Goal: Task Accomplishment & Management: Complete application form

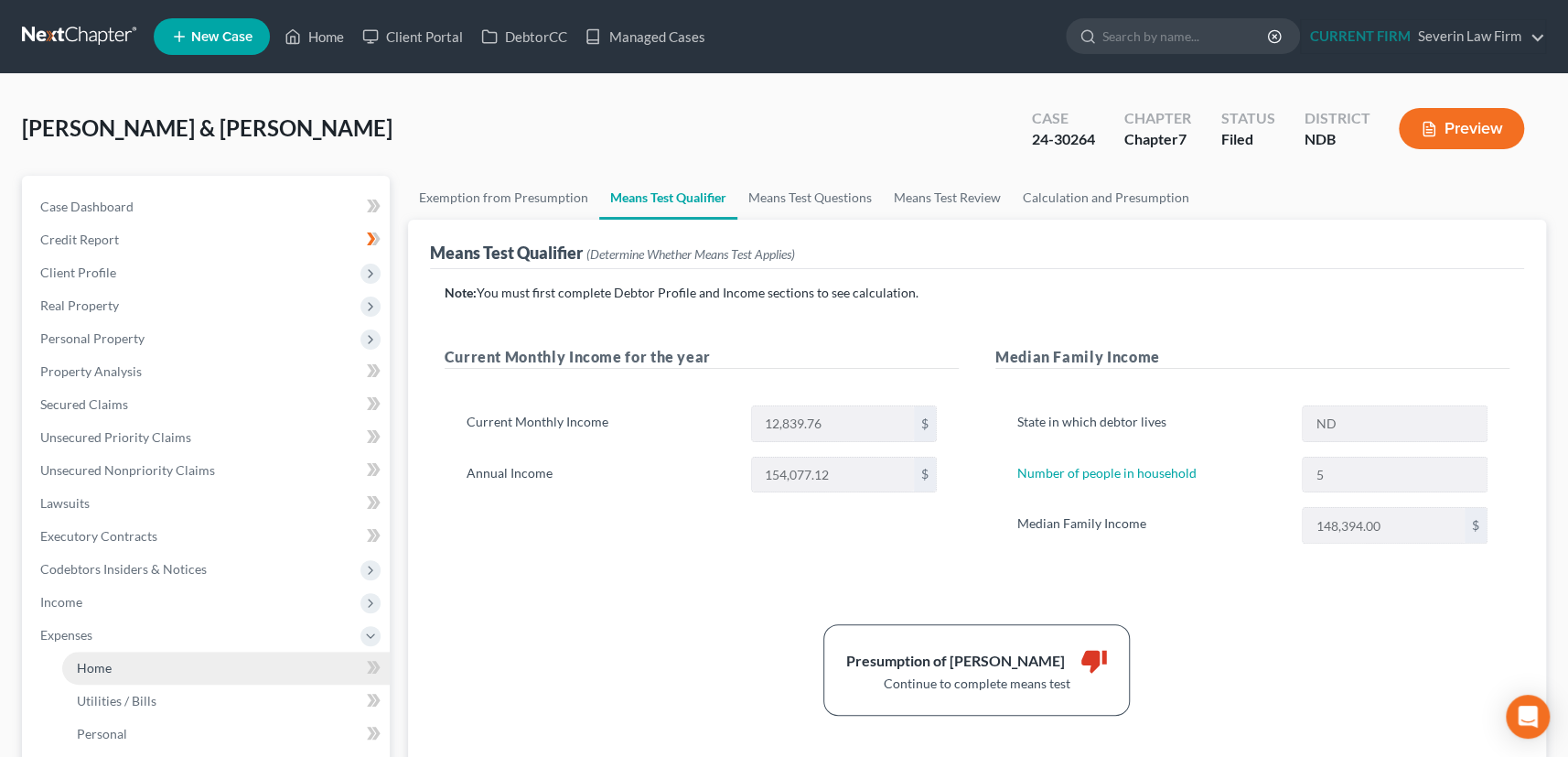
click at [100, 666] on span "Home" at bounding box center [94, 668] width 35 height 15
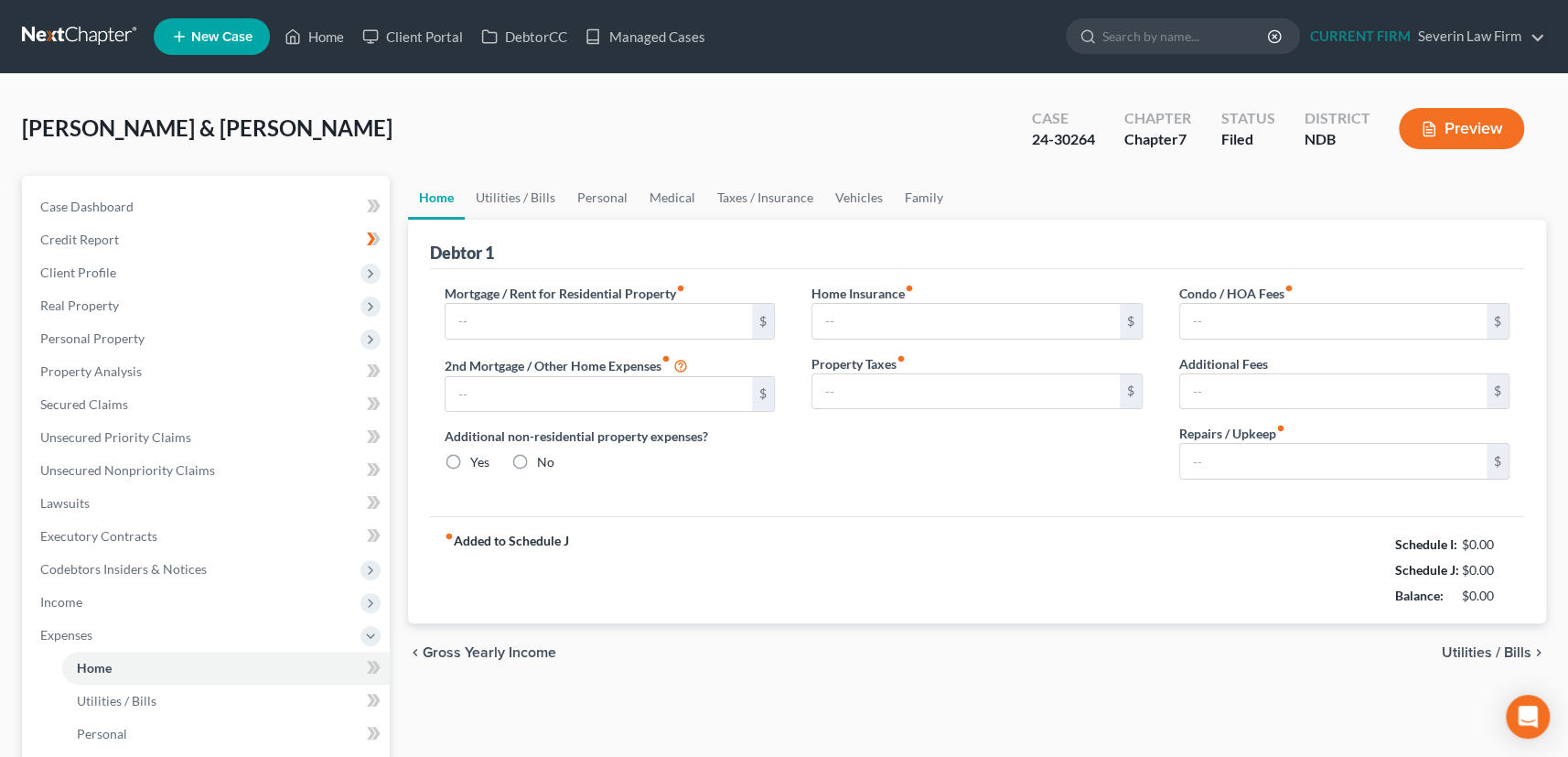
type input "1,804.00"
type input "0.00"
radio input "true"
type input "0.00"
type input "150.00"
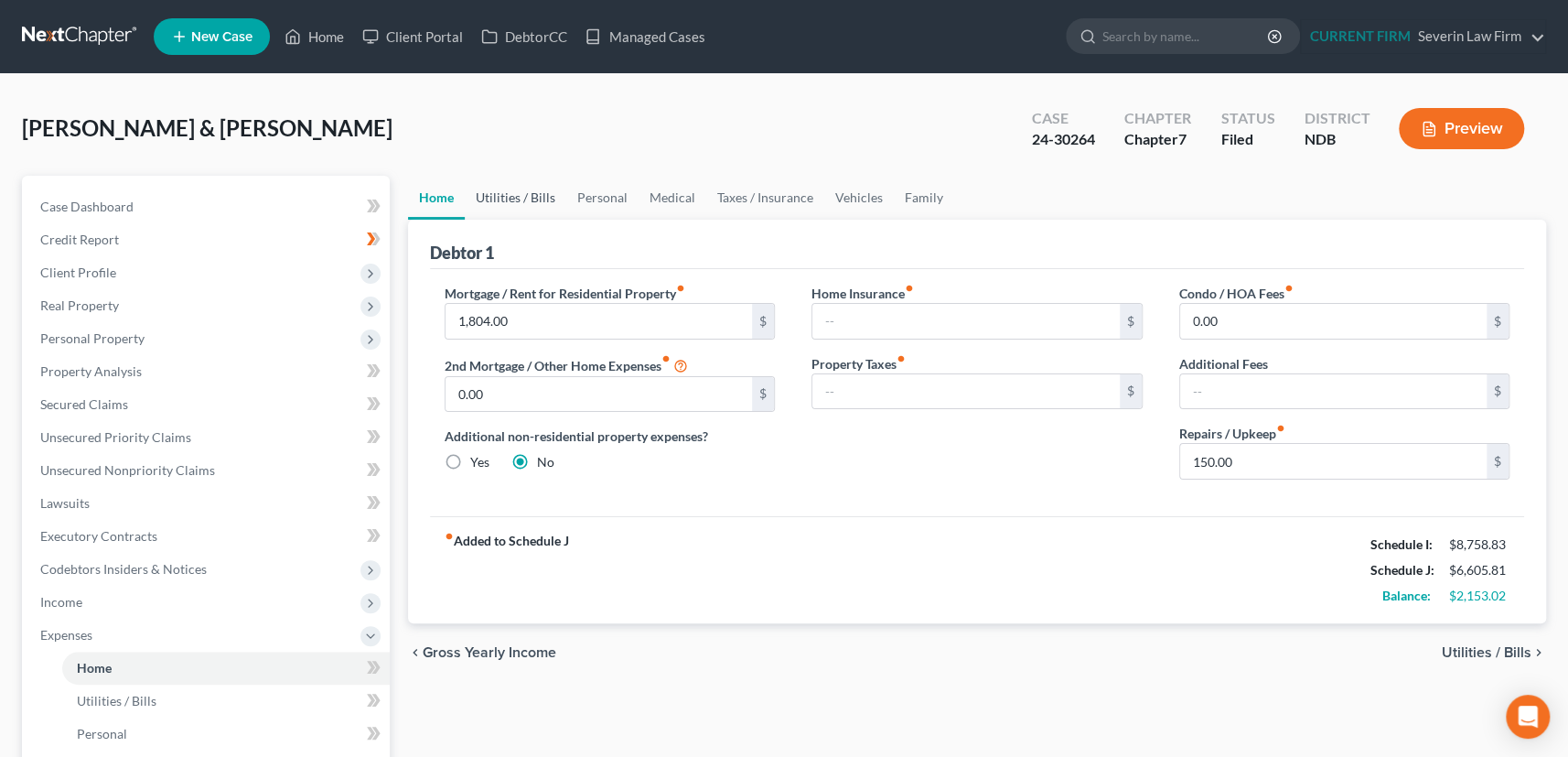
click at [522, 194] on link "Utilities / Bills" at bounding box center [515, 197] width 101 height 44
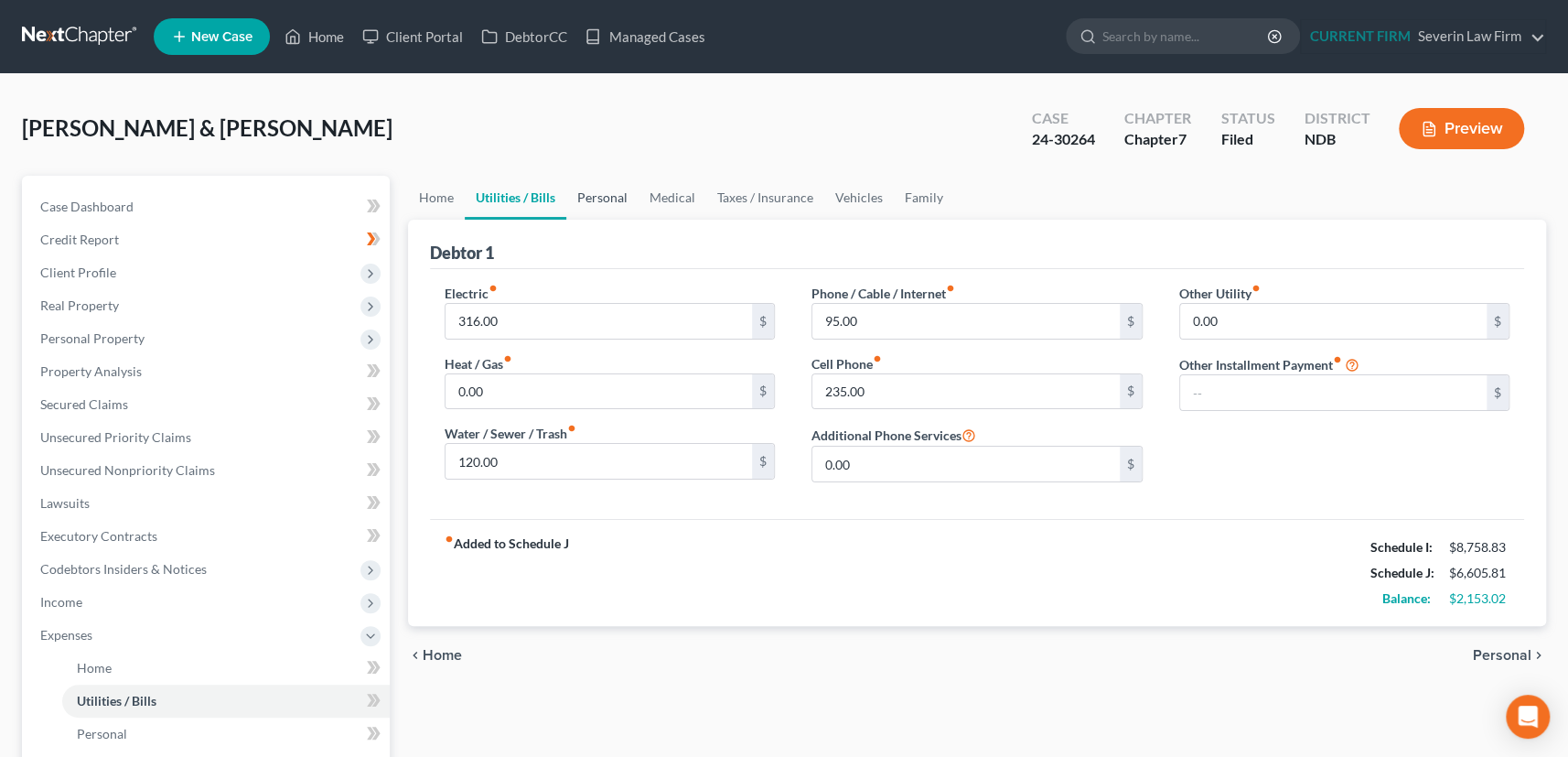
click at [612, 194] on link "Personal" at bounding box center [602, 197] width 72 height 44
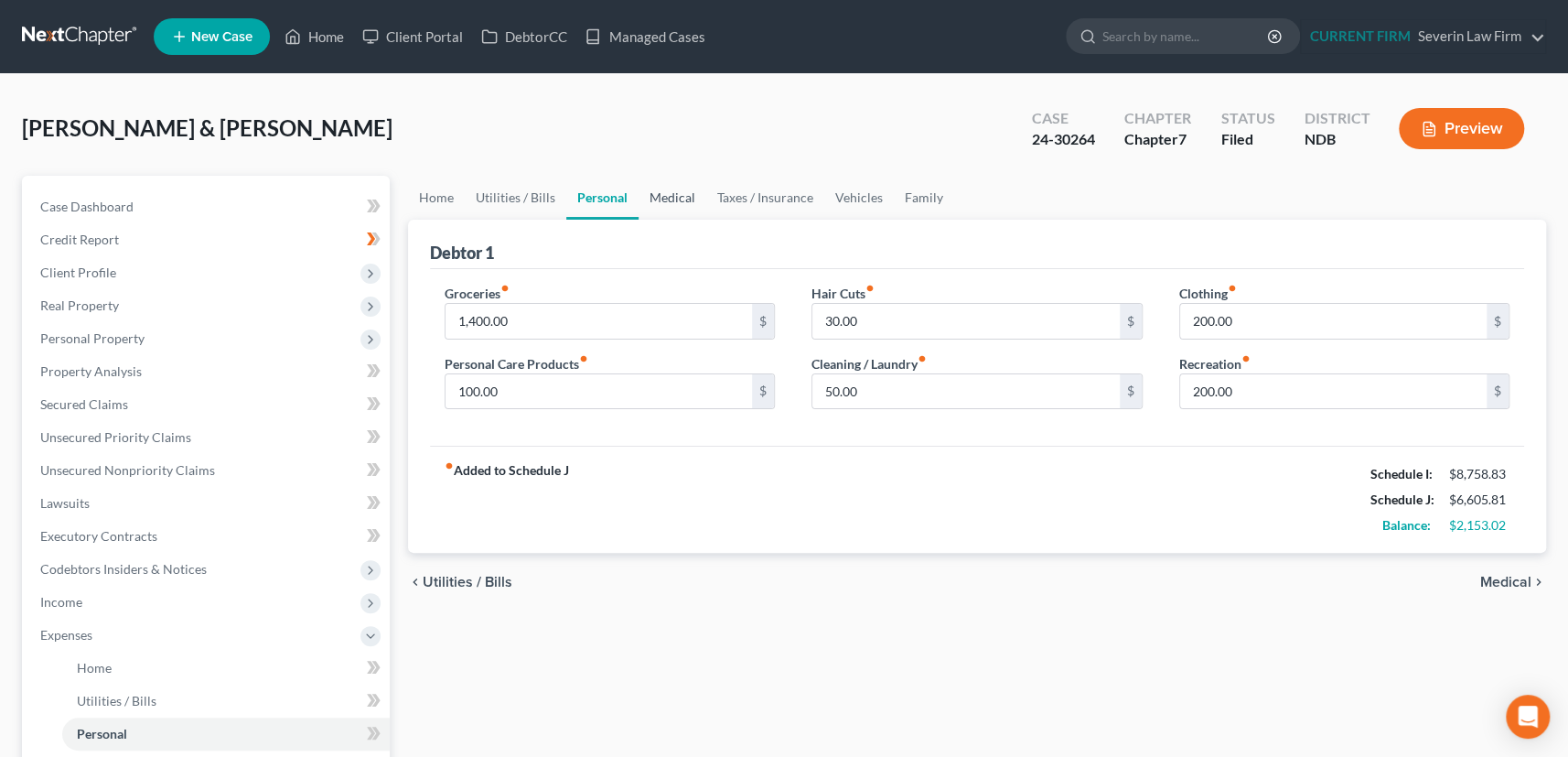
click at [669, 194] on link "Medical" at bounding box center [671, 197] width 67 height 44
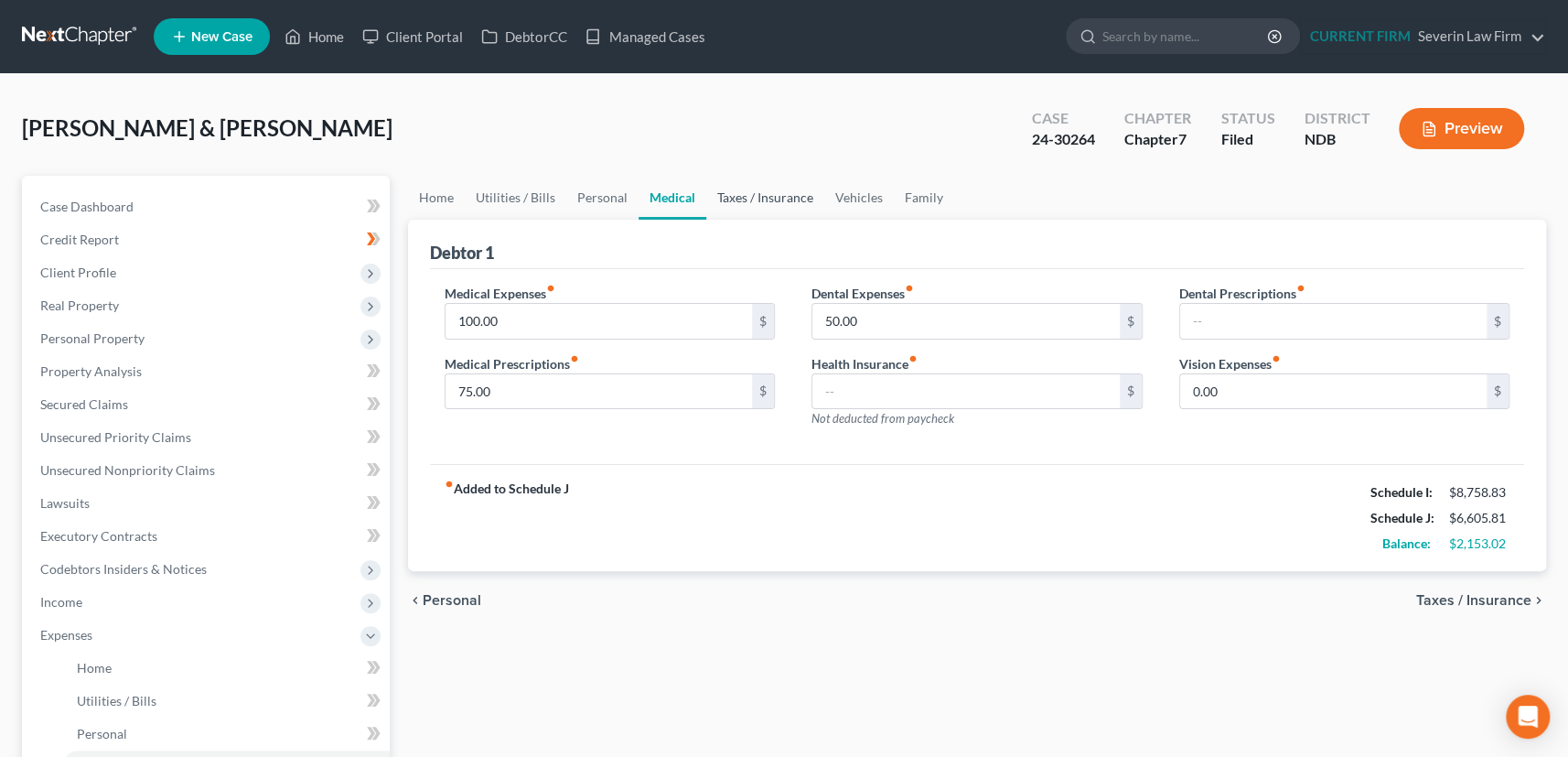
click at [759, 195] on link "Taxes / Insurance" at bounding box center [765, 197] width 118 height 44
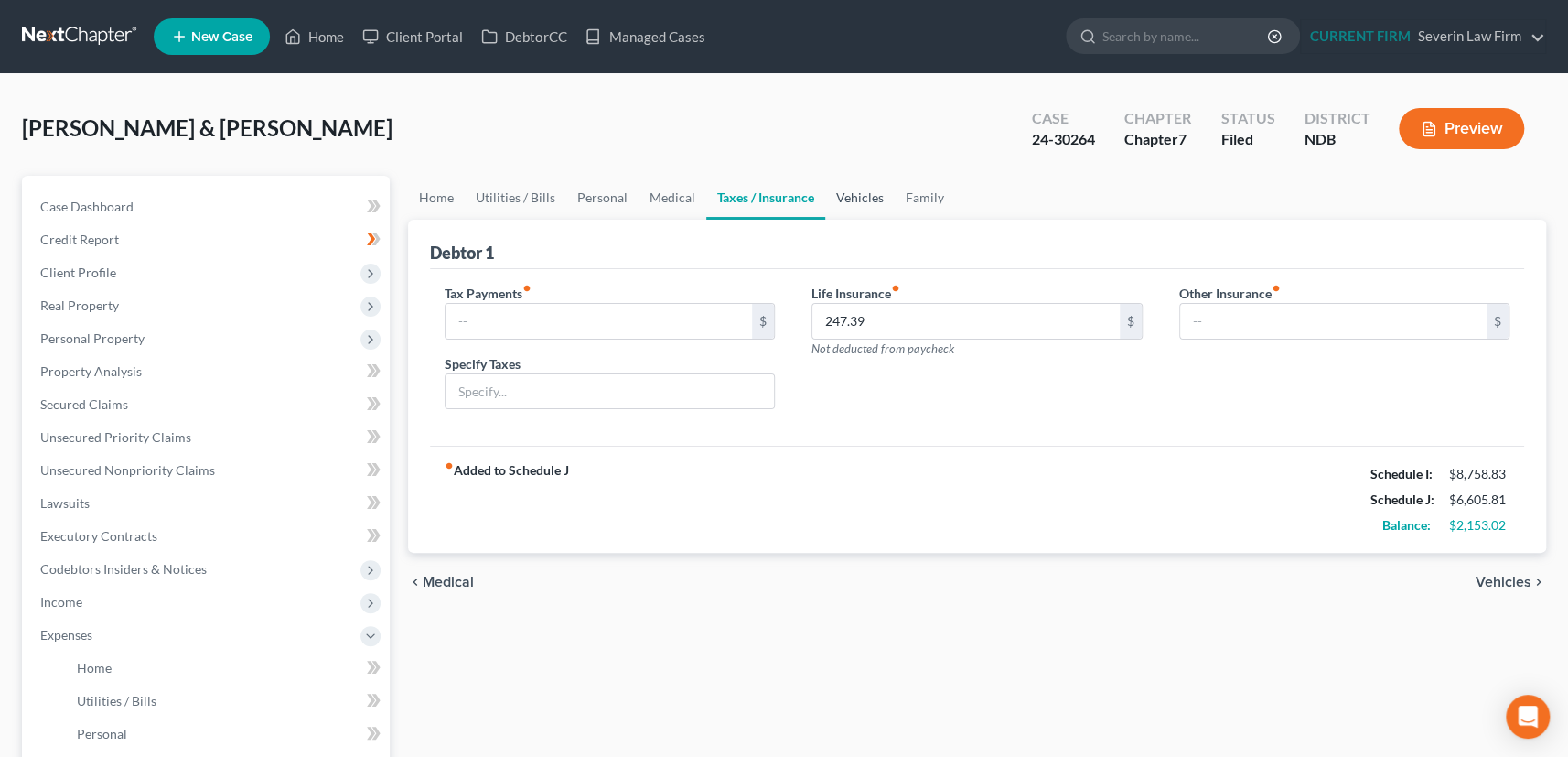
click at [862, 195] on link "Vehicles" at bounding box center [859, 197] width 69 height 44
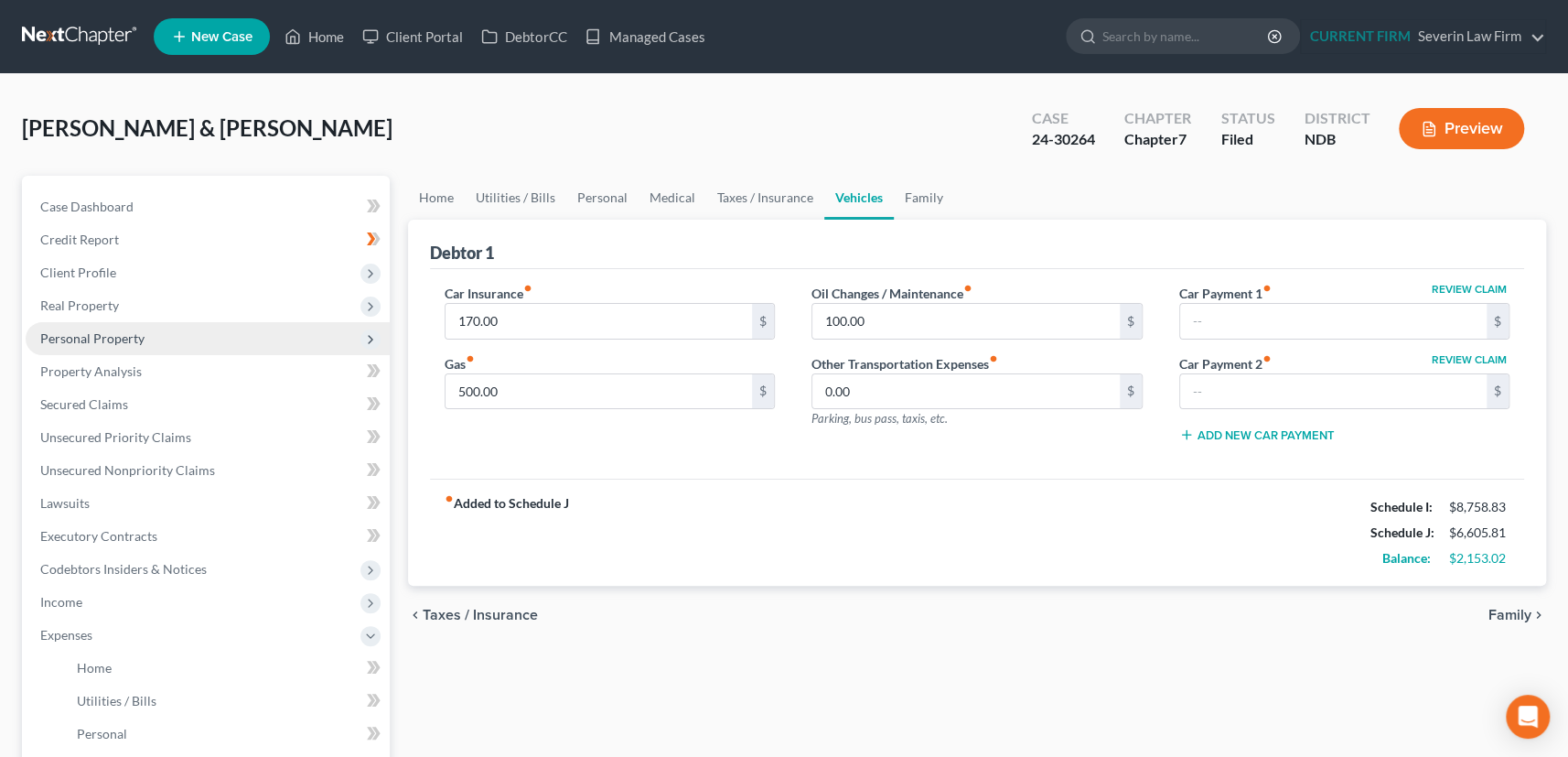
click at [107, 339] on span "Personal Property" at bounding box center [92, 338] width 104 height 15
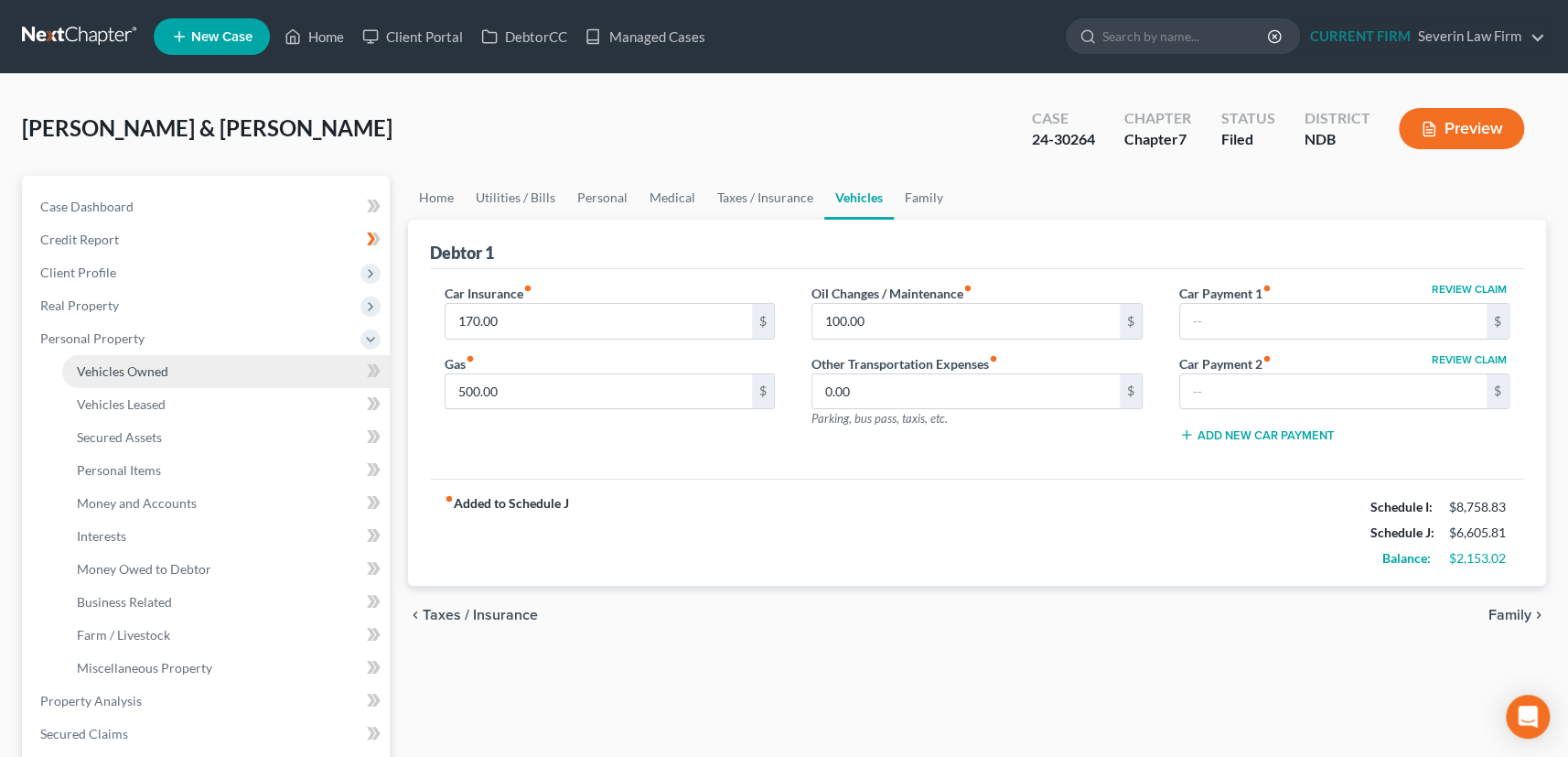
click at [107, 372] on span "Vehicles Owned" at bounding box center [122, 371] width 91 height 15
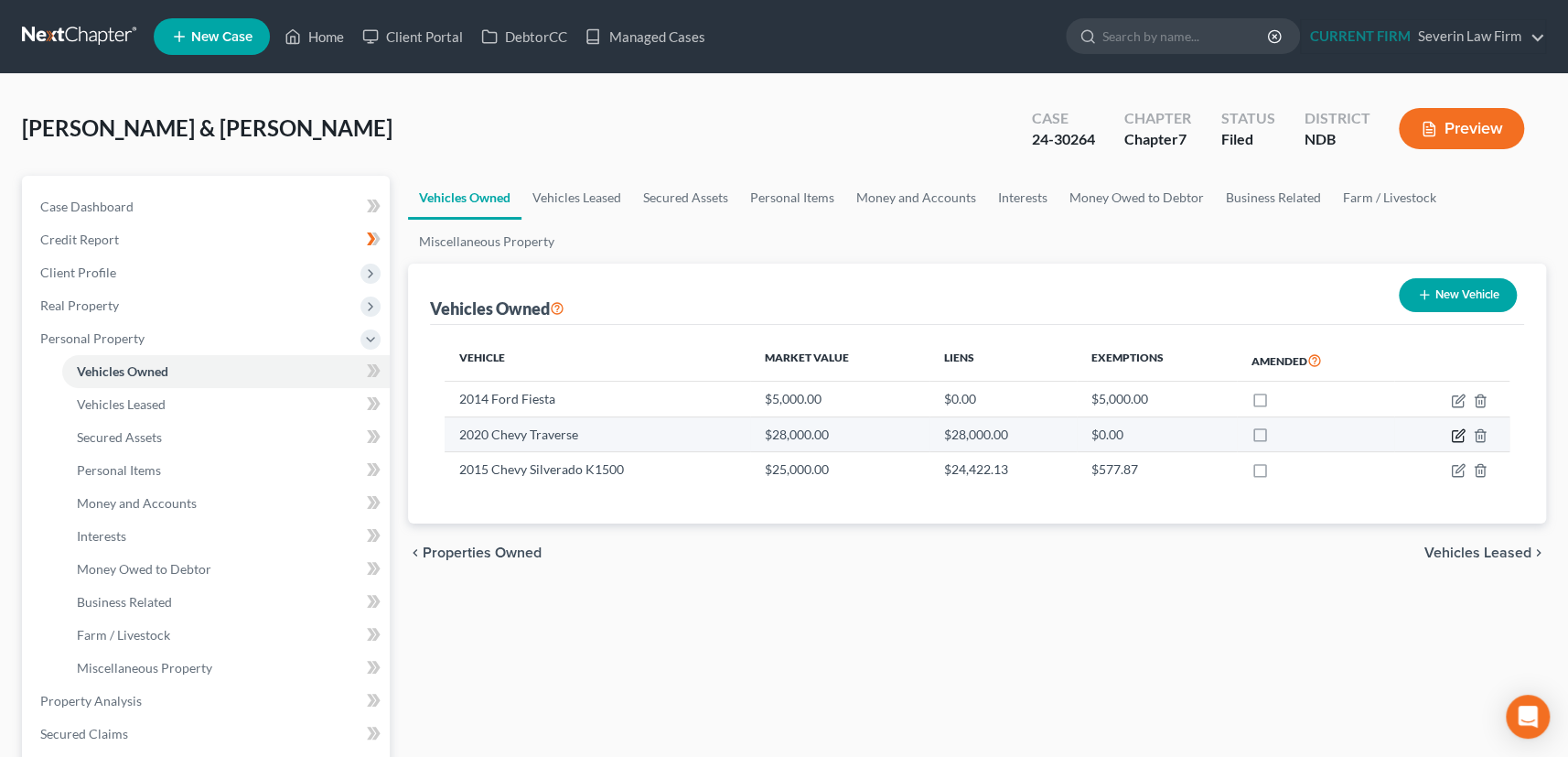
click at [1458, 436] on icon "button" at bounding box center [1457, 435] width 14 height 14
select select "0"
select select "6"
select select "1"
select select "2"
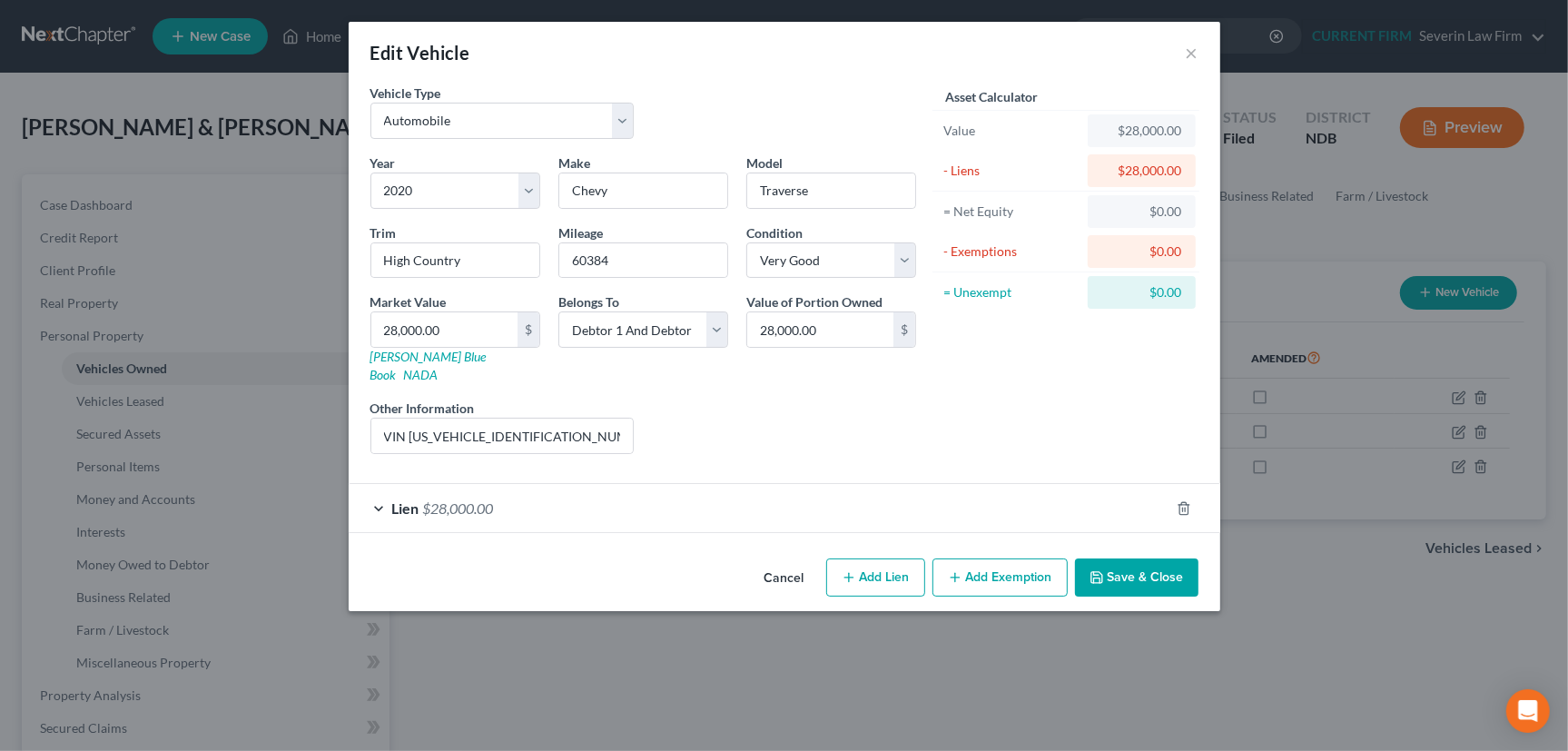
click at [925, 490] on div "Lien $28,000.00" at bounding box center [759, 507] width 821 height 48
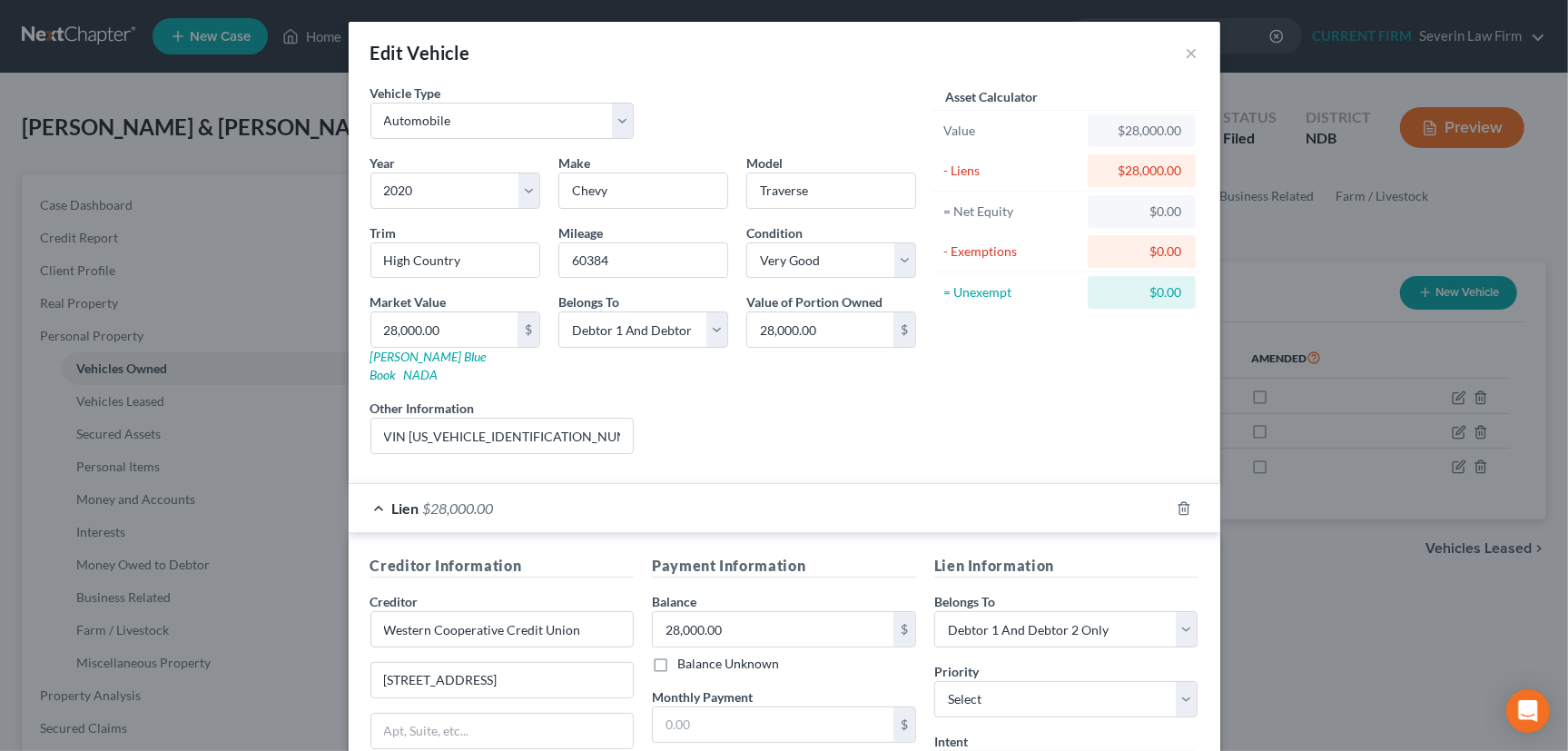
click at [944, 493] on div "Lien $28,000.00" at bounding box center [759, 507] width 821 height 48
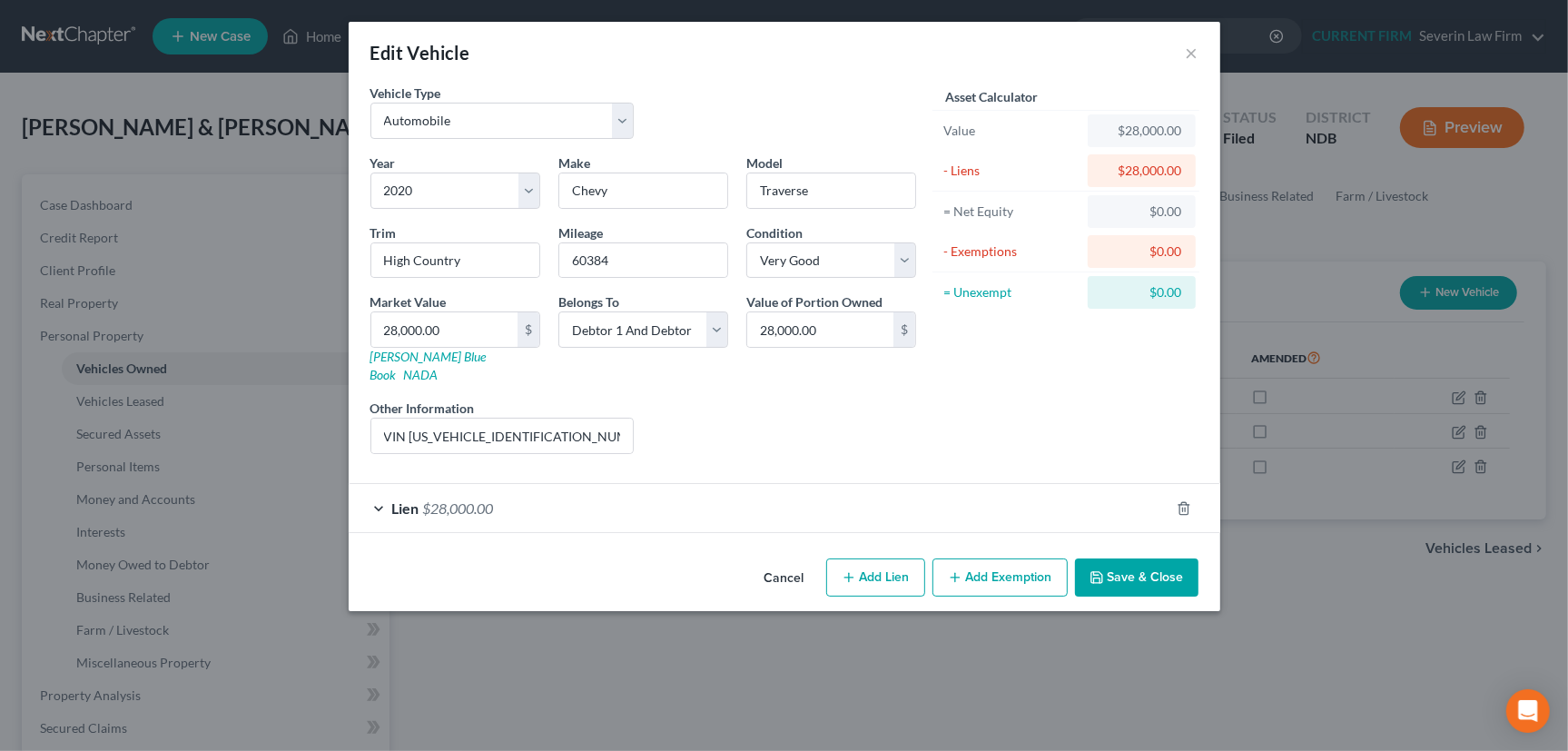
click at [1160, 558] on button "Save & Close" at bounding box center [1136, 577] width 123 height 39
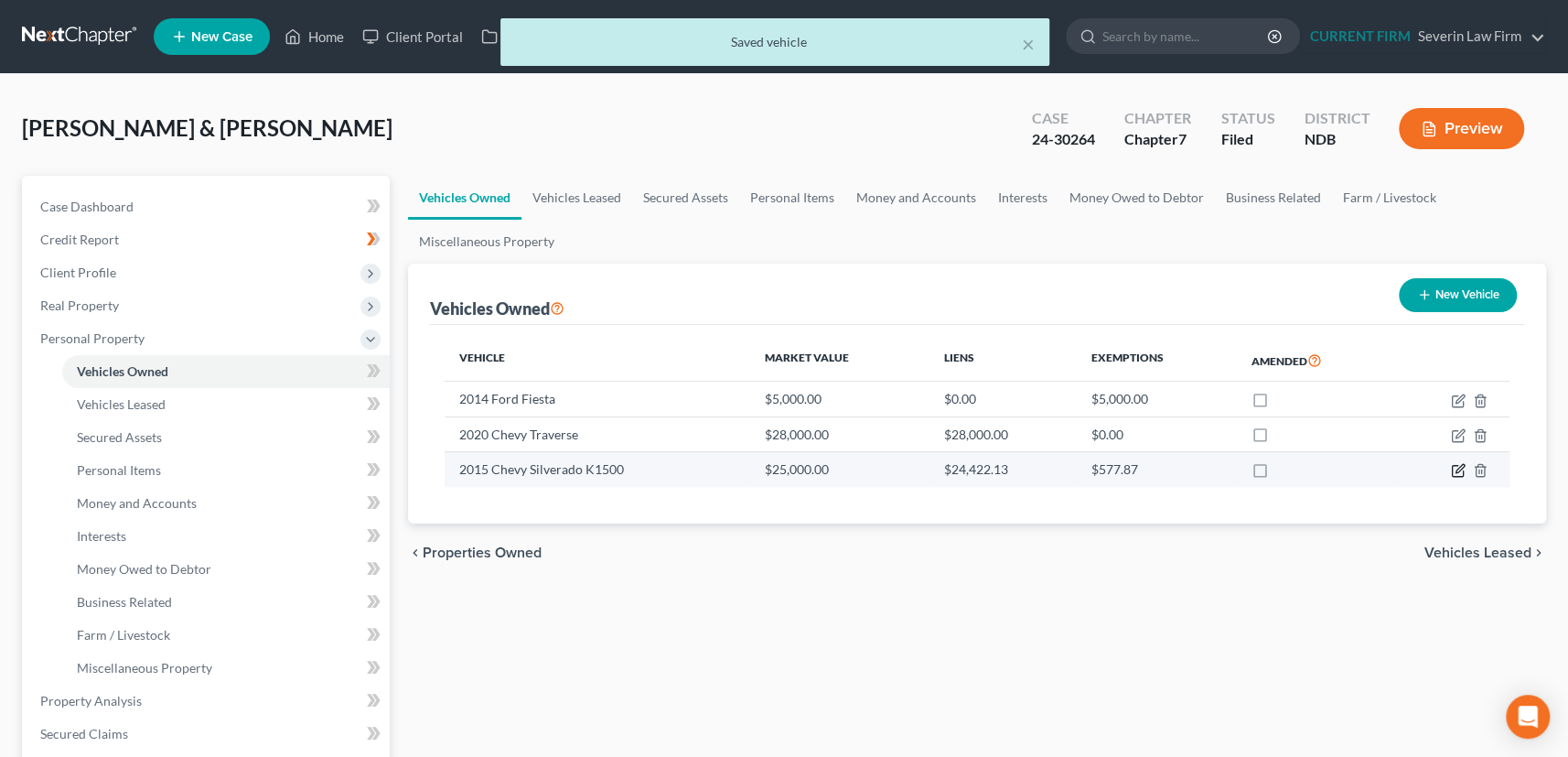
click at [1454, 468] on icon "button" at bounding box center [1457, 470] width 14 height 14
select select "0"
select select "11"
select select "1"
select select "2"
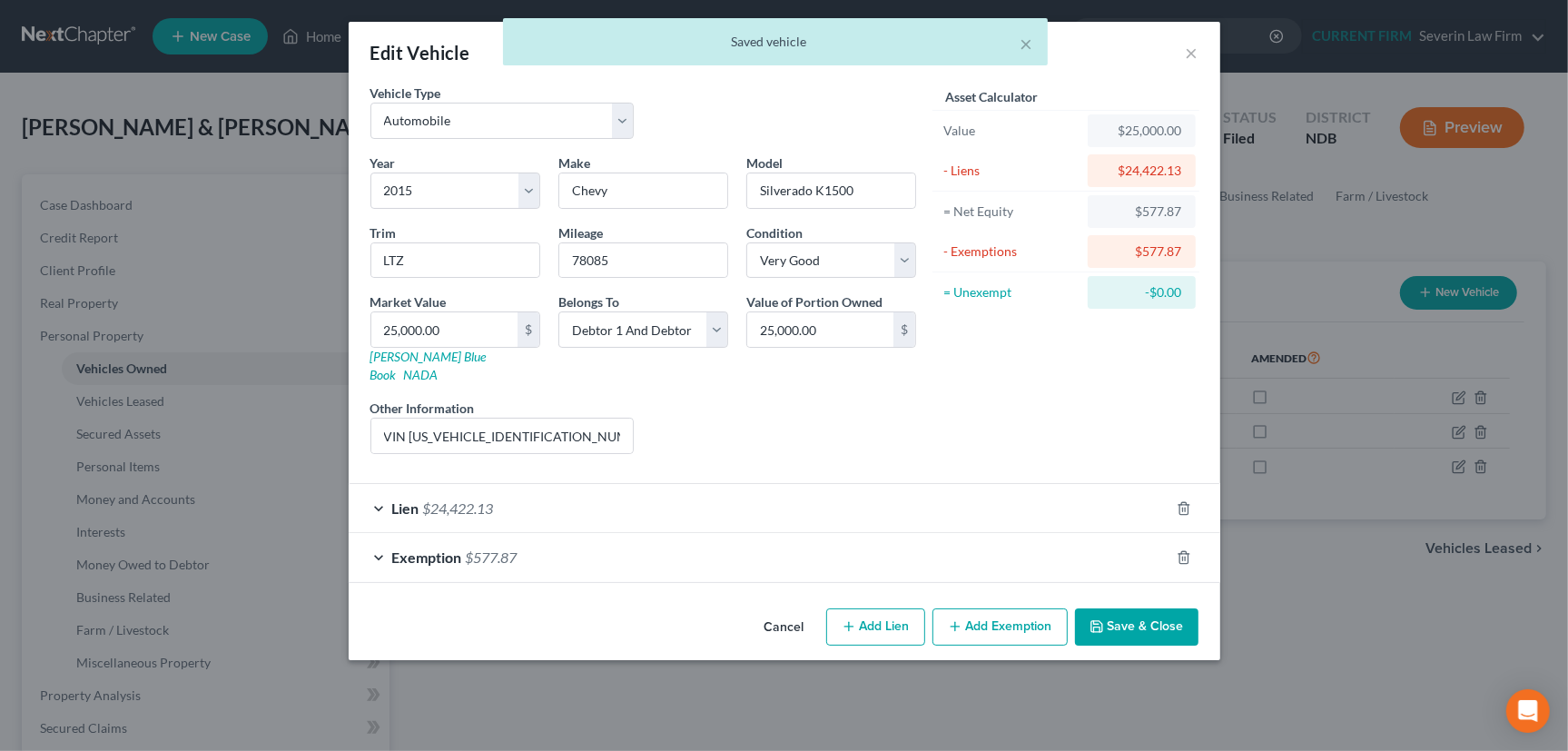
click at [898, 533] on div "Exemption $577.87" at bounding box center [759, 556] width 821 height 48
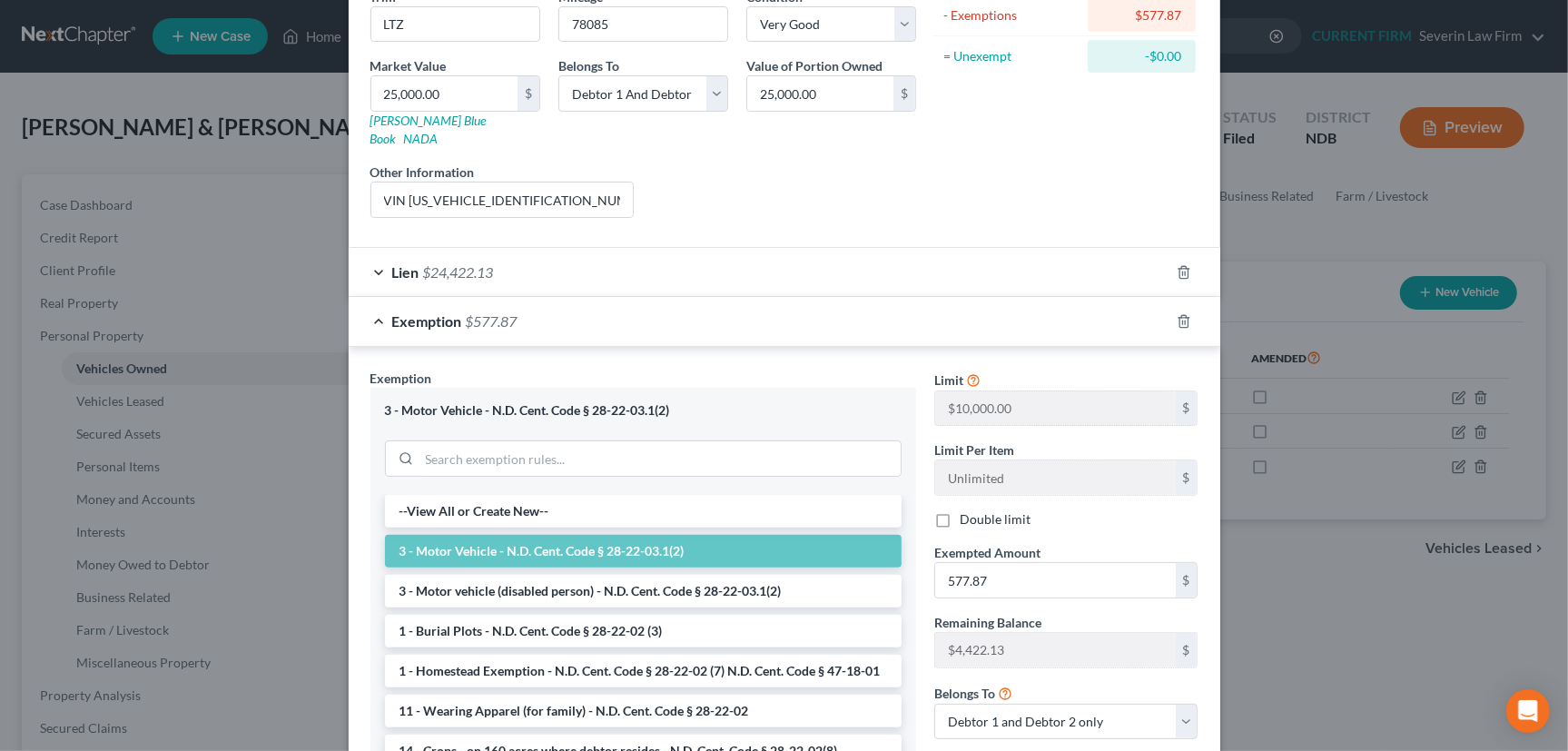
scroll to position [247, 0]
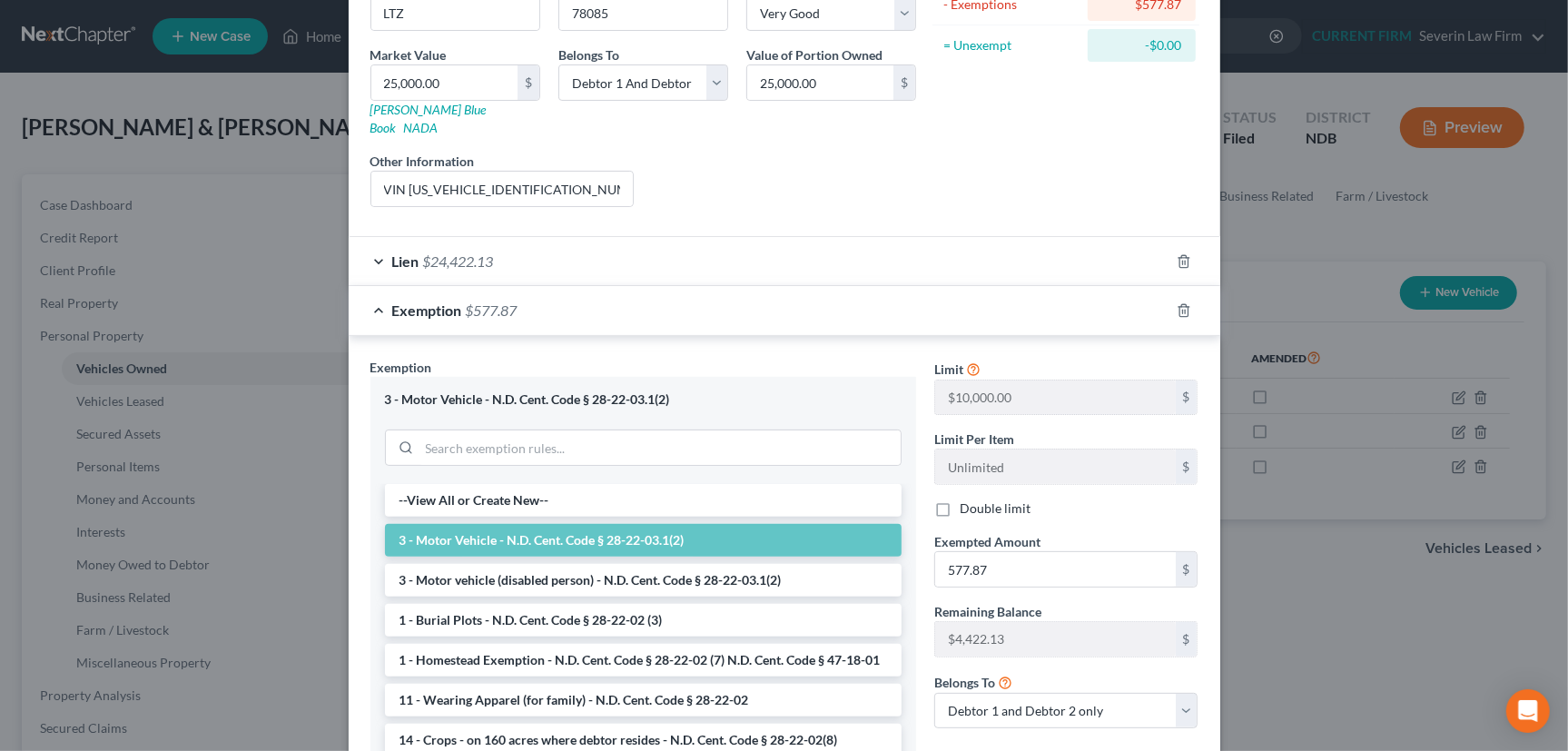
click at [830, 303] on div "Exemption $577.87" at bounding box center [759, 310] width 821 height 48
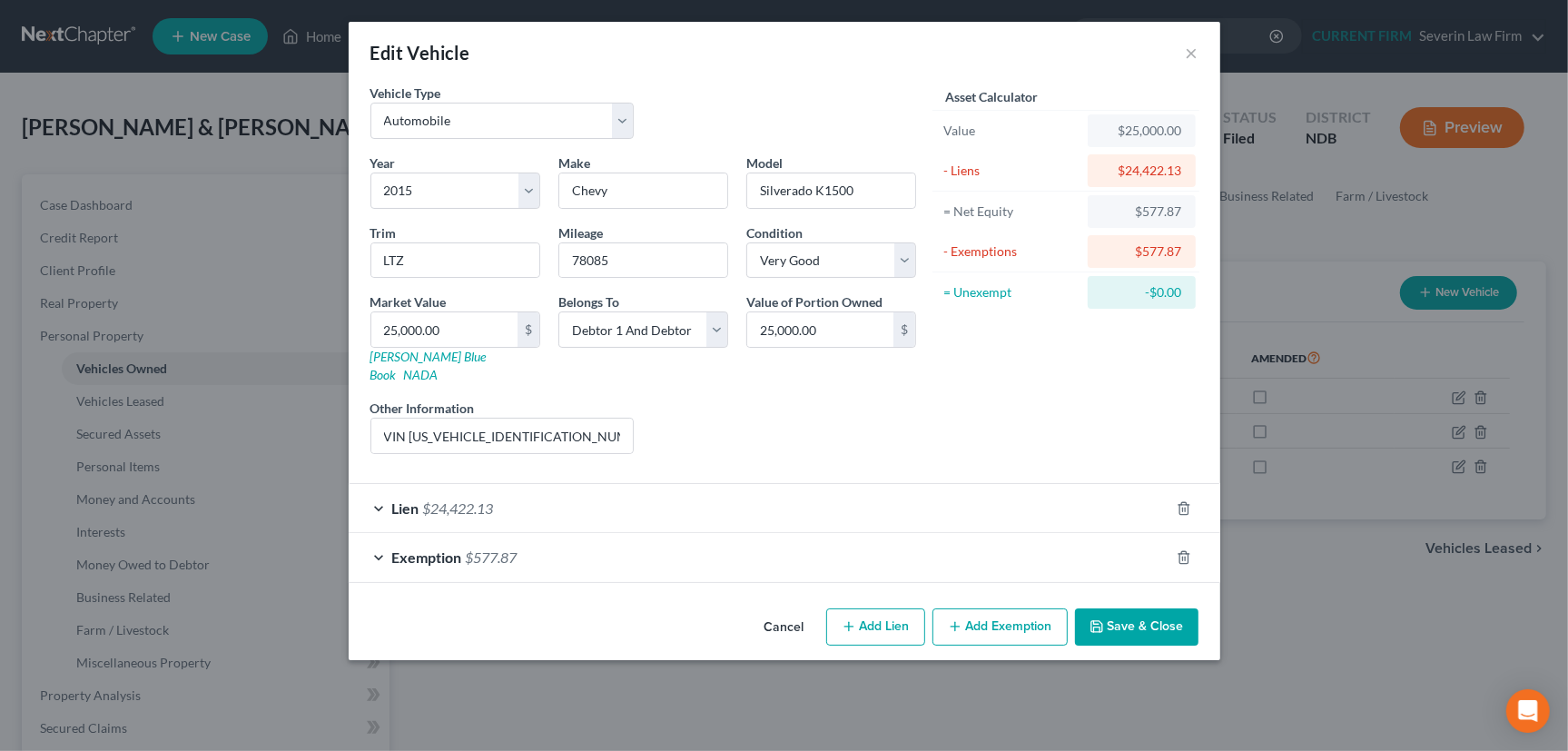
scroll to position [0, 0]
click at [929, 484] on div "Lien $24,422.13" at bounding box center [759, 507] width 821 height 48
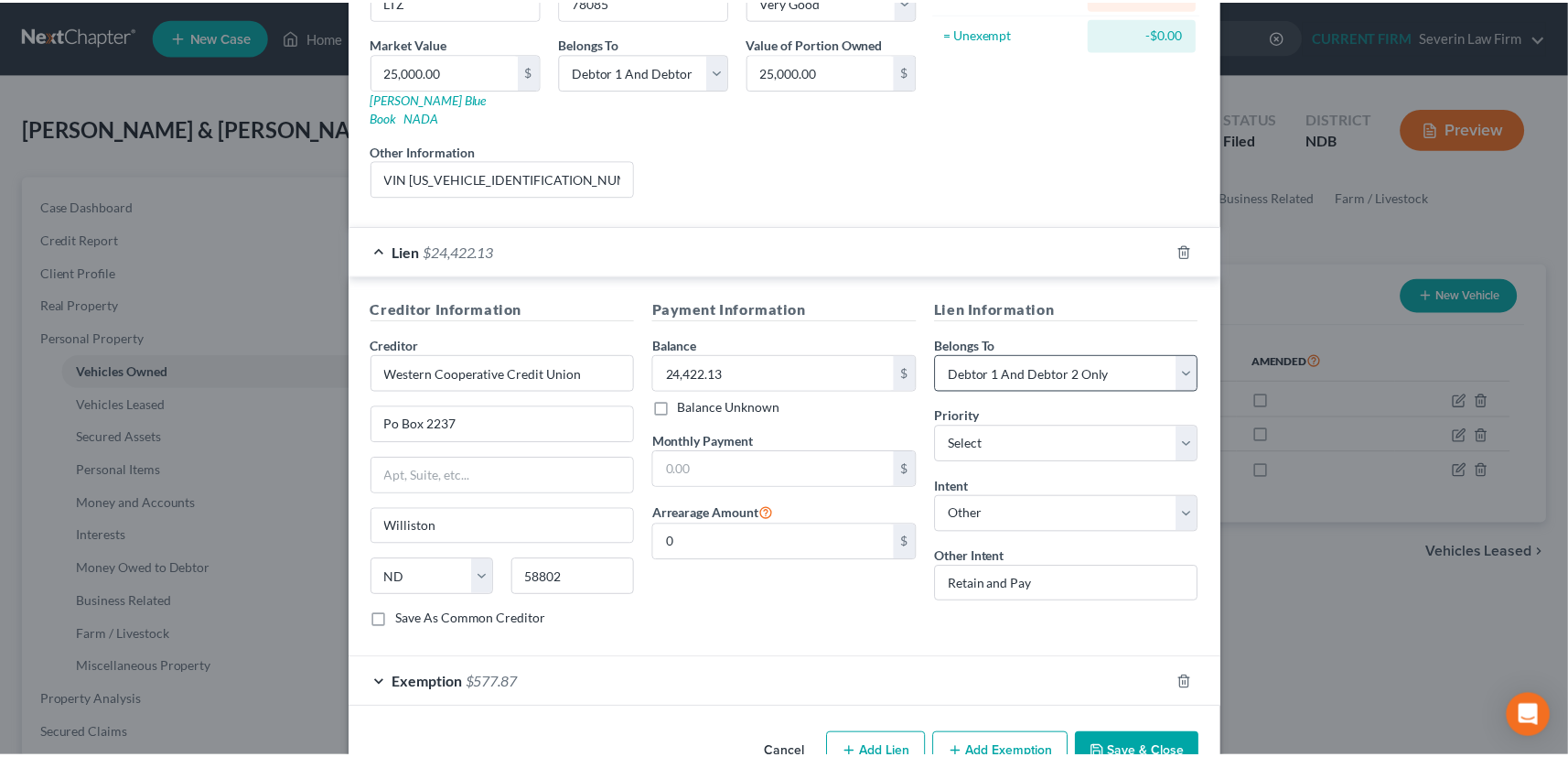
scroll to position [292, 0]
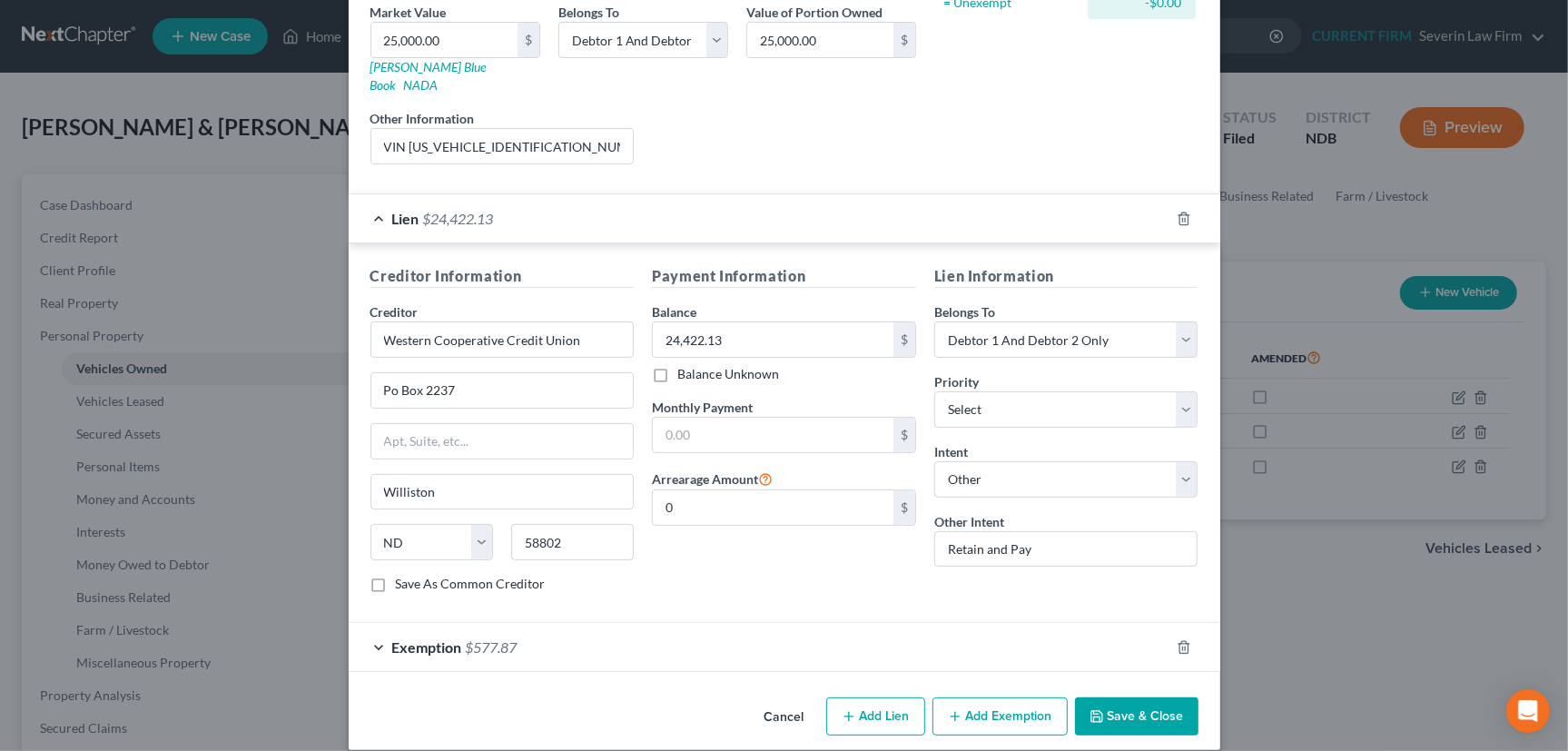
click at [1142, 697] on button "Save & Close" at bounding box center [1136, 716] width 123 height 39
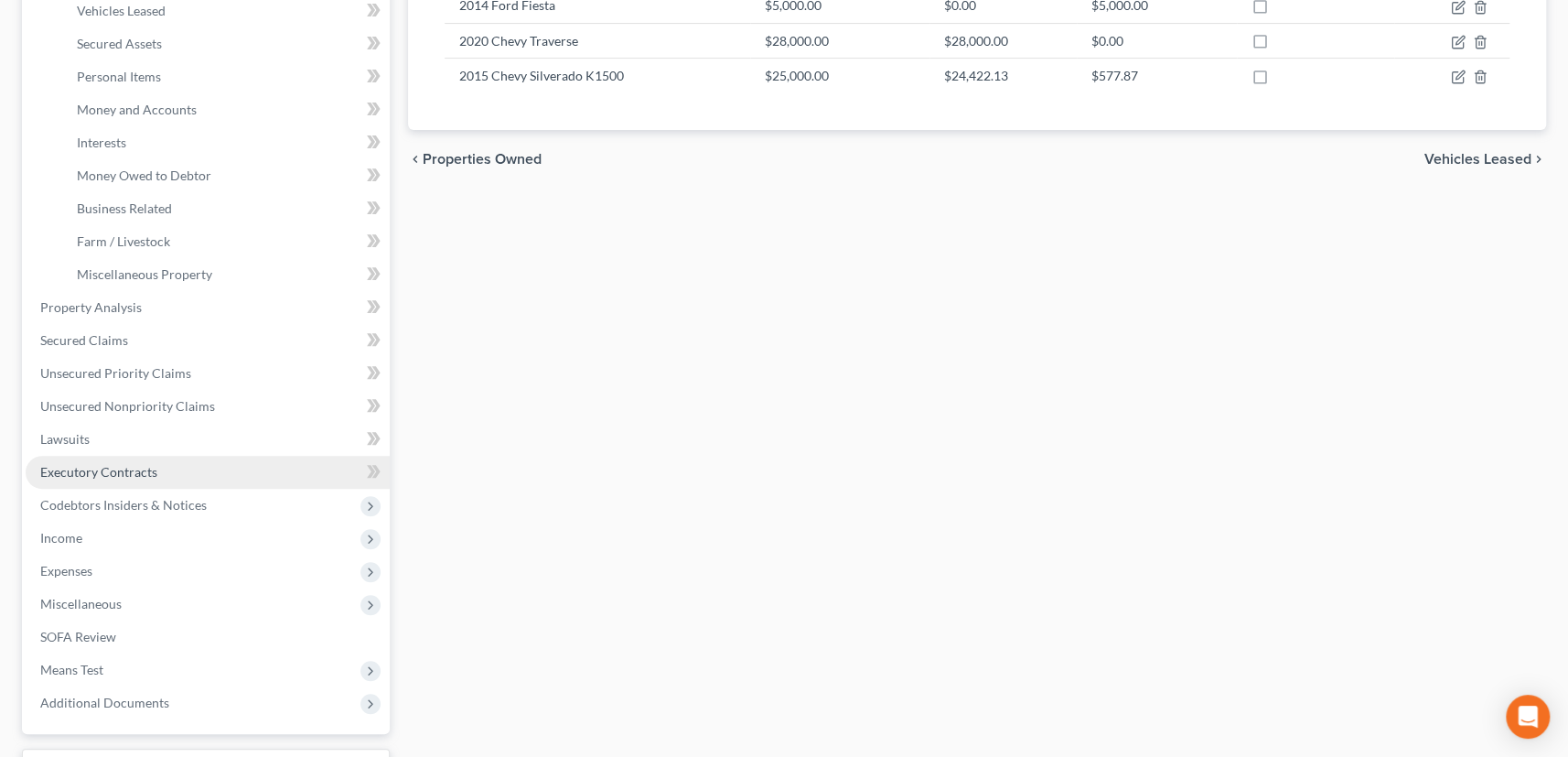
scroll to position [415, 0]
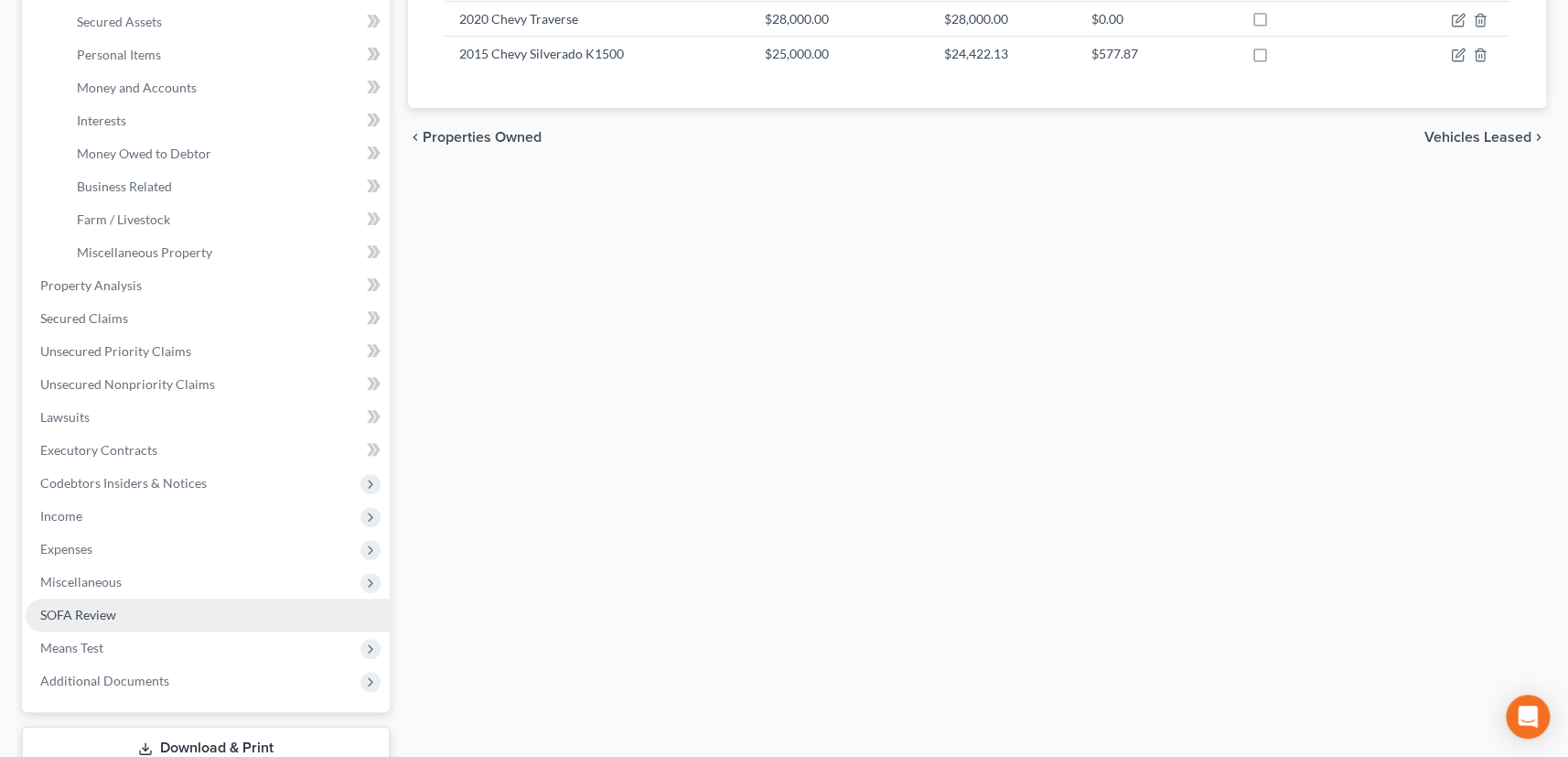
click at [82, 611] on span "SOFA Review" at bounding box center [78, 615] width 76 height 15
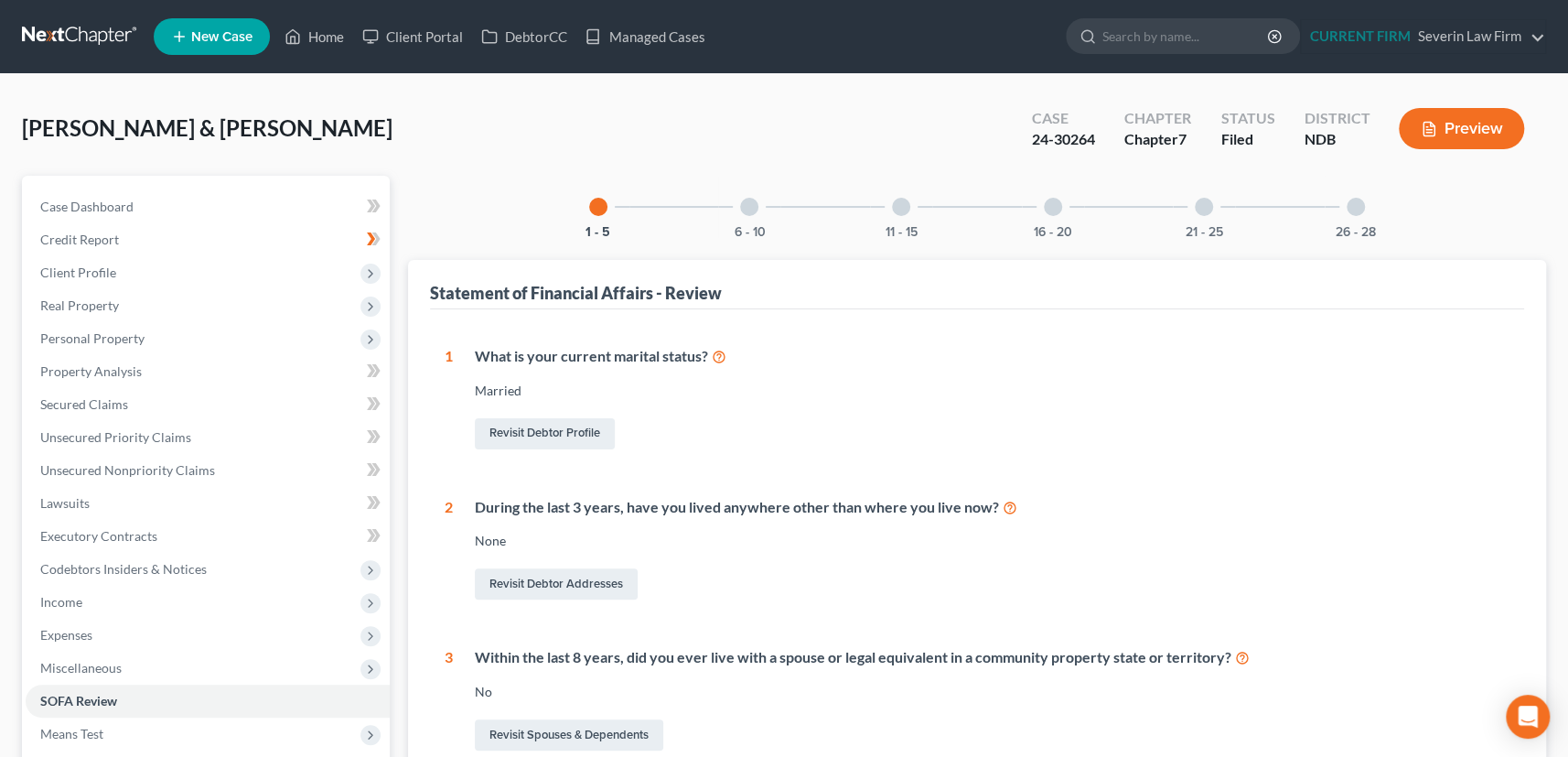
click at [751, 206] on div at bounding box center [749, 206] width 18 height 18
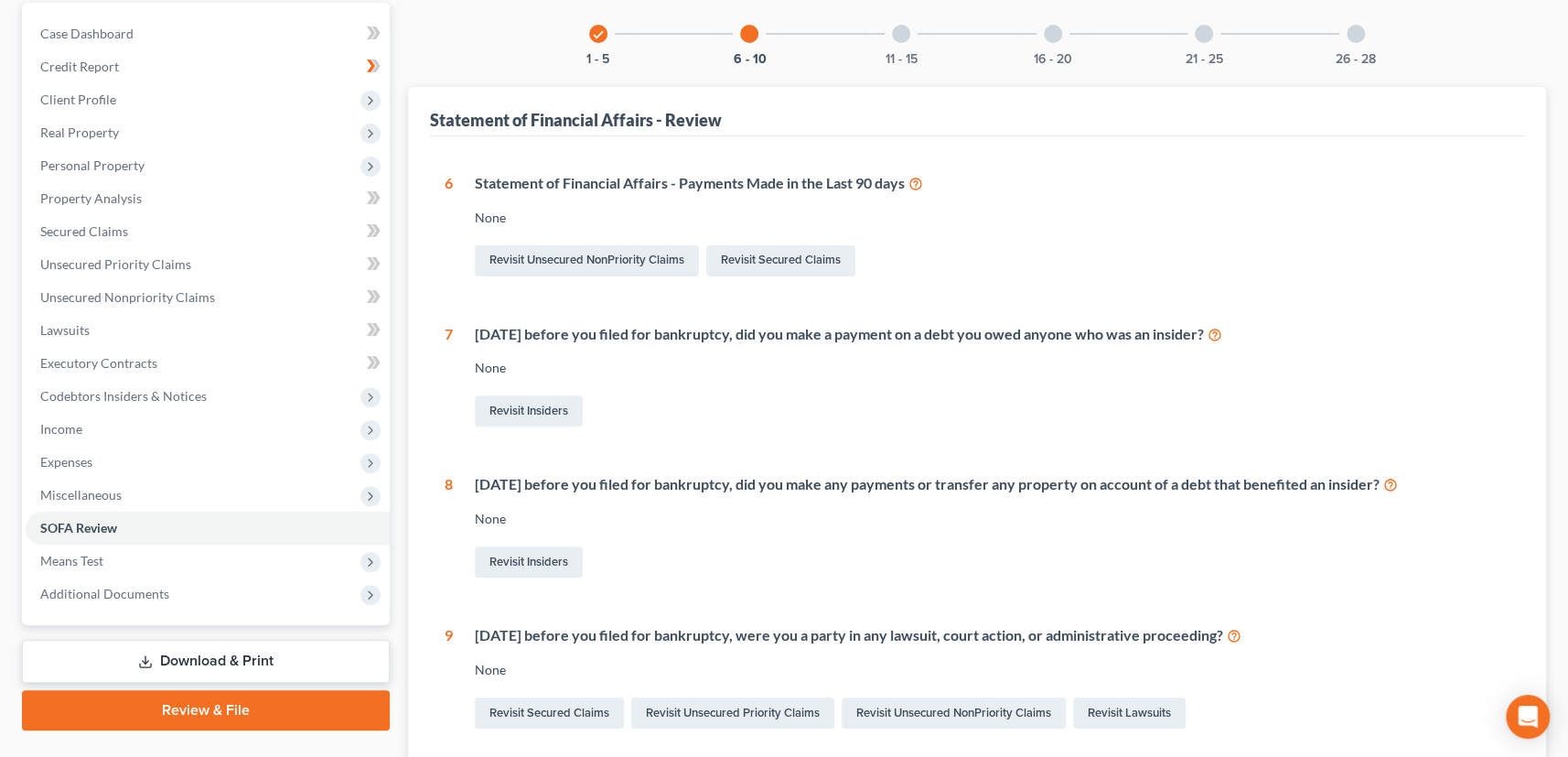
scroll to position [75, 0]
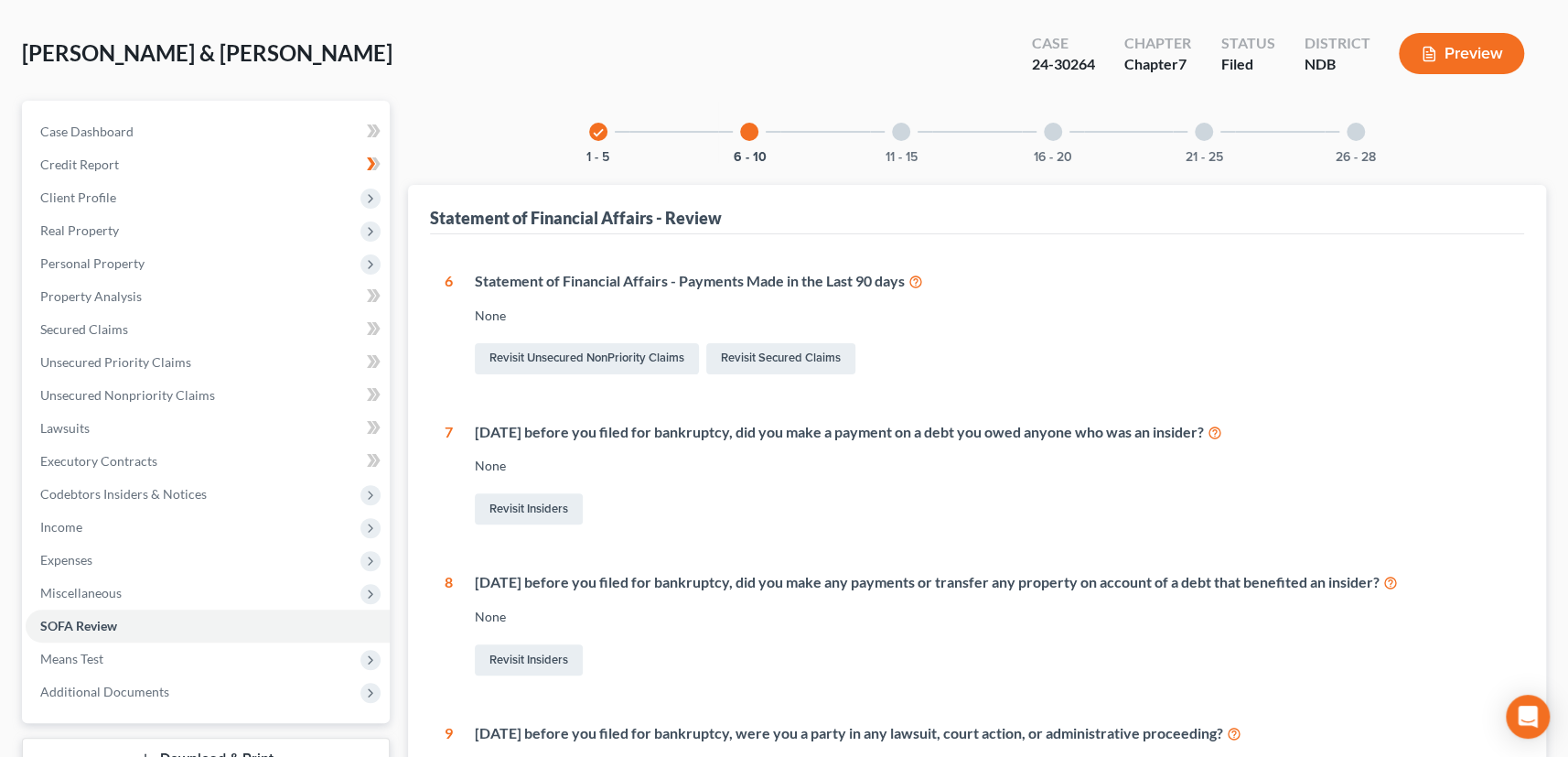
click at [896, 126] on div at bounding box center [901, 131] width 18 height 18
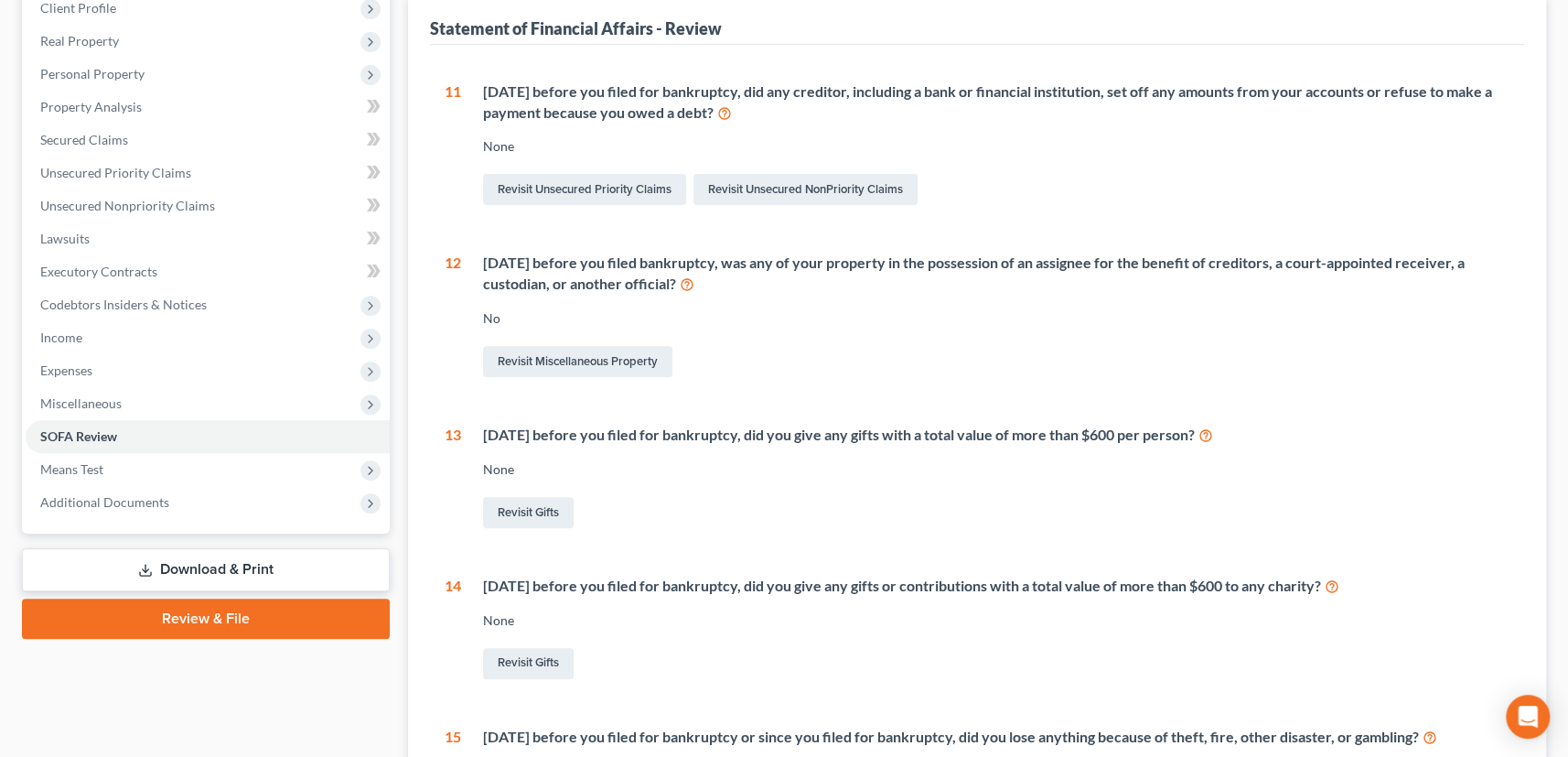
scroll to position [117, 0]
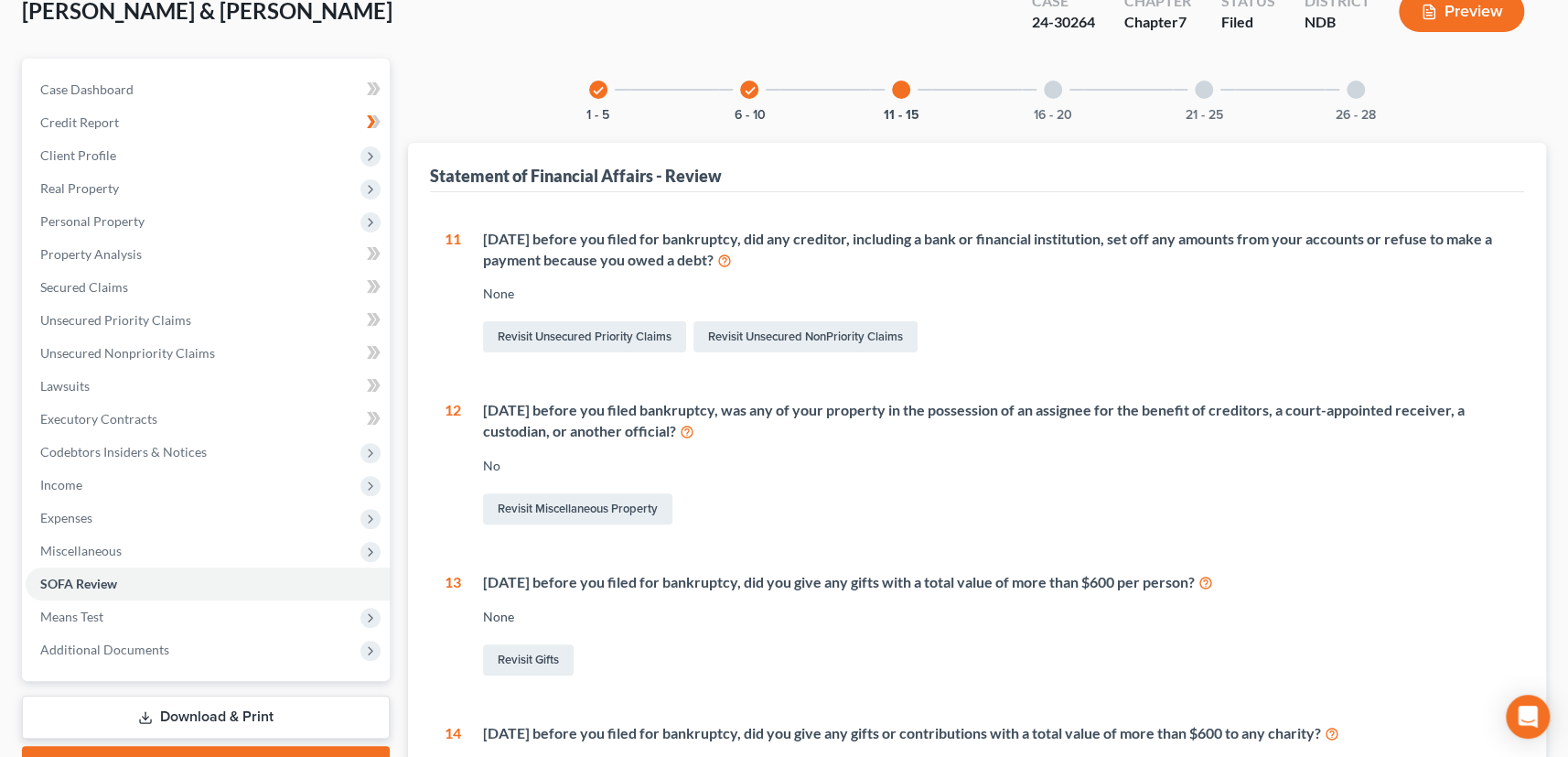
click at [1052, 88] on div at bounding box center [1052, 89] width 18 height 18
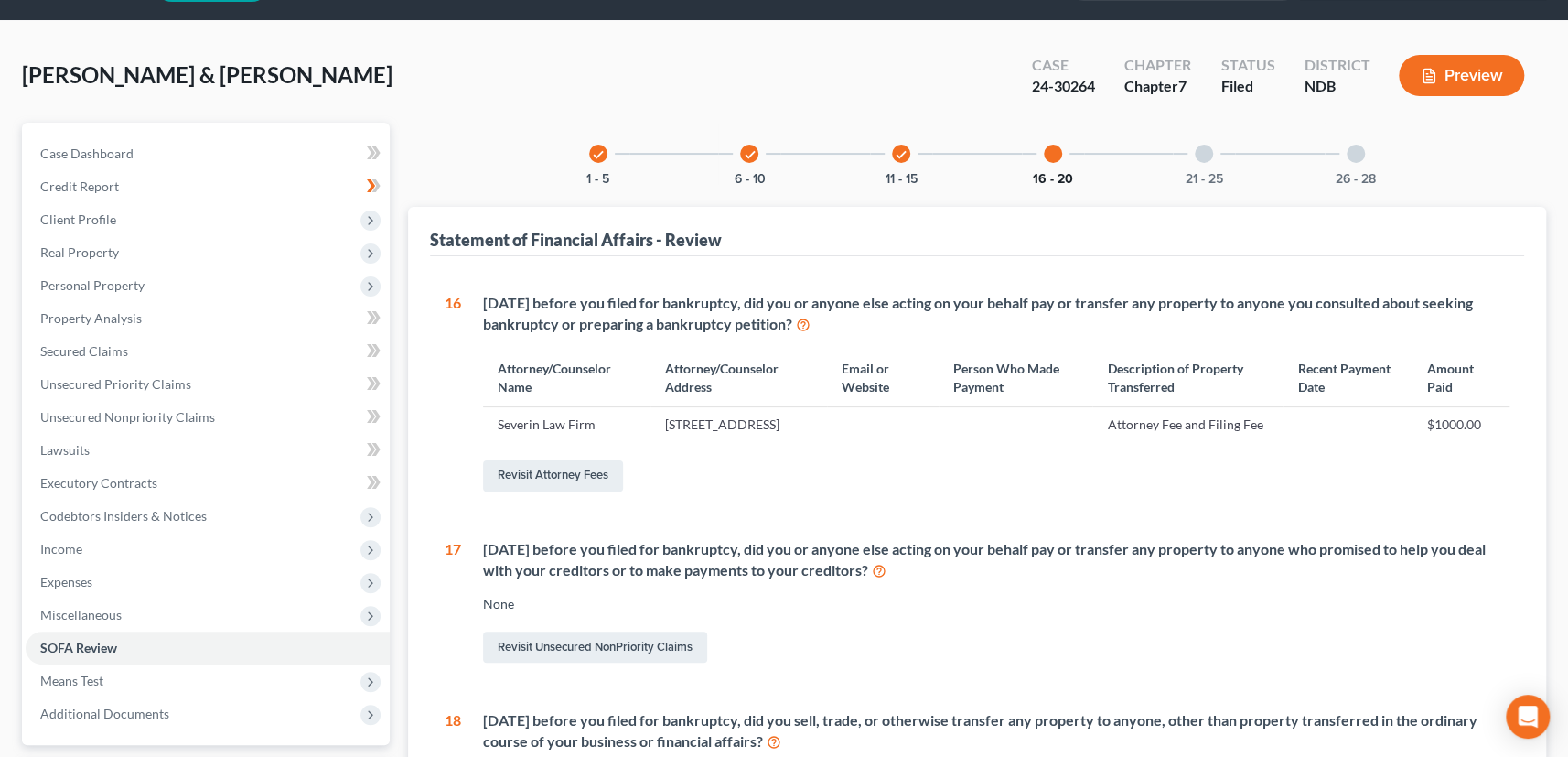
scroll to position [0, 0]
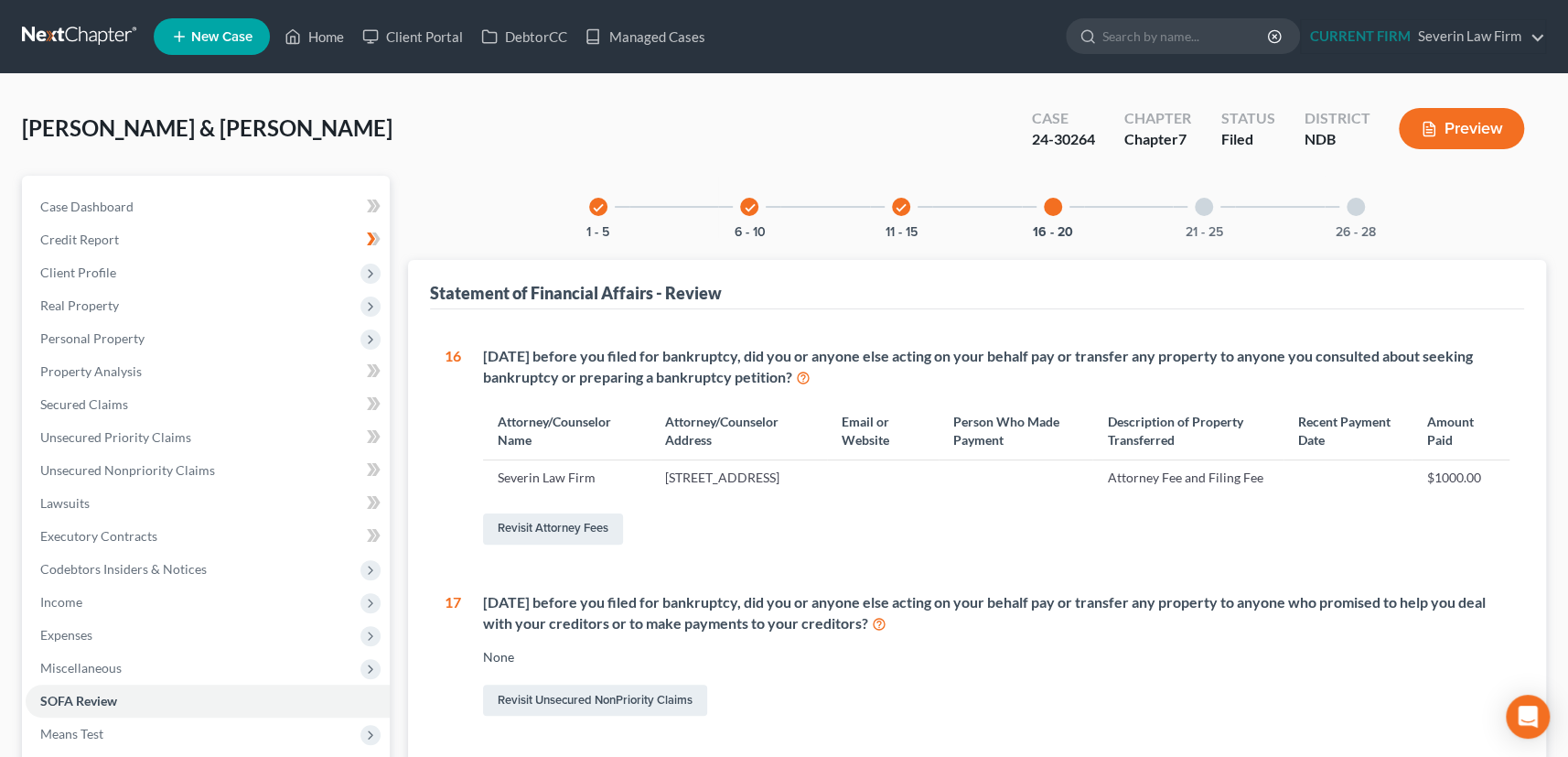
click at [1203, 211] on div at bounding box center [1203, 206] width 18 height 18
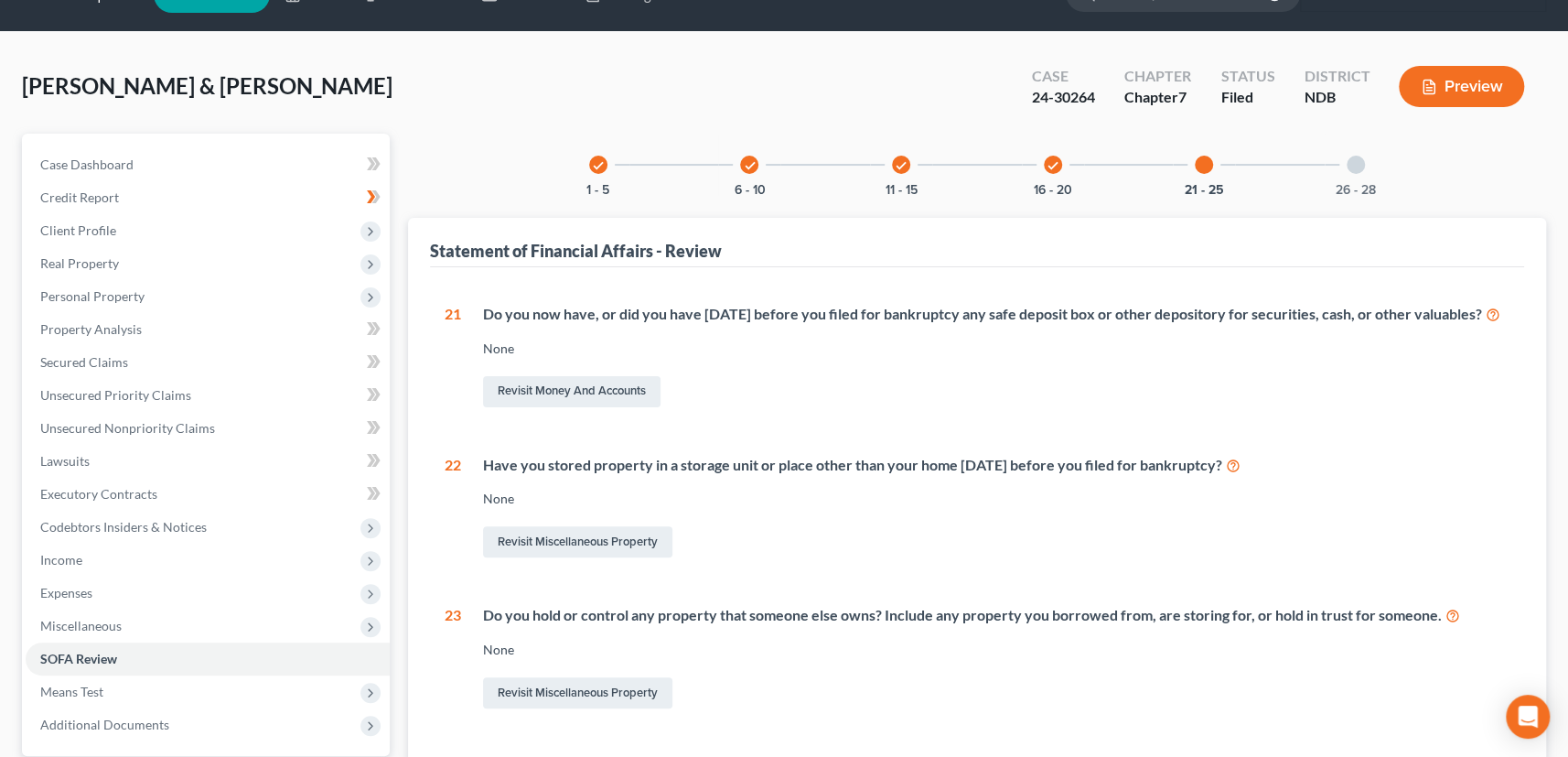
scroll to position [13, 0]
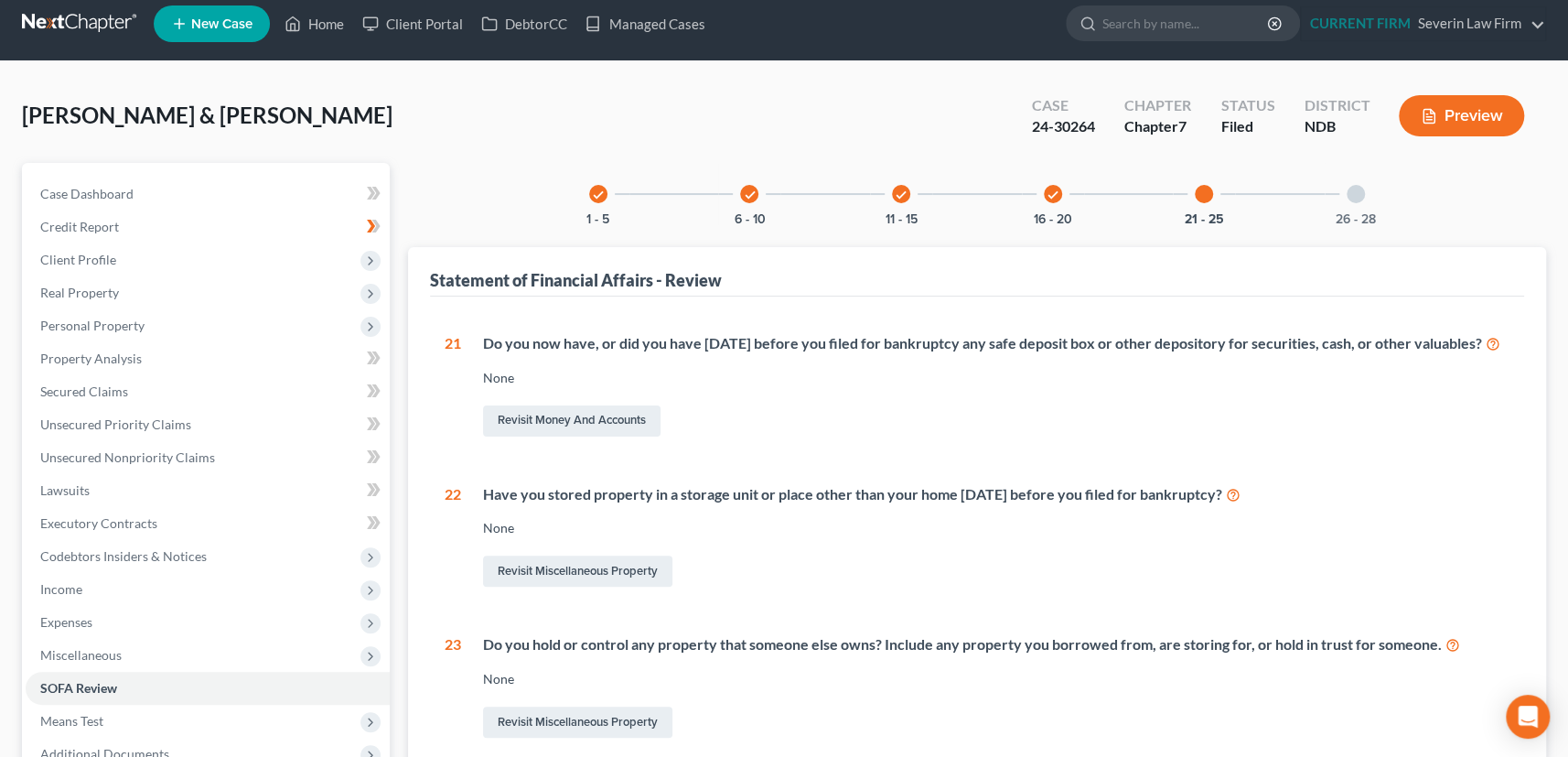
click at [1360, 195] on div at bounding box center [1355, 194] width 18 height 18
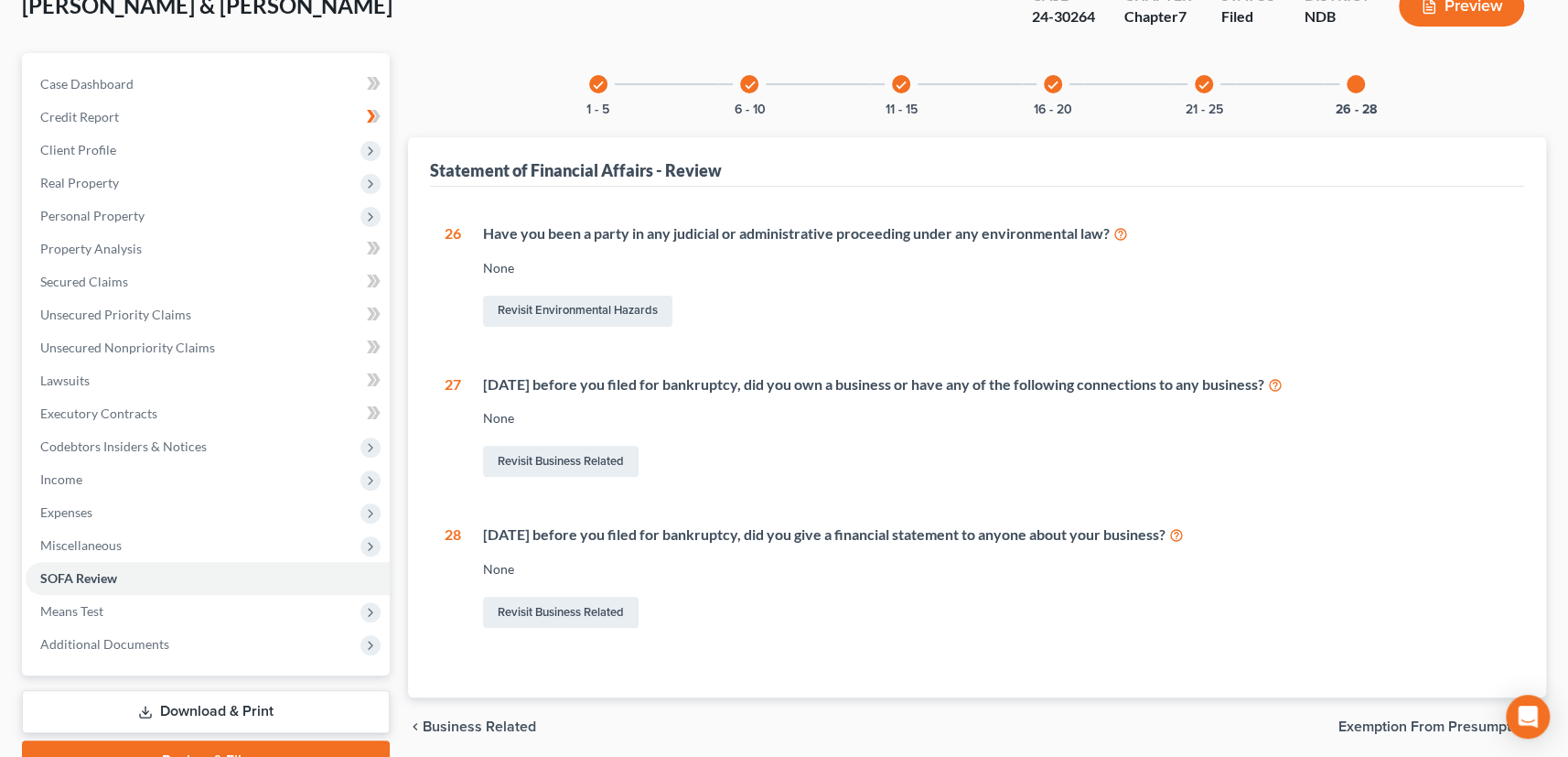
scroll to position [0, 0]
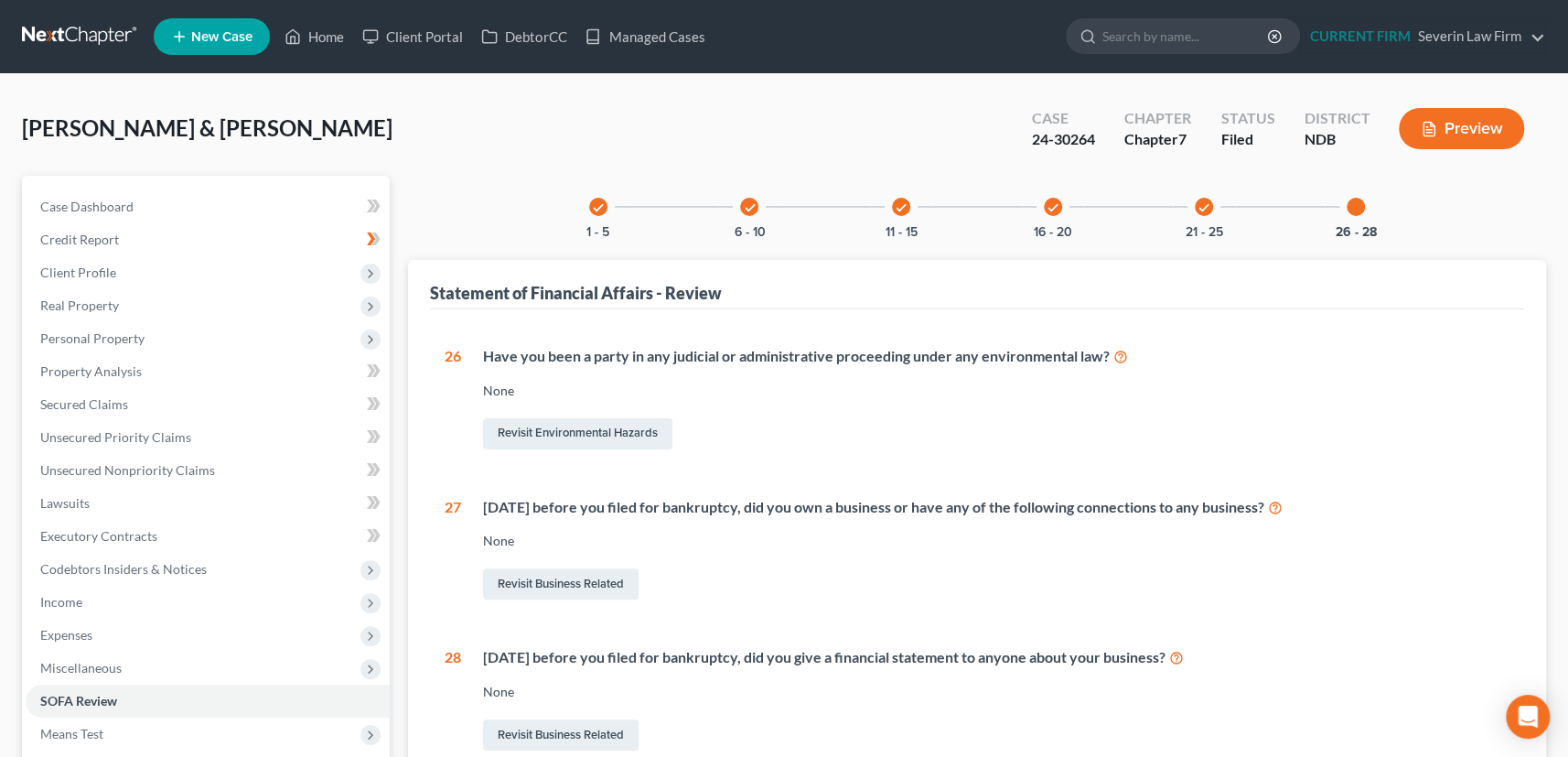
click at [608, 201] on div "check 1 - 5" at bounding box center [598, 207] width 63 height 63
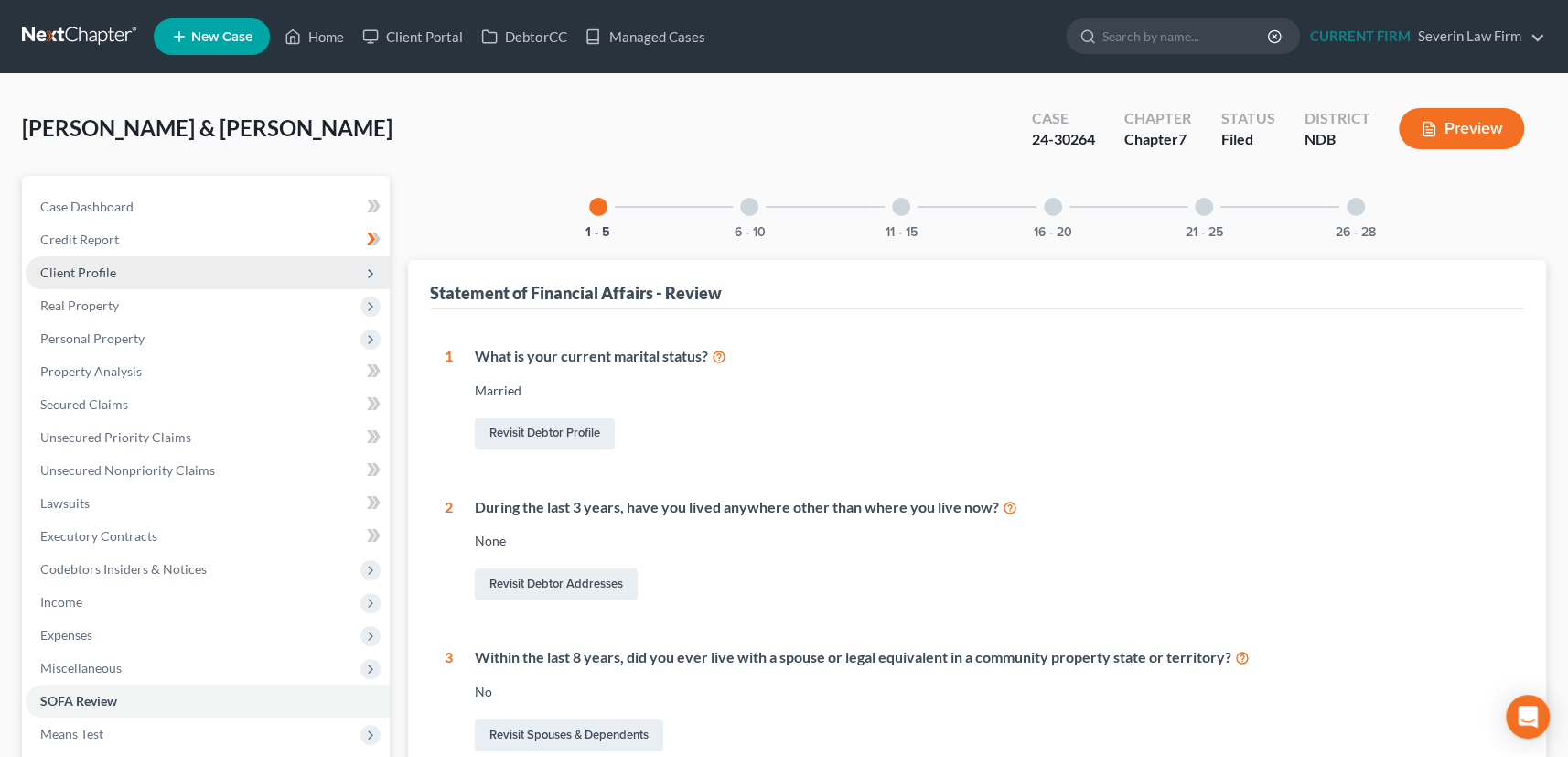
click at [89, 273] on span "Client Profile" at bounding box center [78, 272] width 76 height 15
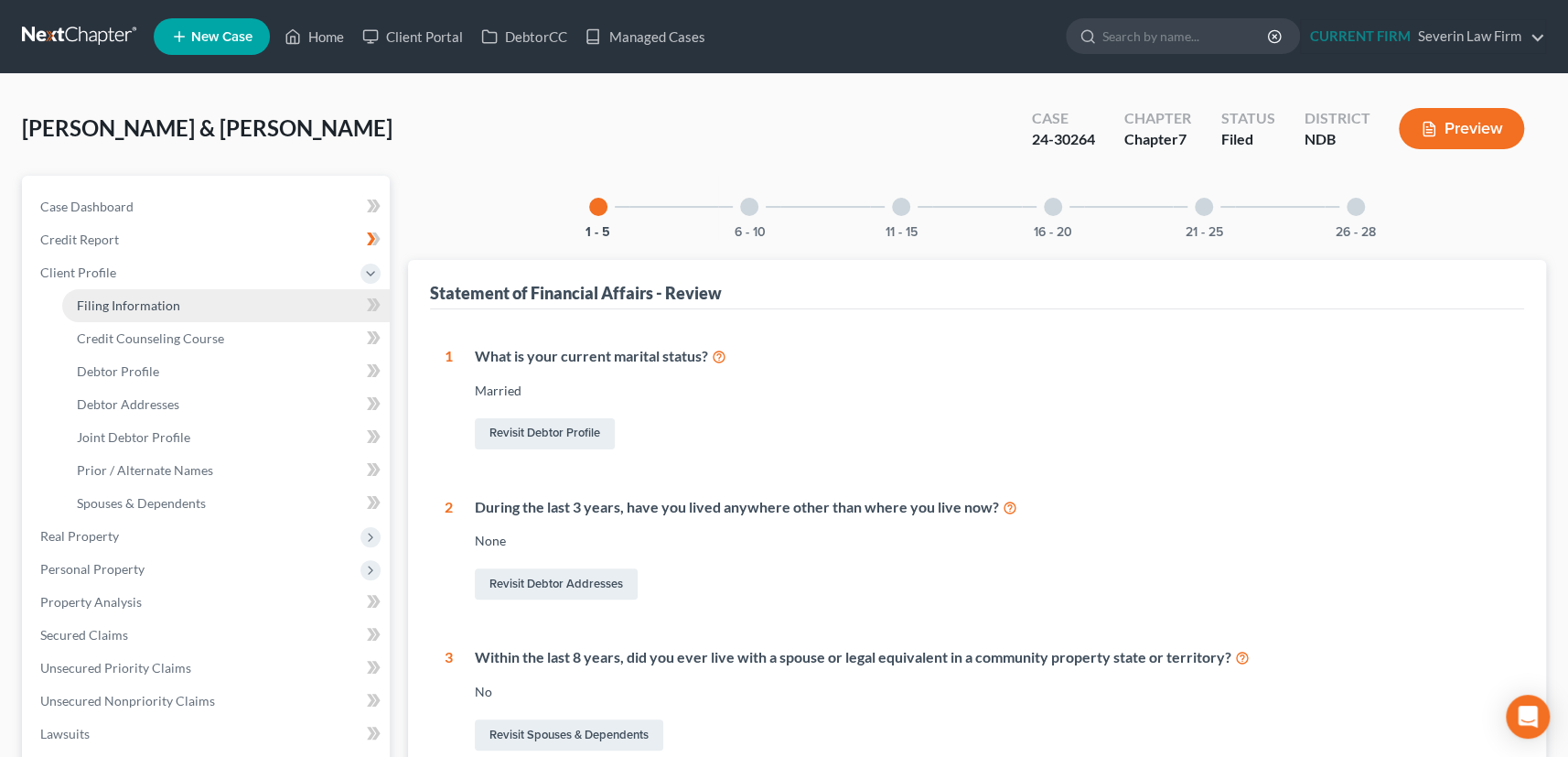
click at [102, 302] on span "Filing Information" at bounding box center [128, 305] width 103 height 15
select select "1"
select select "0"
select select "29"
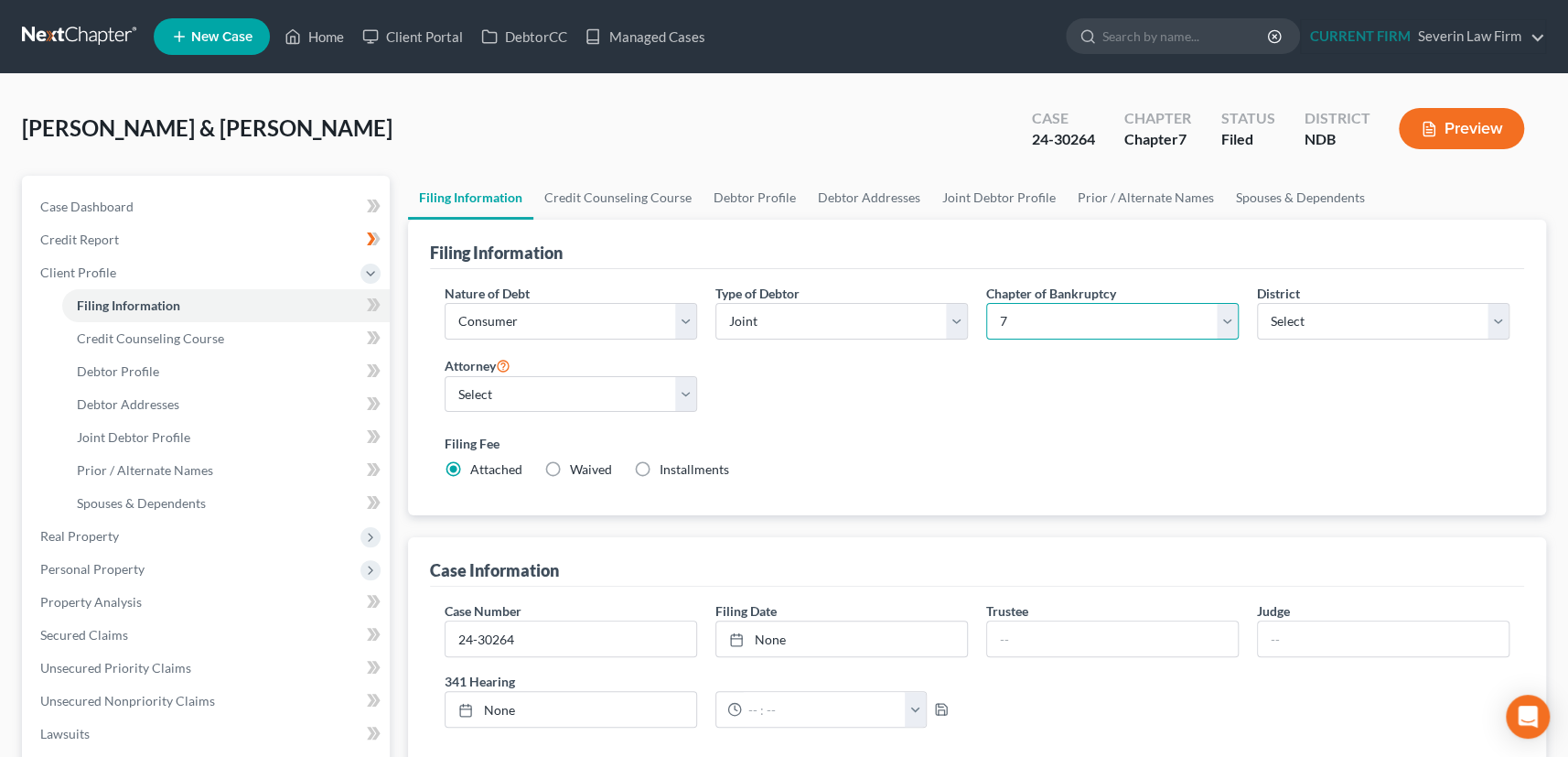
drag, startPoint x: 1228, startPoint y: 321, endPoint x: 1213, endPoint y: 323, distance: 15.1
click at [1228, 321] on select "Select 7 11 12 13" at bounding box center [1112, 321] width 252 height 37
select select "3"
click at [986, 303] on select "Select 7 11 12 13" at bounding box center [1112, 321] width 252 height 37
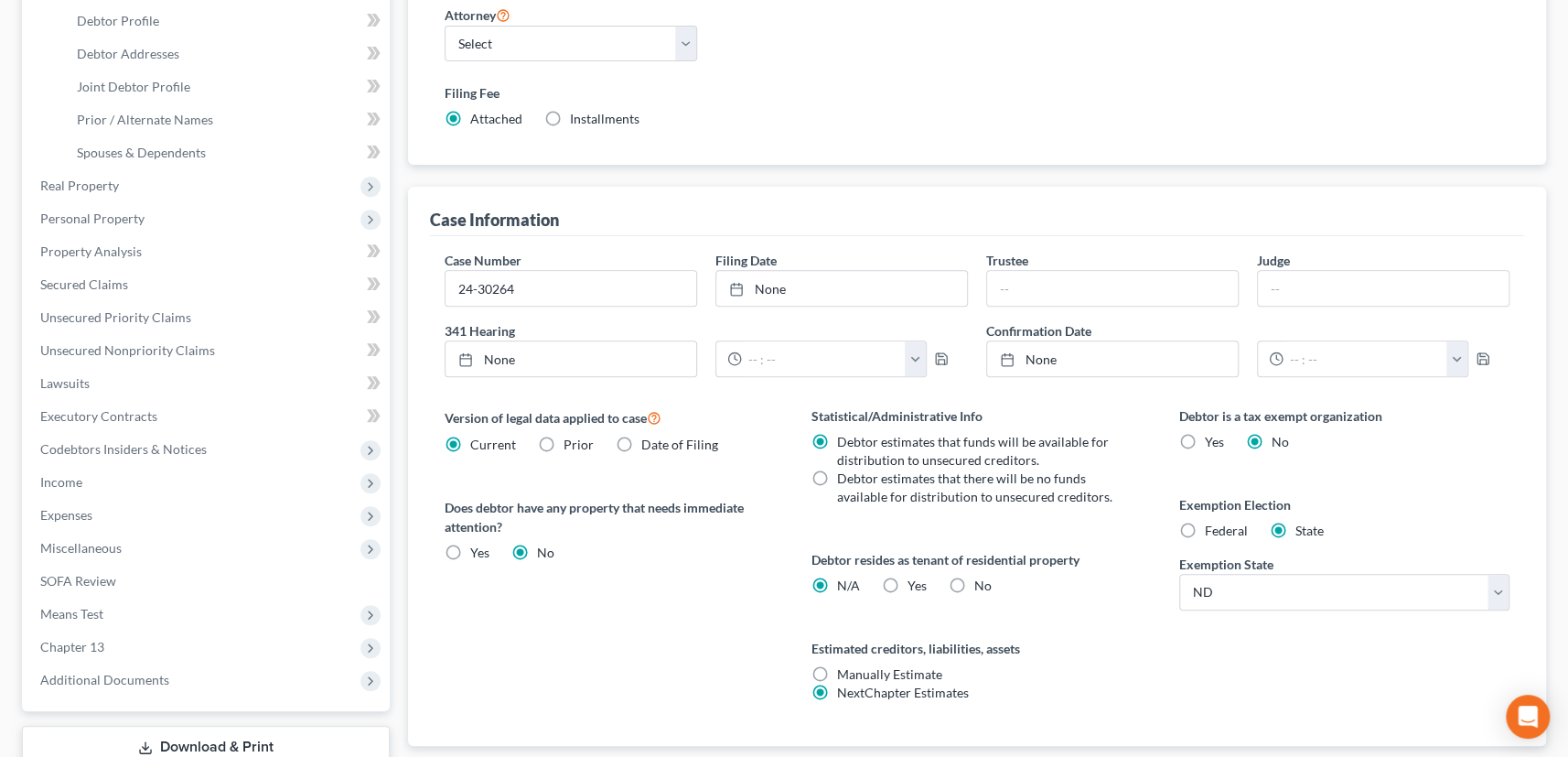
scroll to position [477, 0]
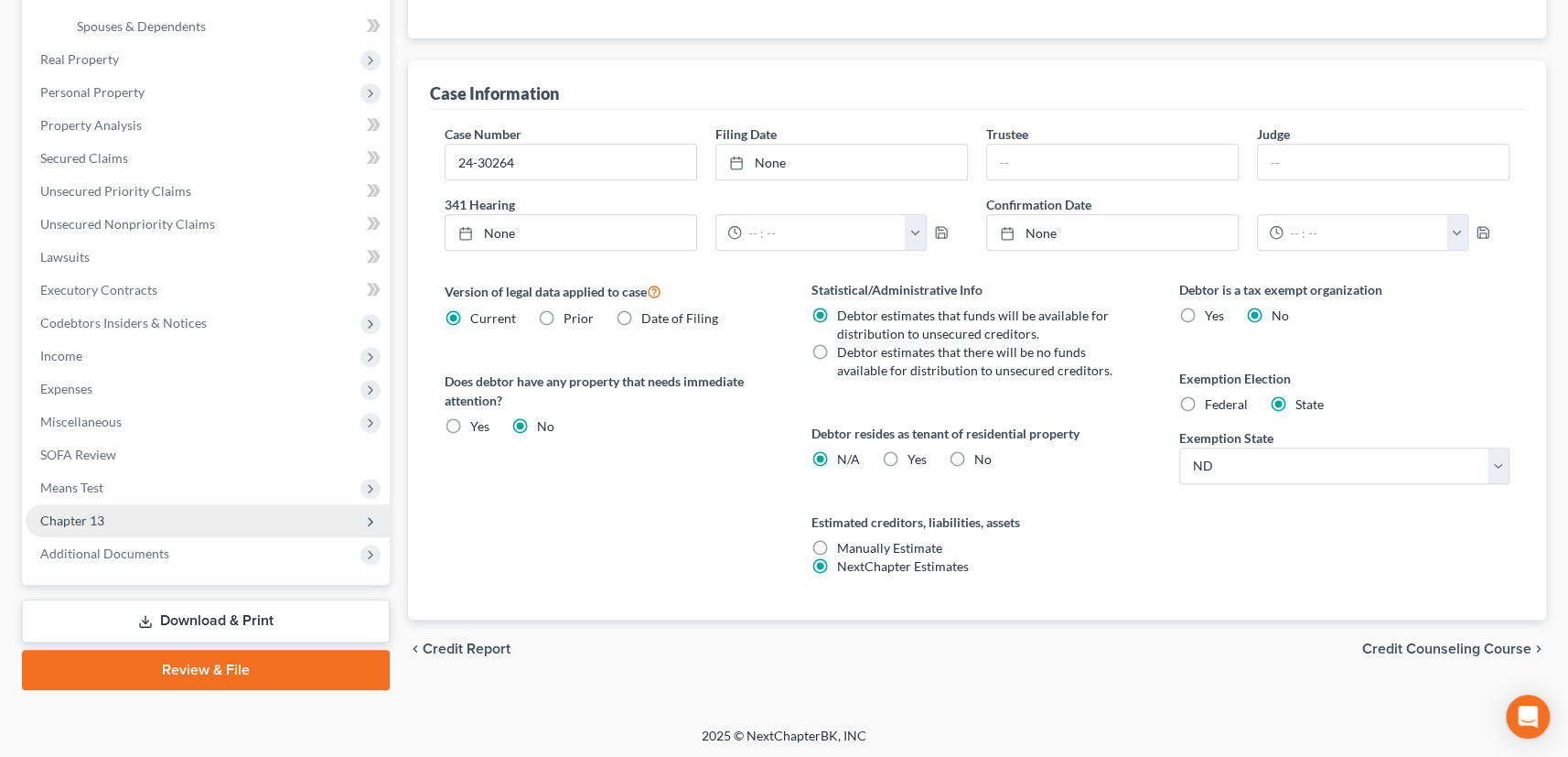
click at [67, 522] on span "Chapter 13" at bounding box center [72, 520] width 64 height 15
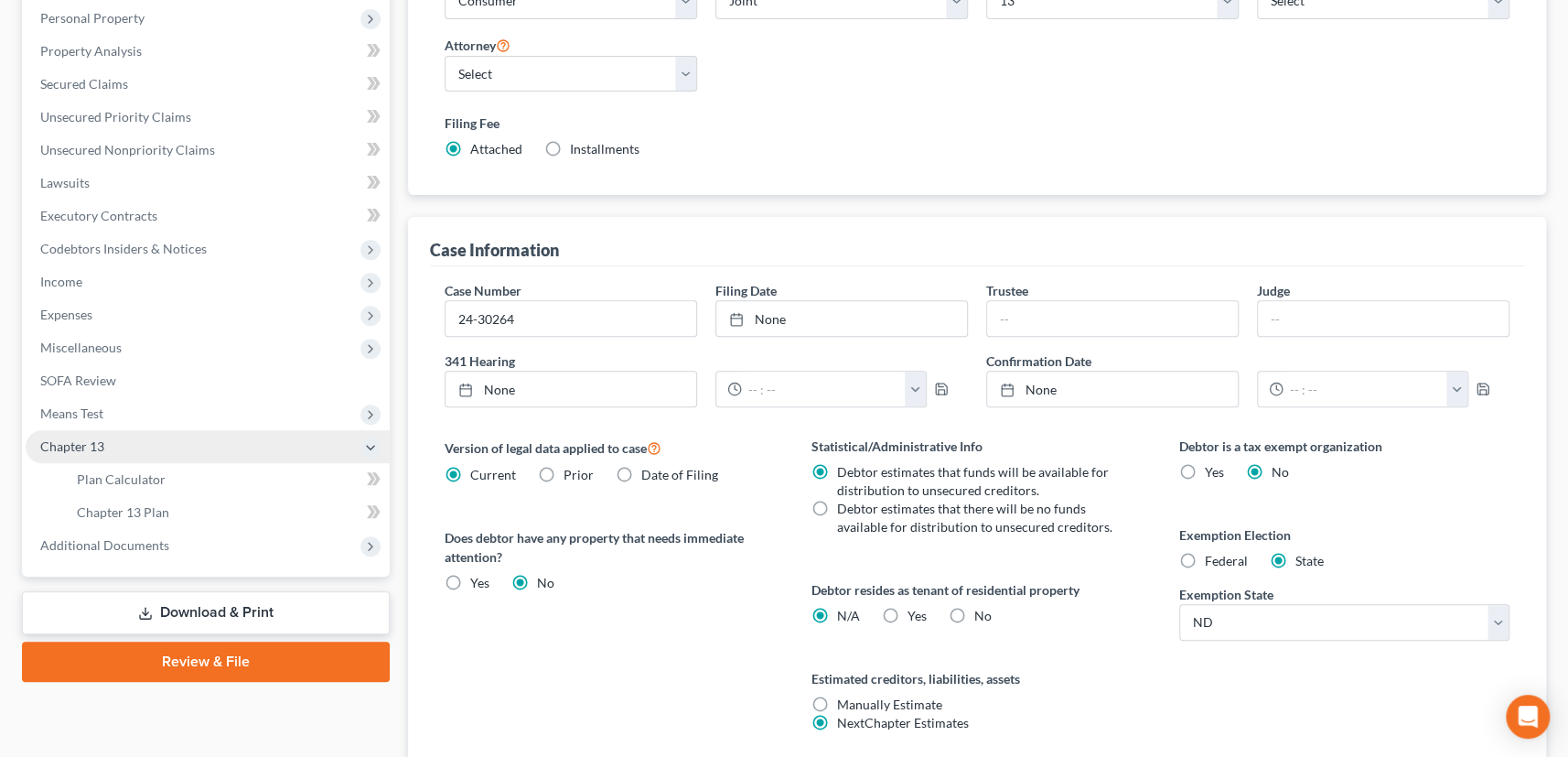
scroll to position [312, 0]
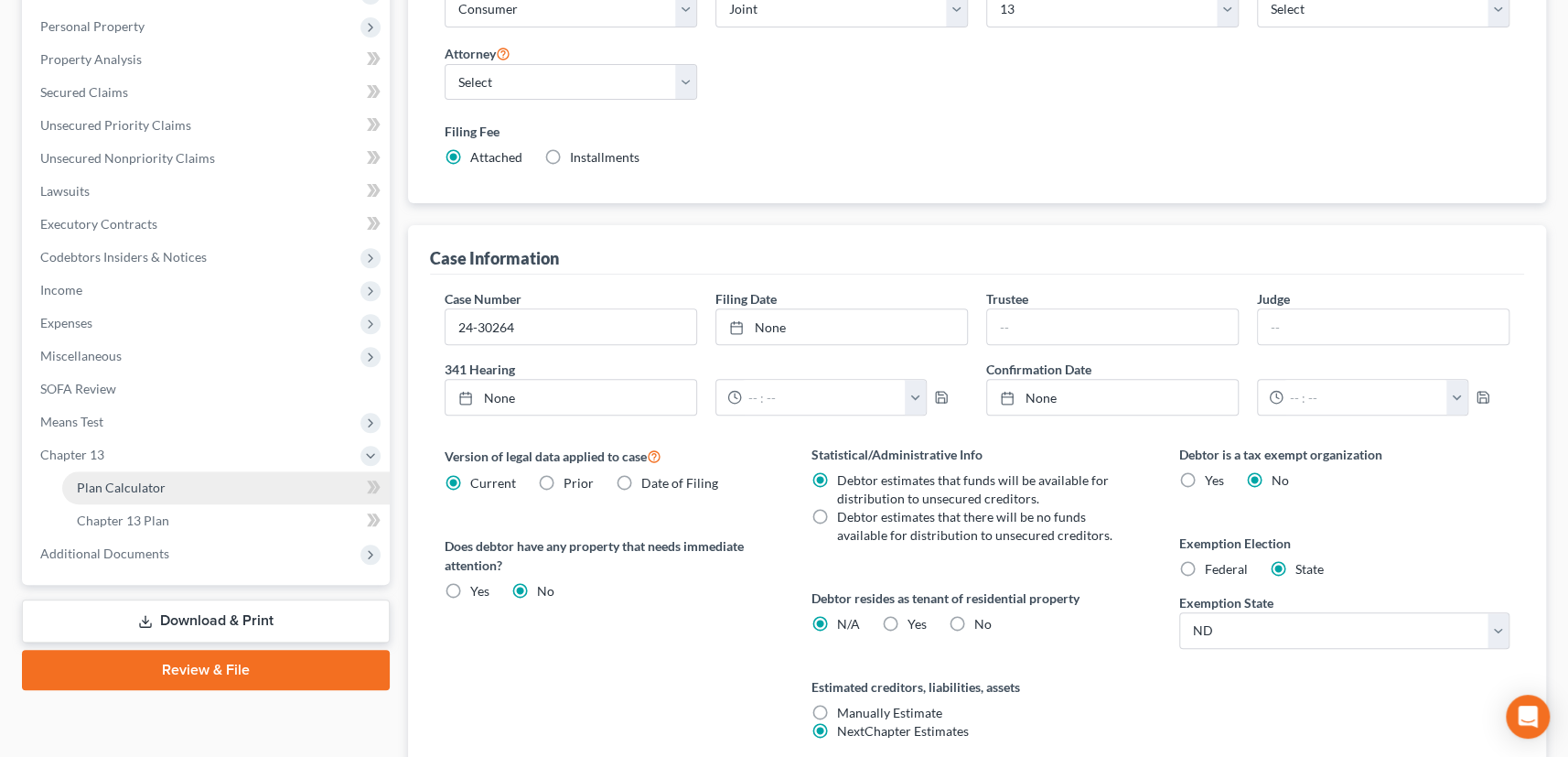
click at [100, 480] on span "Plan Calculator" at bounding box center [121, 488] width 89 height 15
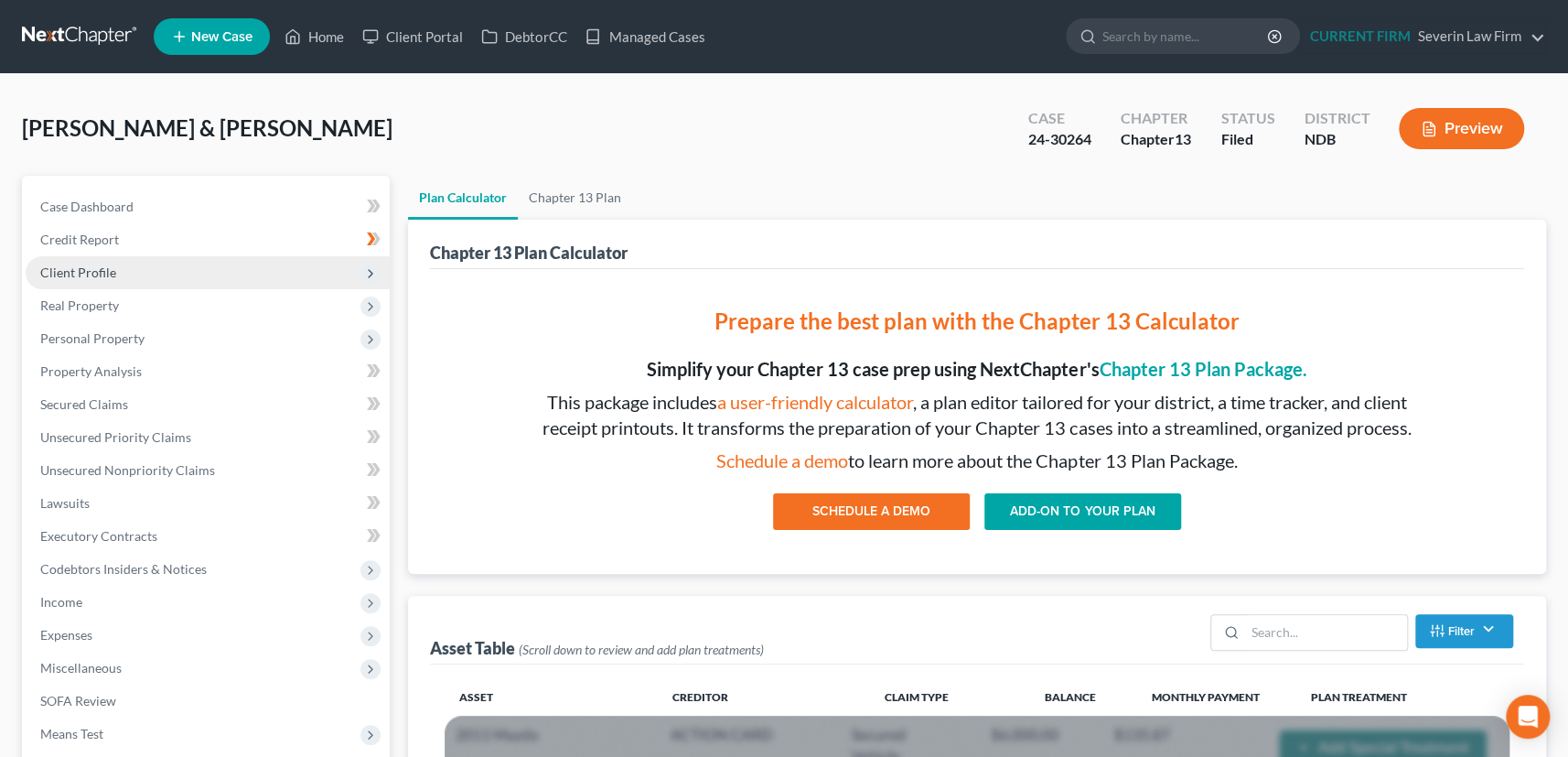
click at [96, 268] on span "Client Profile" at bounding box center [78, 272] width 76 height 15
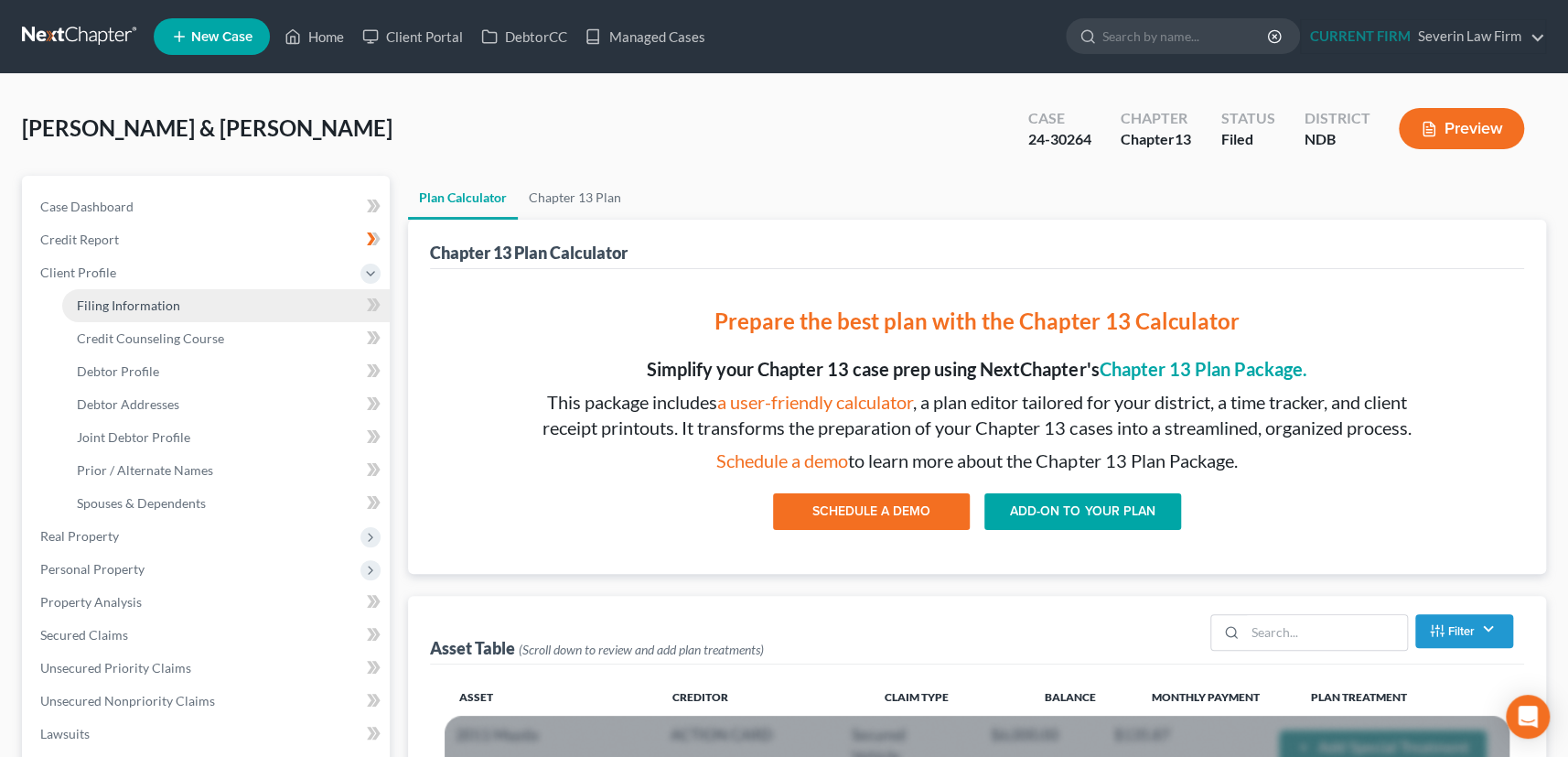
click at [137, 305] on span "Filing Information" at bounding box center [128, 305] width 103 height 15
select select "1"
select select "3"
select select "60"
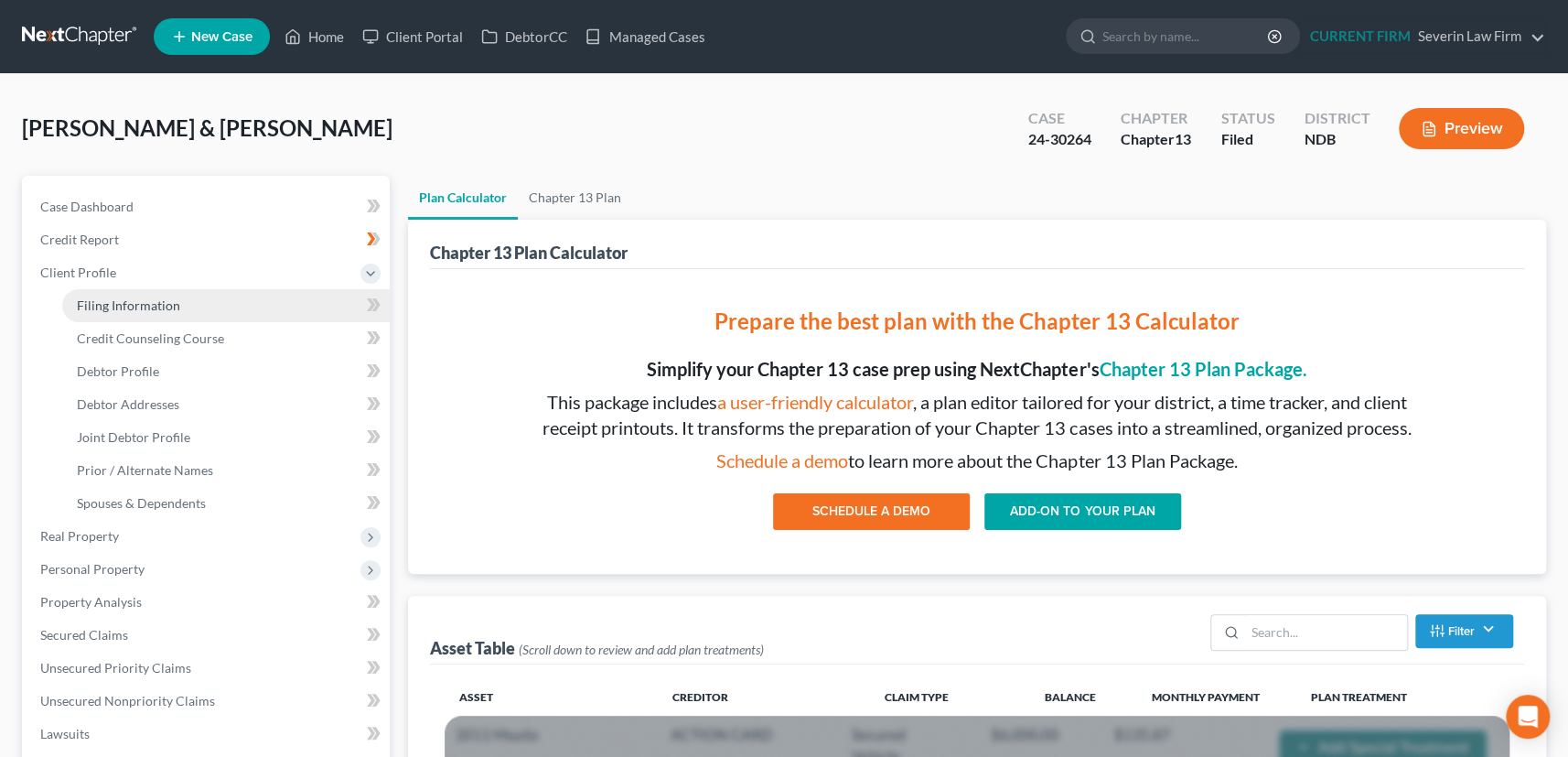
select select "0"
select select "29"
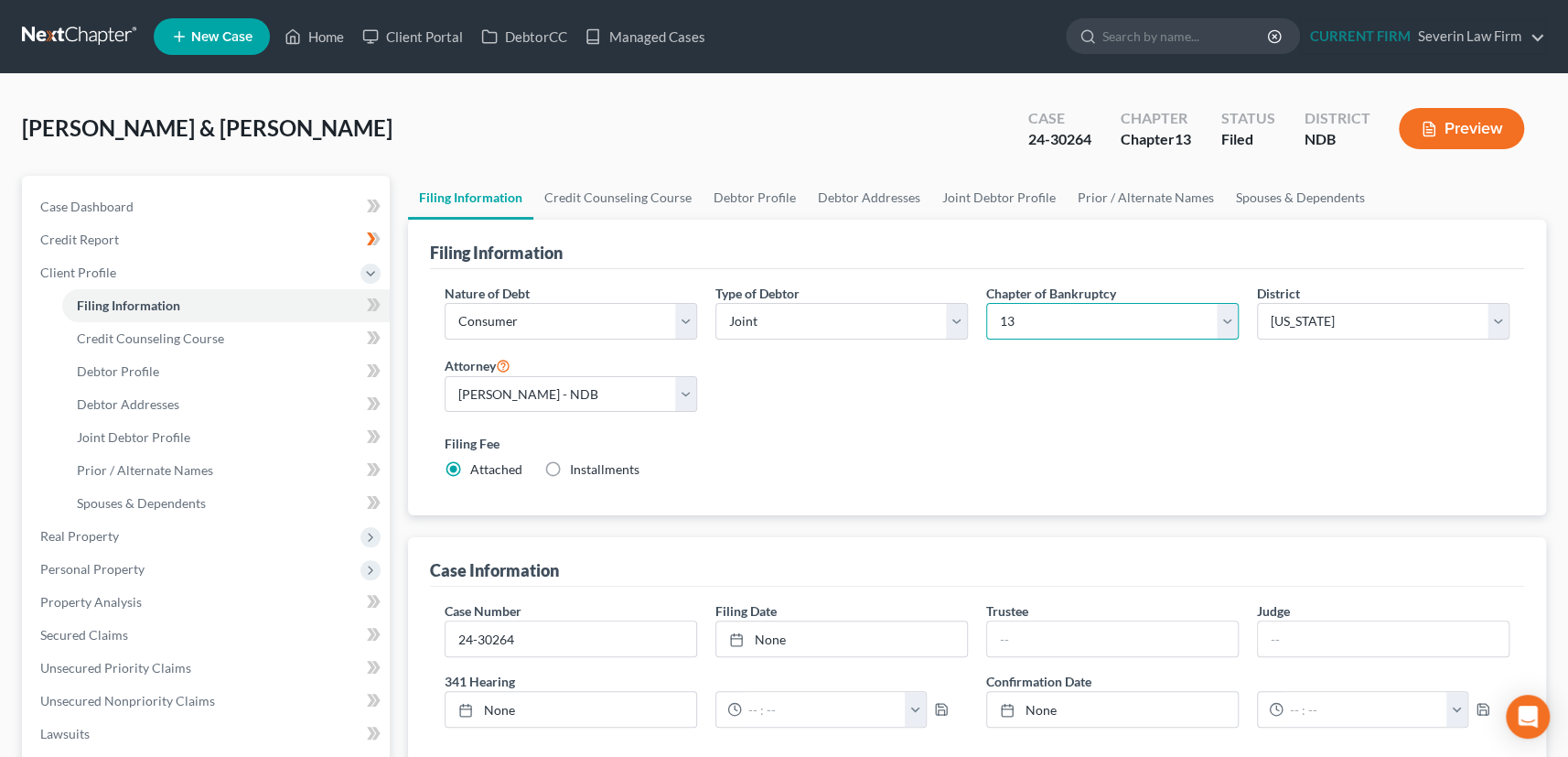
click at [1183, 322] on select "Select 7 11 12 13" at bounding box center [1112, 321] width 252 height 37
select select "0"
click at [986, 303] on select "Select 7 11 12 13" at bounding box center [1112, 321] width 252 height 37
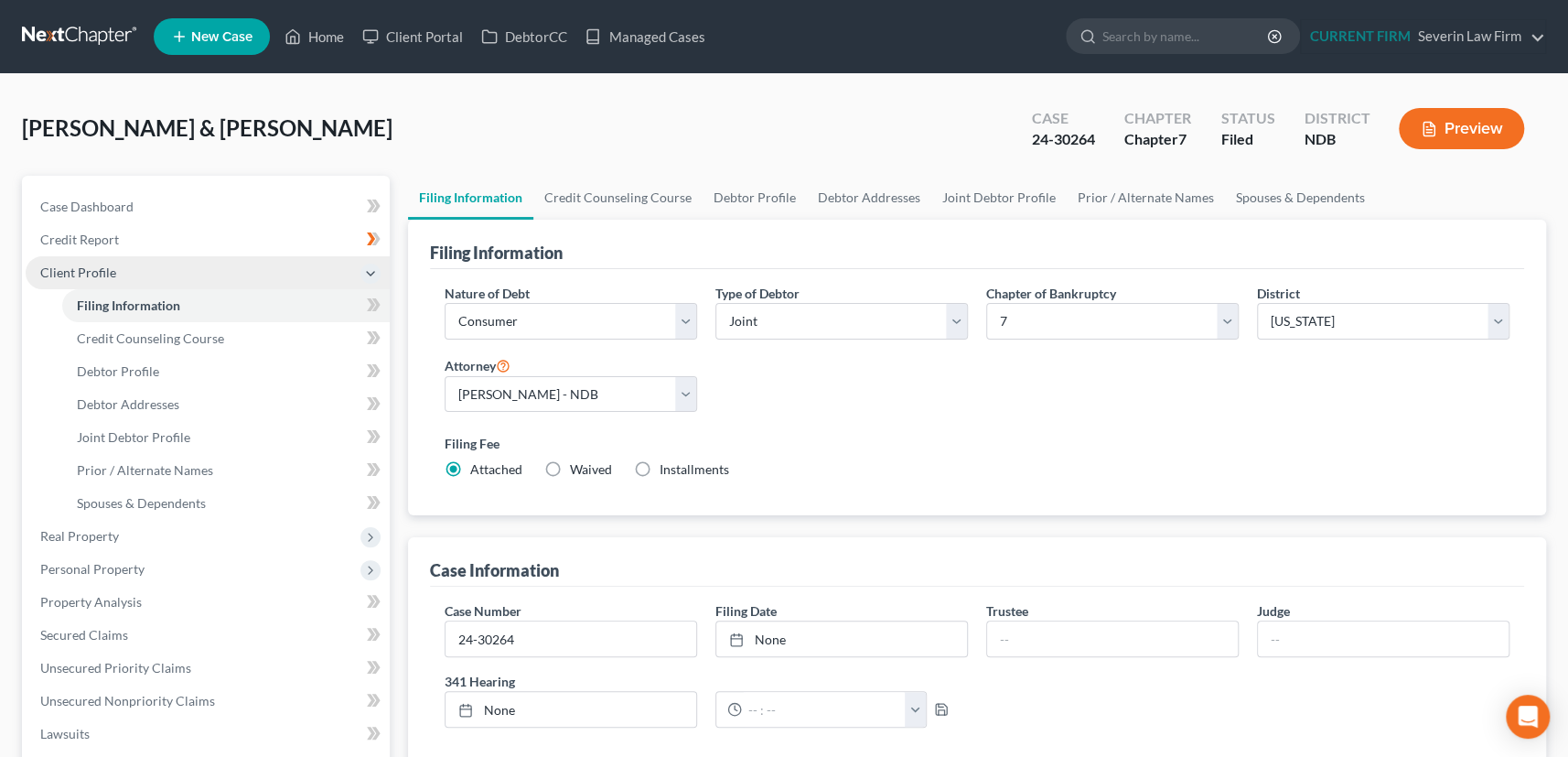
click at [128, 273] on span "Client Profile" at bounding box center [208, 272] width 364 height 33
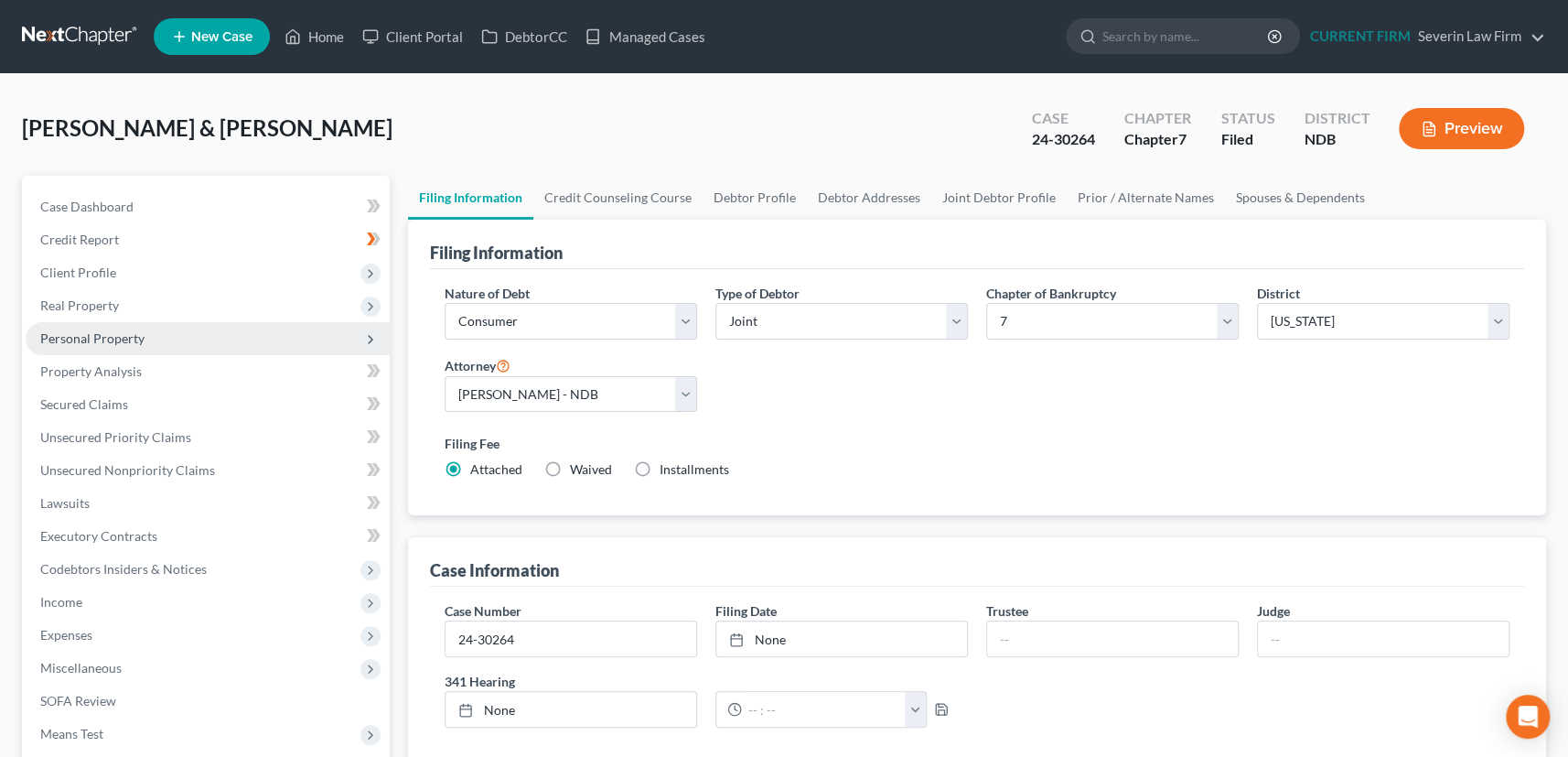
click at [119, 330] on span "Personal Property" at bounding box center [92, 338] width 104 height 15
click at [105, 338] on span "Personal Property" at bounding box center [92, 338] width 104 height 15
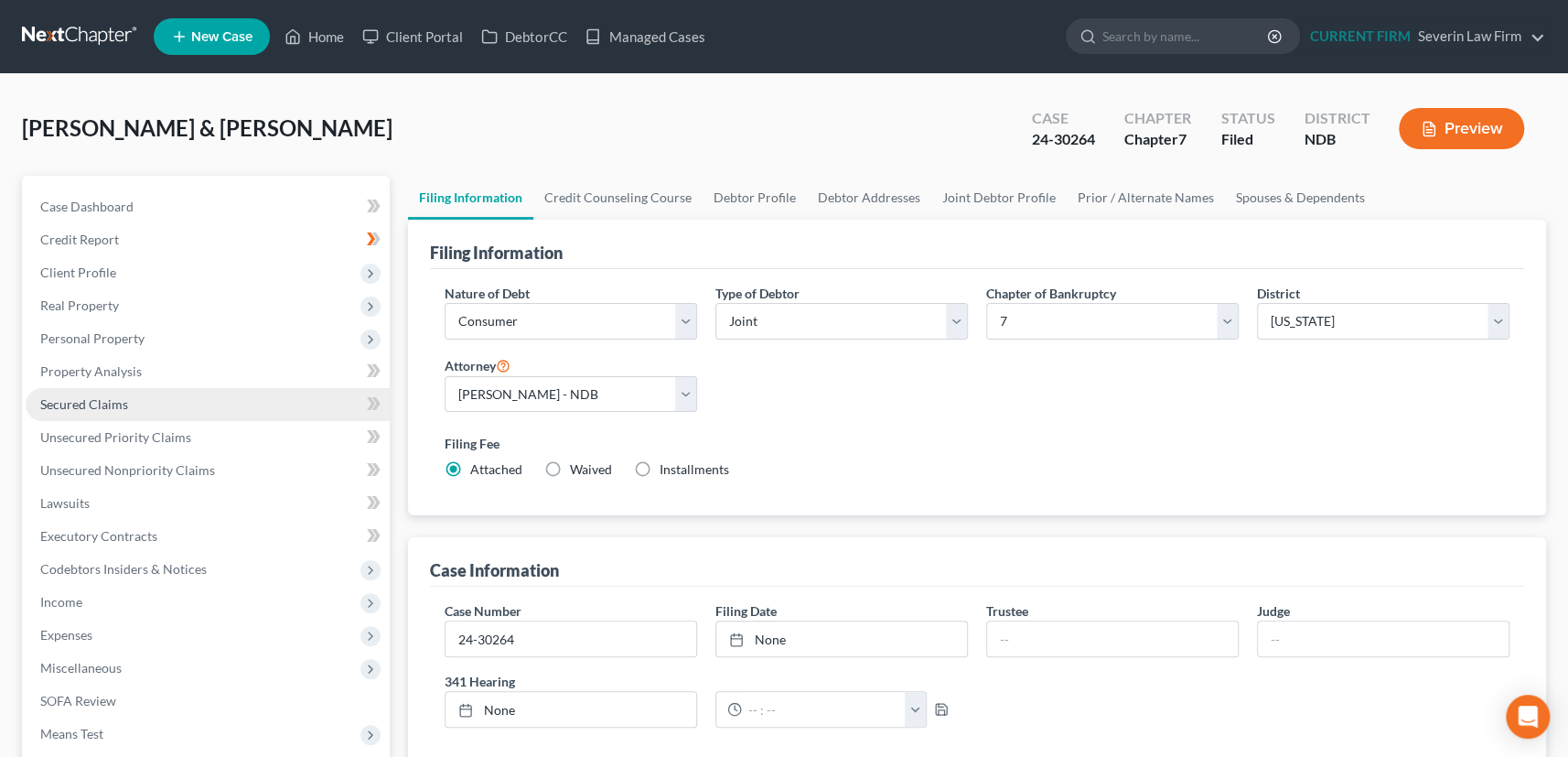
click at [100, 397] on span "Secured Claims" at bounding box center [83, 404] width 88 height 15
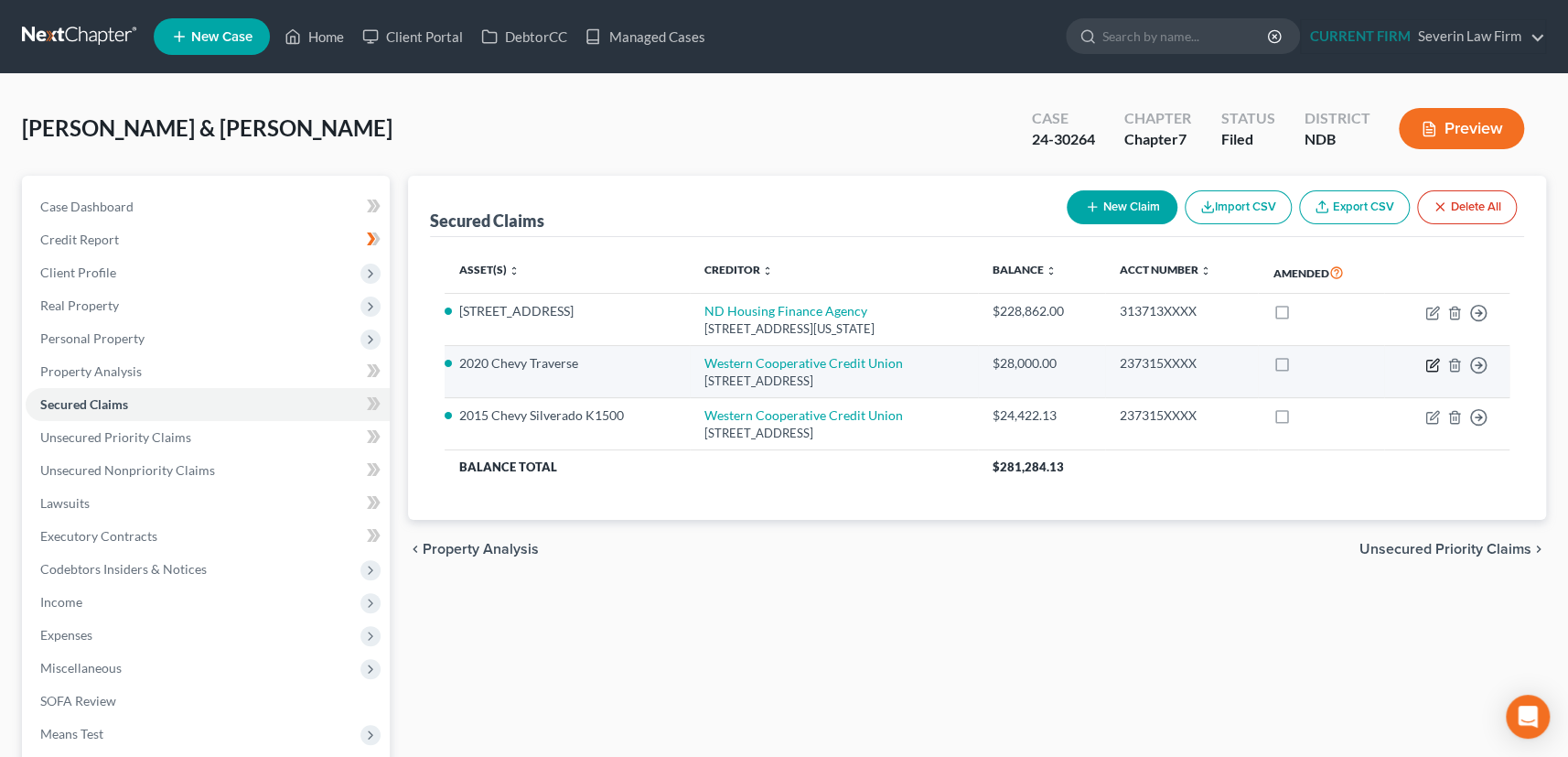
click at [1433, 359] on icon "button" at bounding box center [1433, 362] width 9 height 9
select select "29"
select select "0"
select select "4"
select select "2"
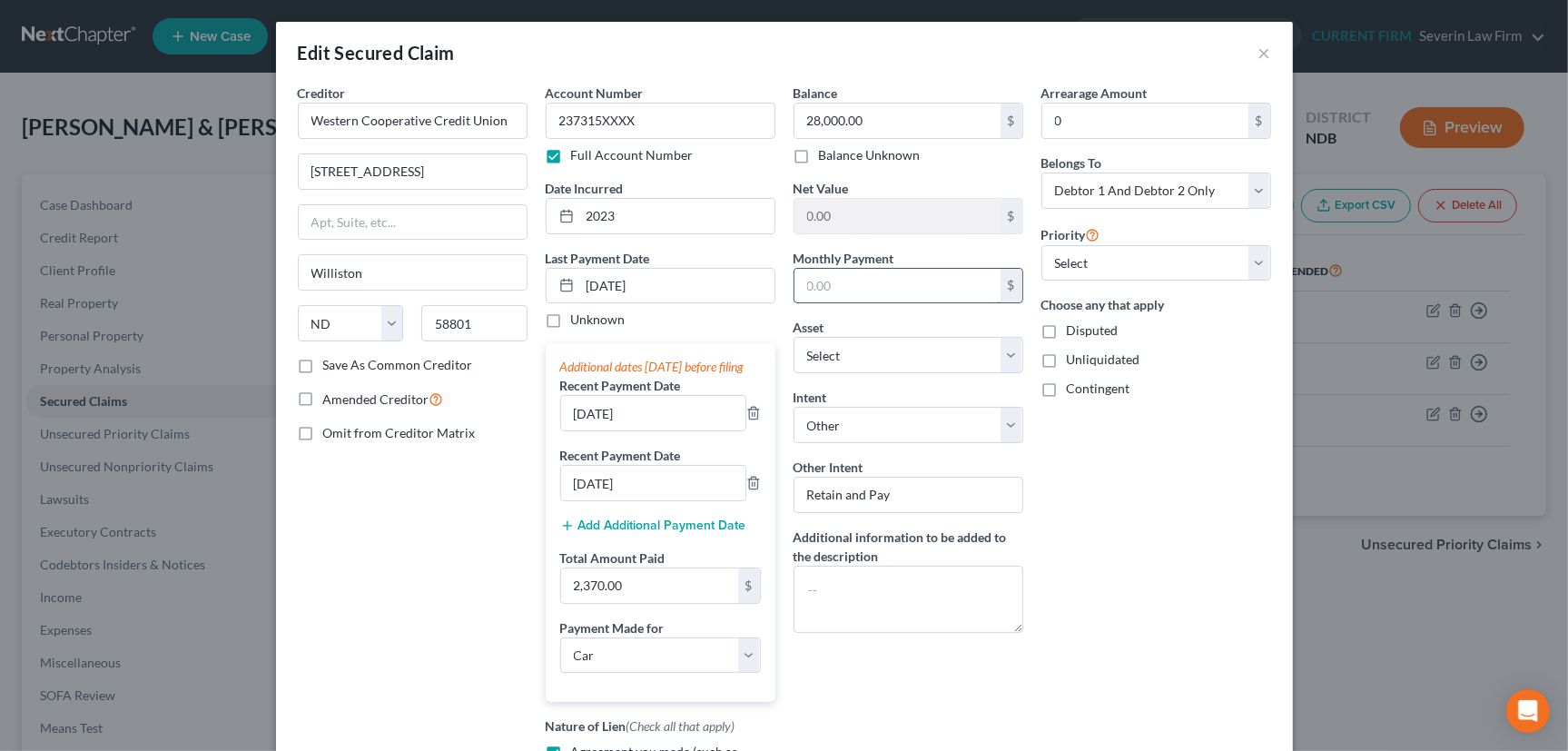
click at [818, 280] on input "text" at bounding box center [897, 286] width 206 height 35
type input "790"
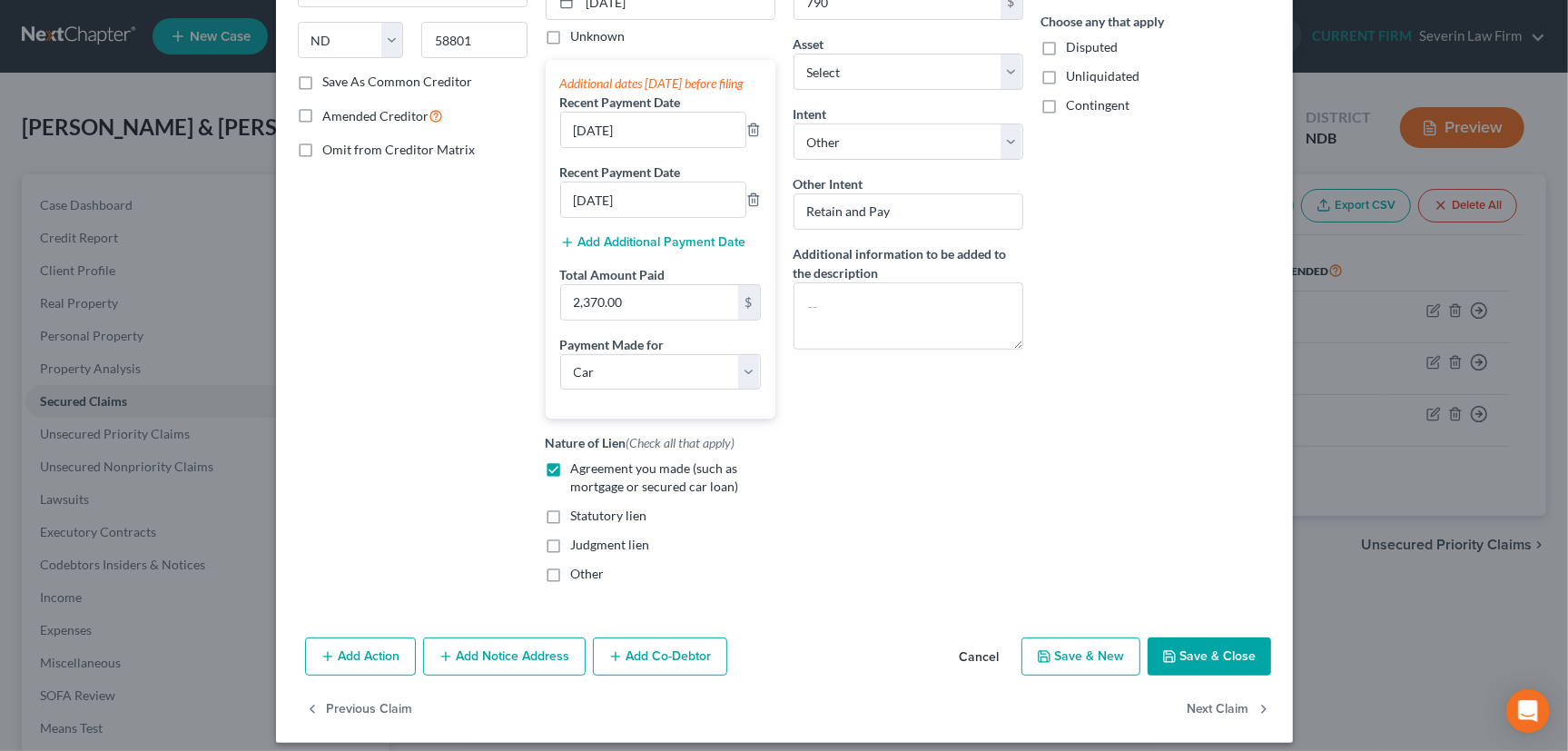
scroll to position [312, 0]
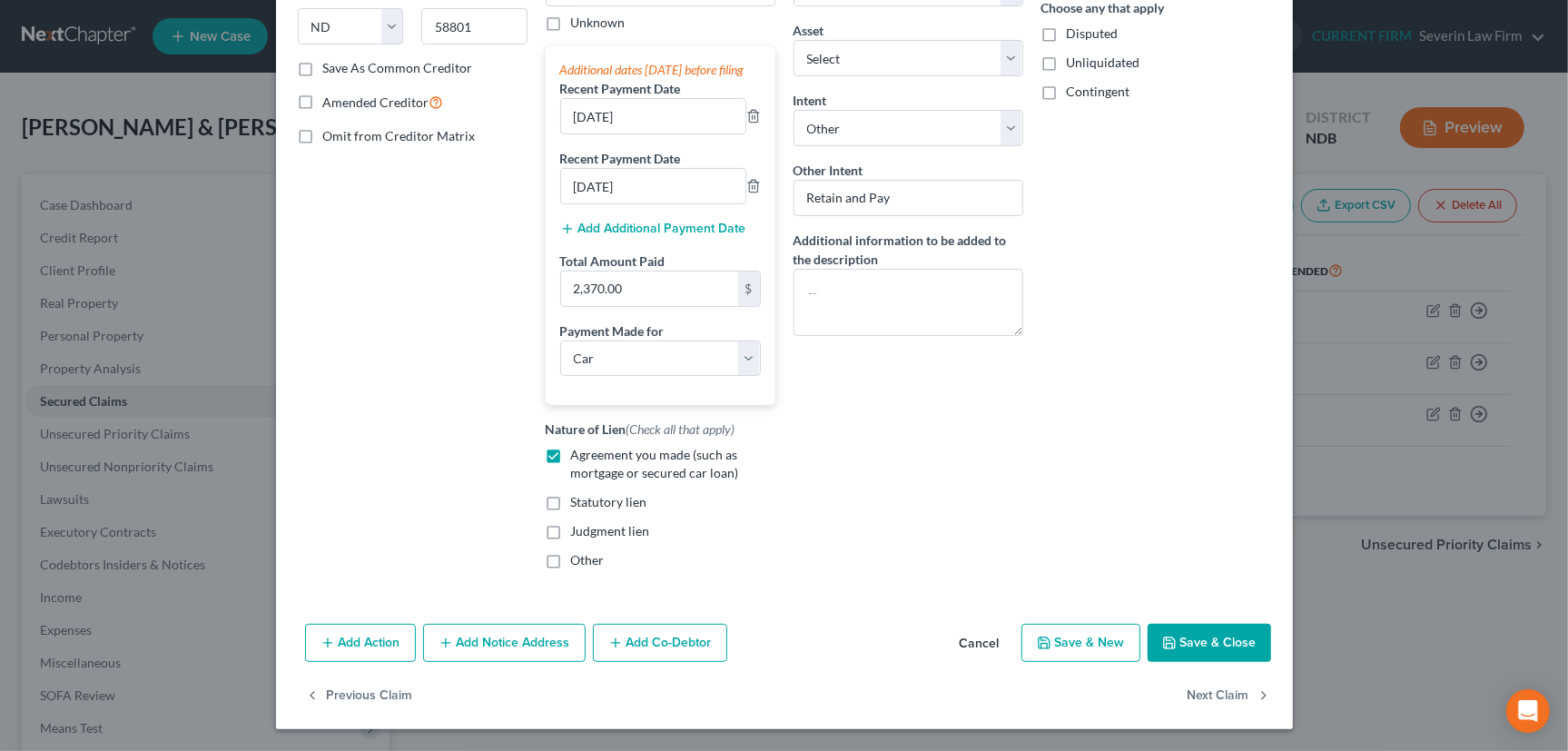
click at [1226, 642] on button "Save & Close" at bounding box center [1209, 643] width 123 height 39
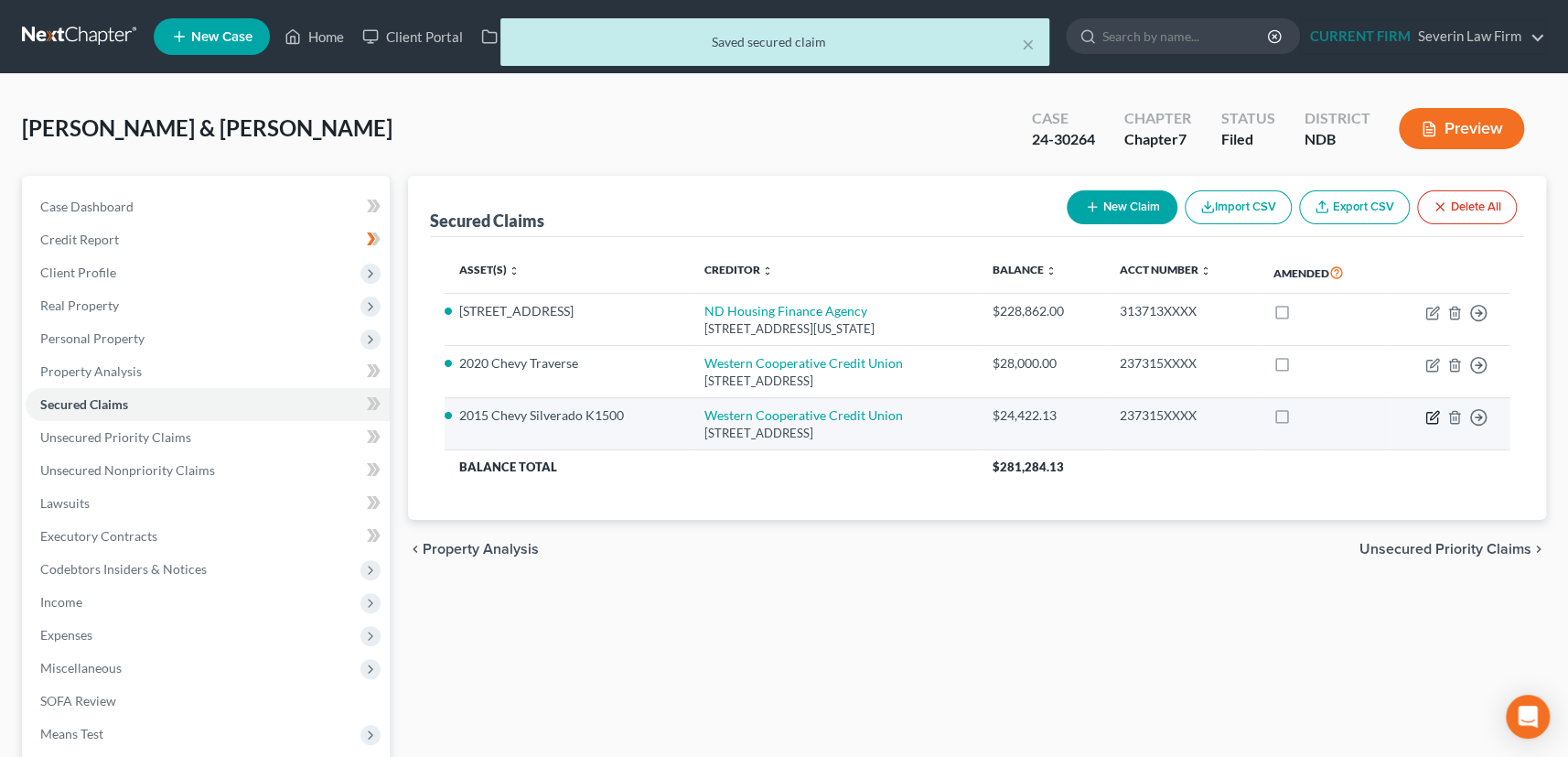
click at [1431, 414] on icon "button" at bounding box center [1433, 415] width 9 height 9
select select "29"
select select "0"
select select "4"
select select "2"
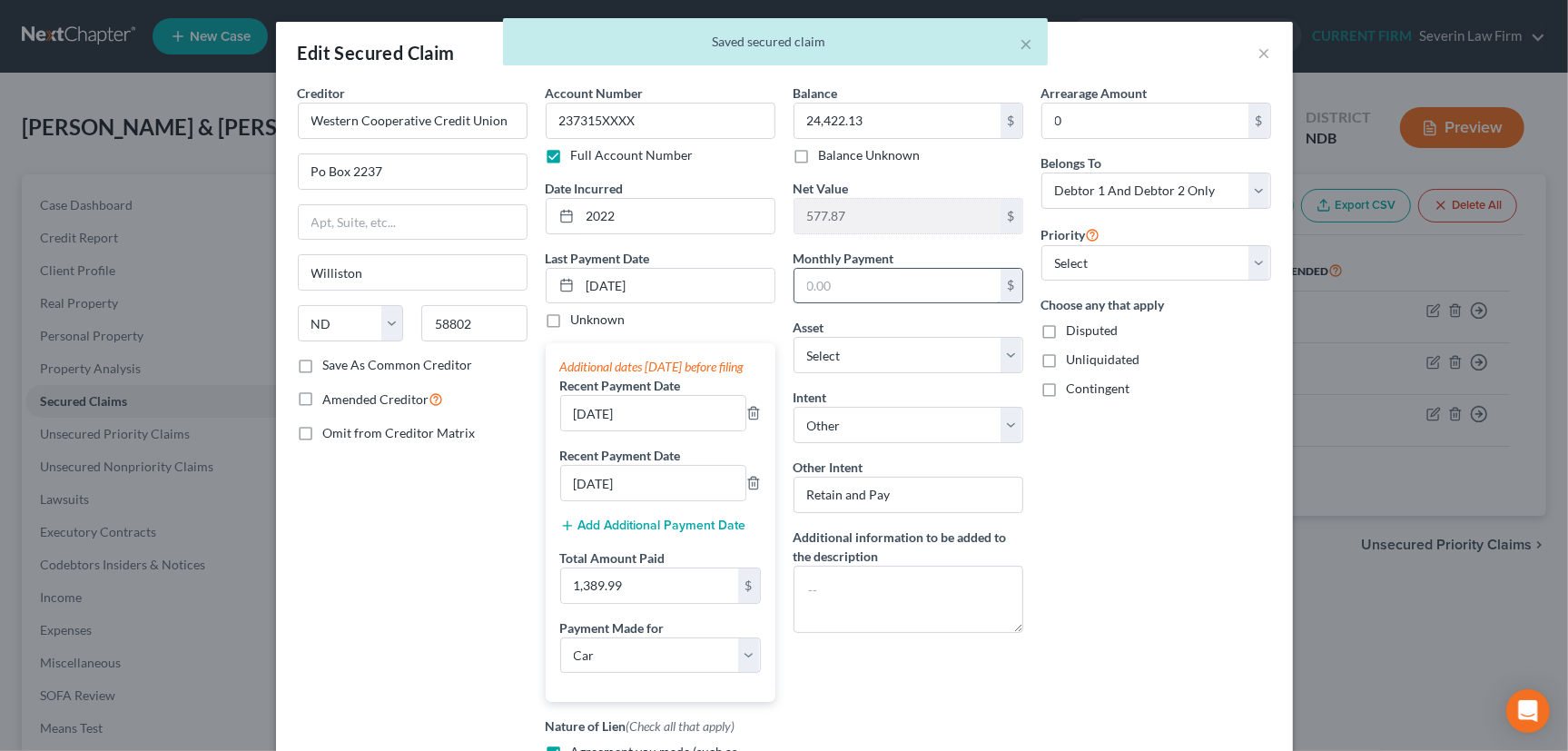
click at [857, 279] on input "text" at bounding box center [897, 286] width 206 height 35
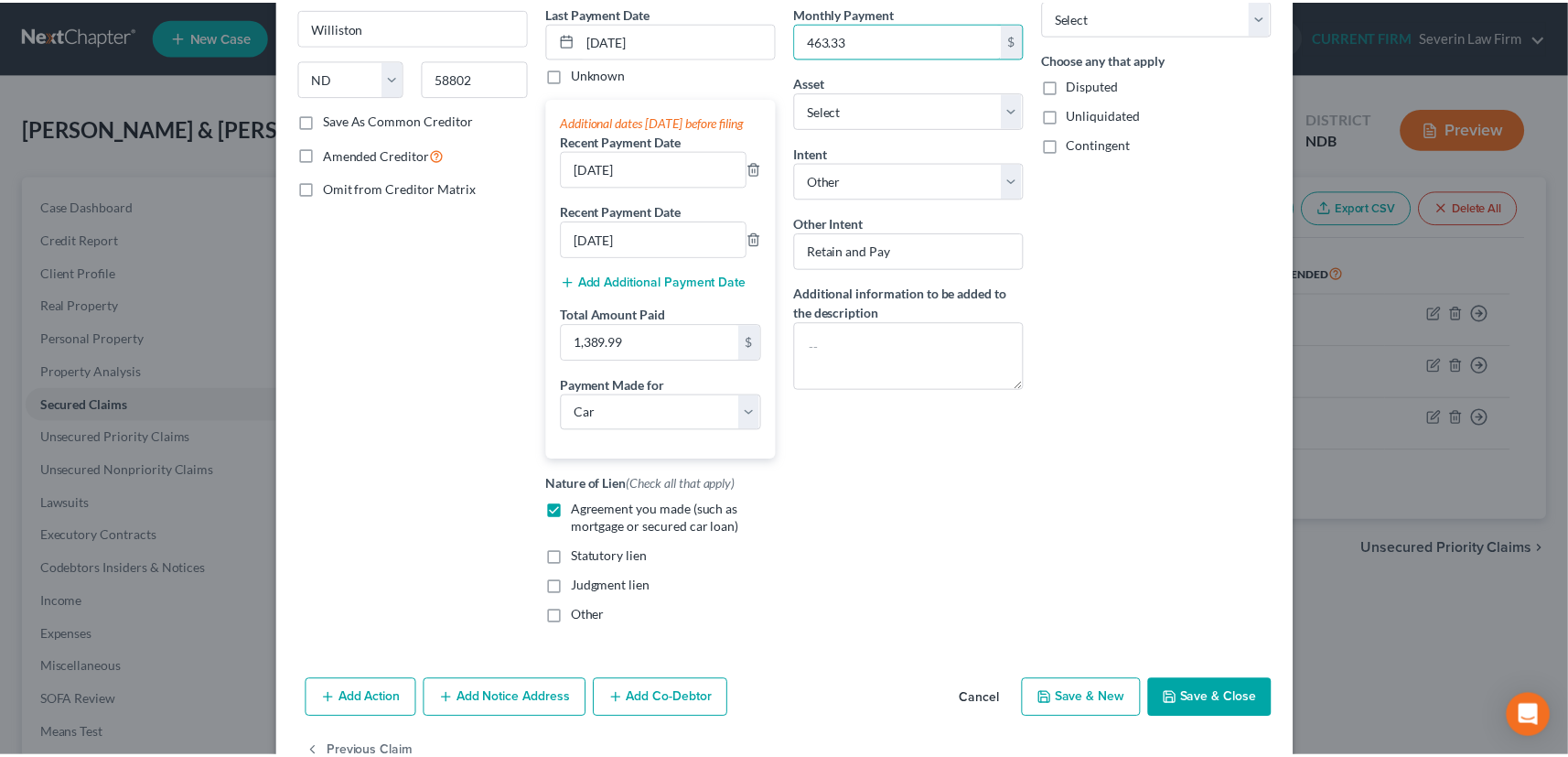
scroll to position [249, 0]
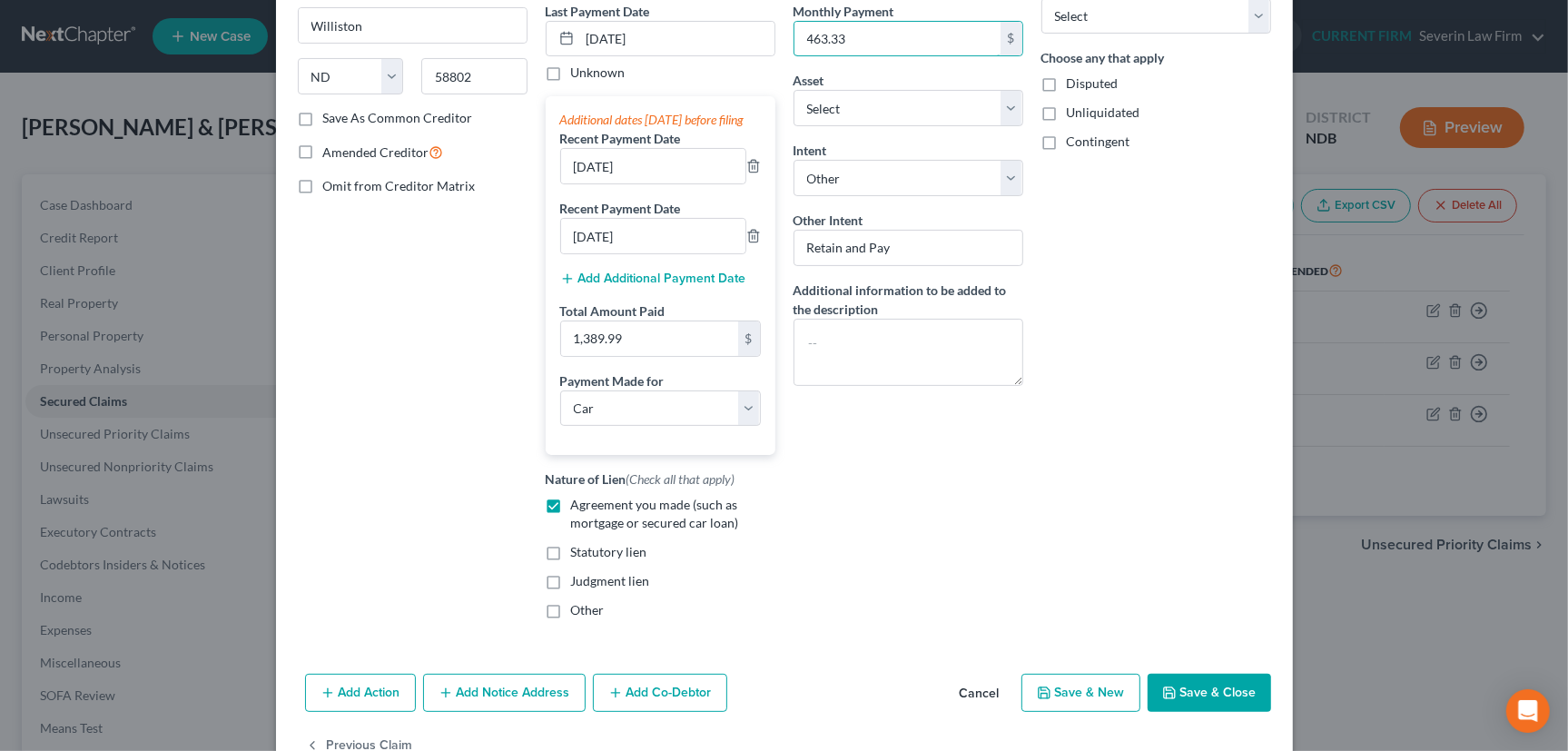
type input "463.33"
click at [1192, 711] on button "Save & Close" at bounding box center [1209, 693] width 123 height 39
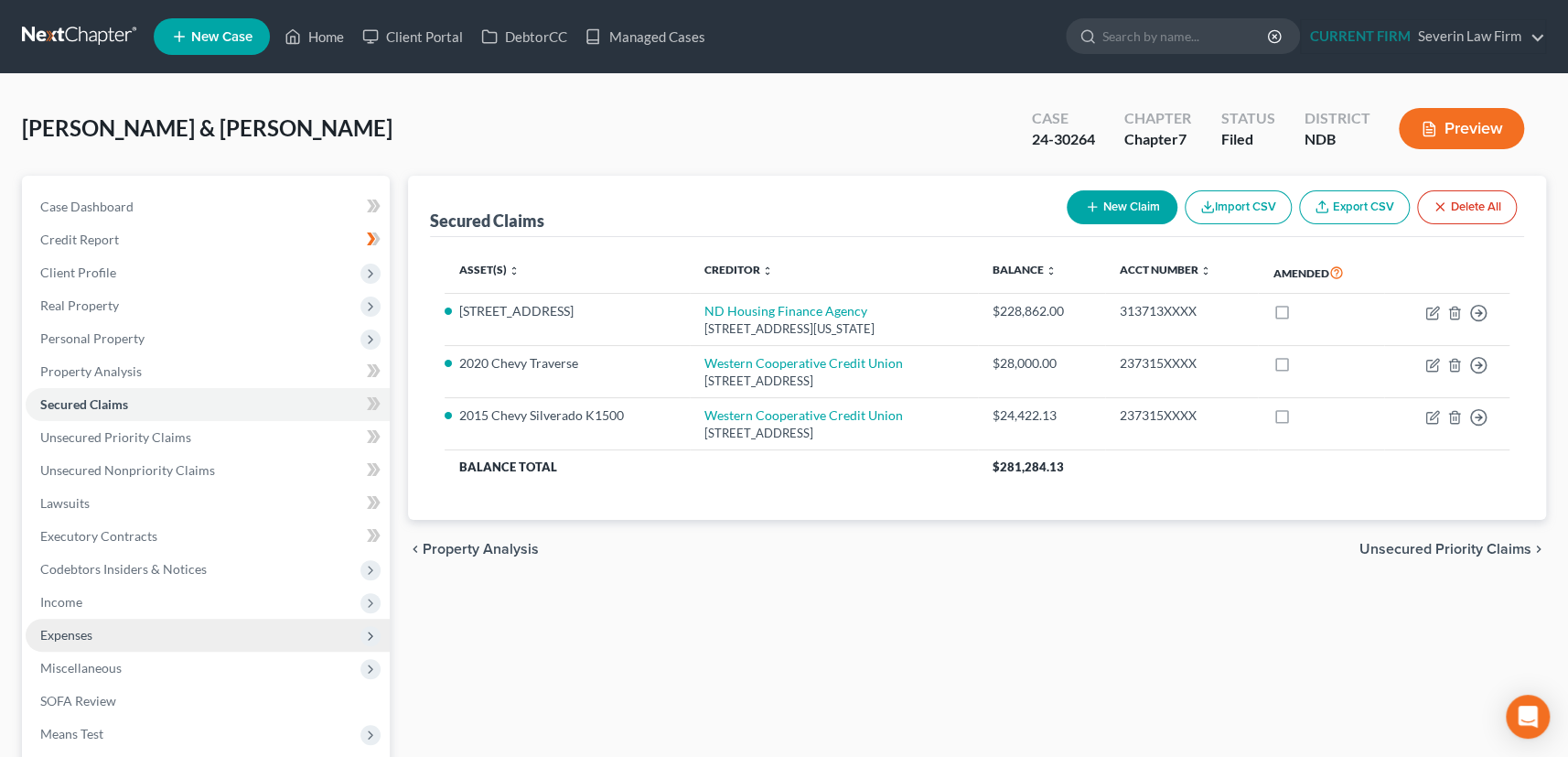
click at [76, 632] on span "Expenses" at bounding box center [65, 635] width 52 height 15
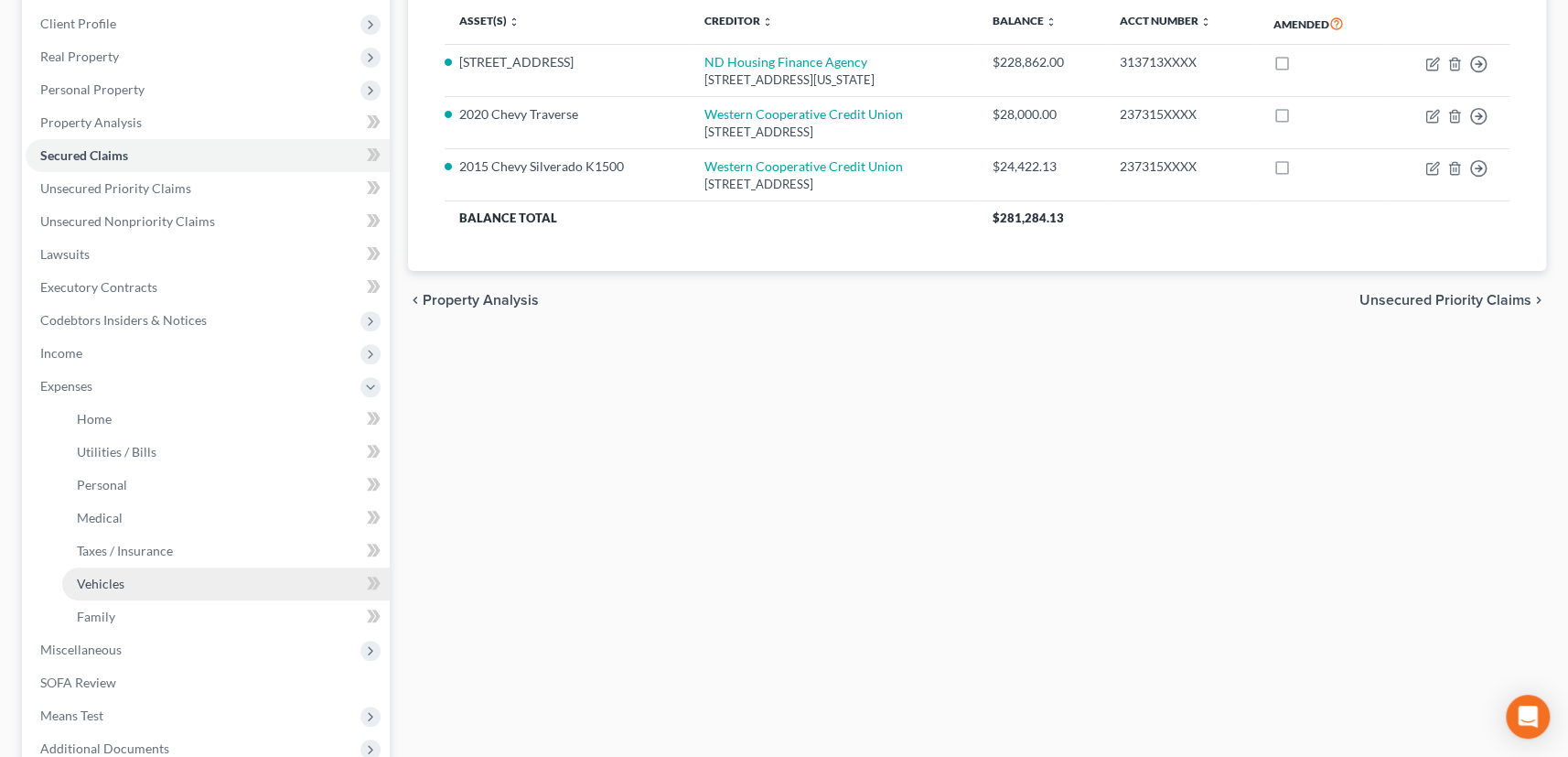
click at [104, 576] on span "Vehicles" at bounding box center [100, 583] width 47 height 15
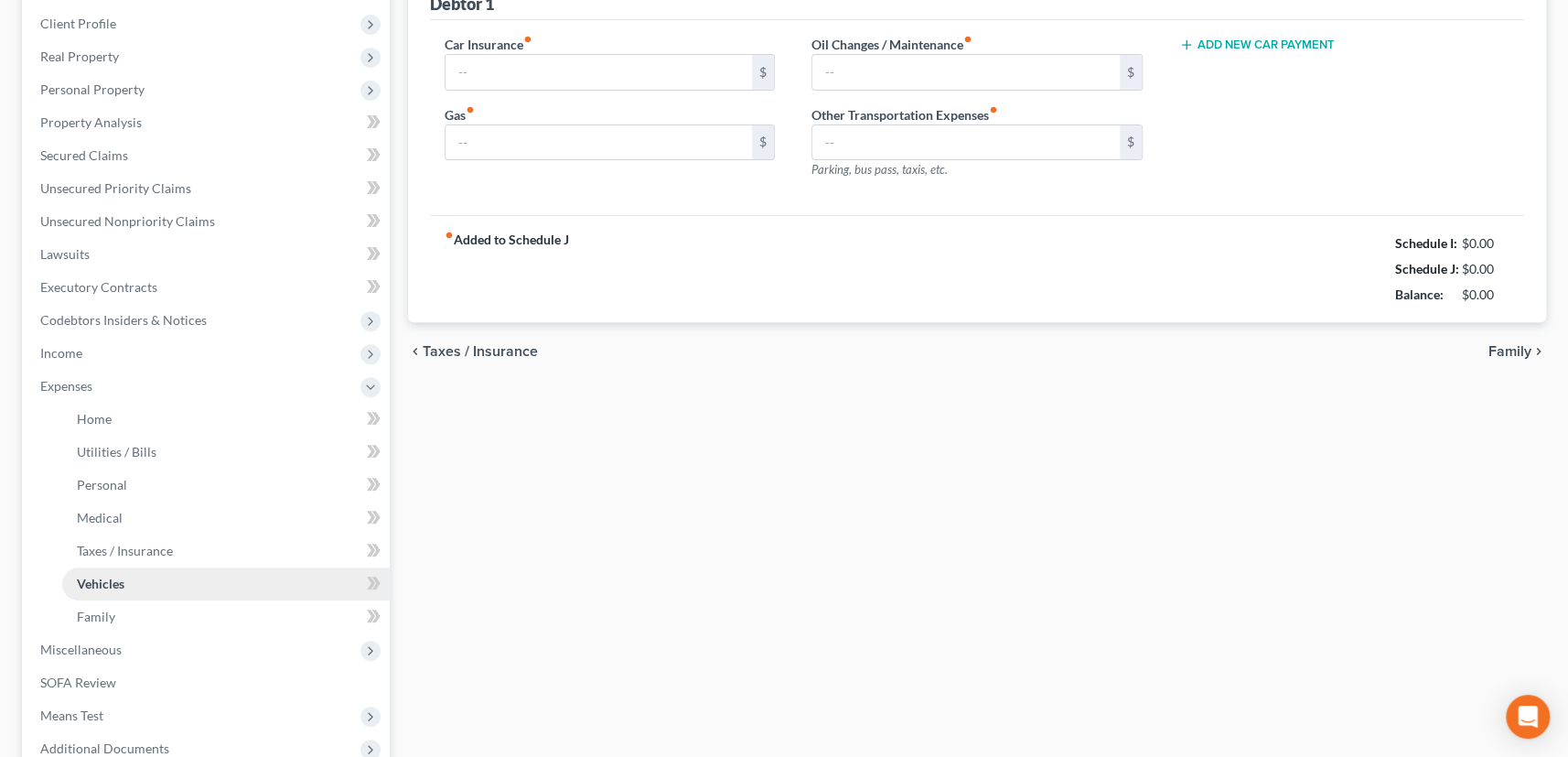
type input "170.00"
type input "500.00"
type input "100.00"
type input "0.00"
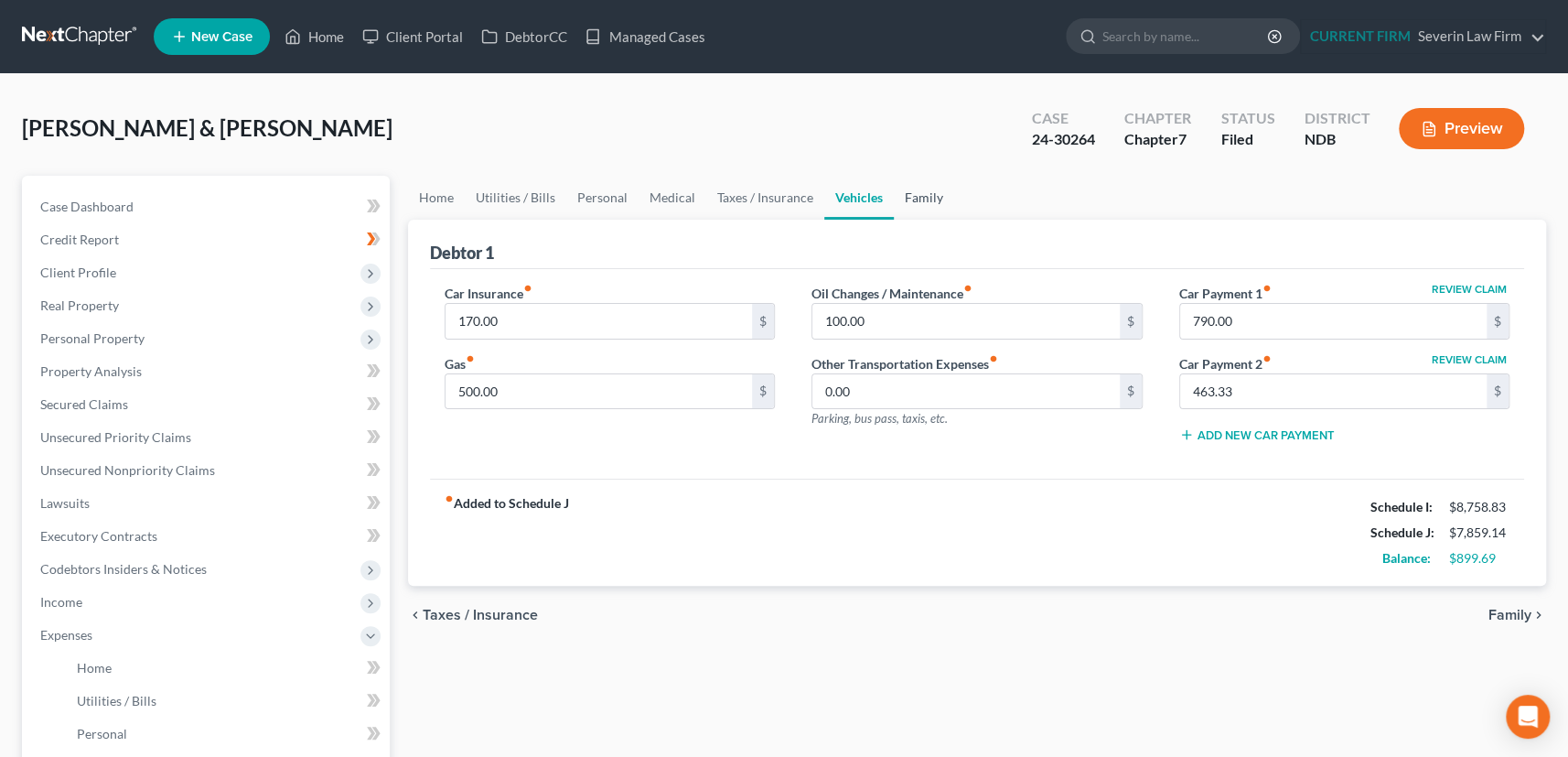
click at [912, 191] on link "Family" at bounding box center [924, 197] width 61 height 44
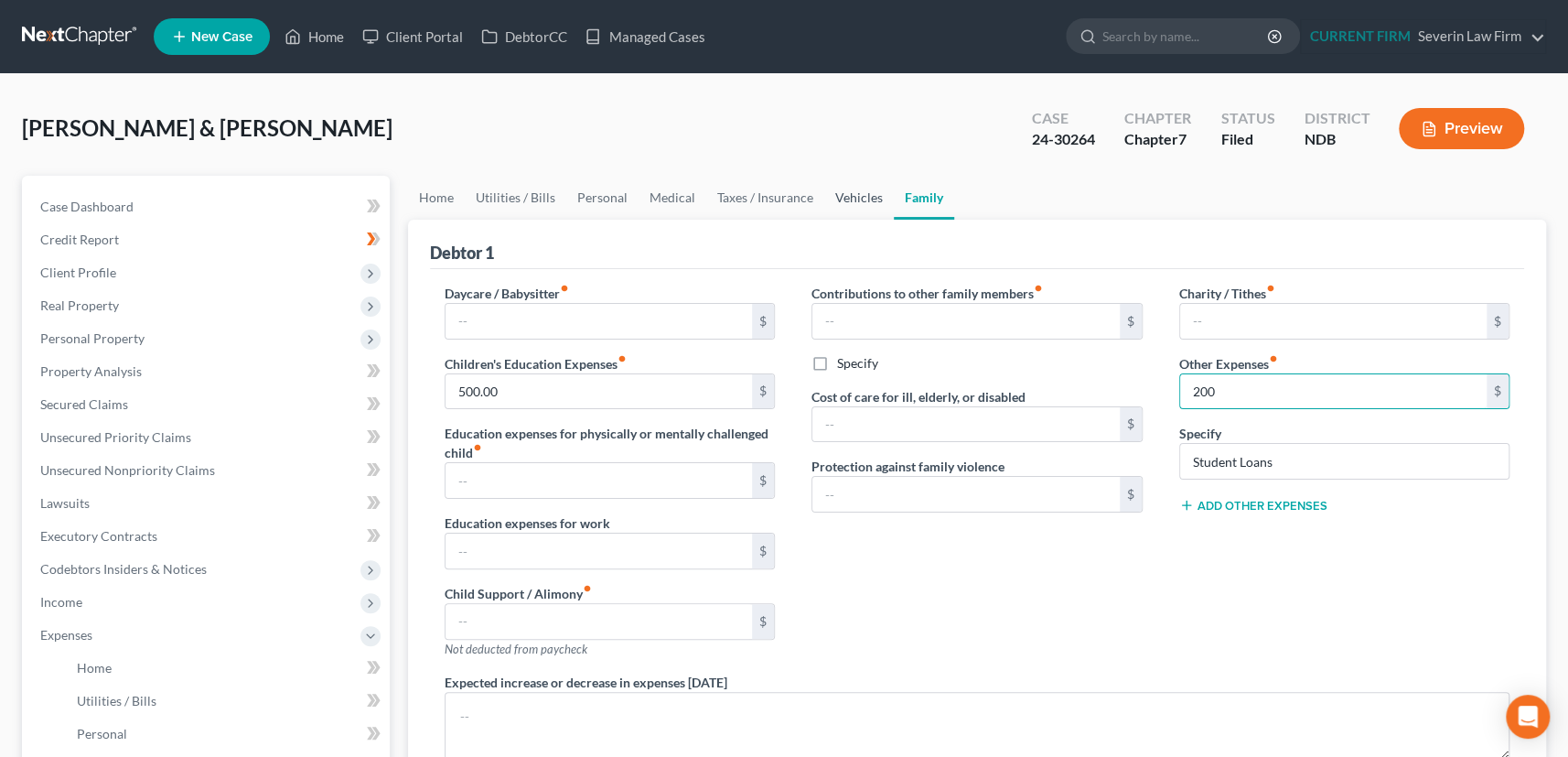
type input "200"
click at [850, 194] on link "Vehicles" at bounding box center [858, 197] width 69 height 44
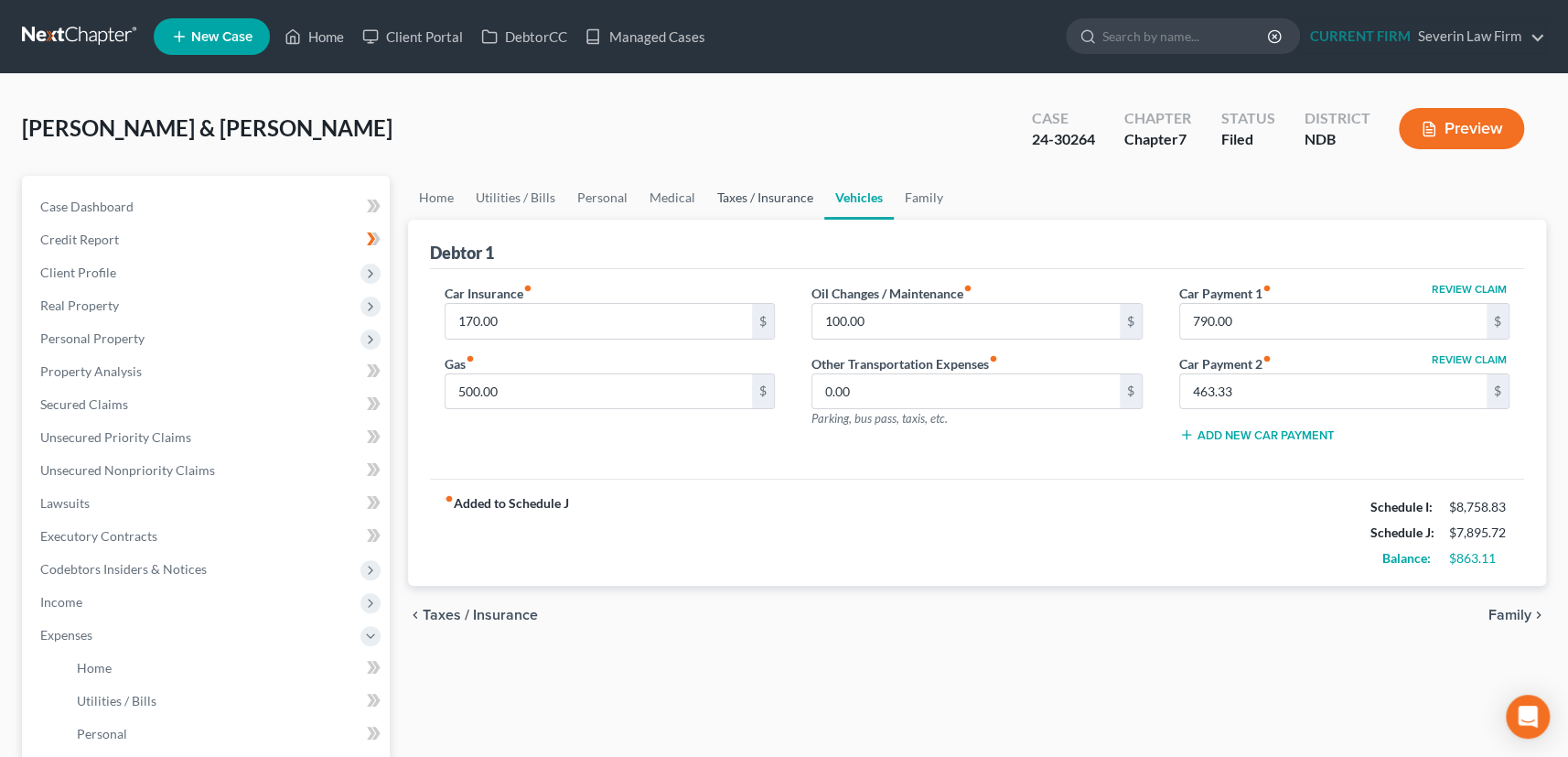
click at [757, 197] on link "Taxes / Insurance" at bounding box center [765, 197] width 118 height 44
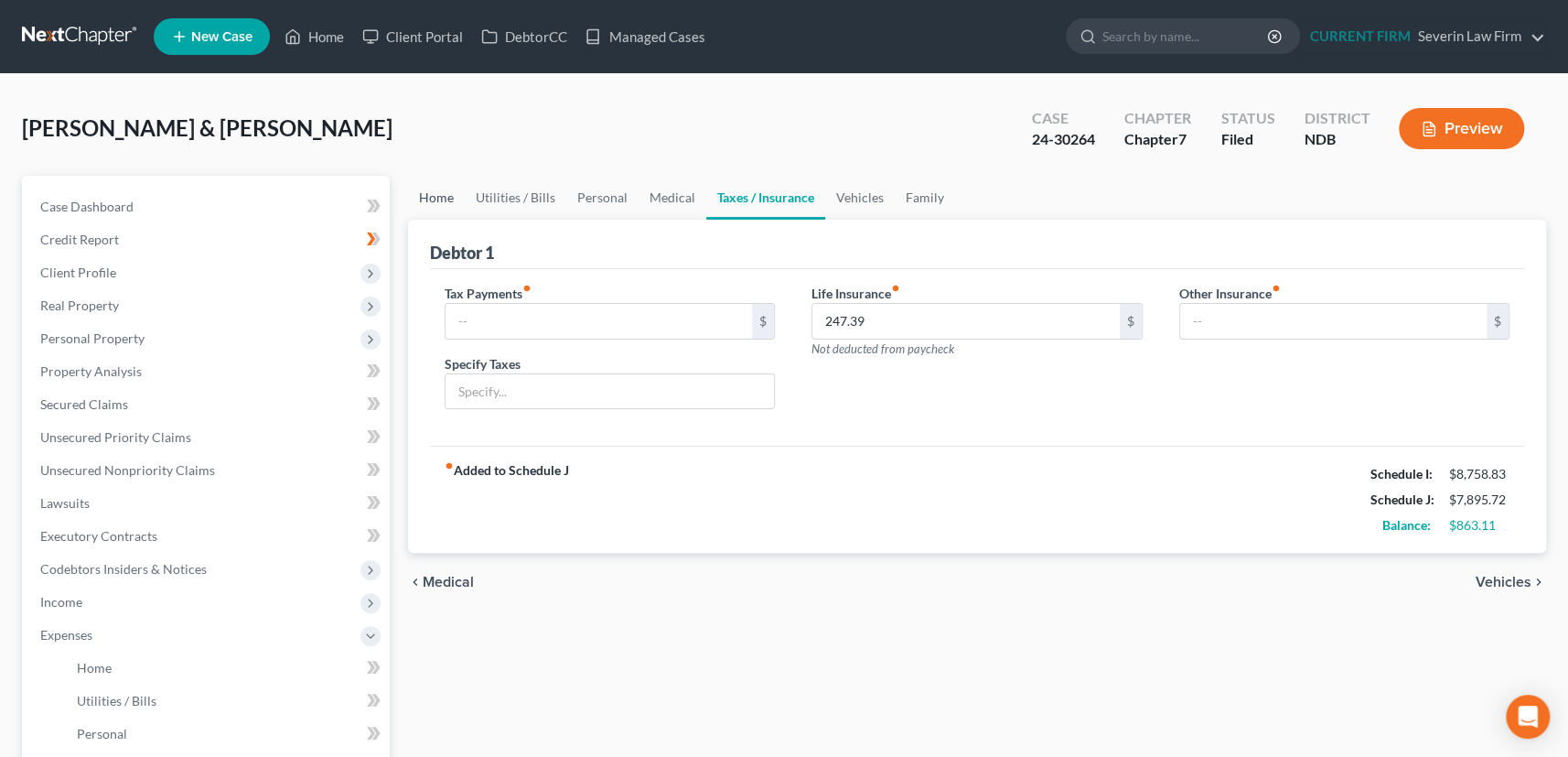
click at [437, 195] on link "Home" at bounding box center [436, 197] width 57 height 44
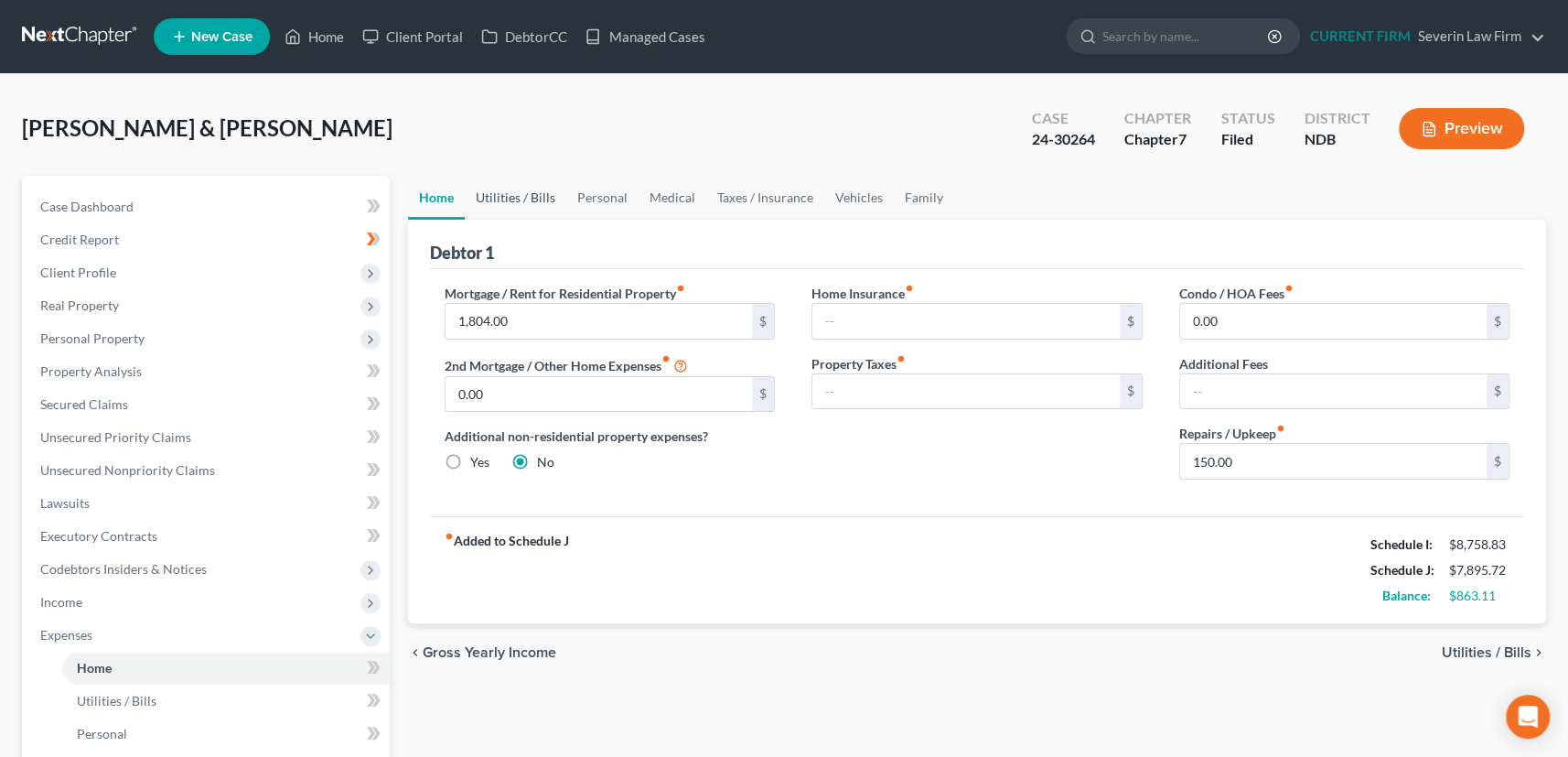
click at [516, 195] on link "Utilities / Bills" at bounding box center [515, 197] width 101 height 44
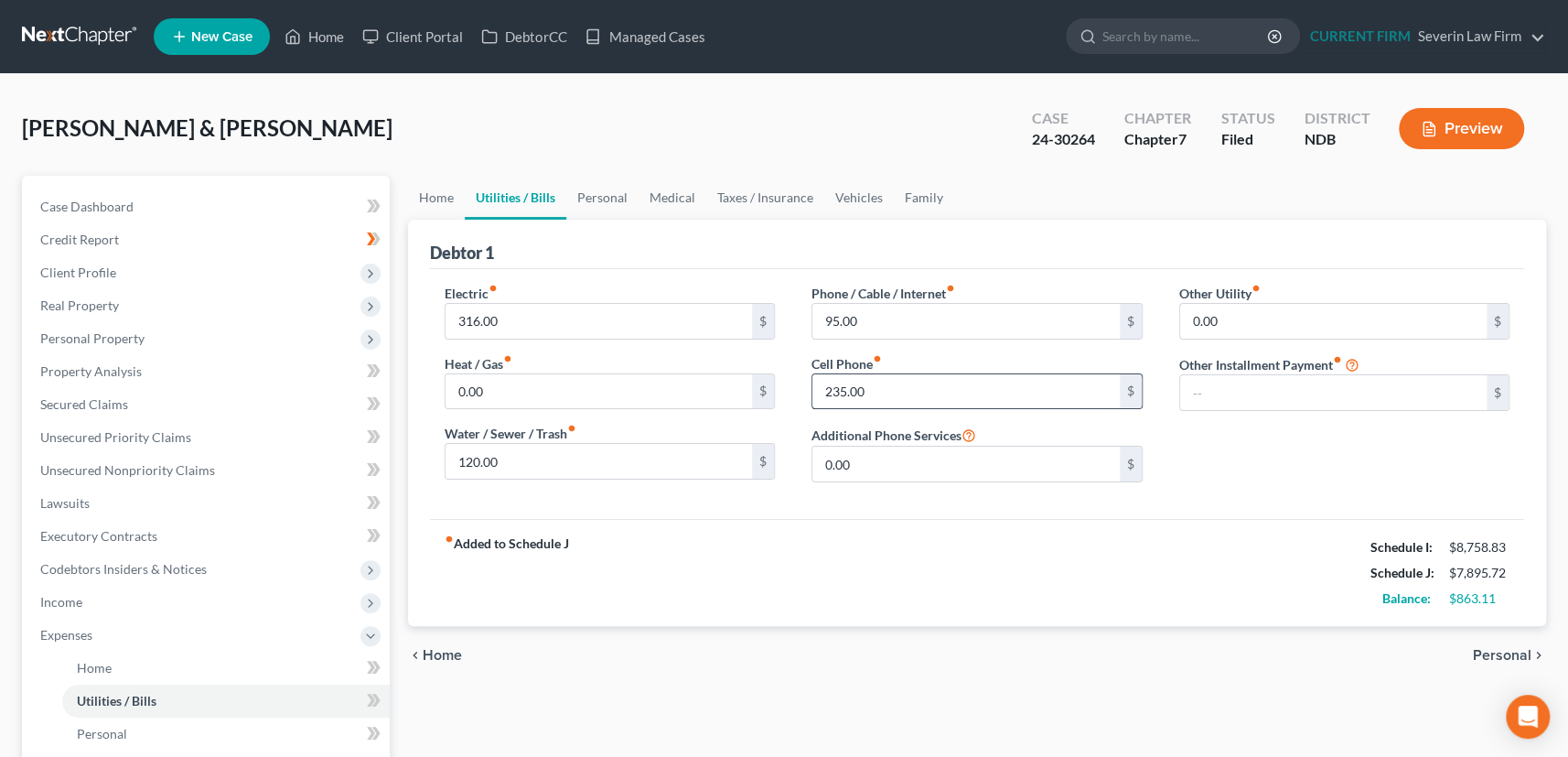
click at [875, 390] on input "235.00" at bounding box center [966, 392] width 307 height 35
drag, startPoint x: 875, startPoint y: 390, endPoint x: 813, endPoint y: 403, distance: 63.3
click at [813, 403] on input "300" at bounding box center [966, 392] width 307 height 35
click at [173, 466] on span "Unsecured Nonpriority Claims" at bounding box center [127, 470] width 174 height 15
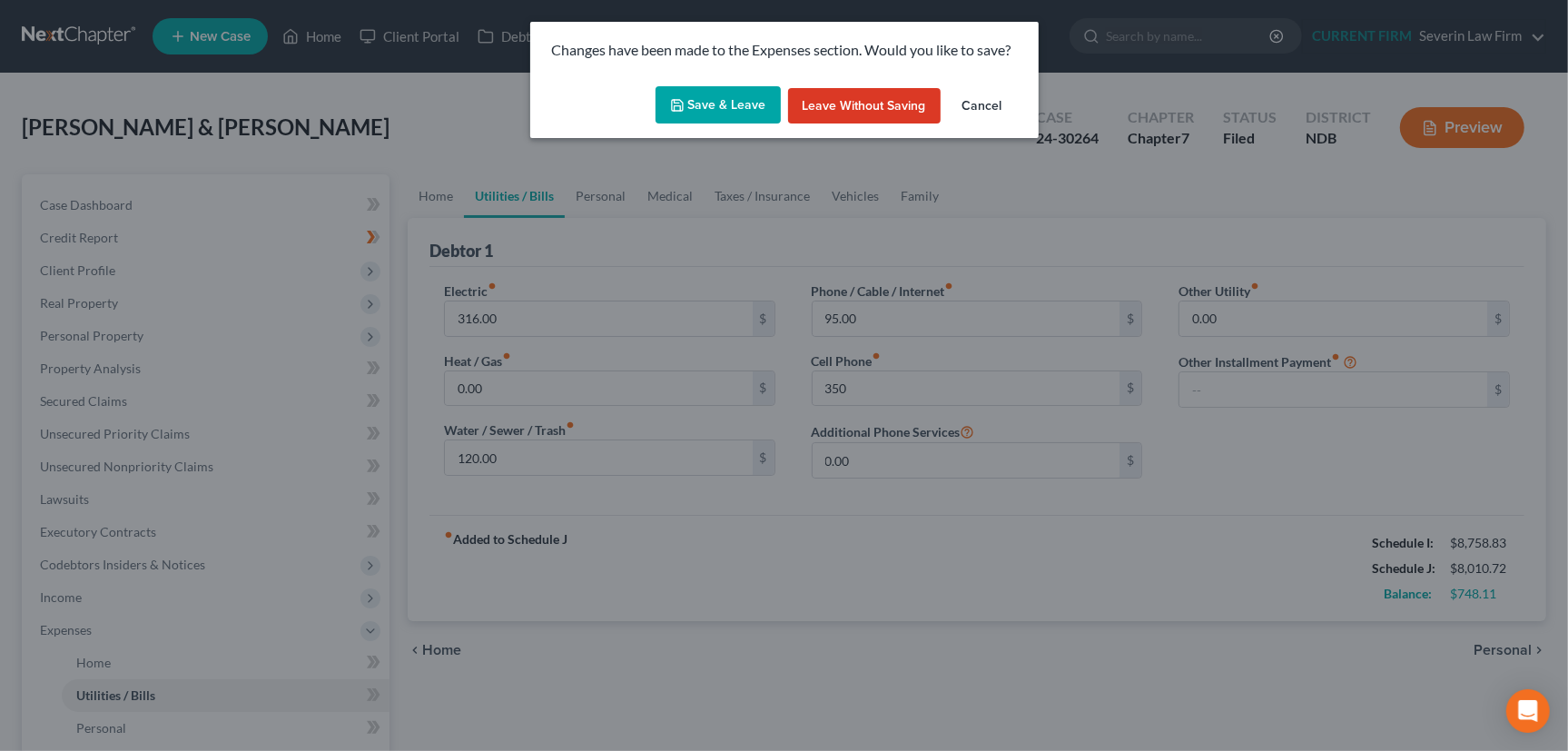
click at [716, 87] on button "Save & Leave" at bounding box center [718, 105] width 125 height 39
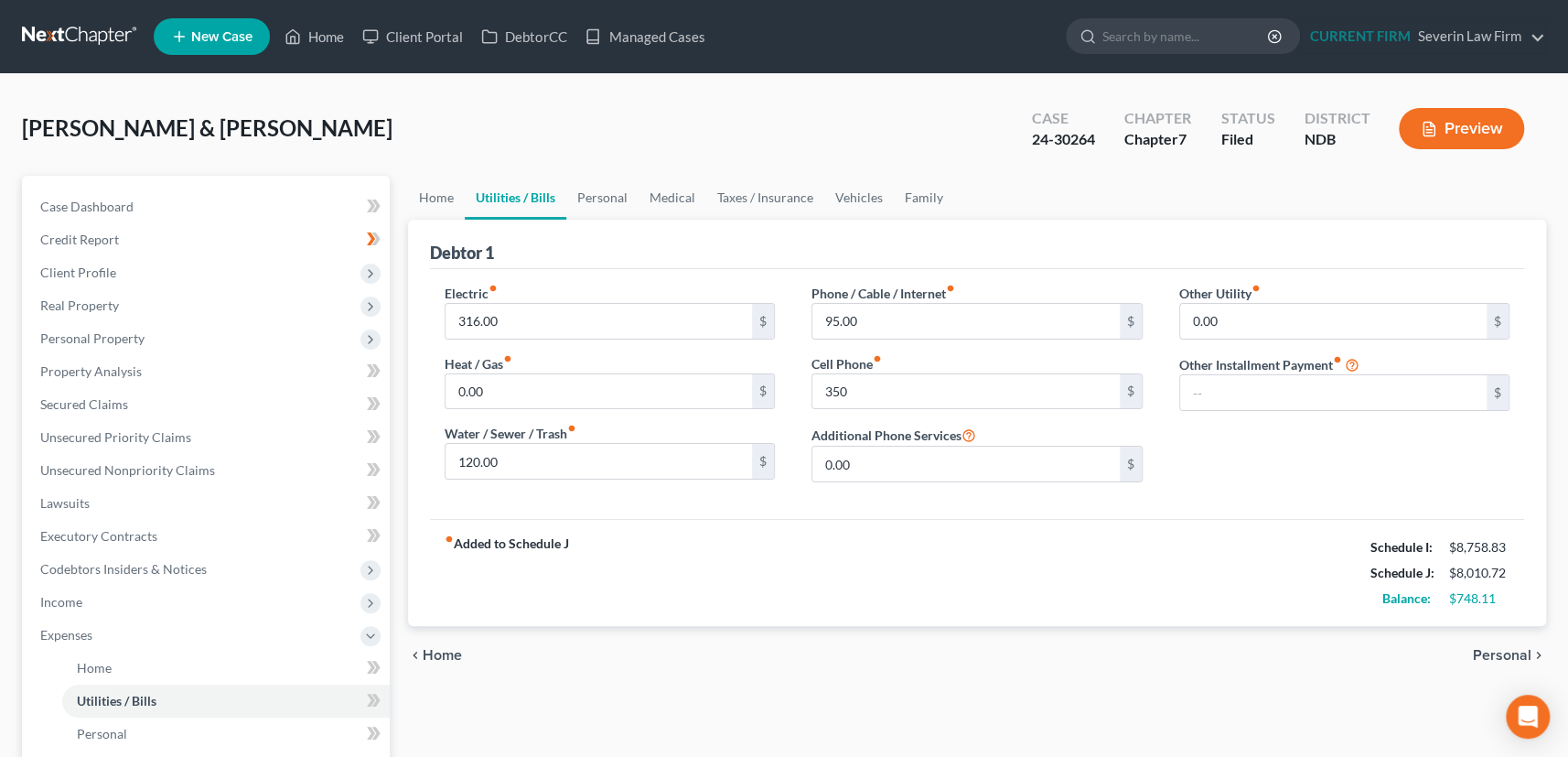
type input "350.00"
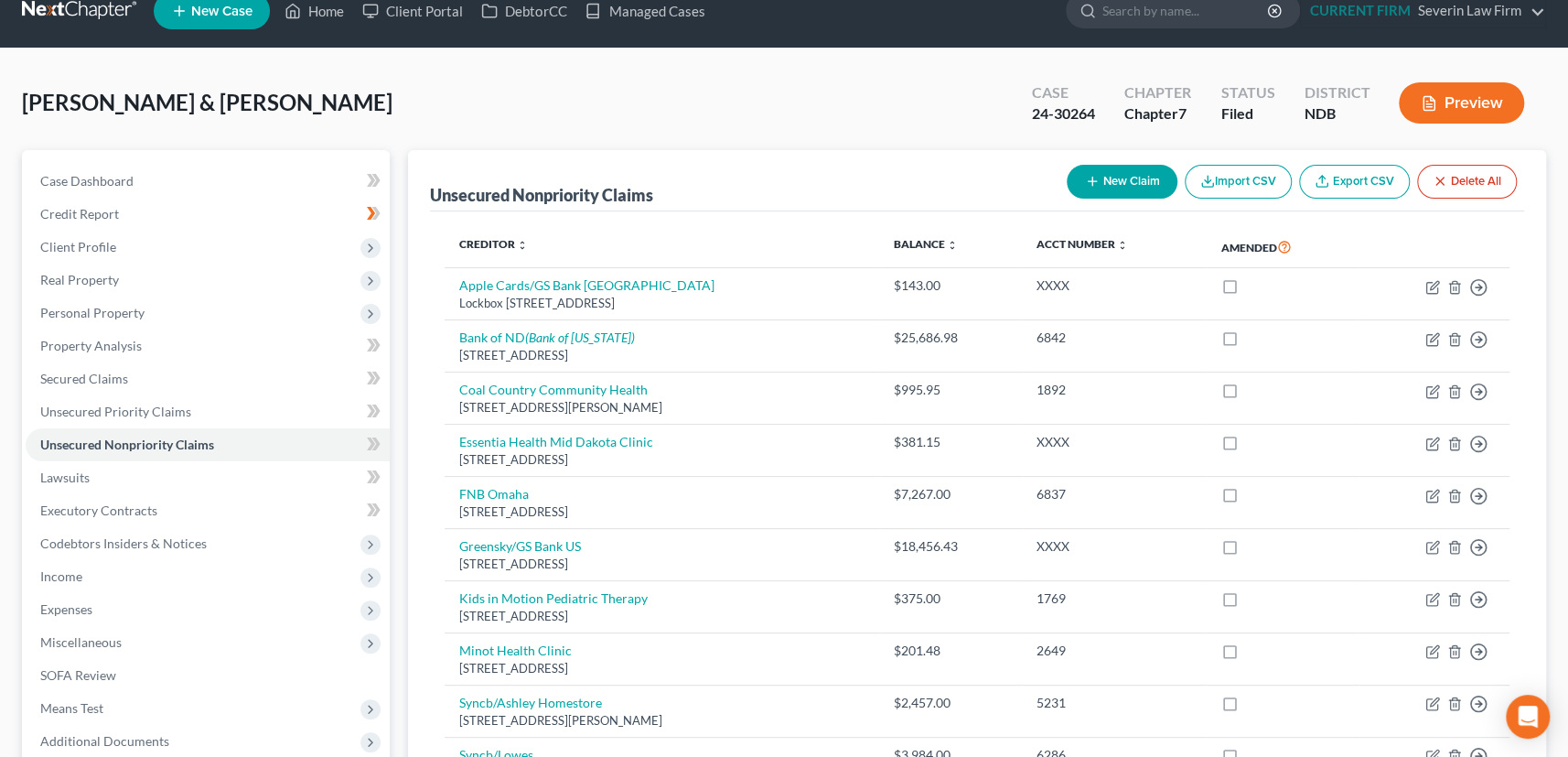
scroll to position [25, 0]
click at [1085, 177] on icon "button" at bounding box center [1091, 181] width 14 height 14
select select "2"
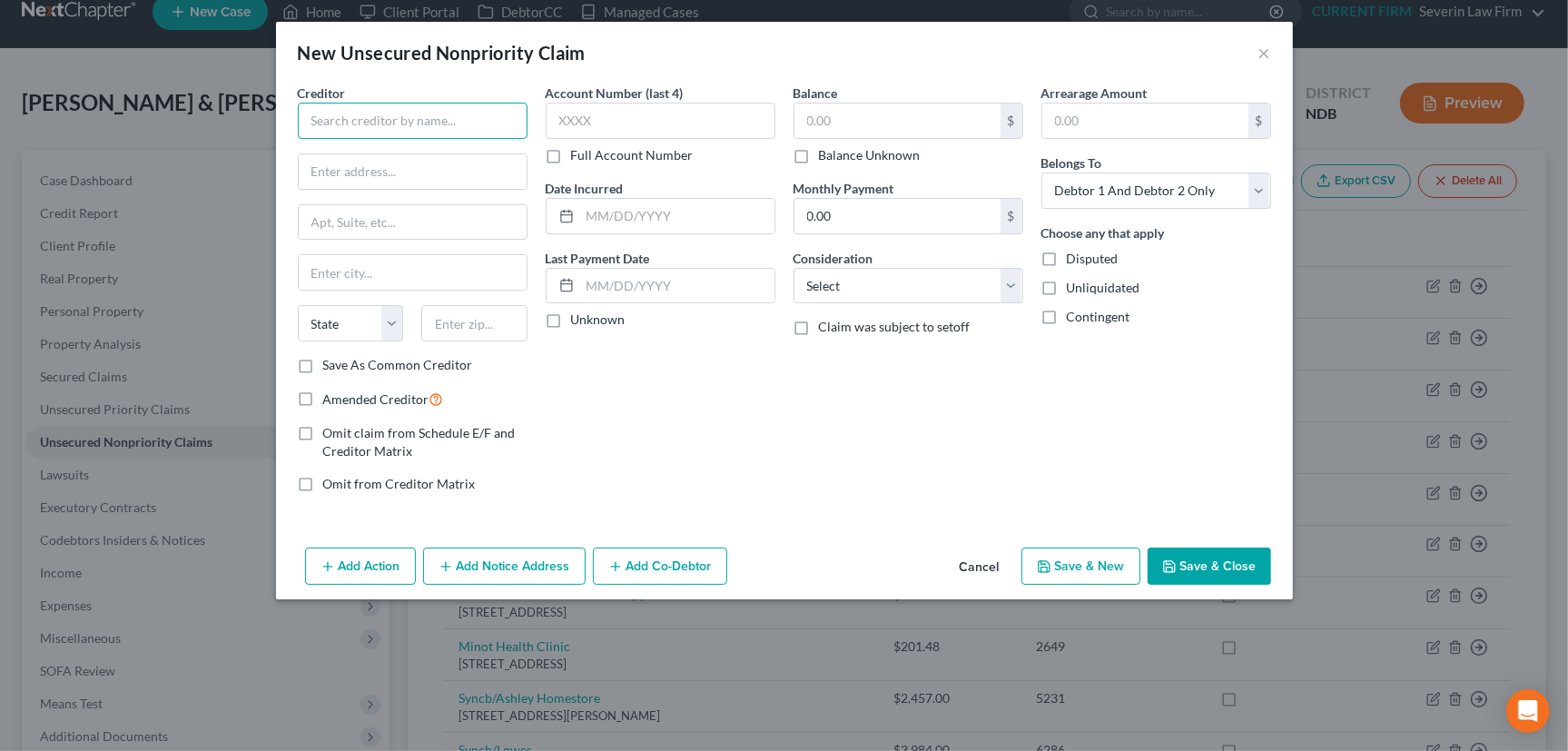
click at [395, 122] on input "text" at bounding box center [412, 120] width 230 height 37
type input "[PERSON_NAME] Health"
type input "PO Box 5070"
type input "57117"
type input "[GEOGRAPHIC_DATA]"
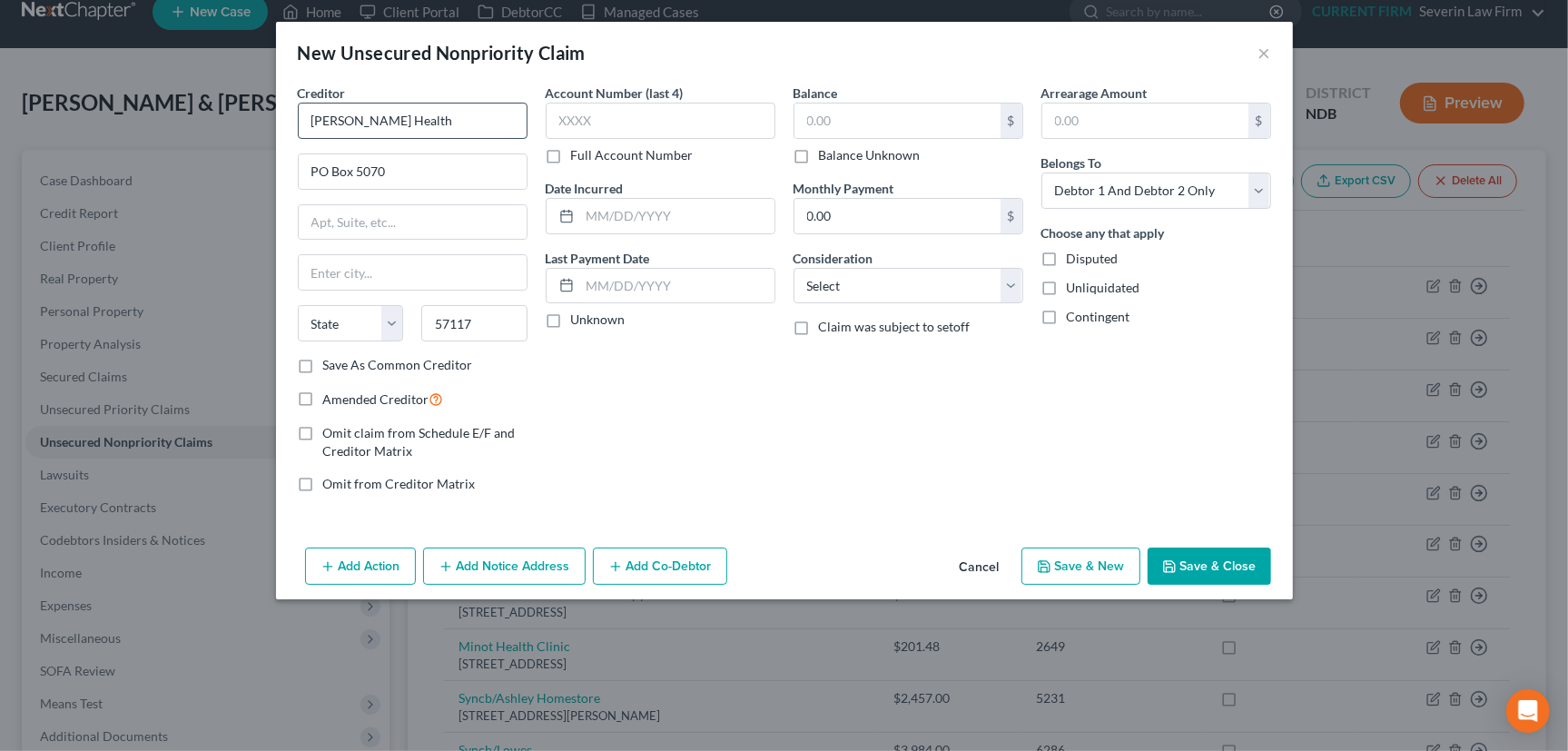
select select "43"
click at [498, 328] on input "57117" at bounding box center [474, 323] width 106 height 37
type input "57117-5070"
click at [323, 367] on label "Save As Common Creditor" at bounding box center [397, 364] width 150 height 18
click at [330, 367] on input "Save As Common Creditor" at bounding box center [336, 361] width 12 height 12
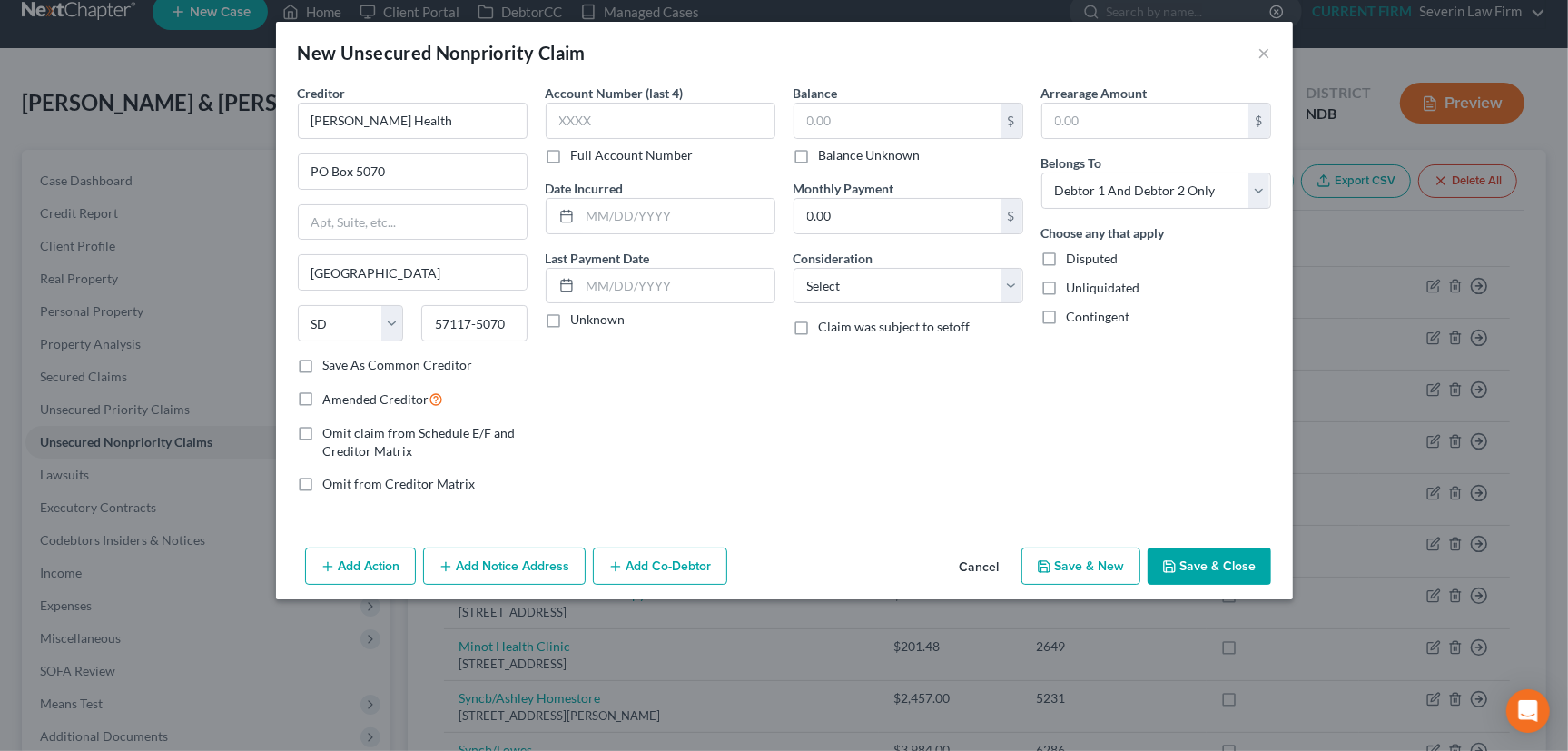
checkbox input "true"
click at [631, 117] on input "text" at bounding box center [661, 120] width 230 height 37
type input "6854"
drag, startPoint x: 552, startPoint y: 323, endPoint x: 919, endPoint y: 72, distance: 444.6
click at [571, 323] on label "Unknown" at bounding box center [599, 319] width 55 height 18
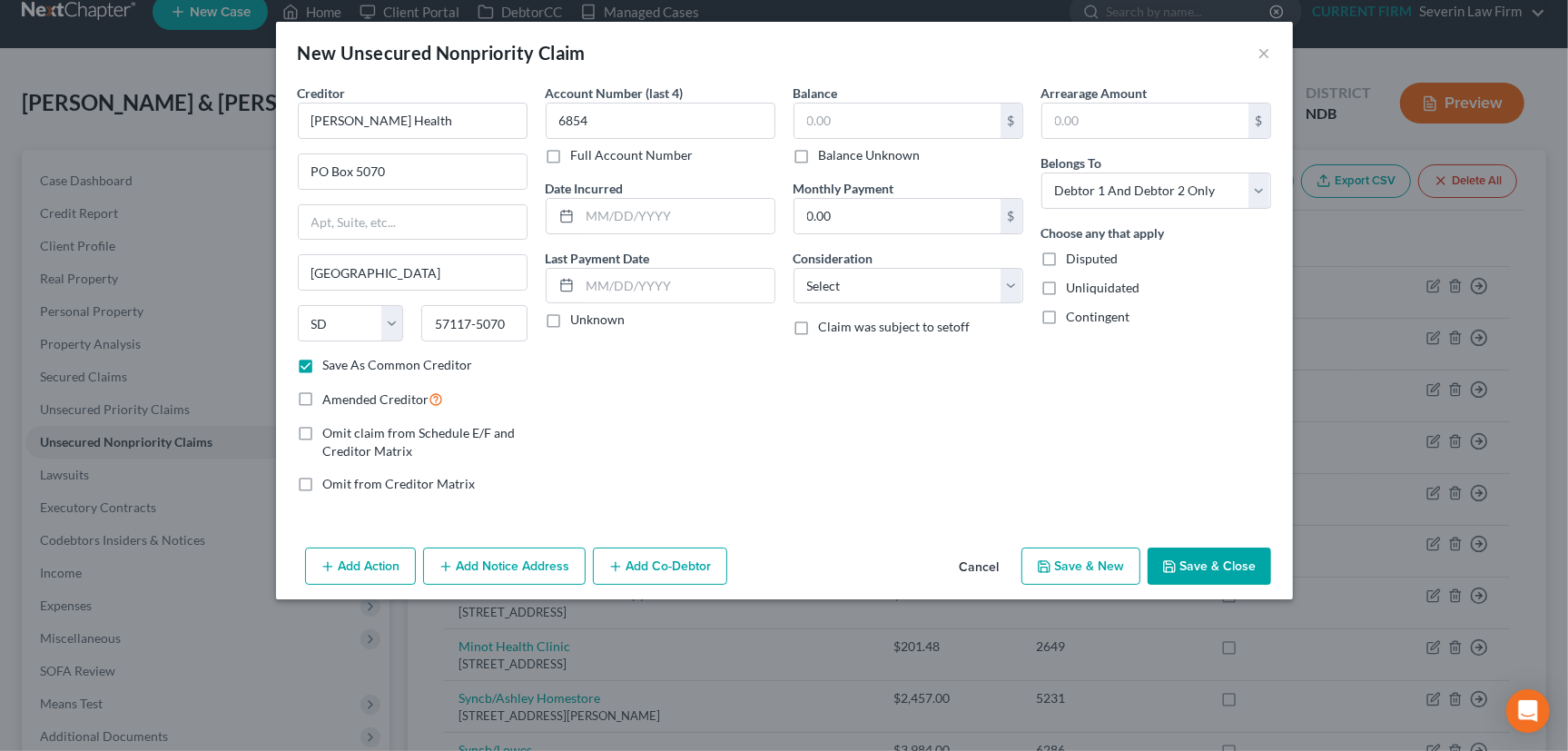
click at [579, 323] on input "Unknown" at bounding box center [584, 316] width 12 height 12
checkbox input "true"
click at [899, 121] on input "text" at bounding box center [897, 120] width 206 height 35
type input "994.34"
click at [999, 287] on select "Select Cable / Satellite Services Collection Agency Credit Card Debt Debt Couns…" at bounding box center [908, 286] width 230 height 37
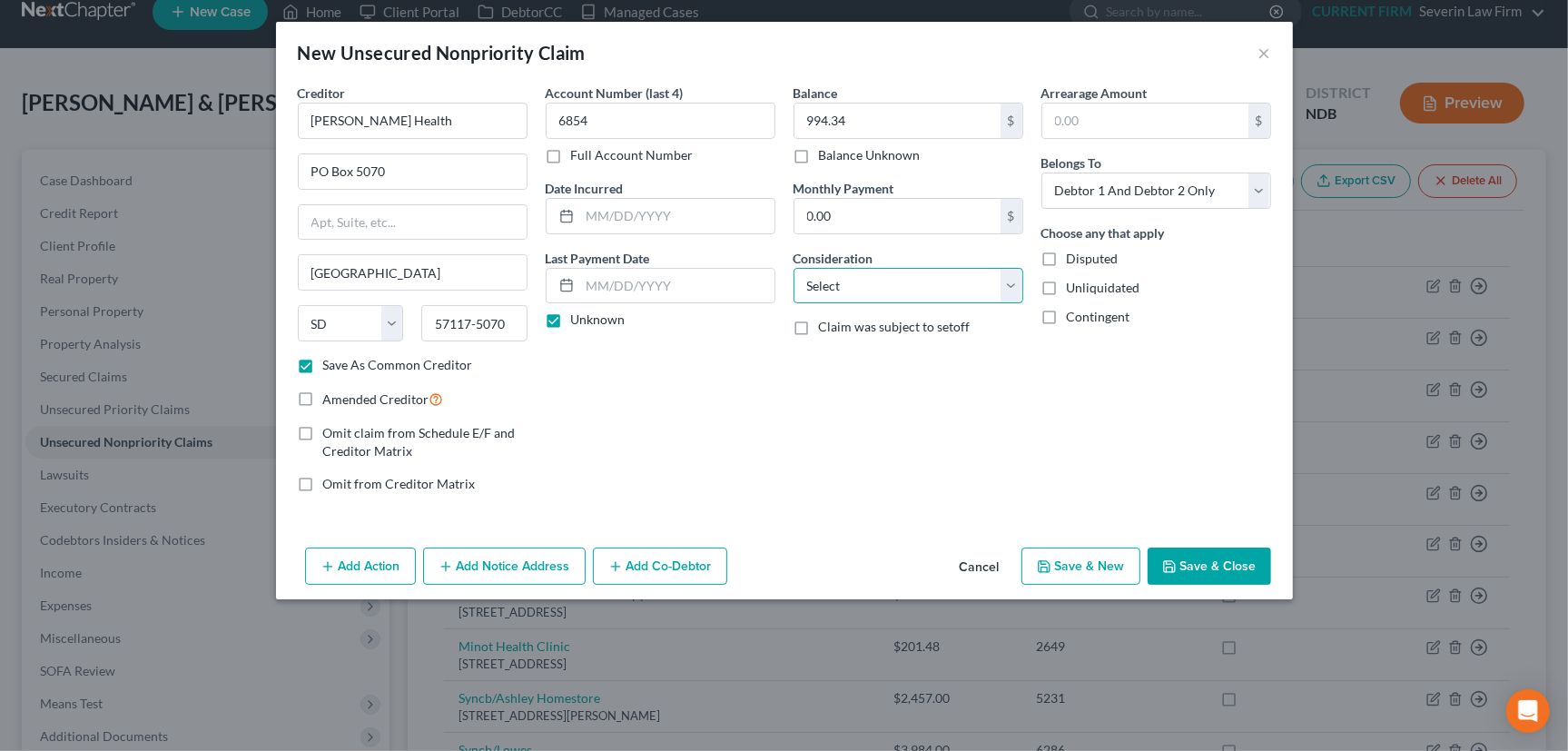
select select "9"
click at [793, 268] on select "Select Cable / Satellite Services Collection Agency Credit Card Debt Debt Couns…" at bounding box center [908, 286] width 230 height 37
click at [1225, 561] on button "Save & Close" at bounding box center [1209, 567] width 123 height 39
checkbox input "false"
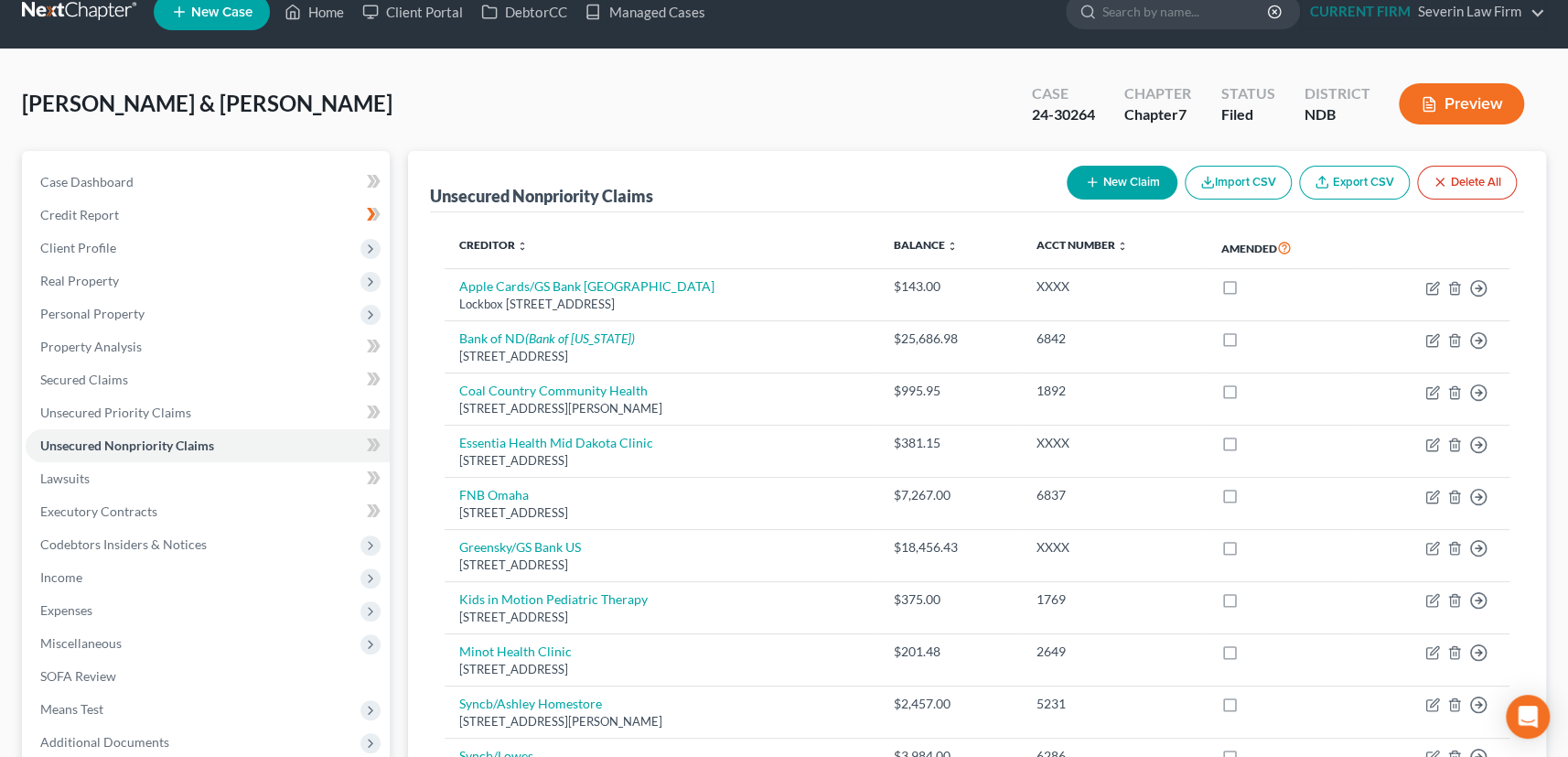
click at [1106, 178] on button "New Claim" at bounding box center [1121, 183] width 111 height 34
select select "2"
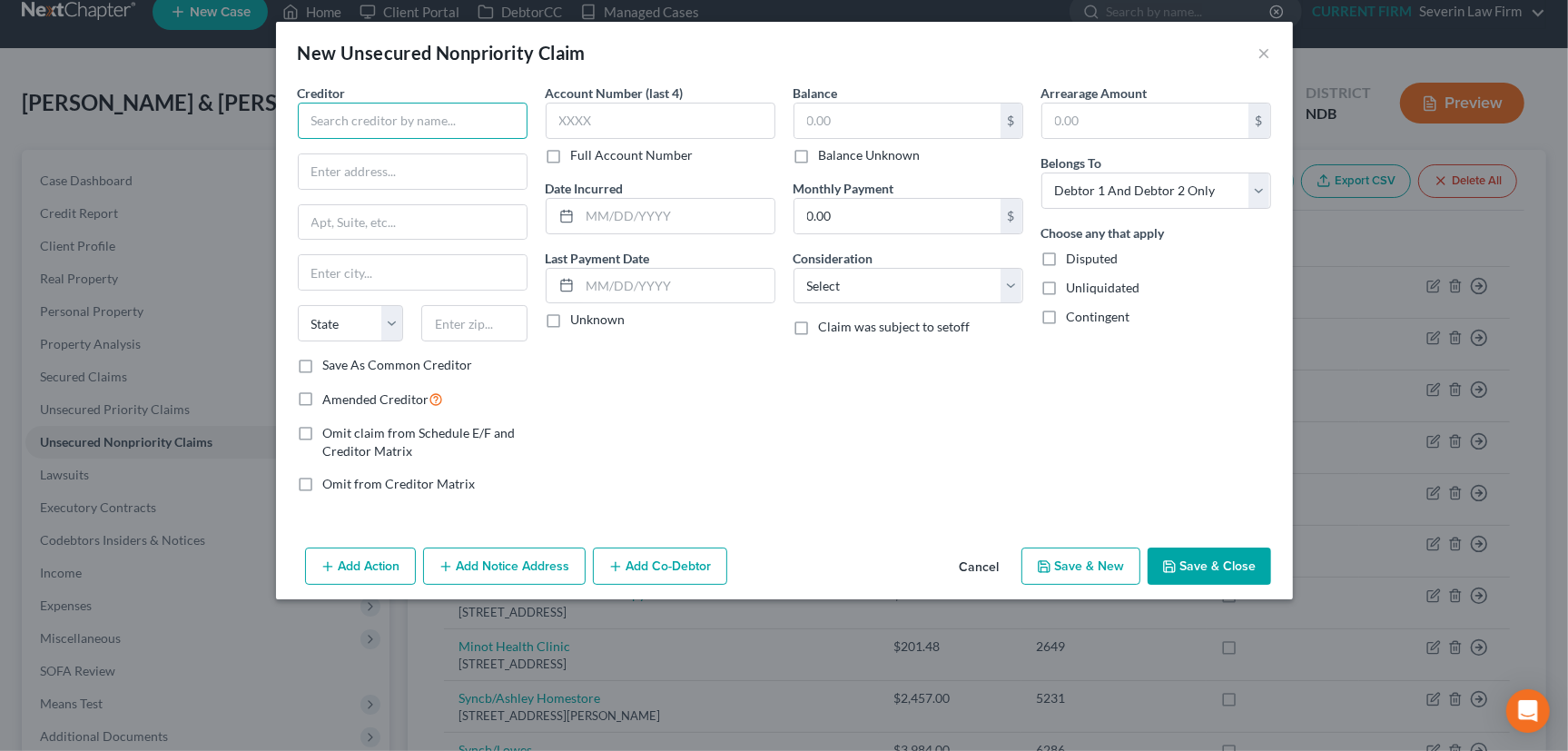
click at [477, 126] on input "text" at bounding box center [412, 120] width 230 height 37
drag, startPoint x: 378, startPoint y: 113, endPoint x: 291, endPoint y: 114, distance: 87.0
click at [291, 114] on div "Creditor * Physician State [US_STATE] AK AR AZ CA CO [GEOGRAPHIC_DATA] DE DC [G…" at bounding box center [412, 296] width 248 height 424
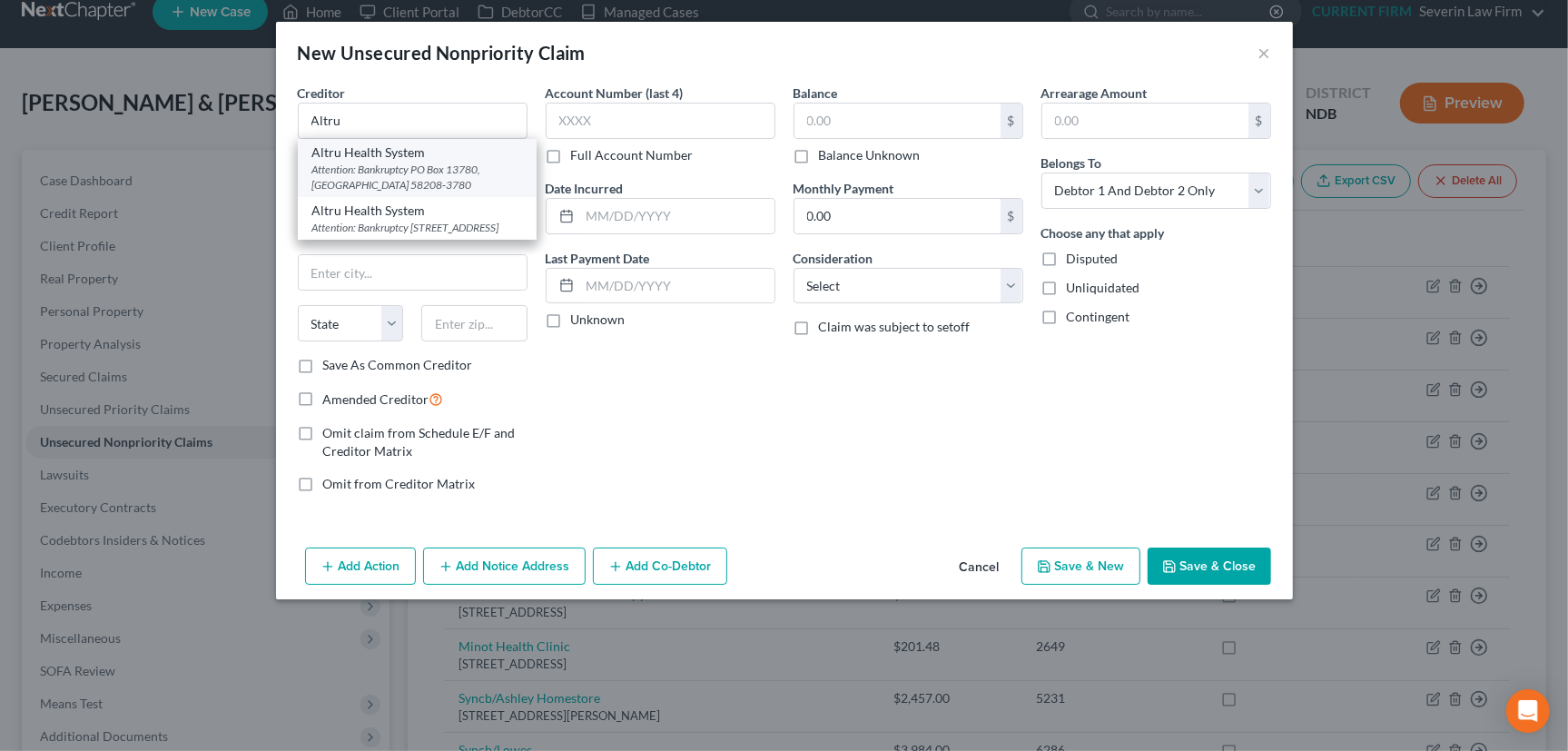
click at [373, 166] on div "Attention: Bankruptcy PO Box 13780, [GEOGRAPHIC_DATA] 58208-3780" at bounding box center [417, 177] width 210 height 31
type input "Altru Health System"
type input "Attention: Bankruptcy"
type input "PO Box 13780"
type input "Grand Forks"
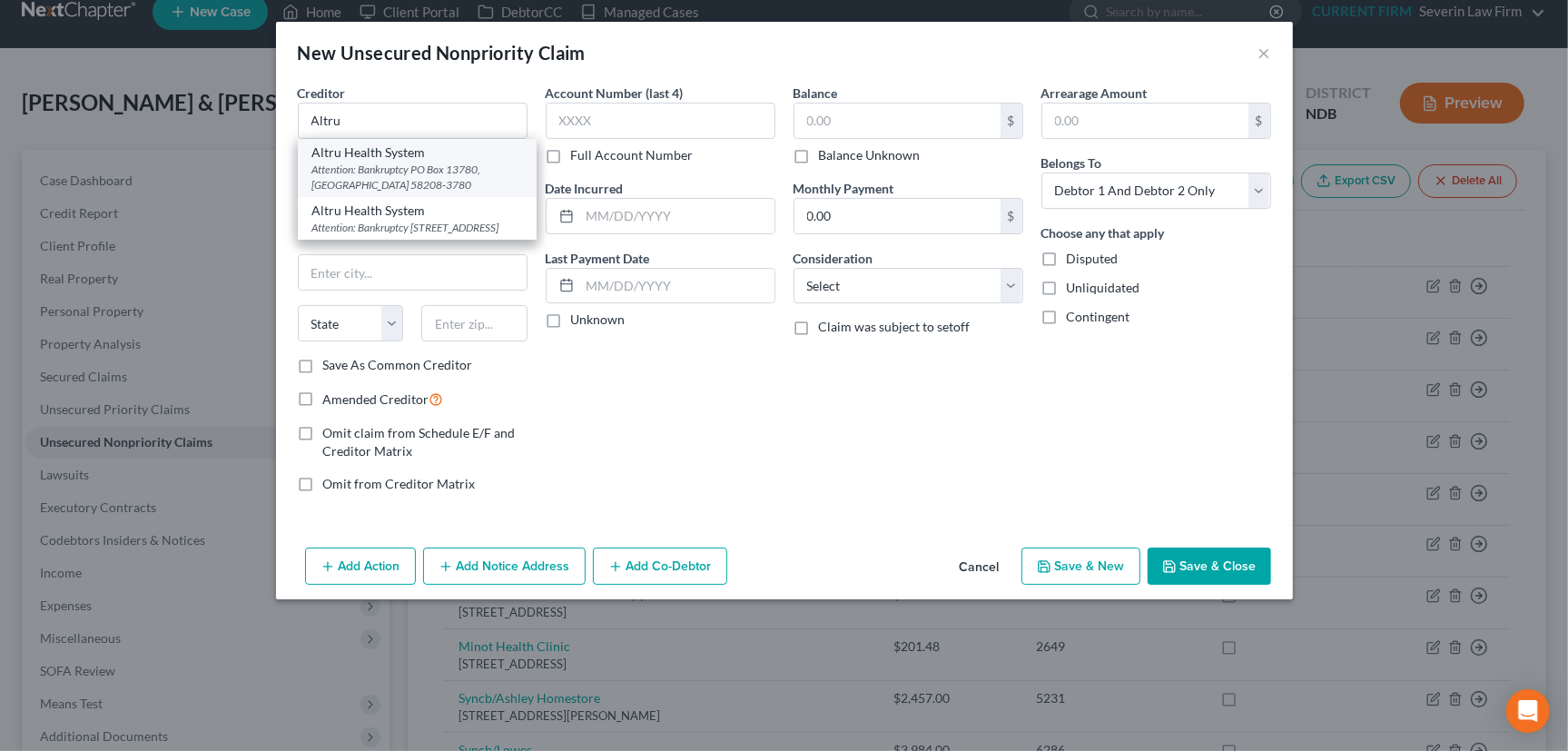
select select "29"
type input "58208-3780"
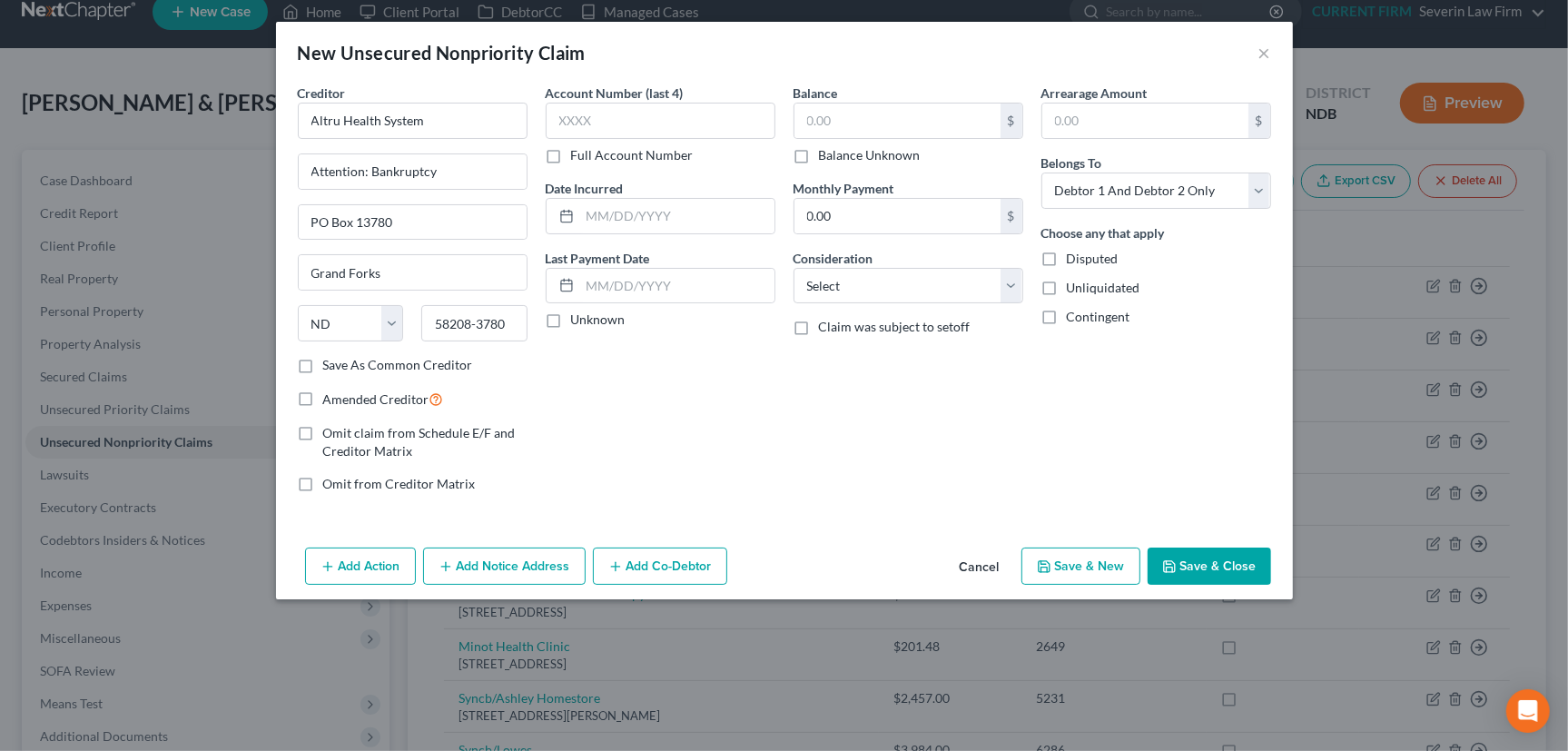
click at [323, 369] on label "Save As Common Creditor" at bounding box center [397, 364] width 150 height 18
click at [330, 368] on input "Save As Common Creditor" at bounding box center [336, 361] width 12 height 12
checkbox input "true"
click at [610, 116] on input "text" at bounding box center [661, 120] width 230 height 37
type input "5514"
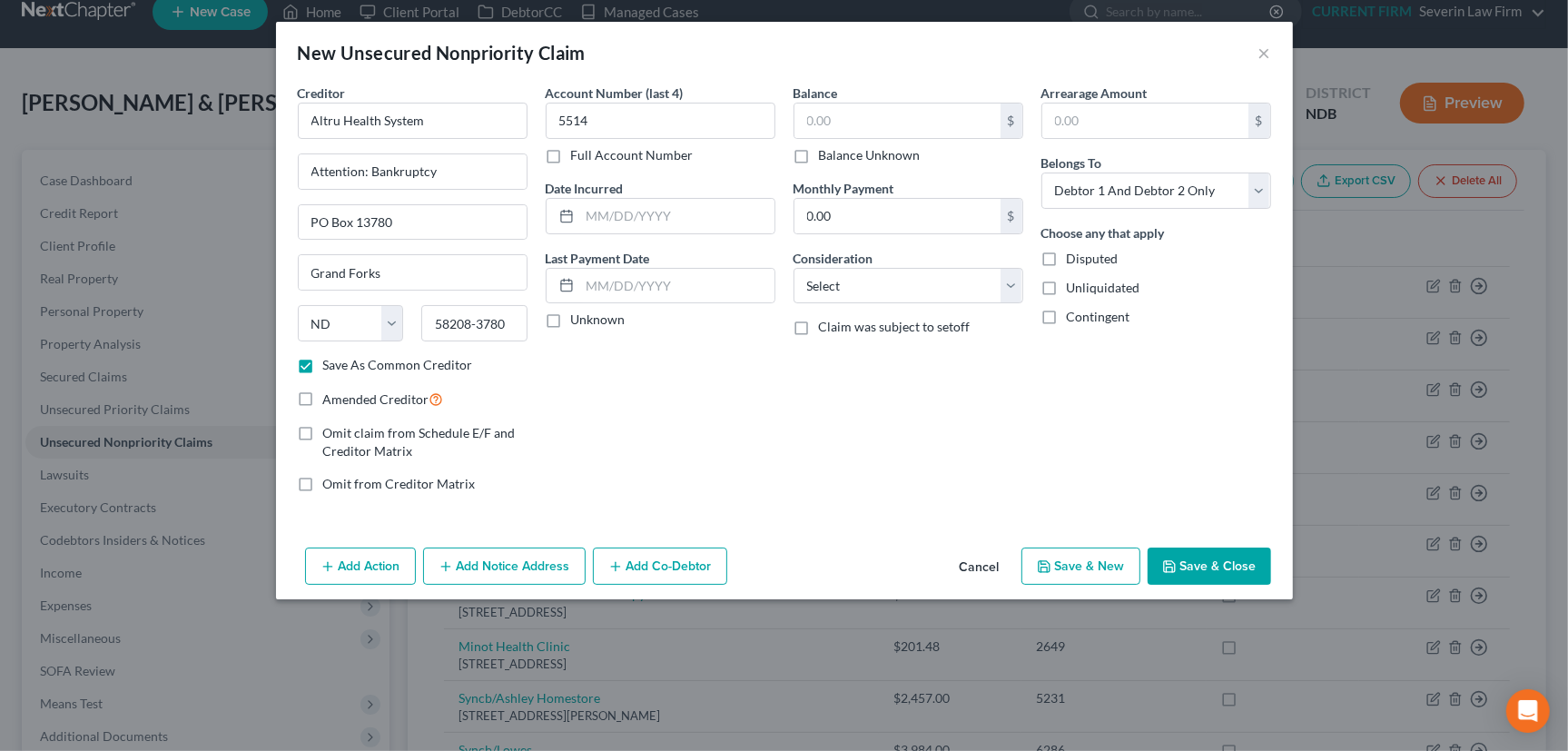
click at [571, 322] on label "Unknown" at bounding box center [599, 319] width 55 height 18
click at [579, 322] on input "Unknown" at bounding box center [584, 316] width 12 height 12
checkbox input "true"
click at [878, 123] on input "text" at bounding box center [897, 120] width 206 height 35
type input "761.63"
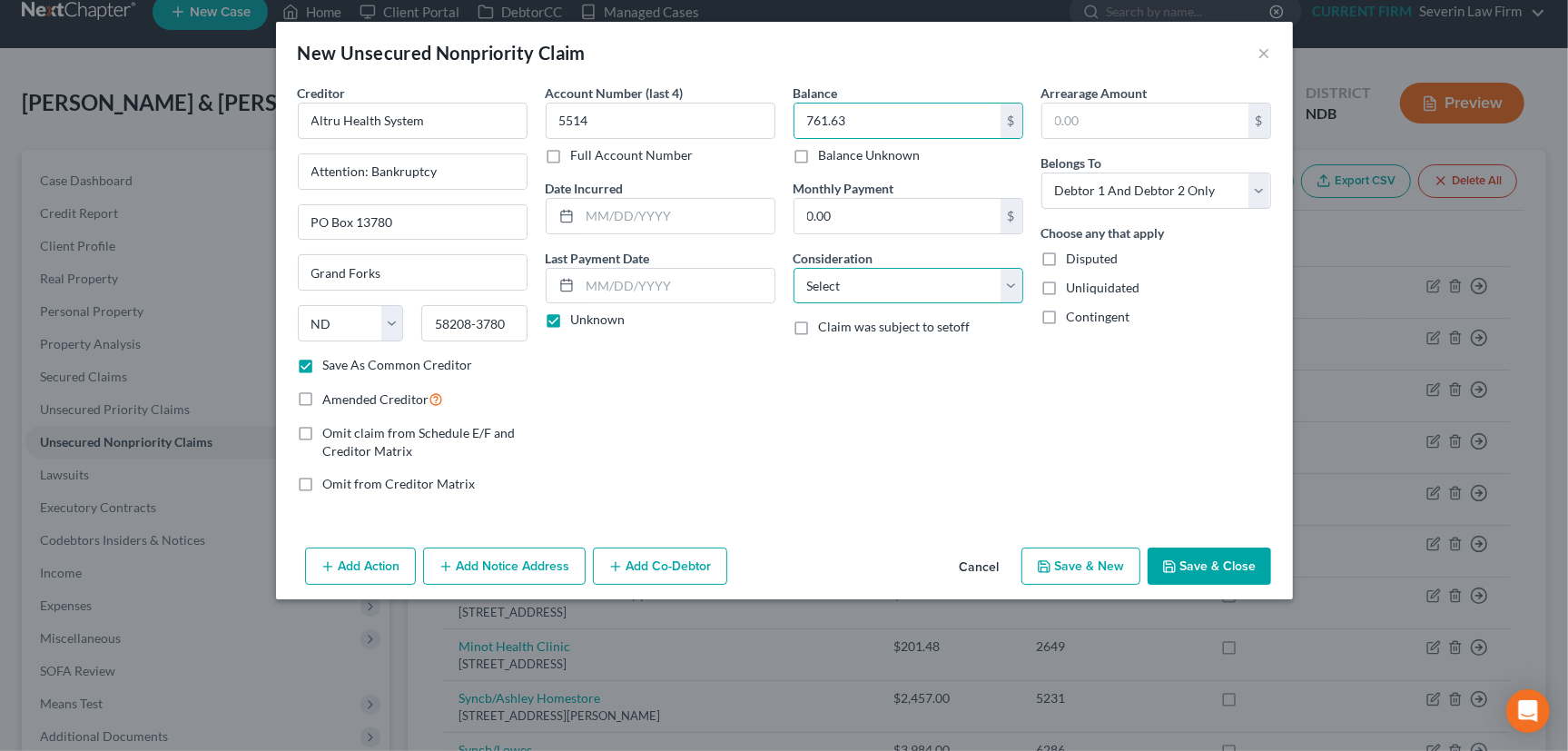
click at [919, 283] on select "Select Cable / Satellite Services Collection Agency Credit Card Debt Debt Couns…" at bounding box center [908, 286] width 230 height 37
select select "9"
click at [793, 268] on select "Select Cable / Satellite Services Collection Agency Credit Card Debt Debt Couns…" at bounding box center [908, 286] width 230 height 37
click at [1071, 560] on button "Save & New" at bounding box center [1080, 567] width 119 height 39
select select "2"
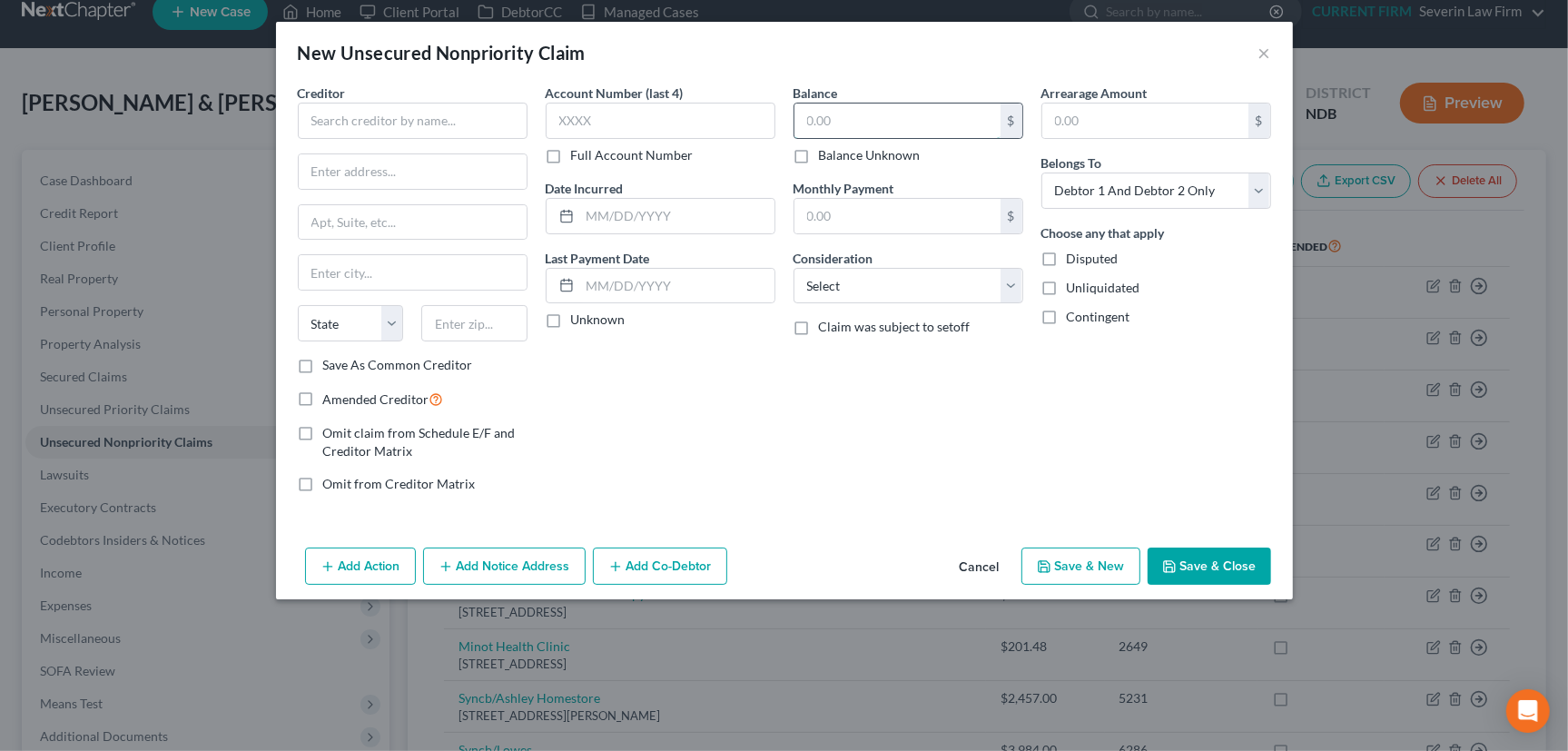
click at [857, 114] on input "text" at bounding box center [897, 120] width 206 height 35
type input "171.47"
click at [908, 286] on select "Select Cable / Satellite Services Collection Agency Credit Card Debt Debt Couns…" at bounding box center [908, 286] width 230 height 37
select select "9"
click at [793, 268] on select "Select Cable / Satellite Services Collection Agency Credit Card Debt Debt Couns…" at bounding box center [908, 286] width 230 height 37
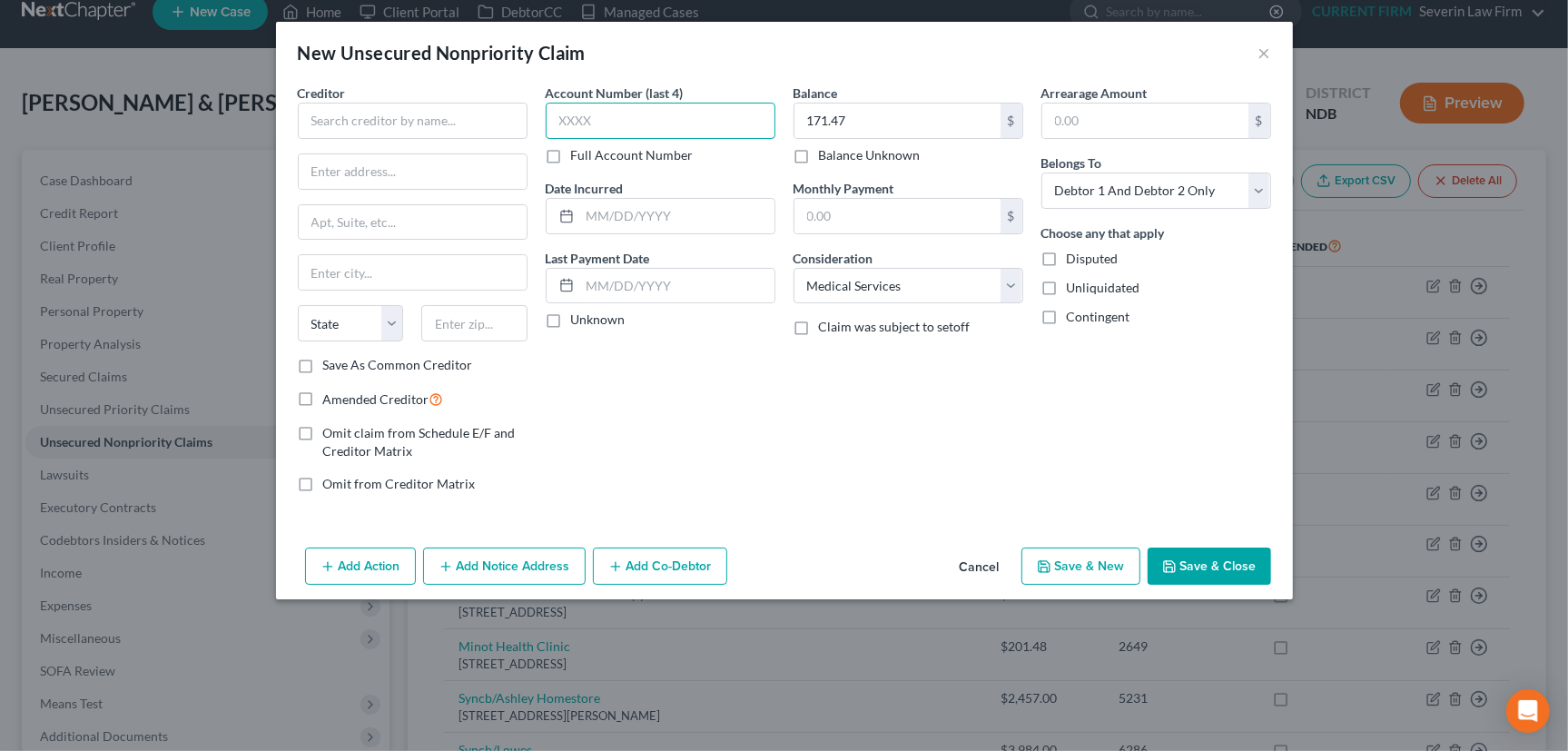
click at [611, 130] on input "text" at bounding box center [661, 120] width 230 height 37
type input "8031"
click at [571, 317] on label "Unknown" at bounding box center [599, 319] width 55 height 18
click at [579, 317] on input "Unknown" at bounding box center [584, 316] width 12 height 12
checkbox input "true"
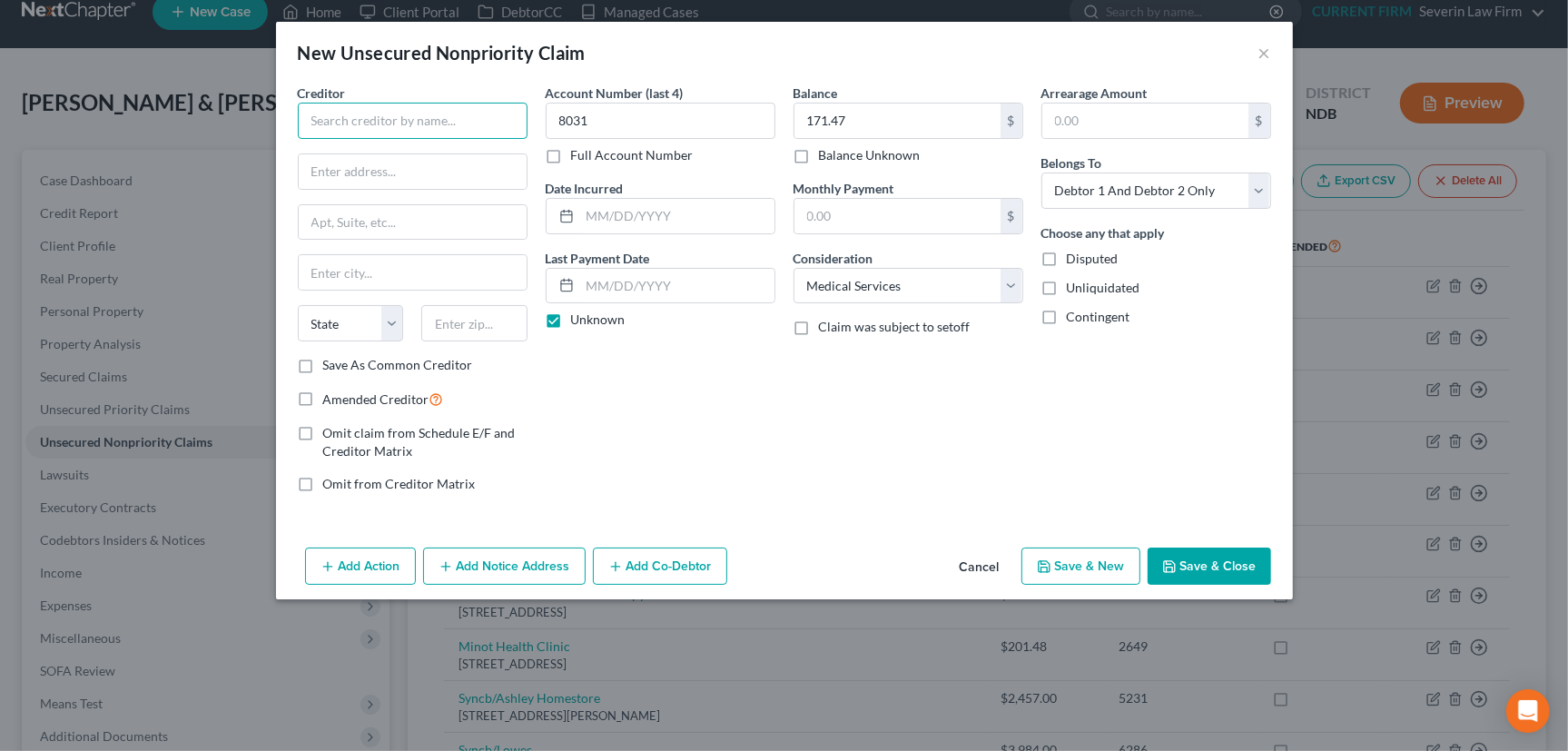
click at [400, 122] on input "text" at bounding box center [412, 120] width 230 height 37
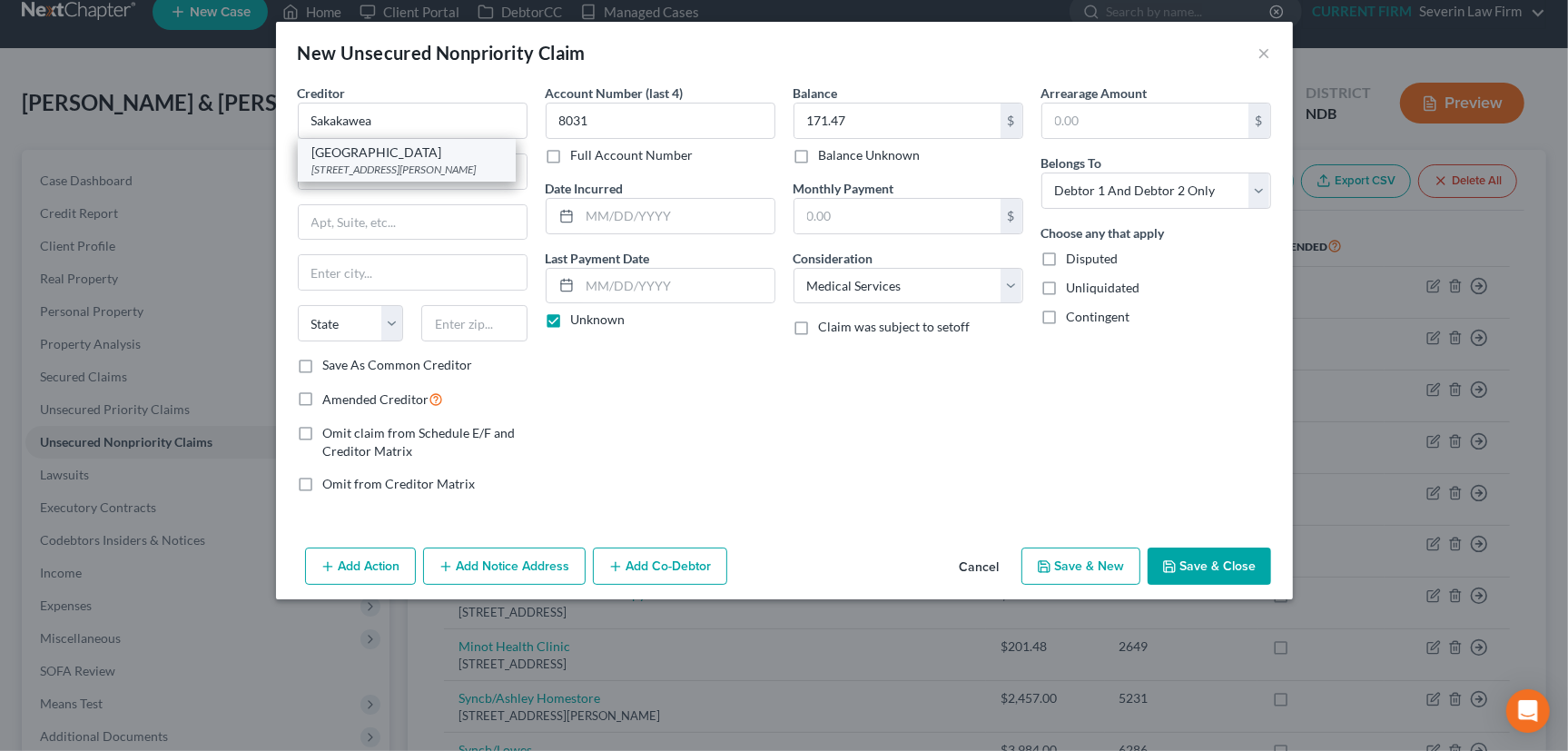
click at [405, 157] on div "[GEOGRAPHIC_DATA]" at bounding box center [407, 152] width 189 height 18
type input "[GEOGRAPHIC_DATA]"
type input "[STREET_ADDRESS]"
type input "[PERSON_NAME]"
select select "29"
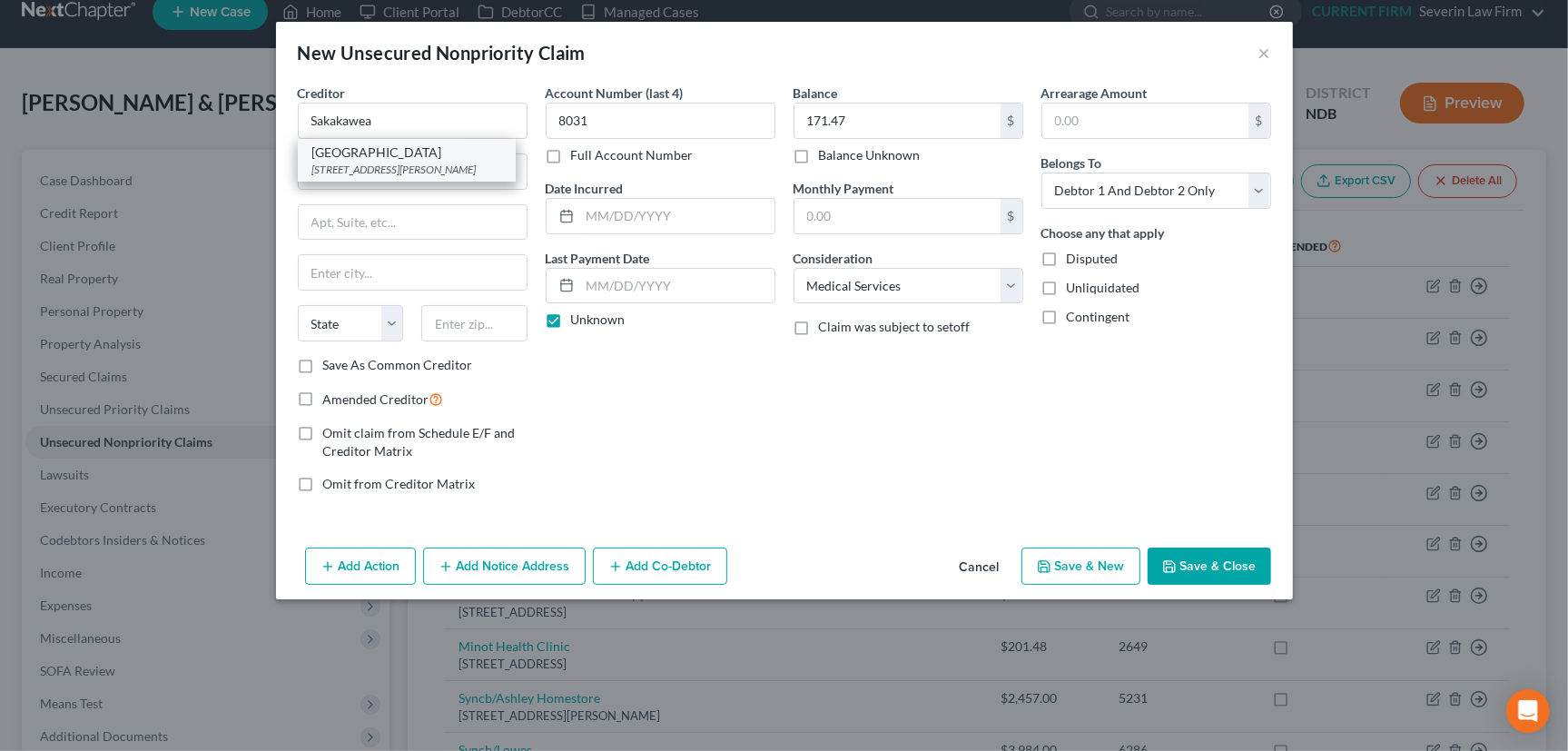
type input "58545"
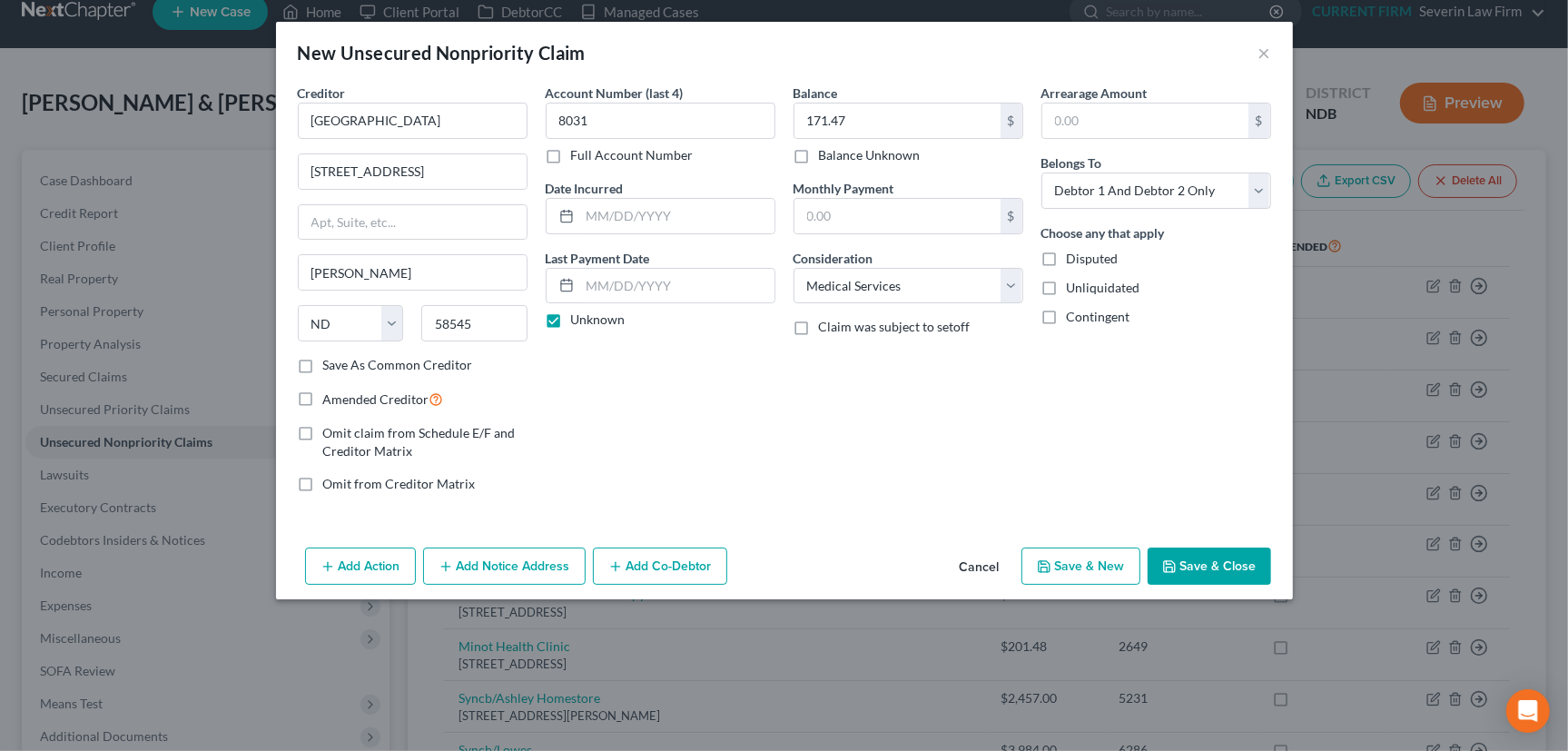
click at [323, 364] on label "Save As Common Creditor" at bounding box center [397, 364] width 150 height 18
click at [330, 364] on input "Save As Common Creditor" at bounding box center [336, 361] width 12 height 12
click at [1206, 556] on button "Save & Close" at bounding box center [1209, 567] width 123 height 39
checkbox input "false"
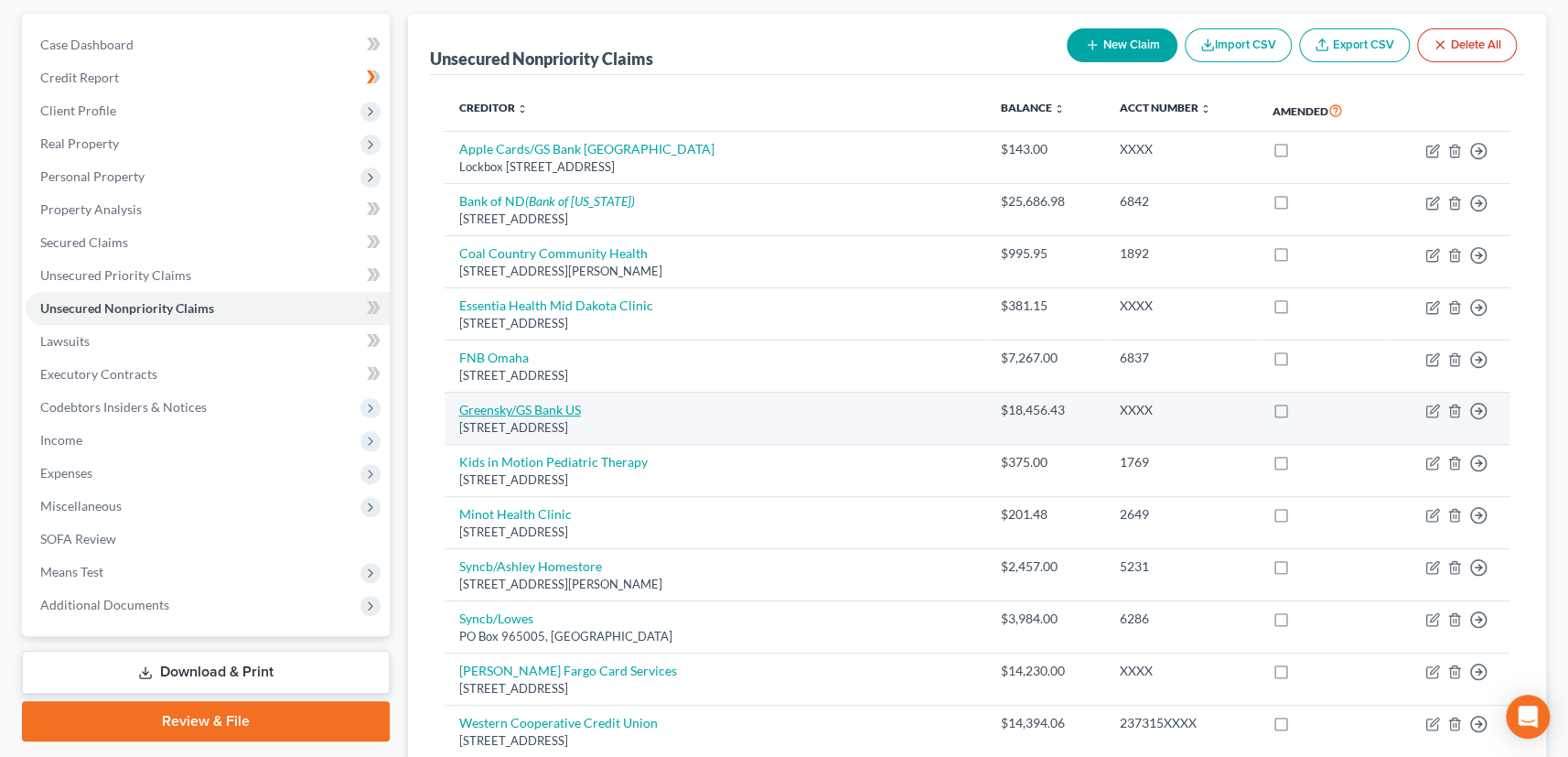
scroll to position [192, 0]
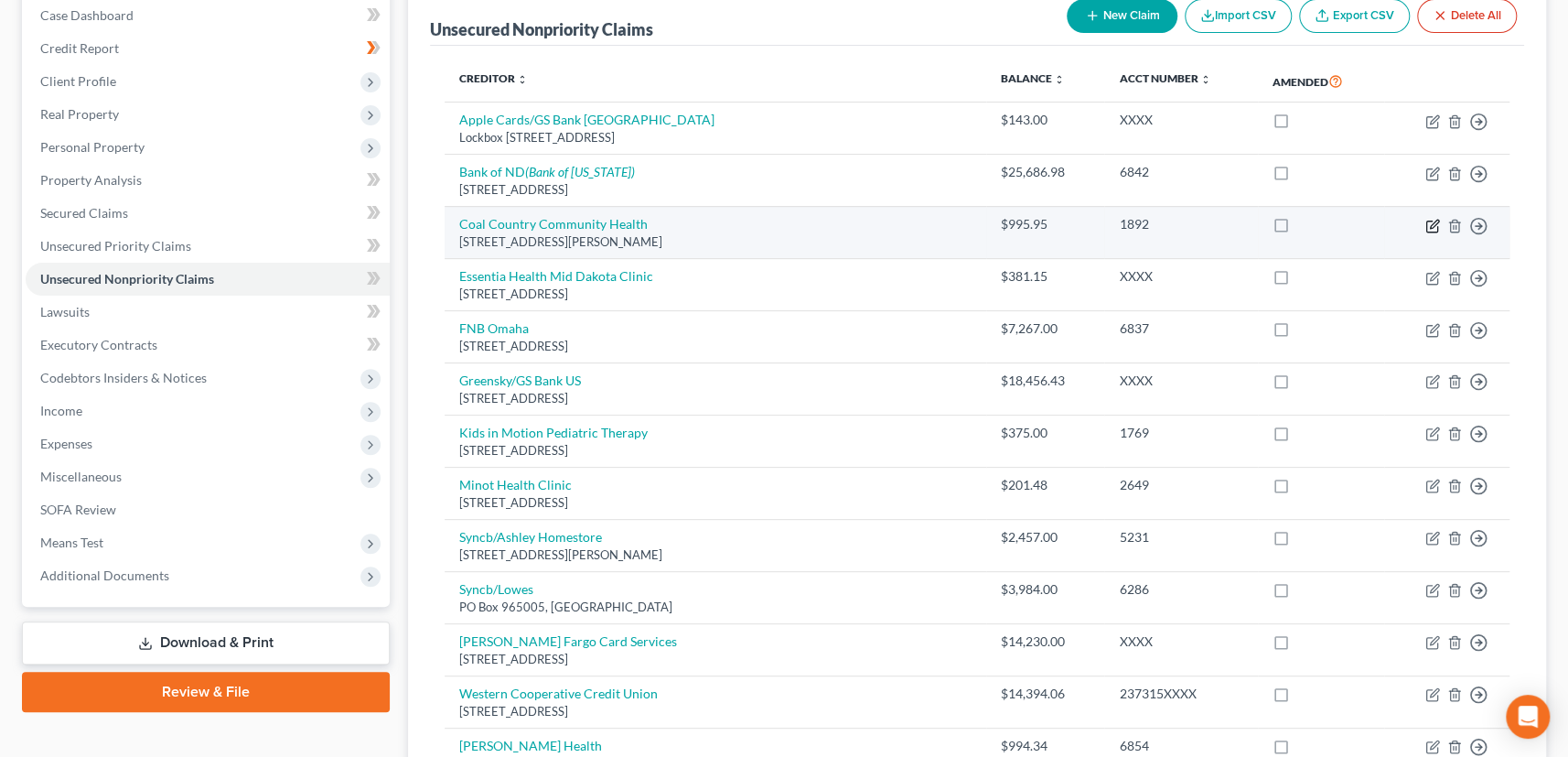
click at [1425, 222] on icon "button" at bounding box center [1431, 226] width 14 height 14
select select "29"
select select "9"
select select "2"
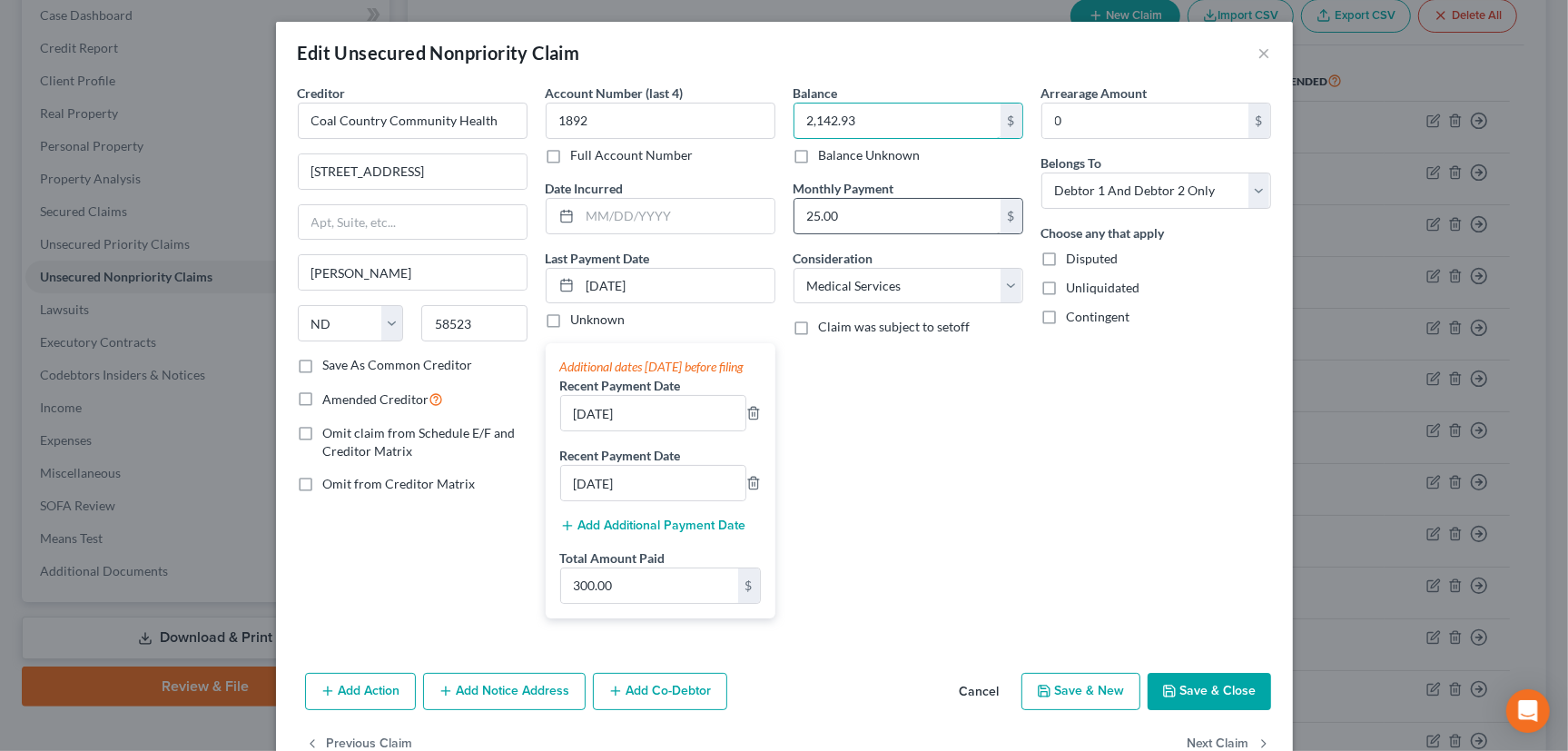
type input "2,142.93"
drag, startPoint x: 656, startPoint y: 284, endPoint x: 550, endPoint y: 296, distance: 106.7
click at [550, 296] on div "[DATE]" at bounding box center [661, 286] width 230 height 37
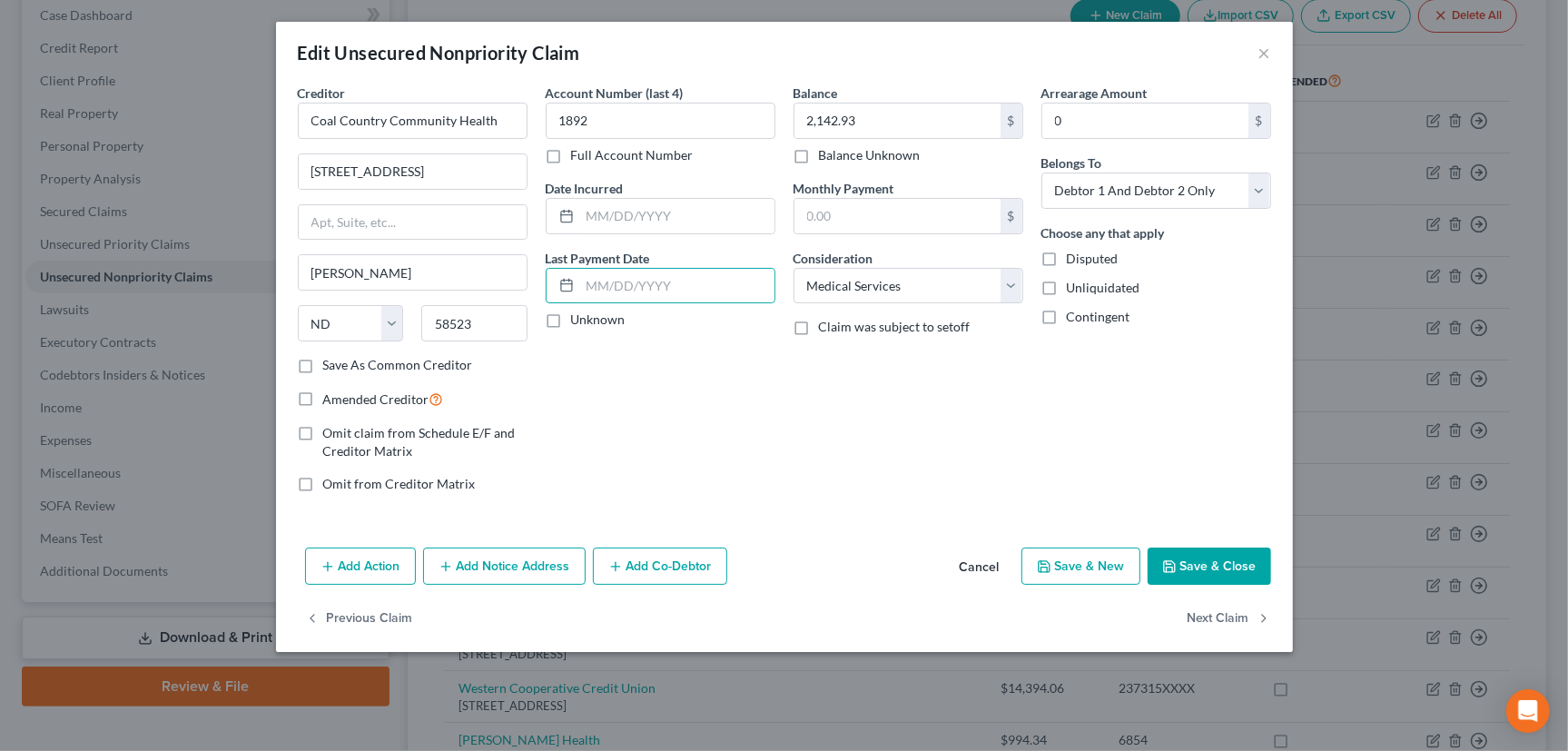
click at [571, 323] on label "Unknown" at bounding box center [599, 319] width 55 height 18
click at [579, 323] on input "Unknown" at bounding box center [584, 316] width 12 height 12
checkbox input "true"
click at [323, 363] on label "Save As Common Creditor" at bounding box center [397, 364] width 150 height 18
click at [330, 363] on input "Save As Common Creditor" at bounding box center [336, 361] width 12 height 12
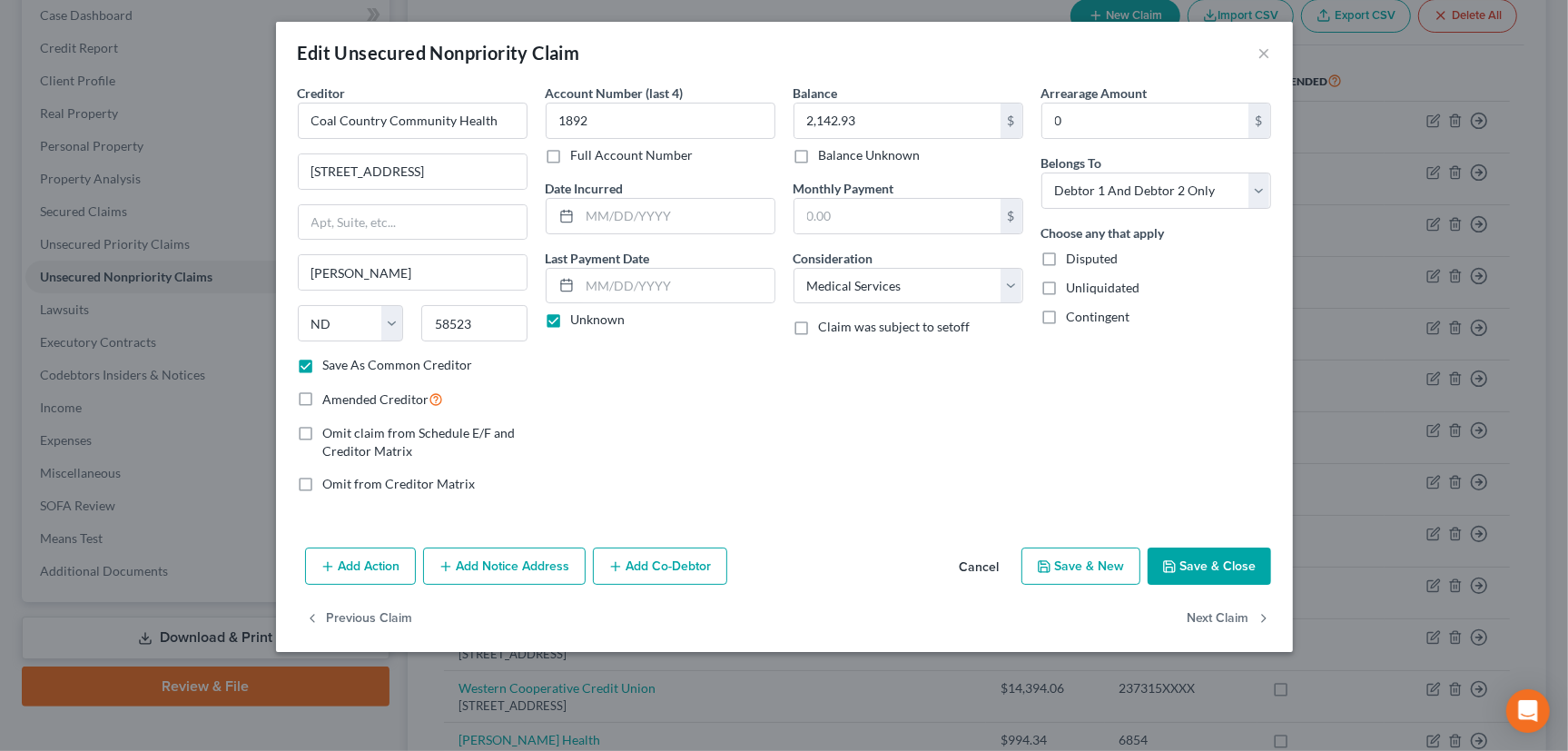
click at [1225, 561] on button "Save & Close" at bounding box center [1209, 567] width 123 height 39
checkbox input "false"
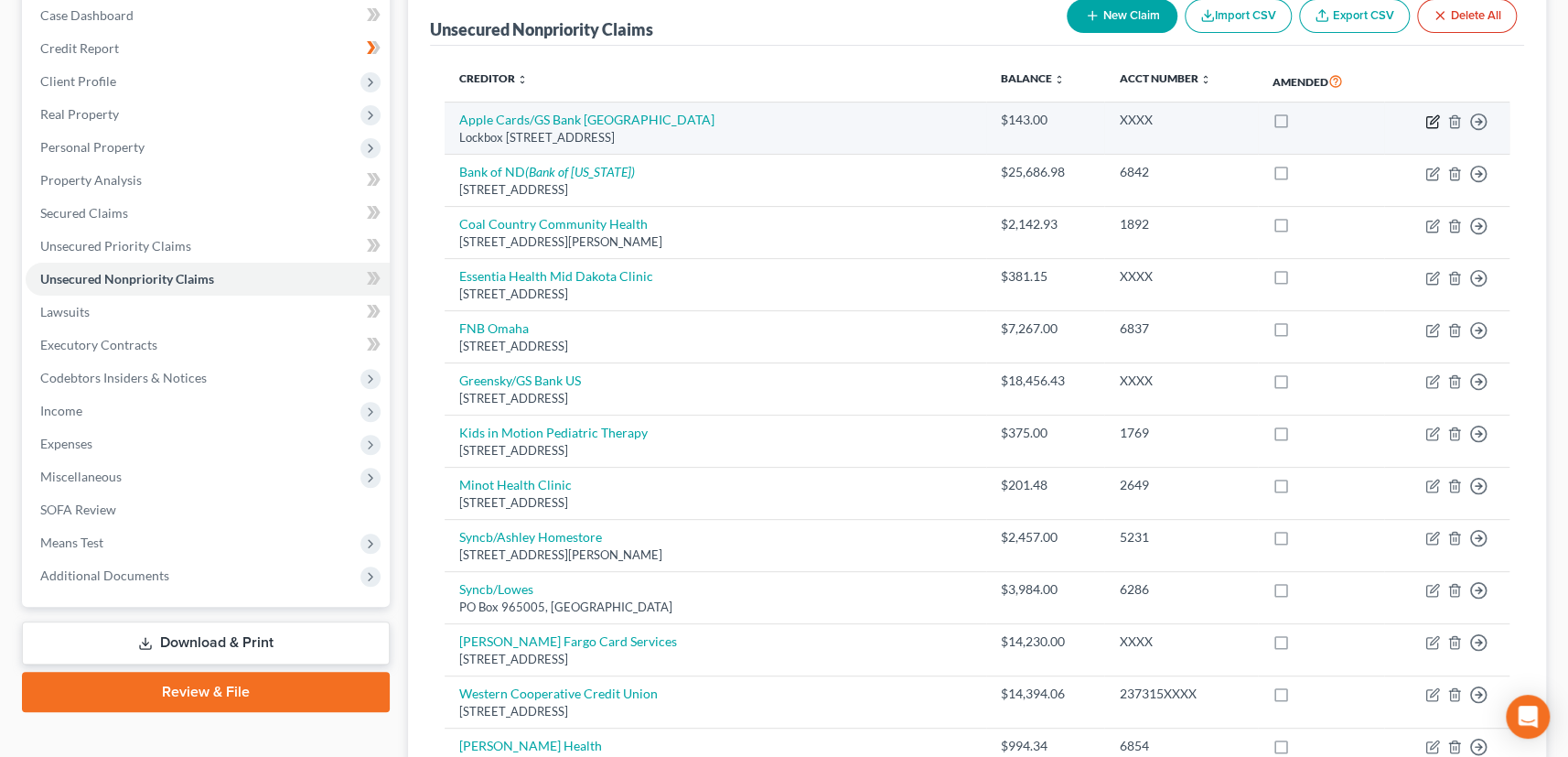
click at [1428, 119] on icon "button" at bounding box center [1431, 121] width 14 height 14
select select "39"
select select "2"
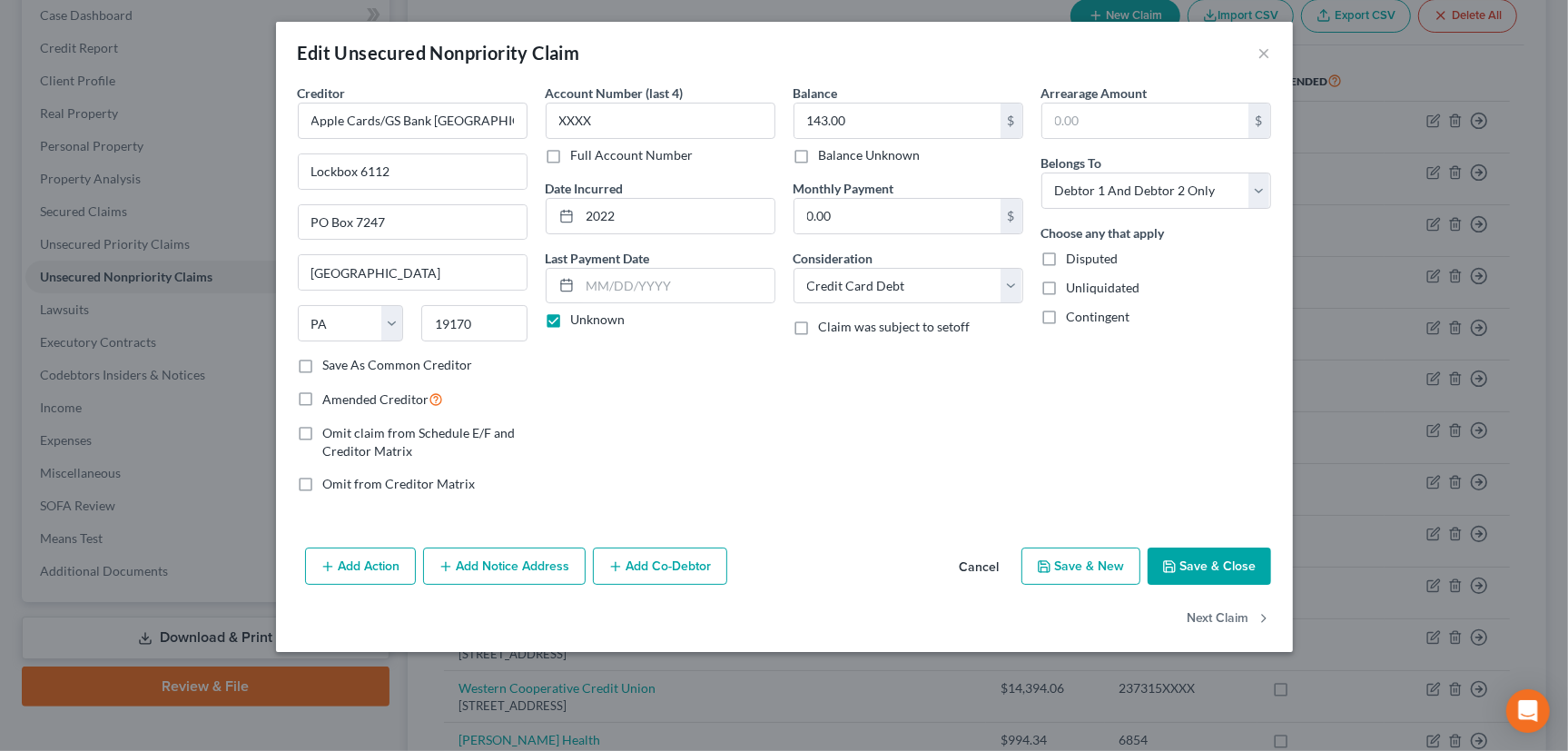
click at [1235, 566] on button "Save & Close" at bounding box center [1209, 567] width 123 height 39
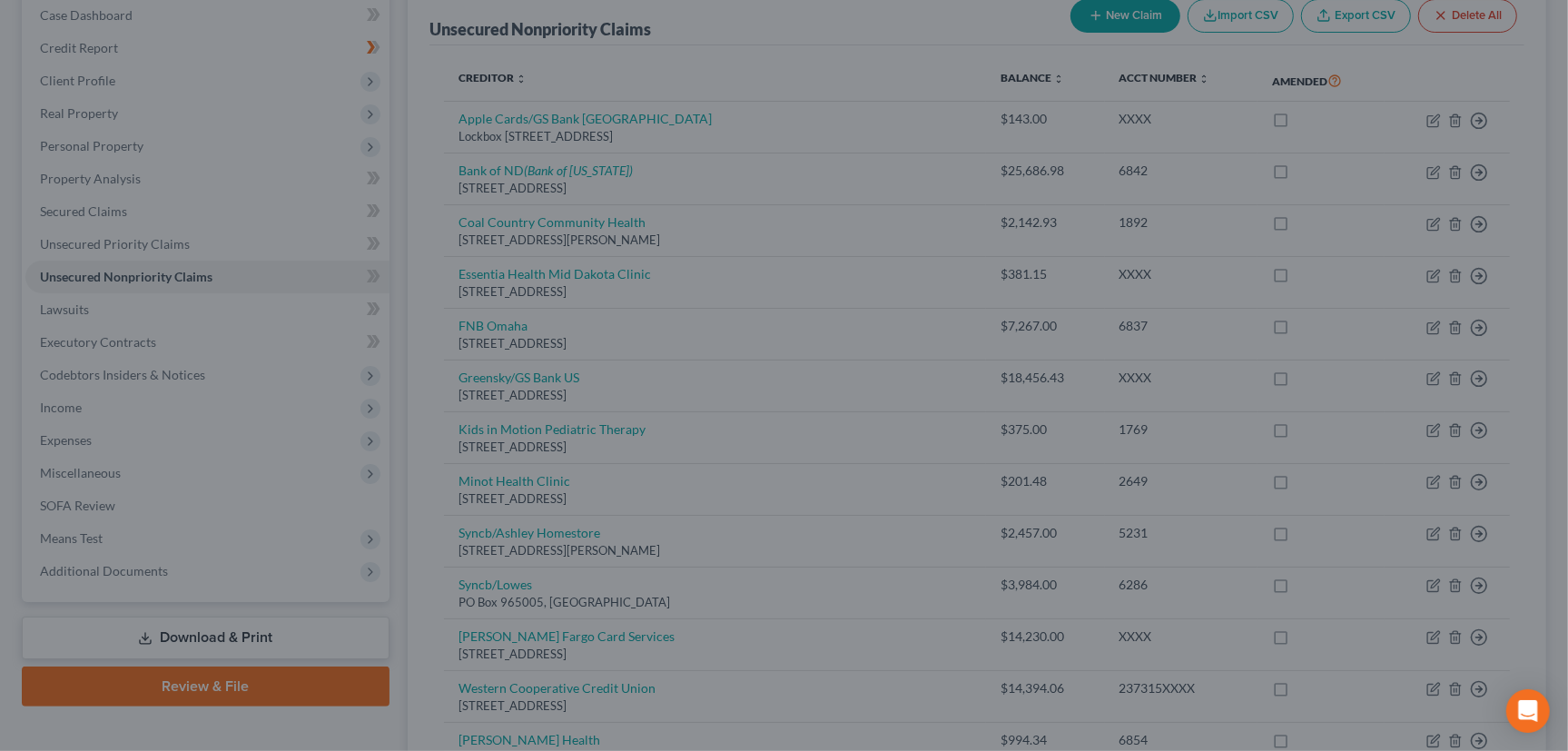
type input "0"
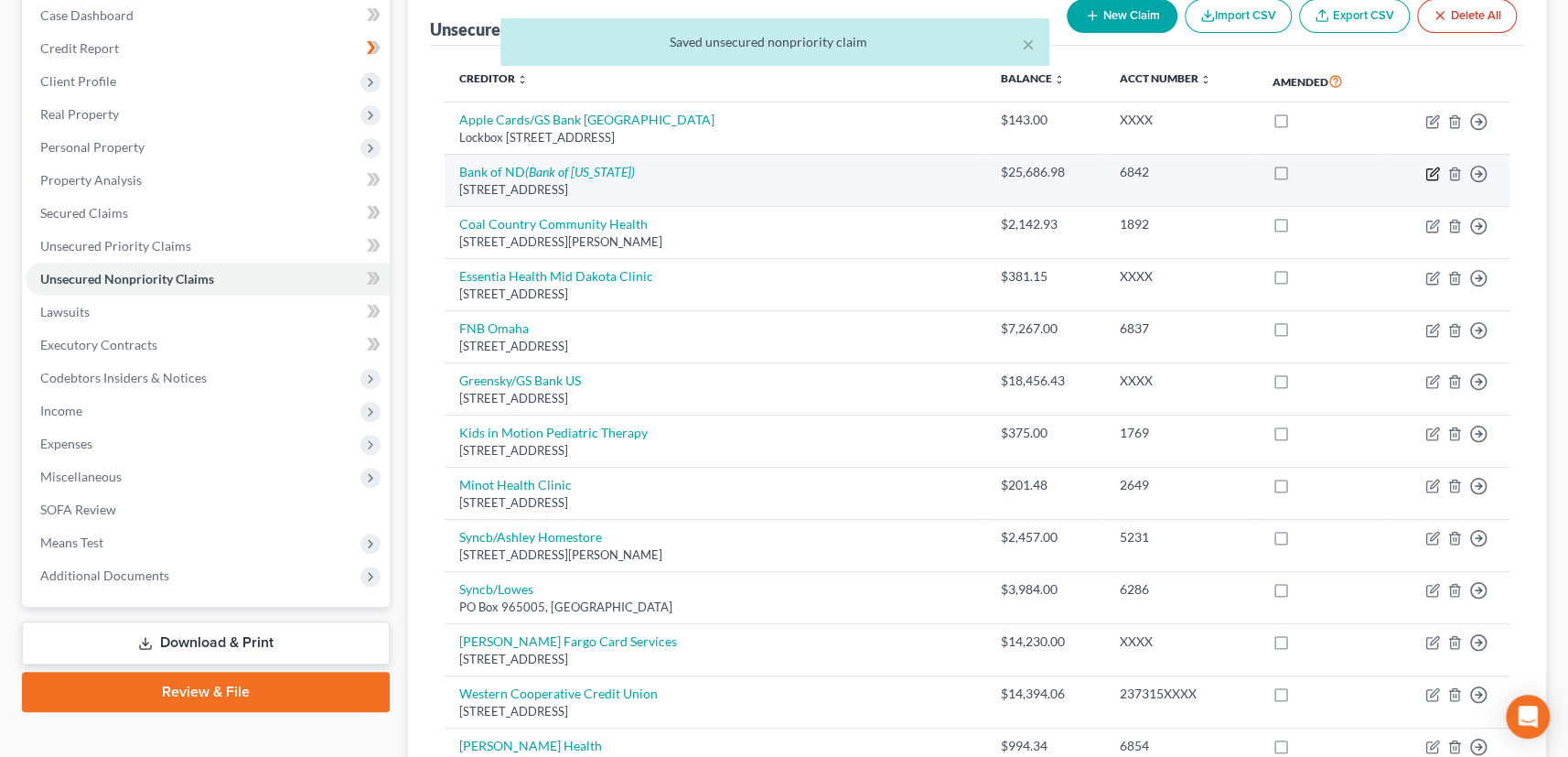
click at [1431, 171] on icon "button" at bounding box center [1433, 172] width 9 height 9
select select "29"
select select "17"
select select "0"
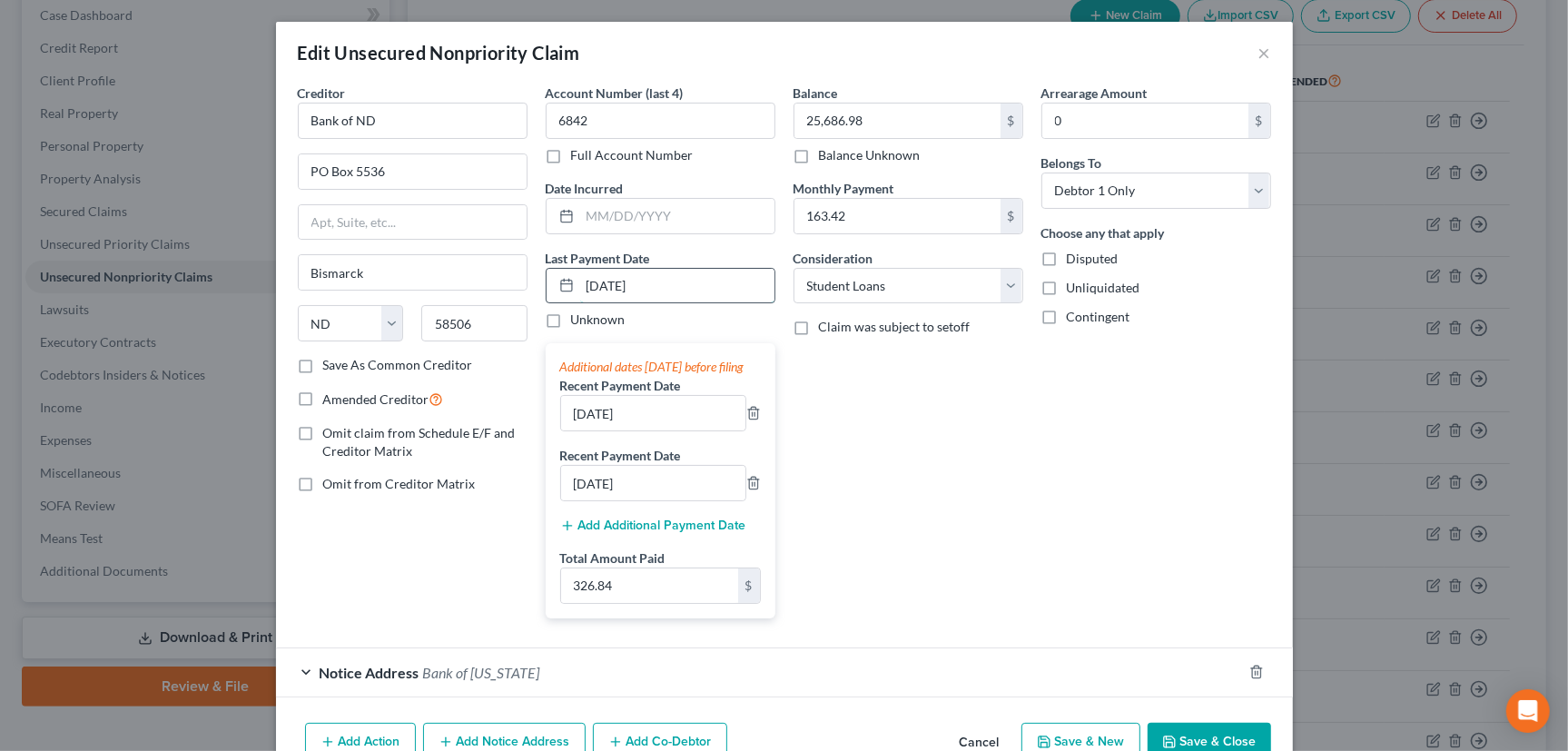
drag, startPoint x: 672, startPoint y: 282, endPoint x: 568, endPoint y: 284, distance: 104.0
click at [568, 284] on div "[DATE]" at bounding box center [661, 286] width 230 height 37
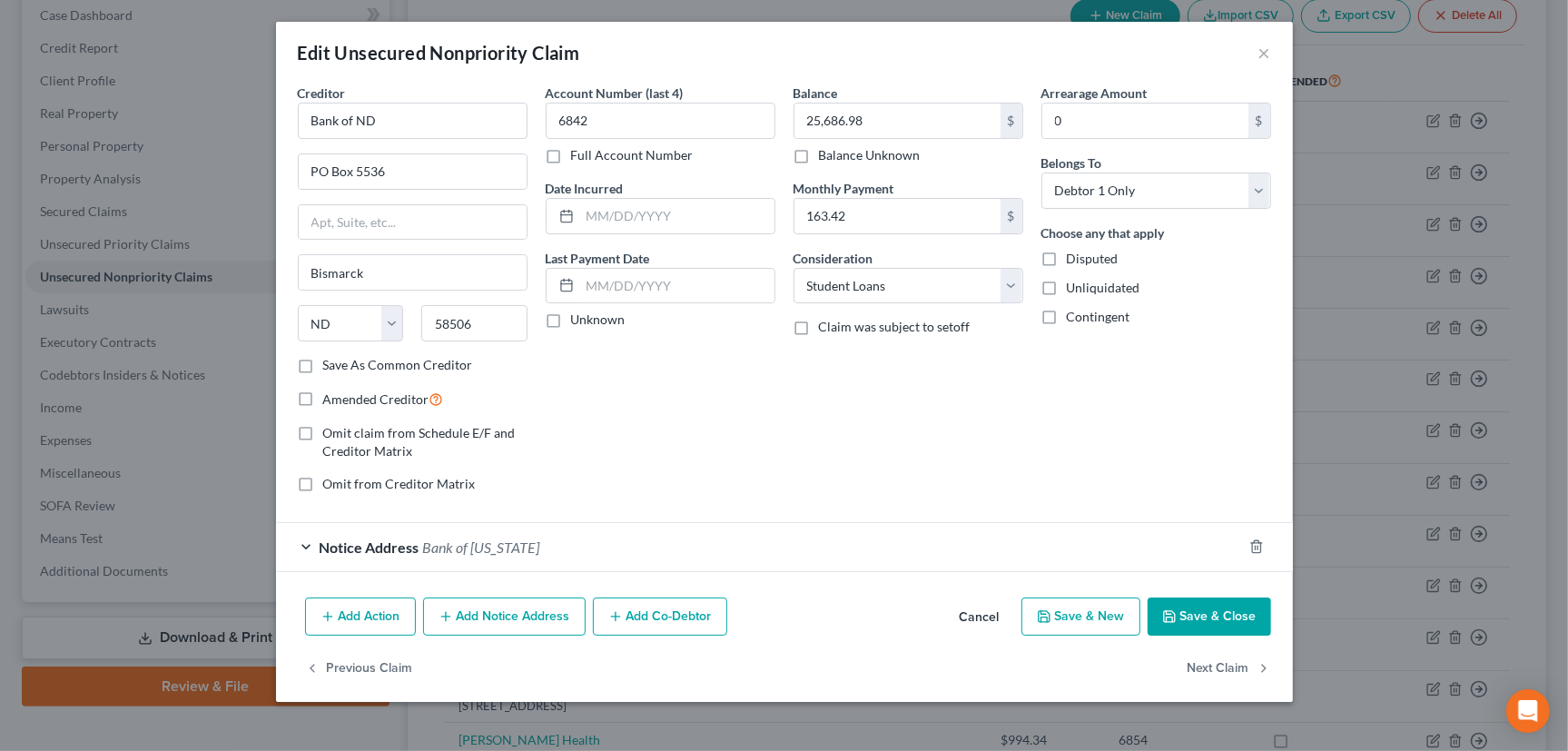
click at [571, 319] on label "Unknown" at bounding box center [599, 319] width 55 height 18
click at [579, 319] on input "Unknown" at bounding box center [584, 316] width 12 height 12
checkbox input "true"
type input "200"
click at [1224, 189] on select "Select Debtor 1 Only Debtor 2 Only Debtor 1 And Debtor 2 Only At Least One Of T…" at bounding box center [1157, 190] width 230 height 37
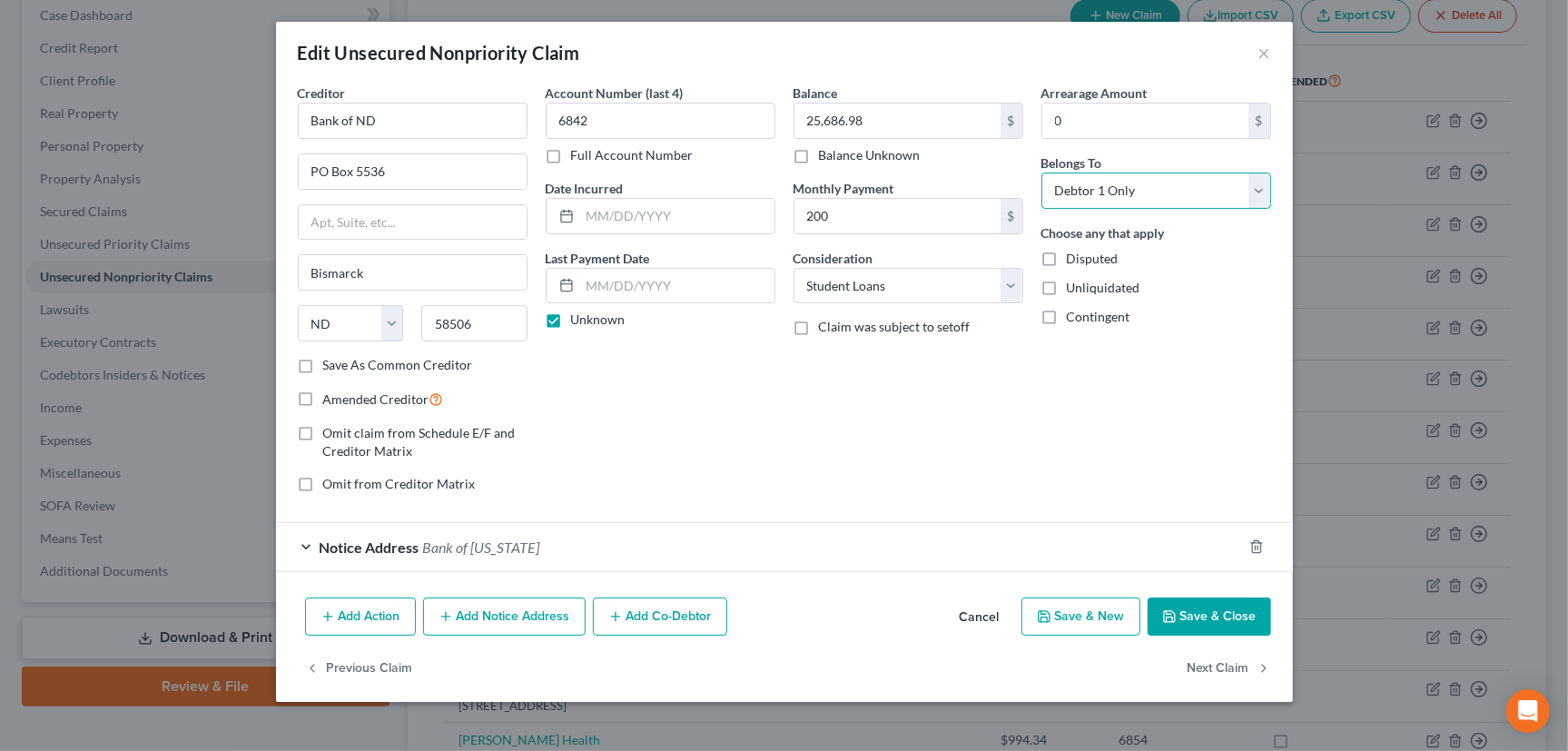
select select "2"
click at [1042, 172] on select "Select Debtor 1 Only Debtor 2 Only Debtor 1 And Debtor 2 Only At Least One Of T…" at bounding box center [1157, 190] width 230 height 37
click at [1208, 610] on button "Save & Close" at bounding box center [1209, 616] width 123 height 39
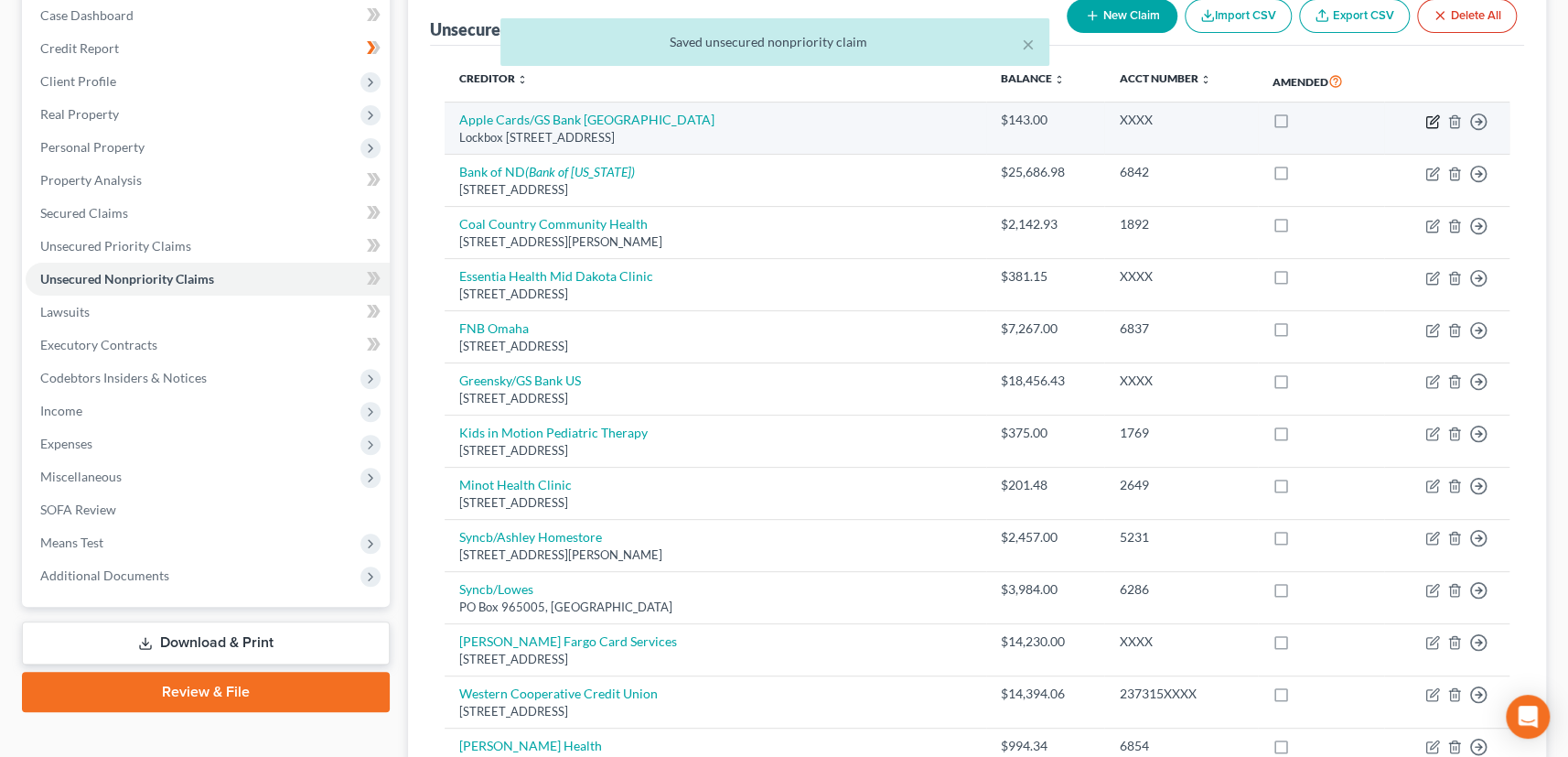
click at [1434, 115] on icon "button" at bounding box center [1431, 121] width 14 height 14
select select "39"
select select "2"
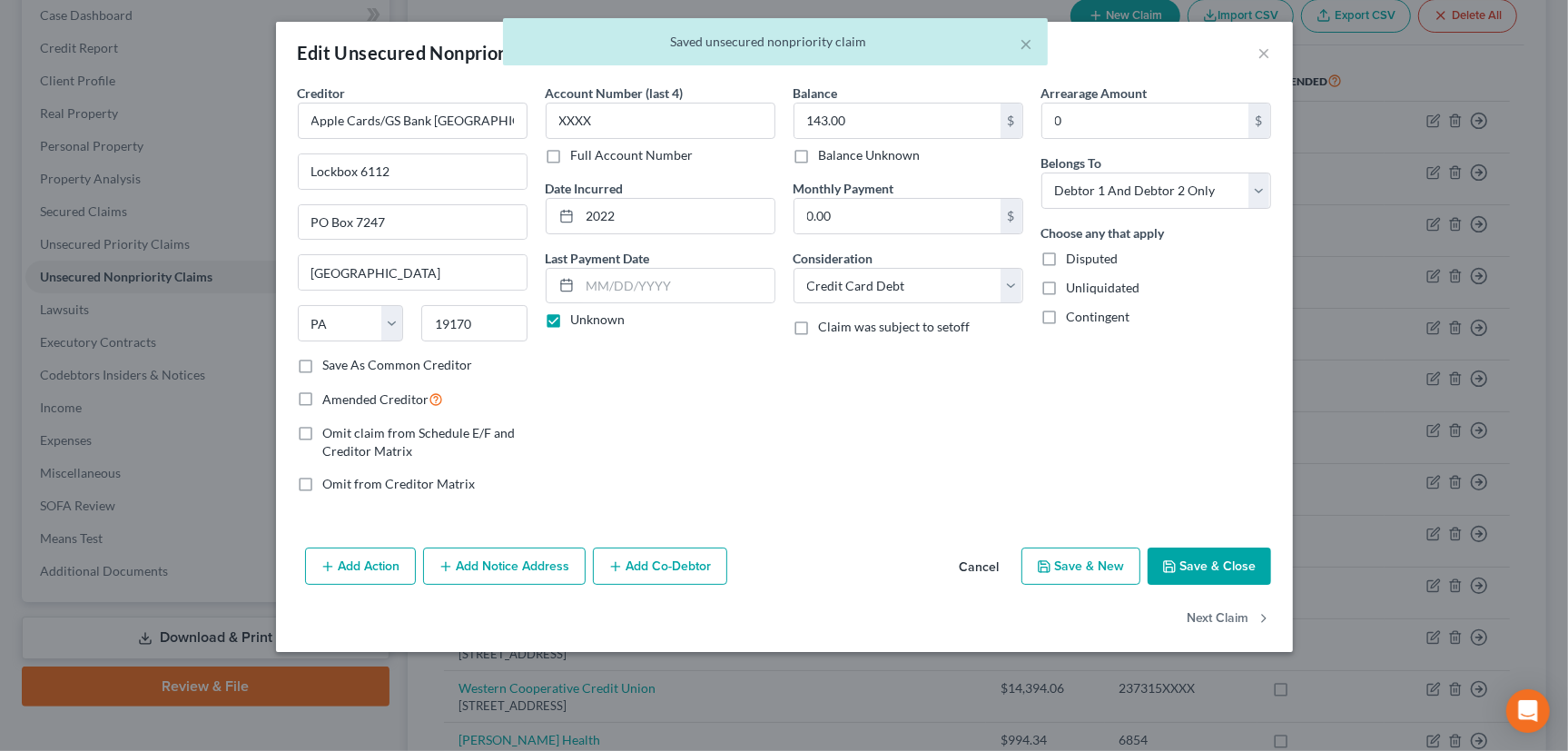
click at [1207, 552] on button "Save & Close" at bounding box center [1209, 567] width 123 height 39
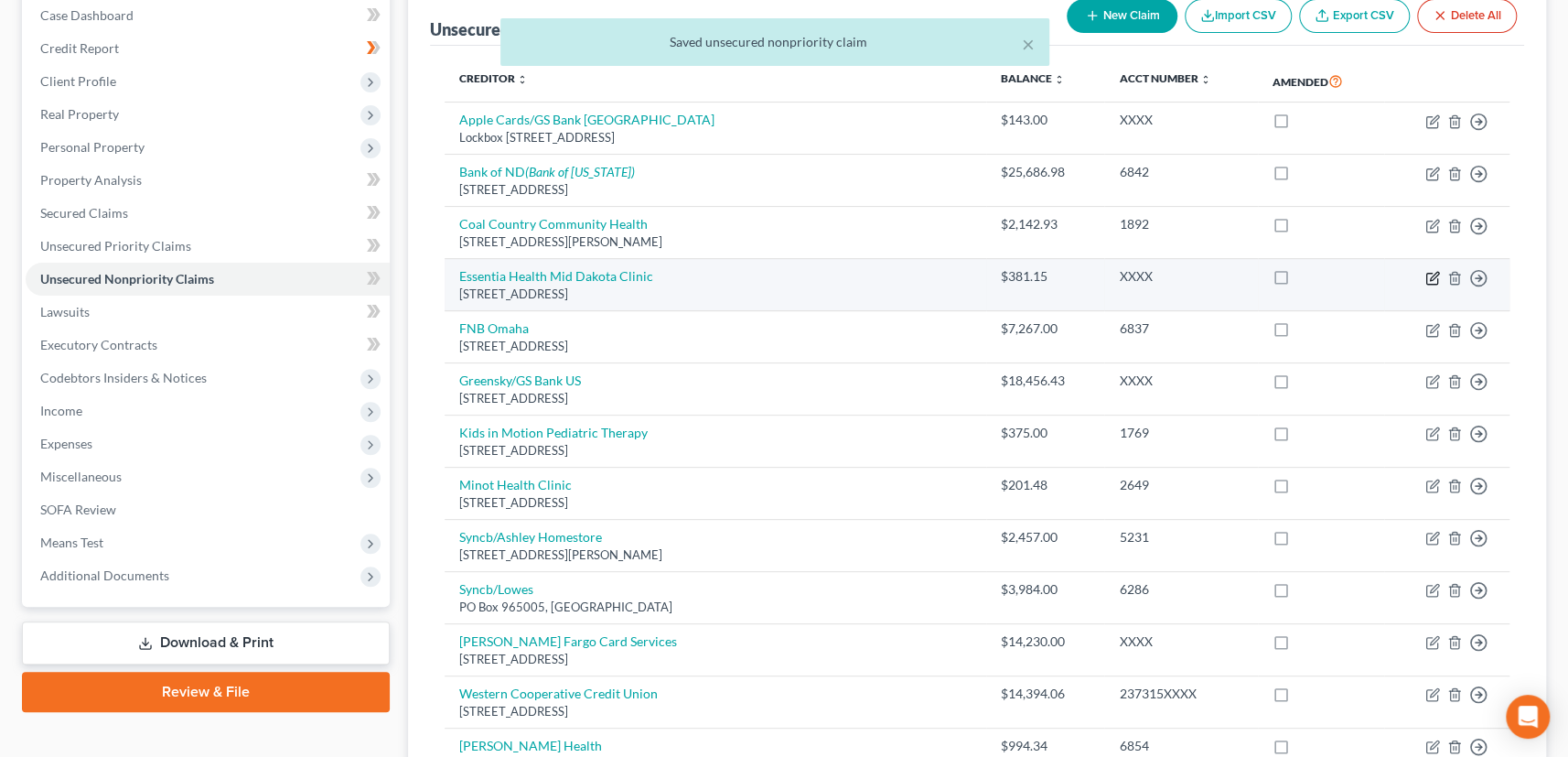
click at [1434, 271] on icon "button" at bounding box center [1431, 278] width 14 height 14
select select "29"
select select "9"
select select "2"
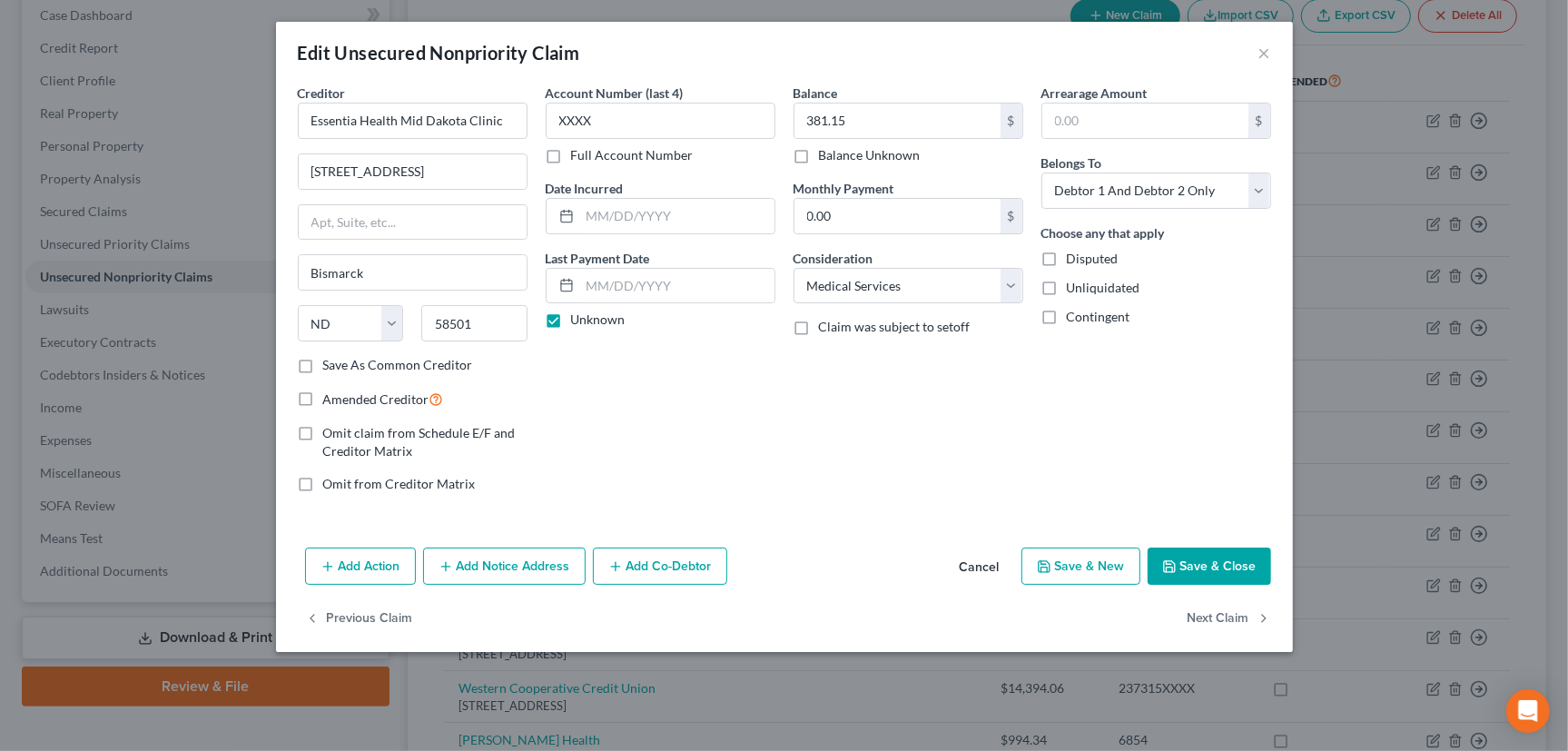
click at [1214, 567] on button "Save & Close" at bounding box center [1209, 567] width 123 height 39
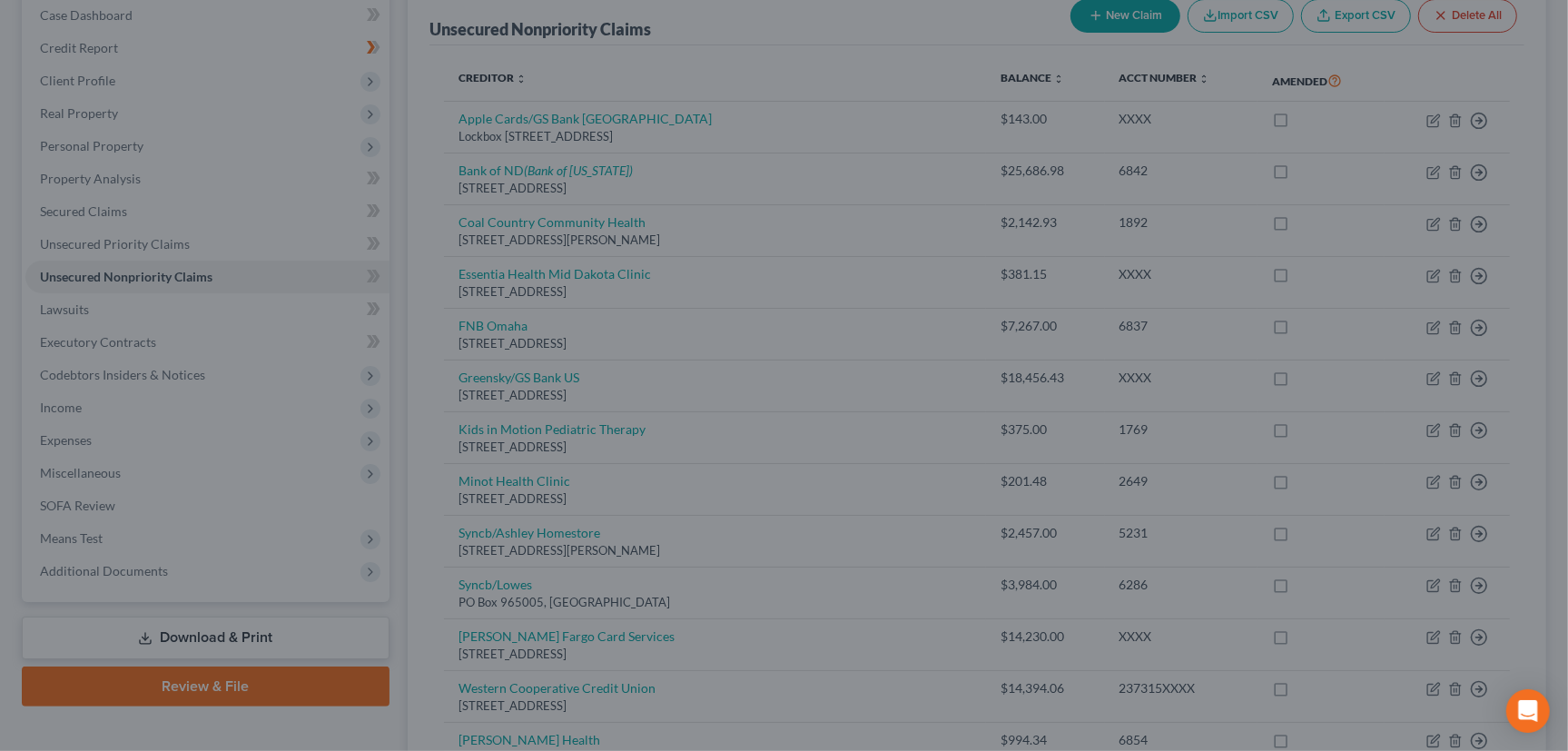
type input "0"
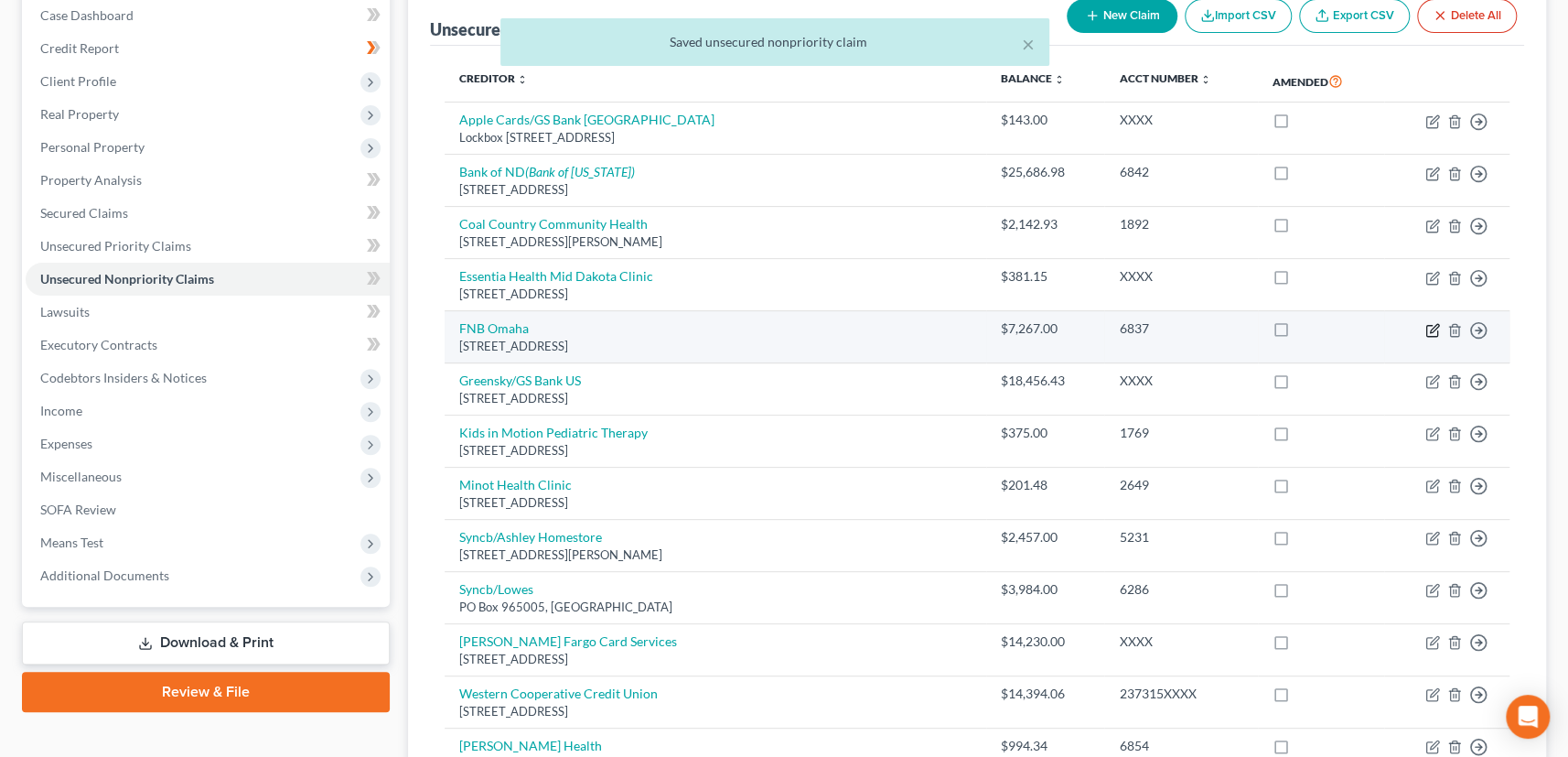
click at [1429, 326] on icon "button" at bounding box center [1431, 330] width 14 height 14
select select "30"
select select "2"
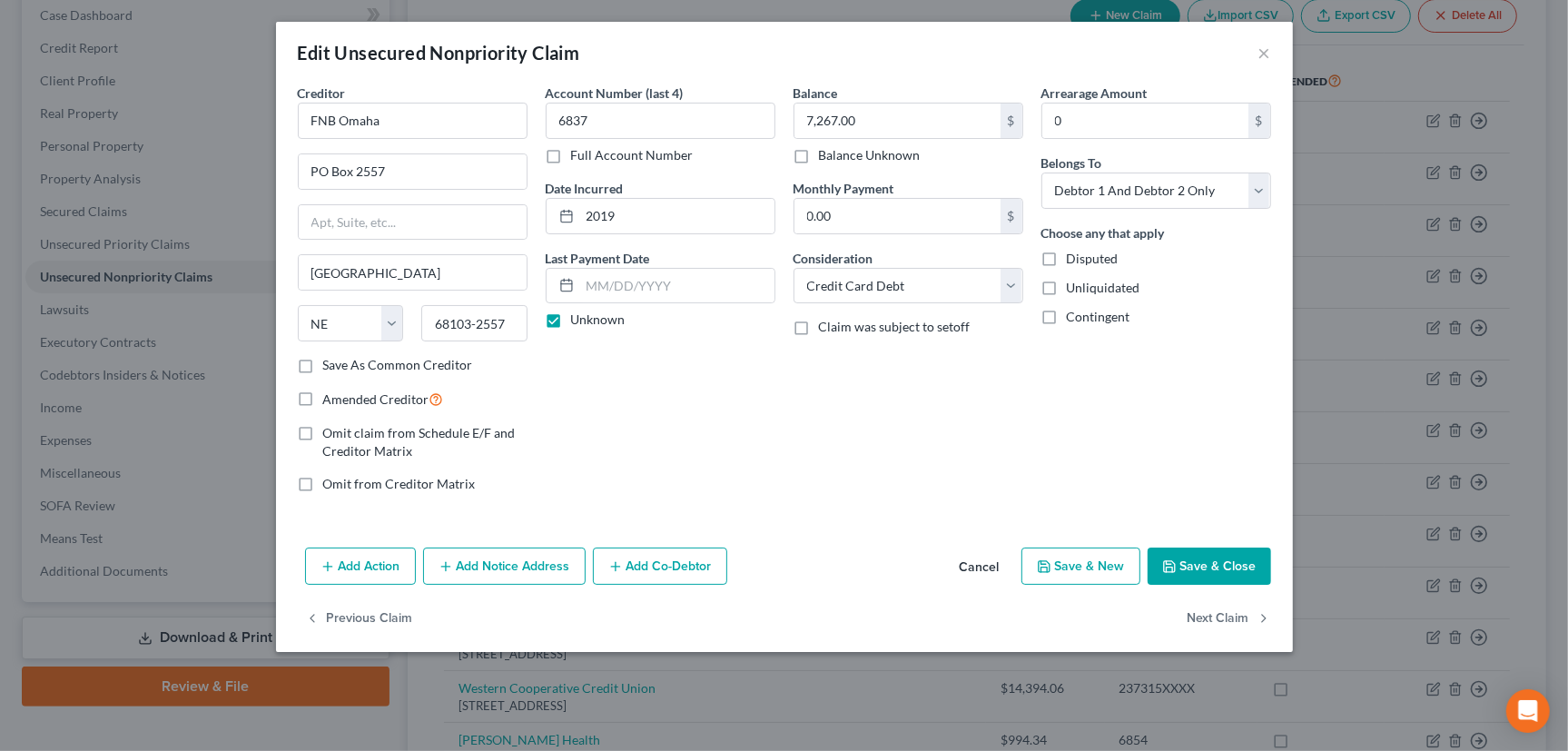
click at [1200, 561] on button "Save & Close" at bounding box center [1209, 567] width 123 height 39
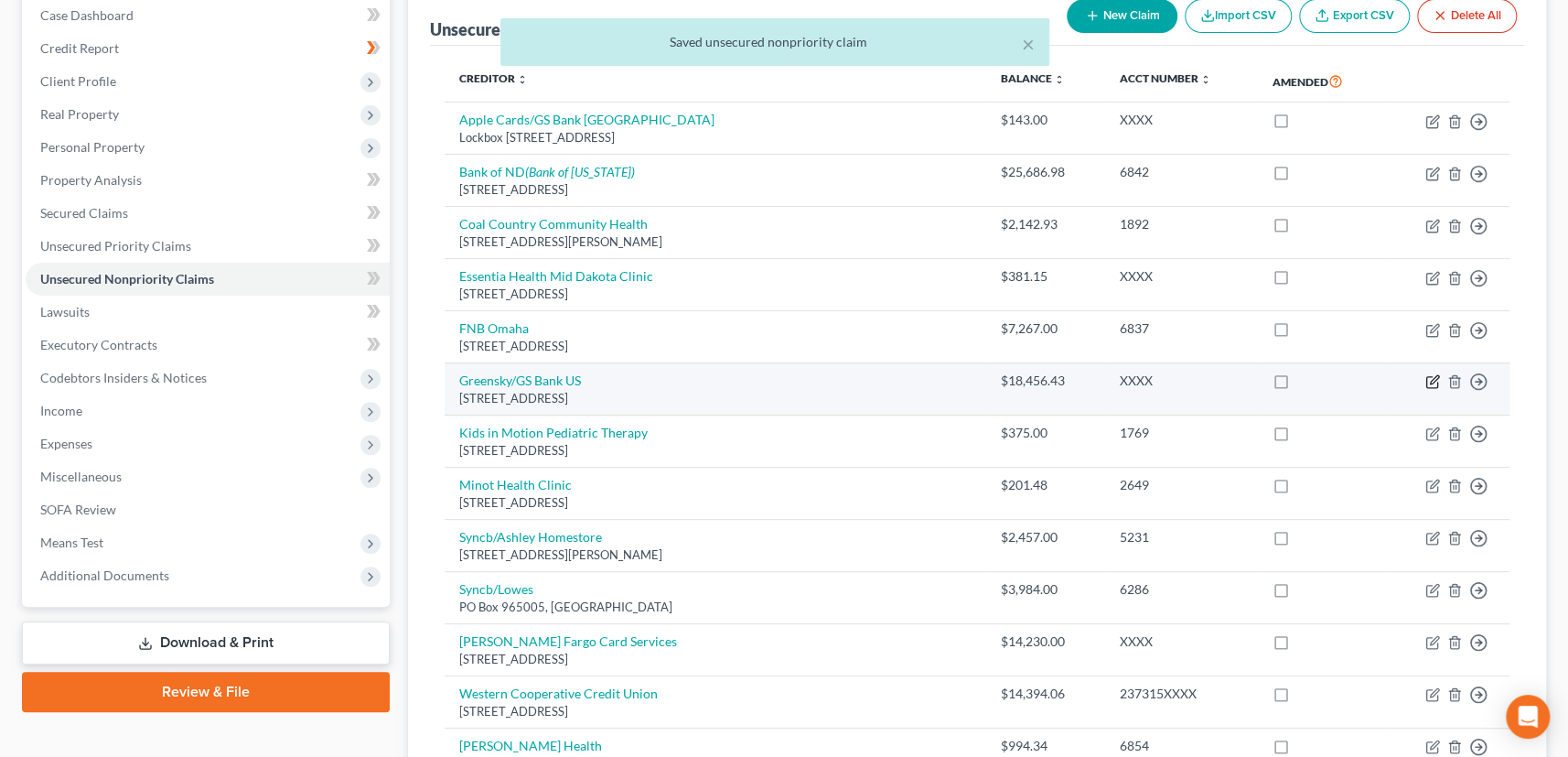
click at [1432, 383] on icon "button" at bounding box center [1431, 381] width 14 height 14
select select "10"
select select "2"
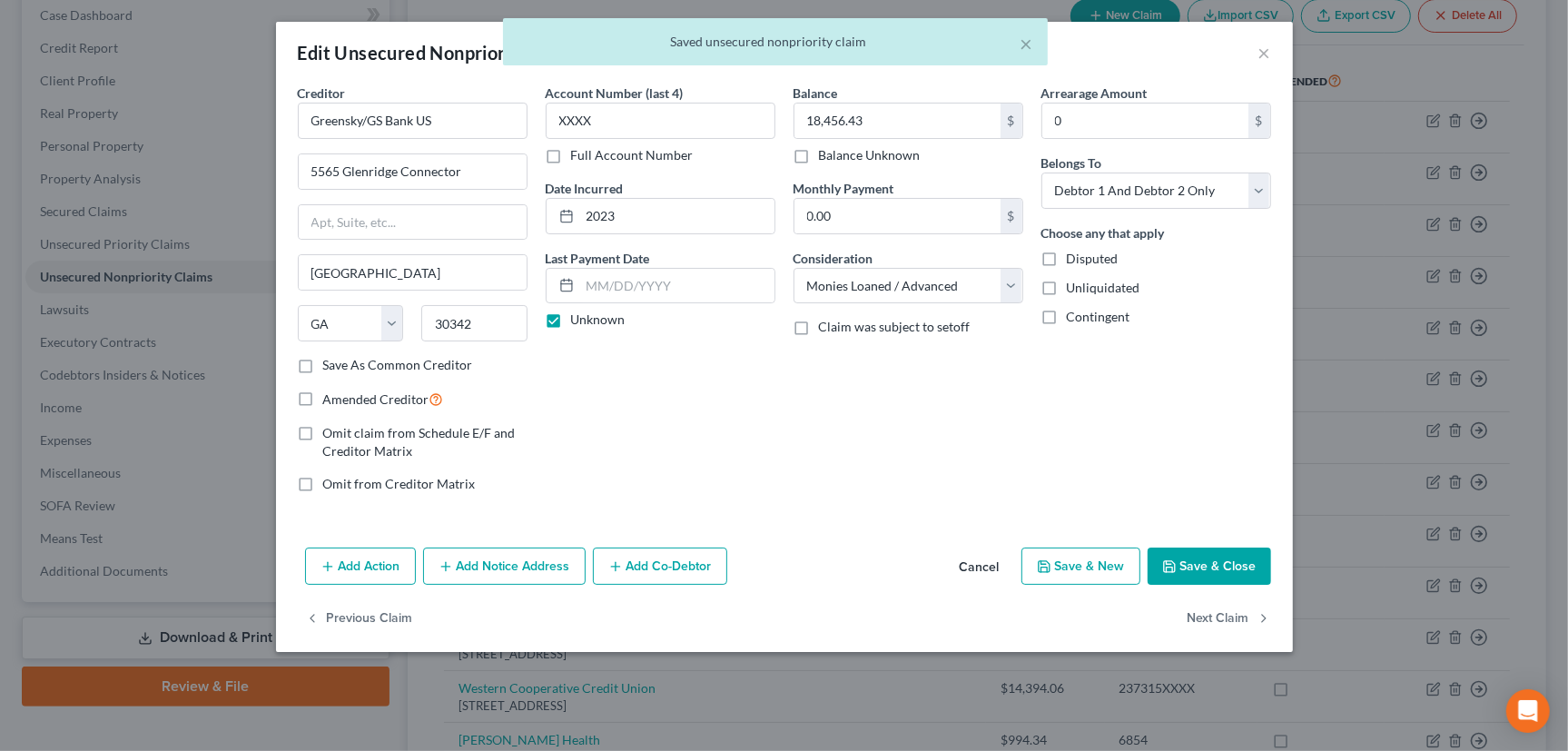
click at [1183, 568] on button "Save & Close" at bounding box center [1209, 567] width 123 height 39
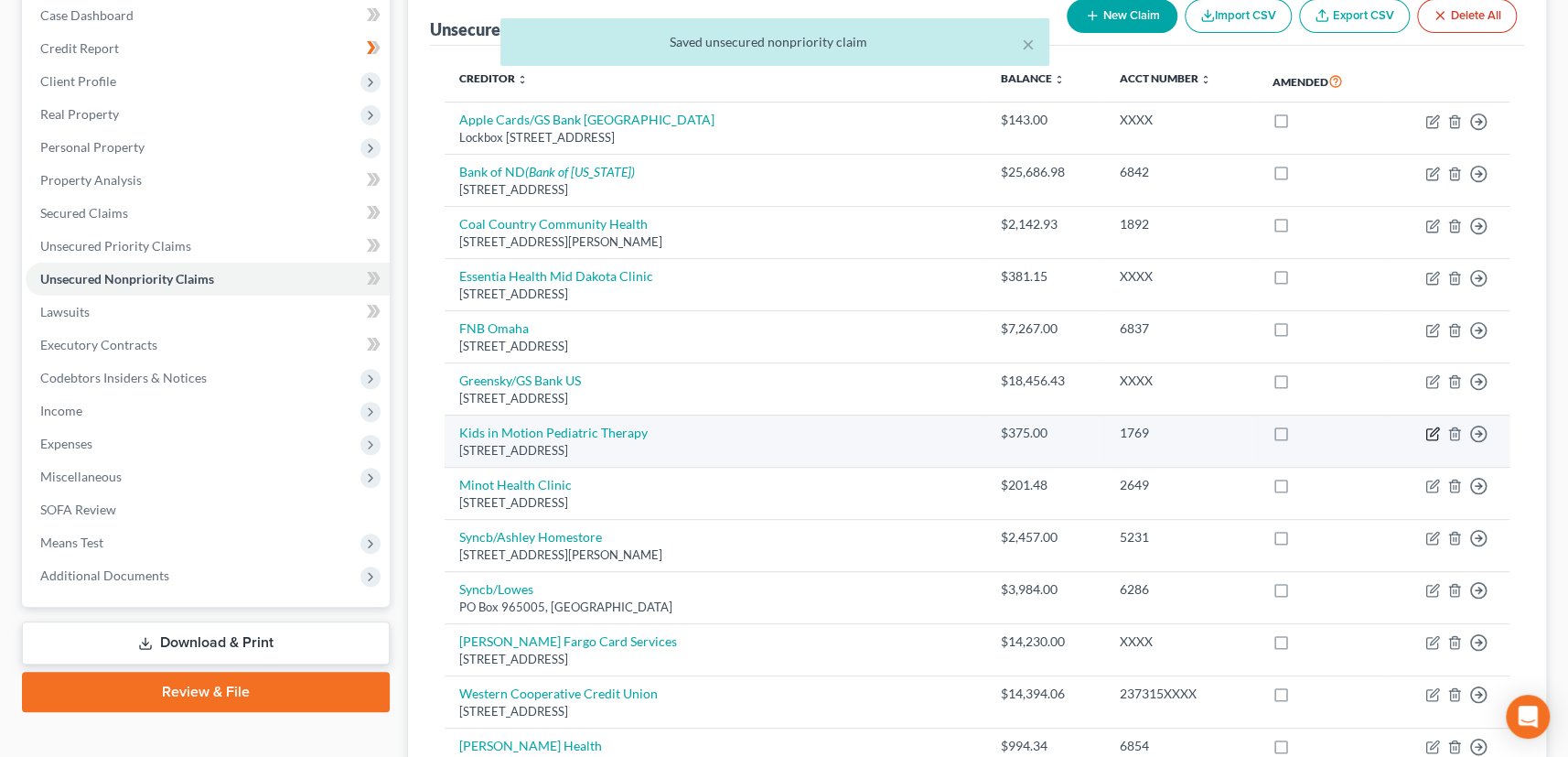
click at [1426, 432] on icon "button" at bounding box center [1431, 435] width 11 height 11
select select "29"
select select "9"
select select "2"
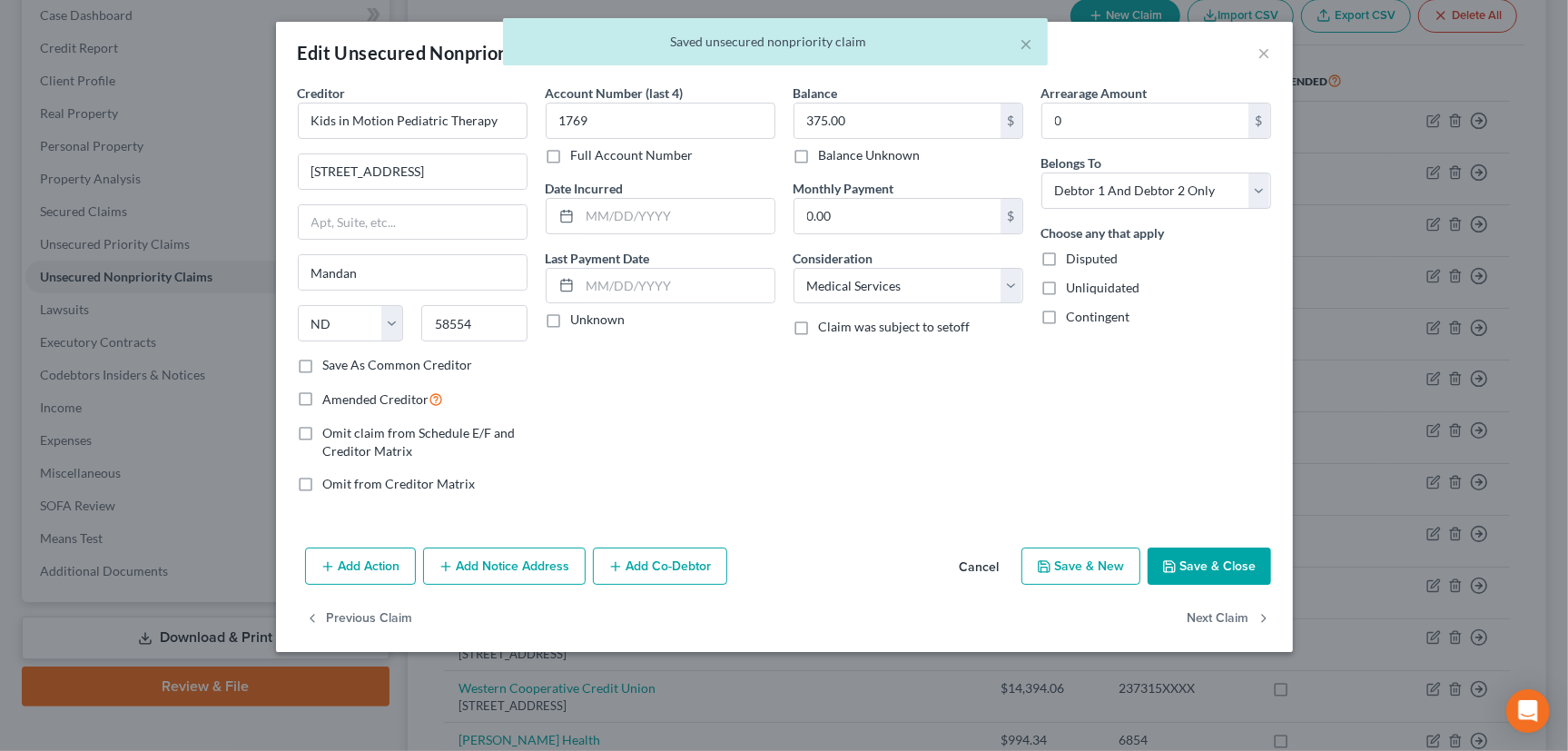
click at [571, 324] on label "Unknown" at bounding box center [599, 319] width 55 height 18
click at [579, 323] on input "Unknown" at bounding box center [584, 316] width 12 height 12
checkbox input "true"
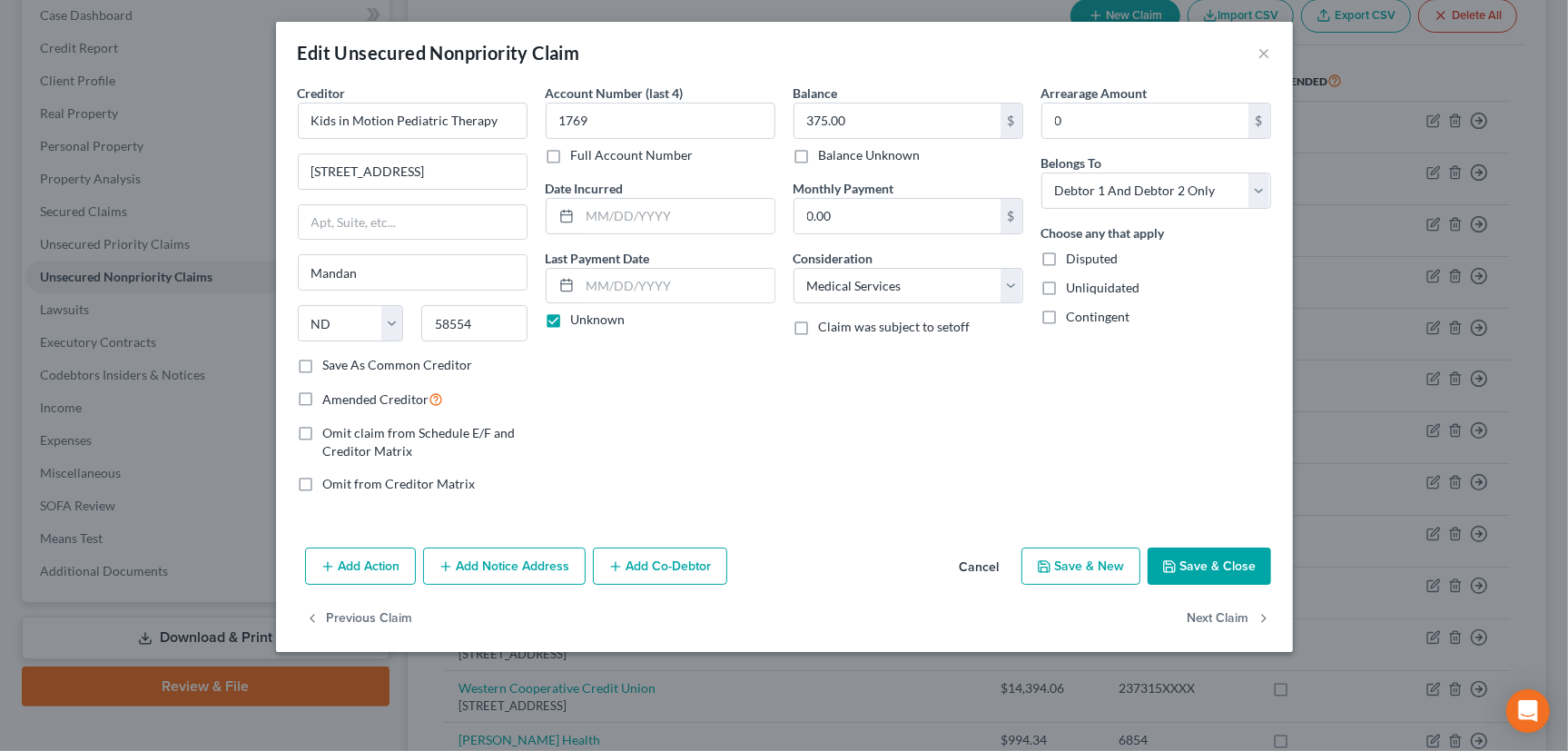
click at [1216, 571] on button "Save & Close" at bounding box center [1209, 567] width 123 height 39
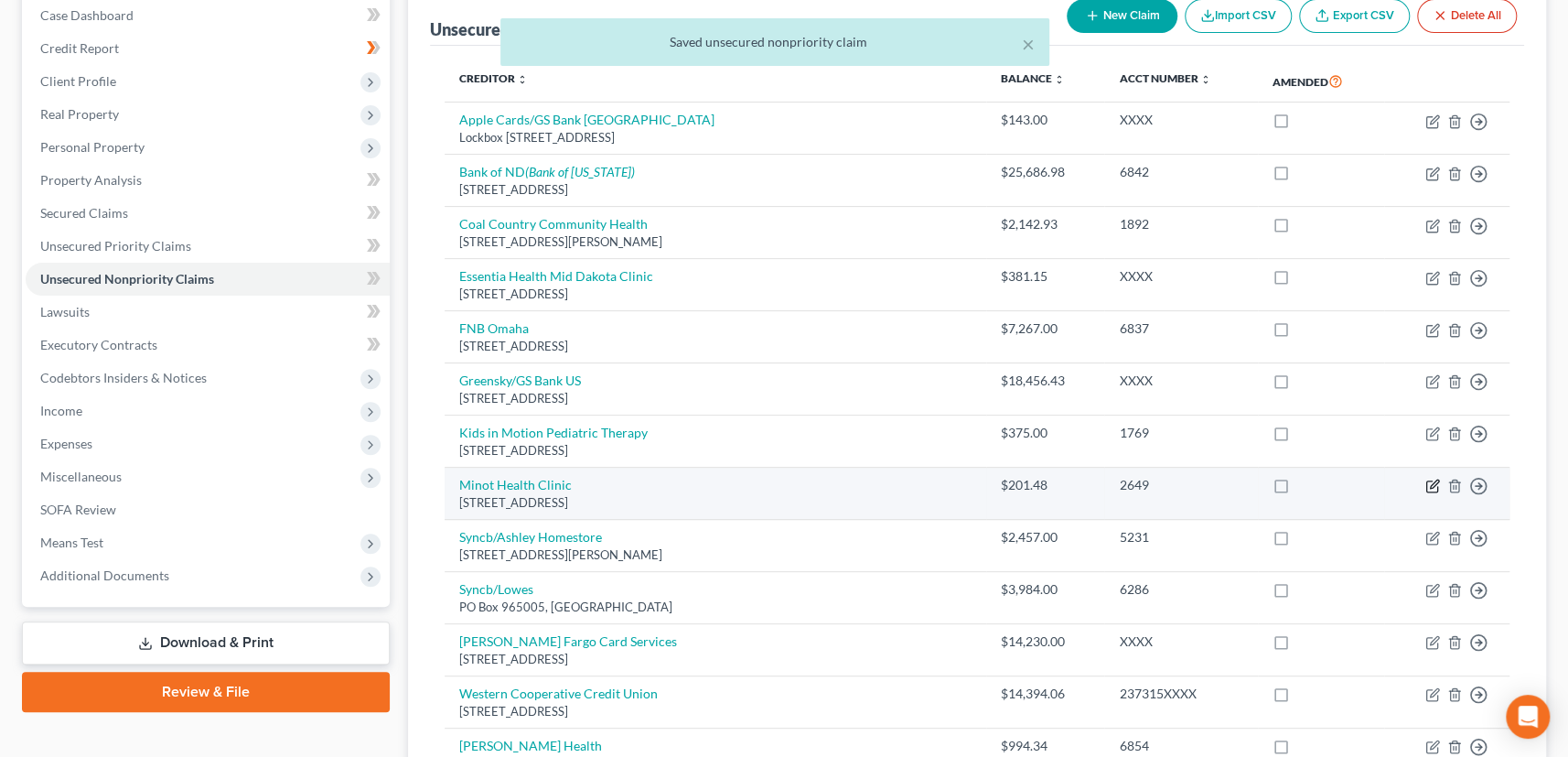
click at [1436, 481] on icon "button" at bounding box center [1433, 485] width 9 height 9
select select "29"
select select "9"
select select "2"
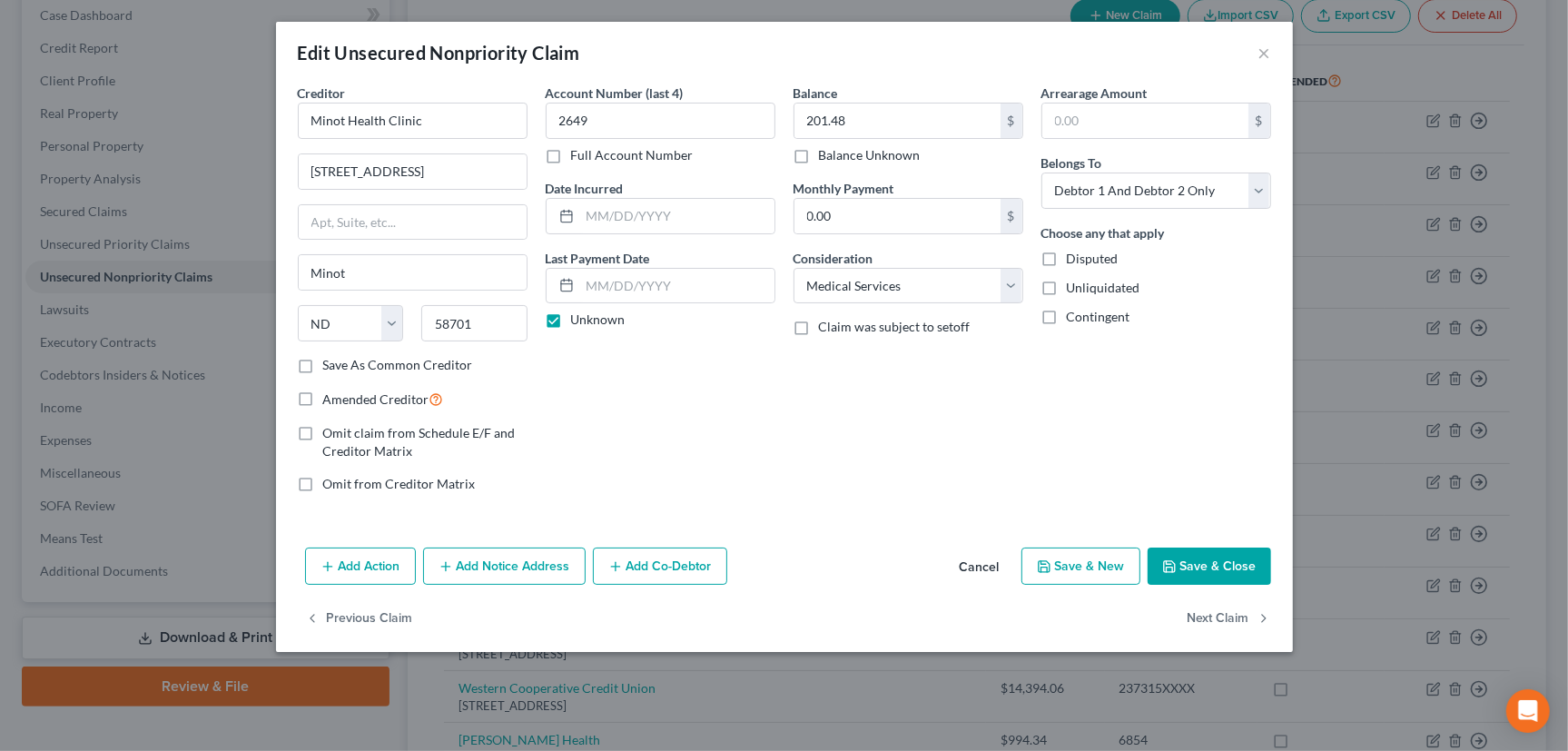
click at [1221, 548] on button "Save & Close" at bounding box center [1209, 567] width 123 height 39
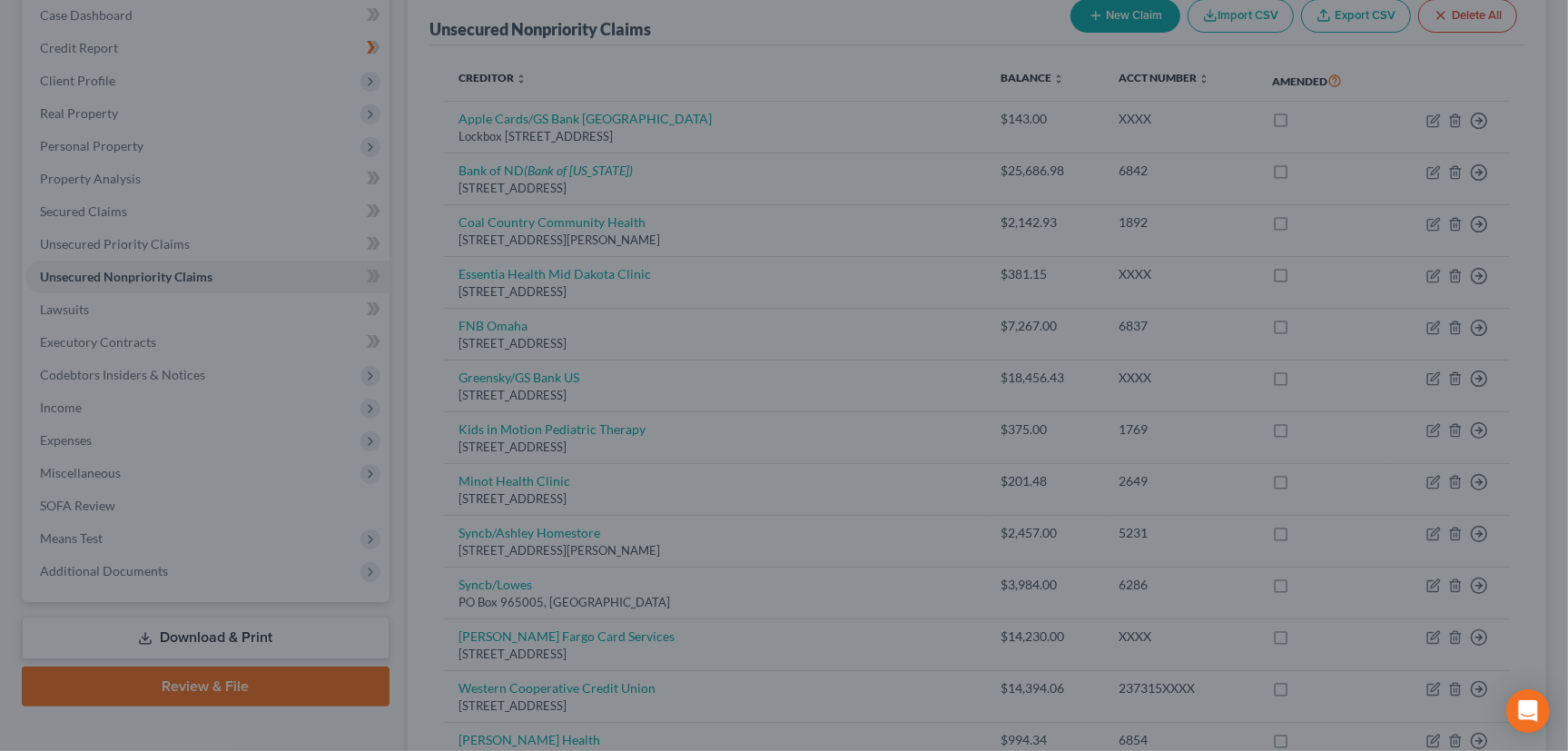
type input "0"
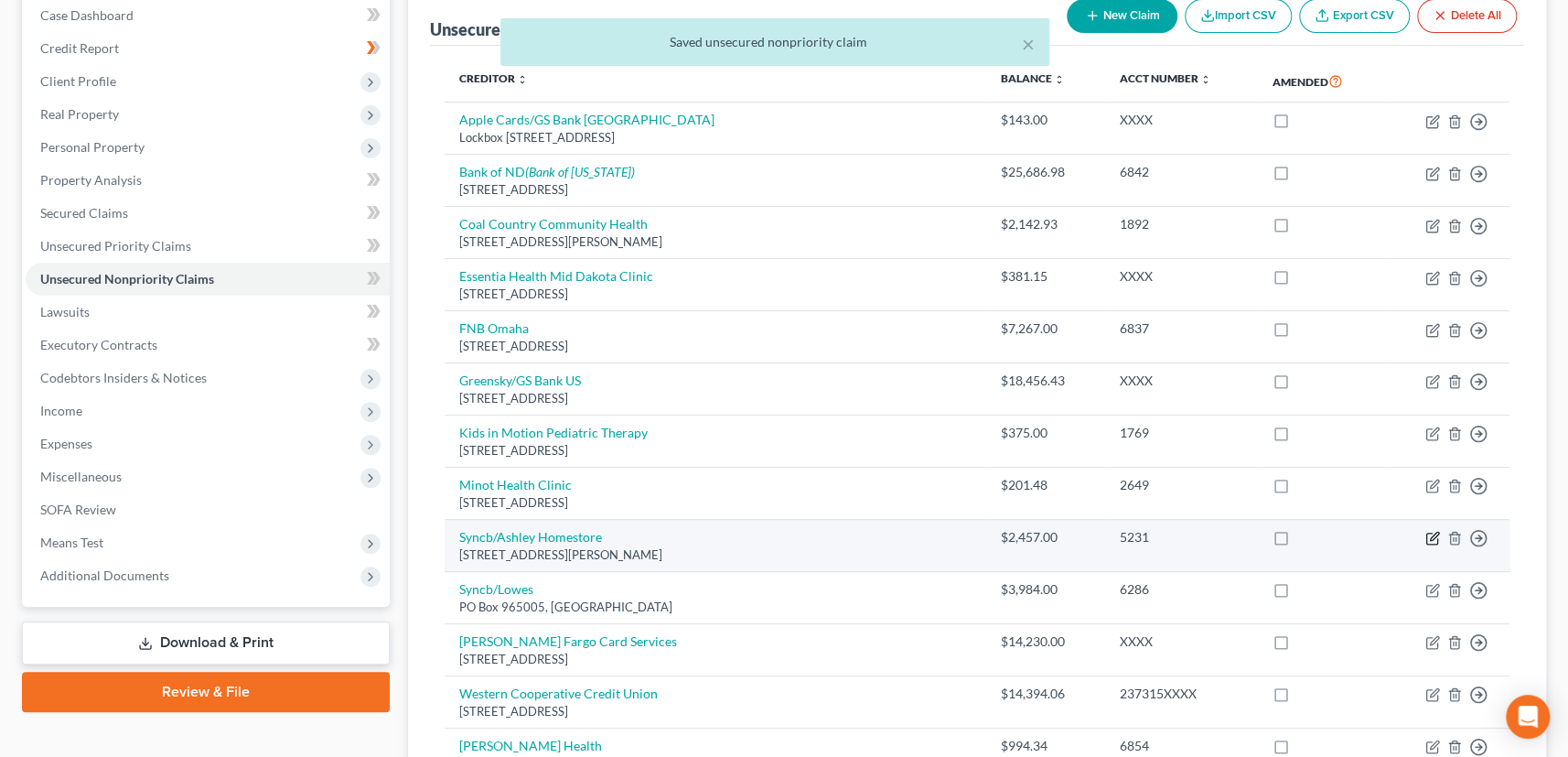
click at [1436, 533] on icon "button" at bounding box center [1431, 538] width 14 height 14
select select "36"
select select "2"
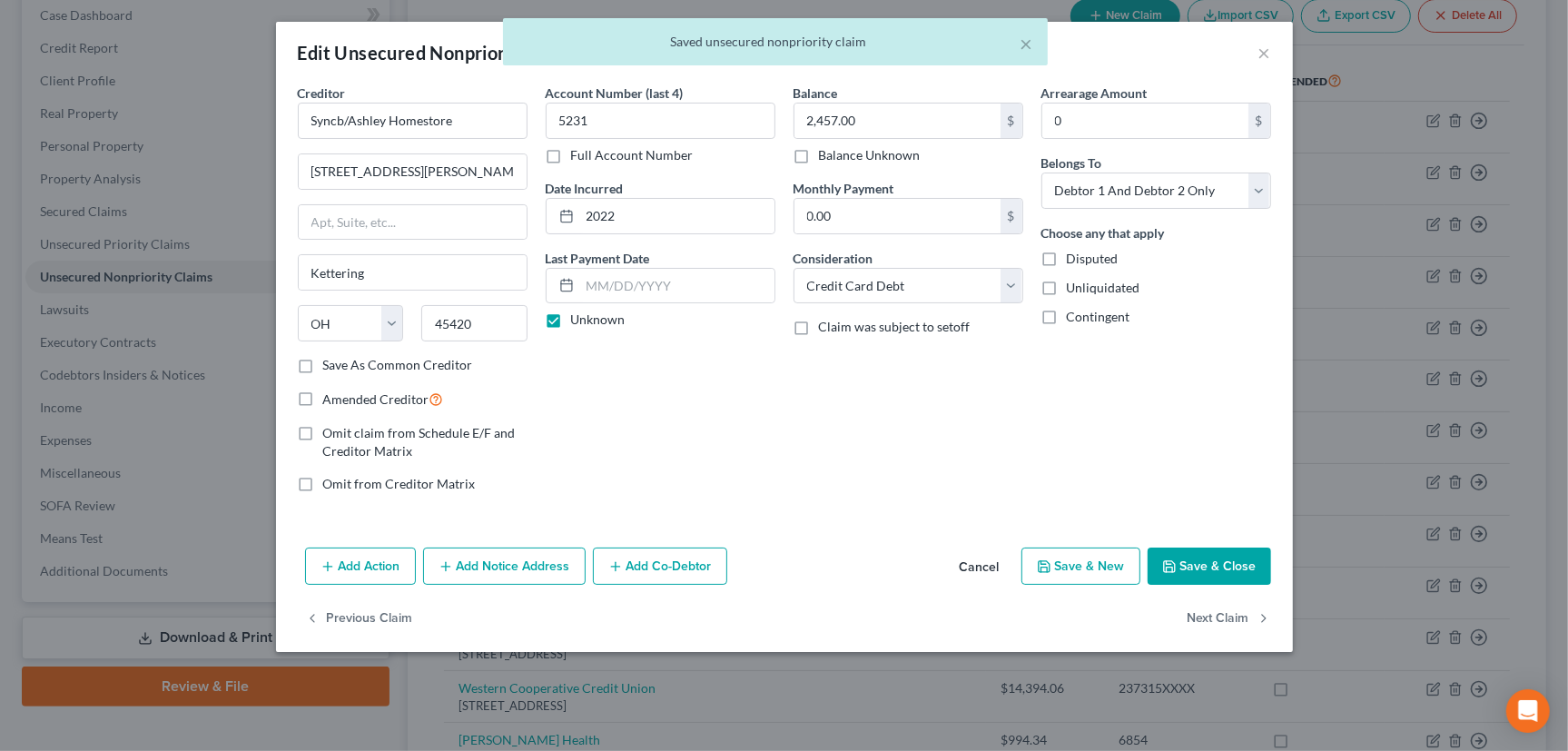
click at [1199, 559] on button "Save & Close" at bounding box center [1209, 567] width 123 height 39
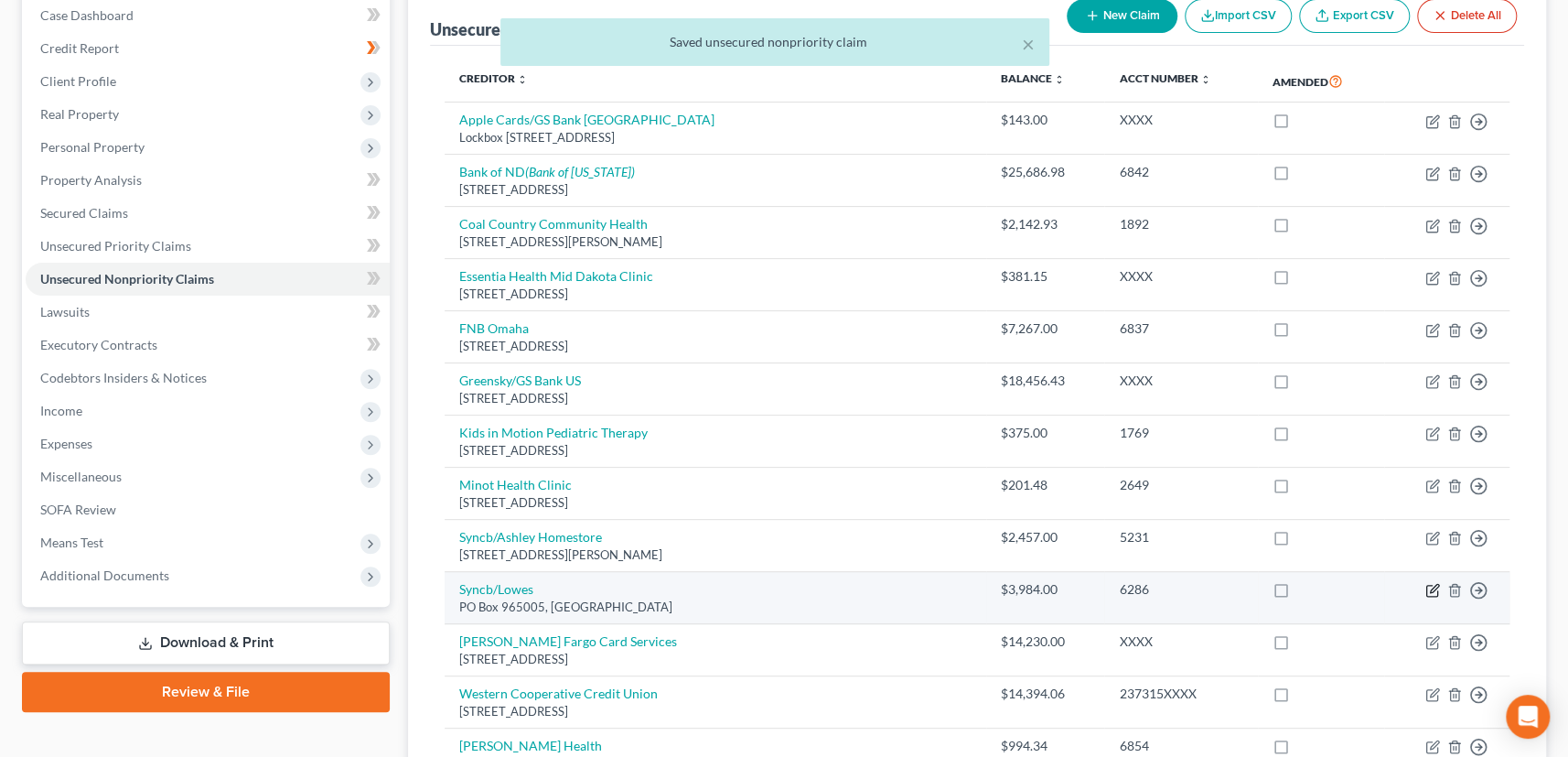
click at [1430, 585] on icon "button" at bounding box center [1431, 590] width 14 height 14
select select "9"
select select "2"
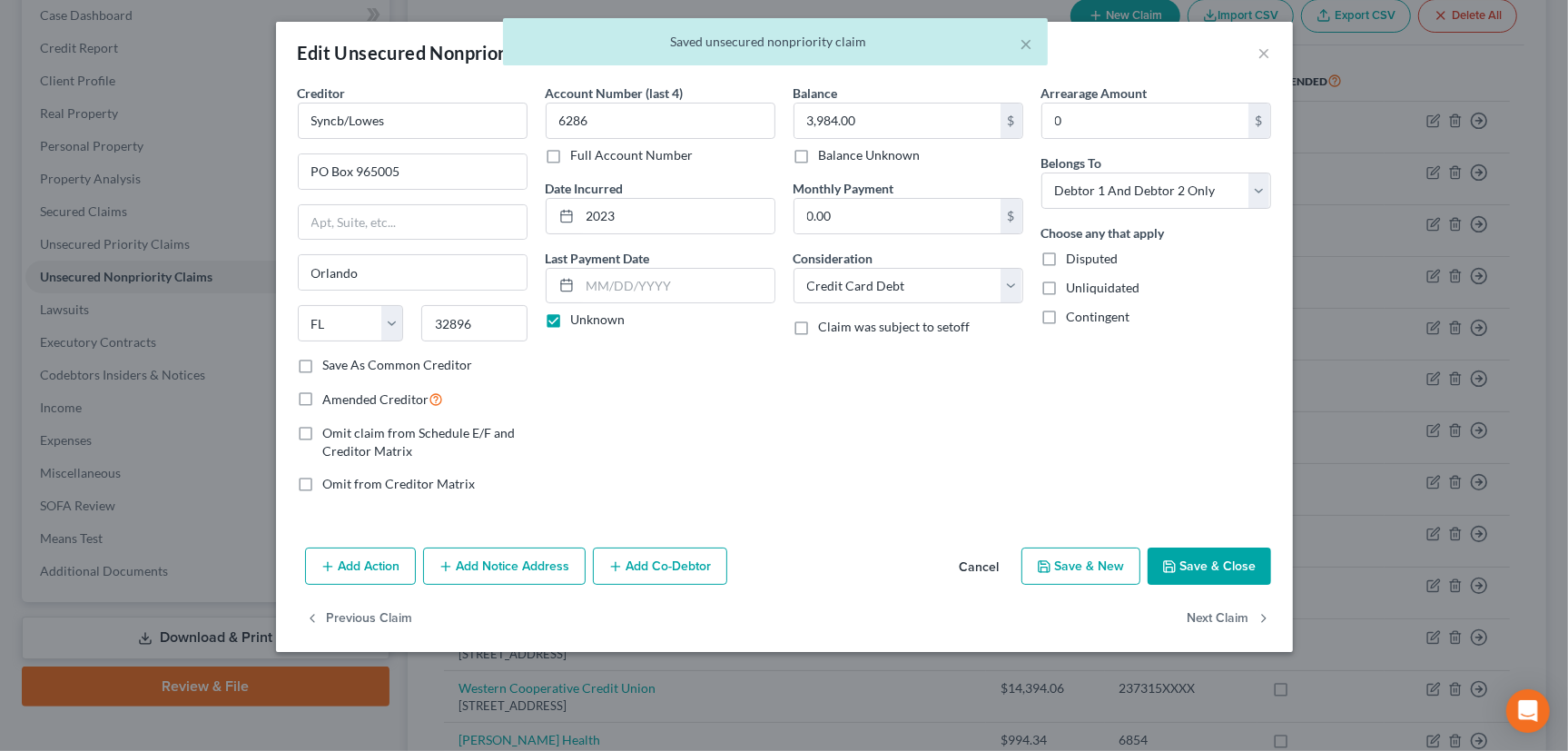
click at [1192, 560] on button "Save & Close" at bounding box center [1209, 567] width 123 height 39
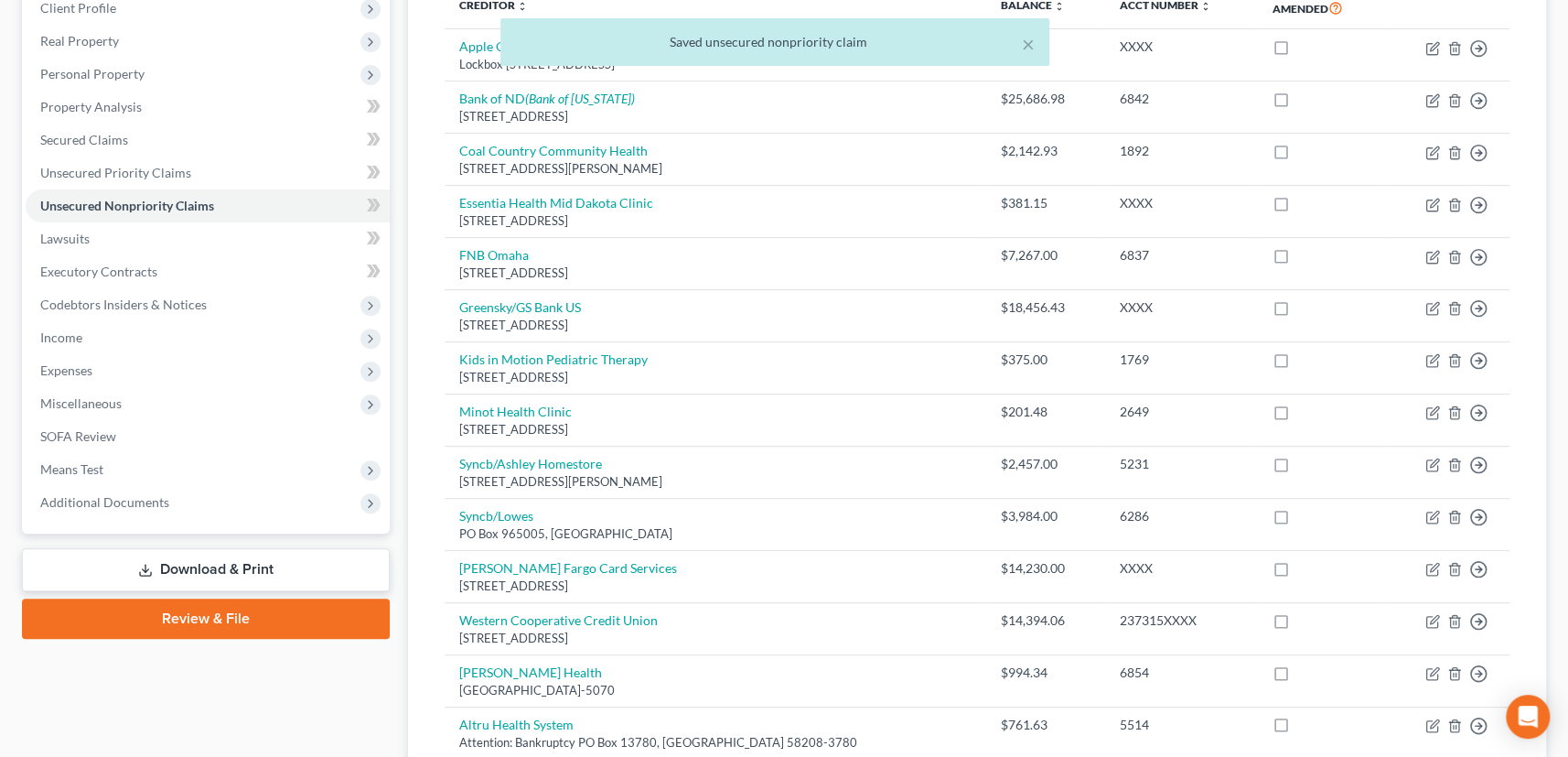
scroll to position [357, 0]
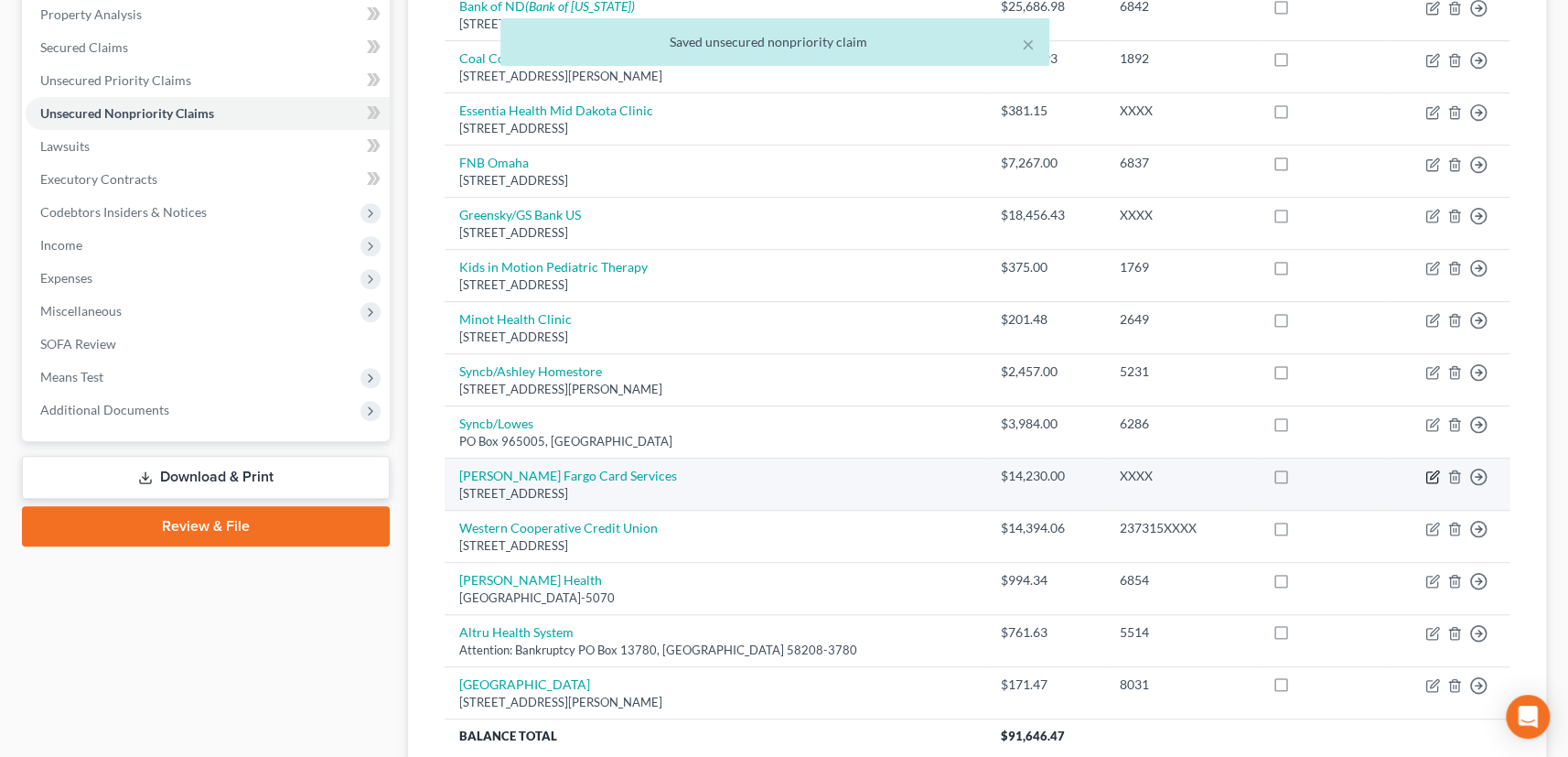
click at [1429, 472] on icon "button" at bounding box center [1431, 478] width 11 height 11
select select "24"
select select "2"
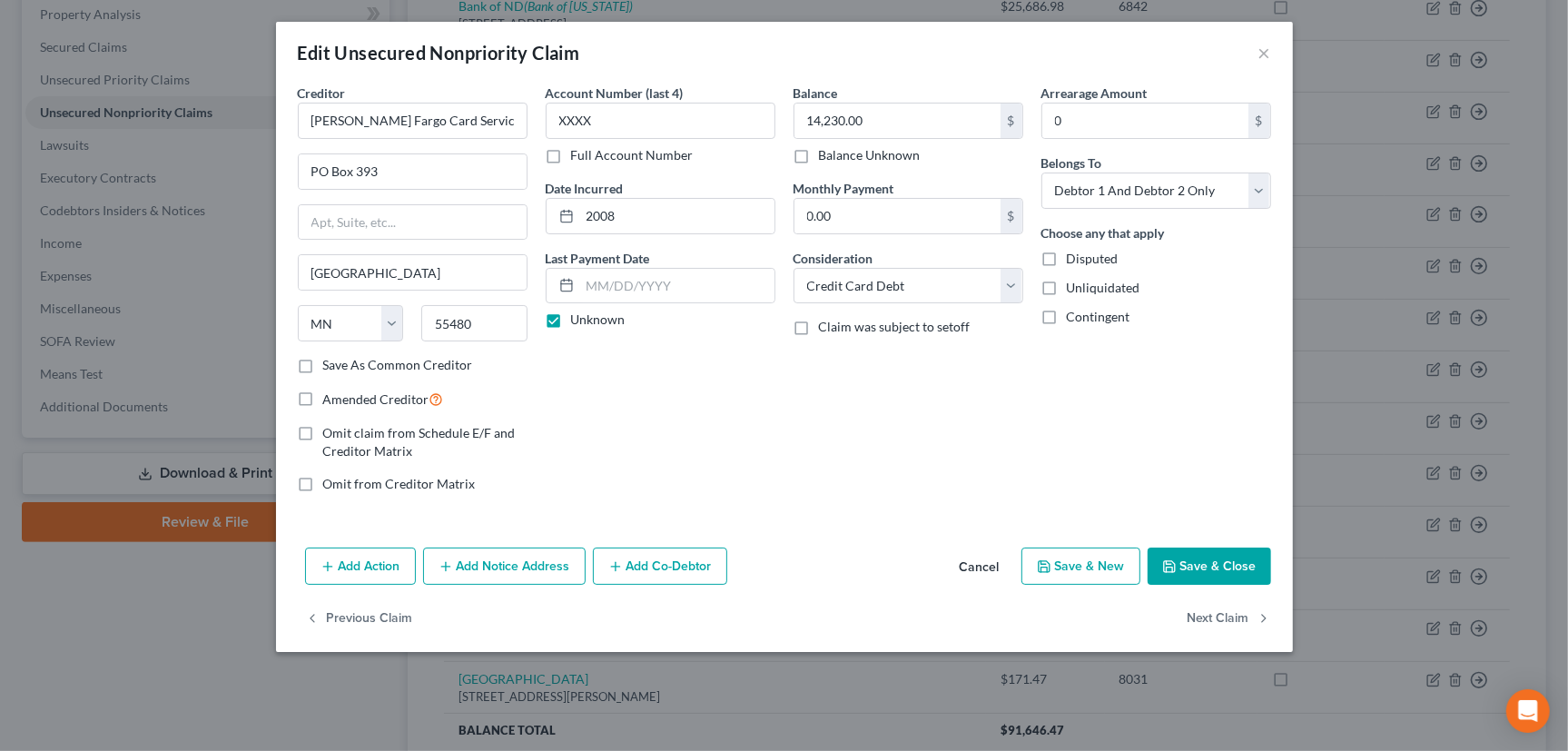
click at [1212, 559] on button "Save & Close" at bounding box center [1209, 567] width 123 height 39
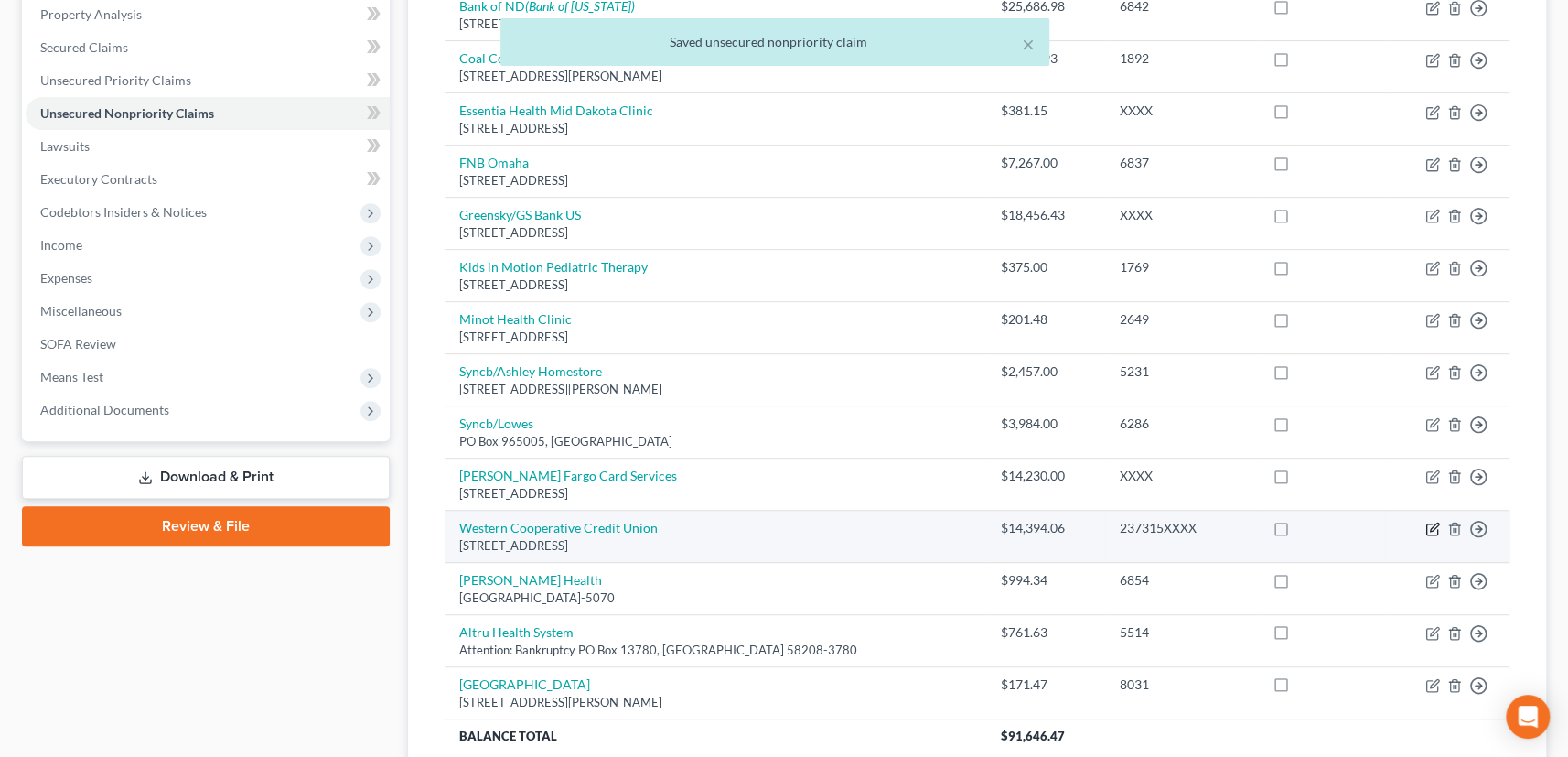
click at [1425, 522] on icon "button" at bounding box center [1431, 528] width 14 height 14
select select "29"
select select "14"
select select "2"
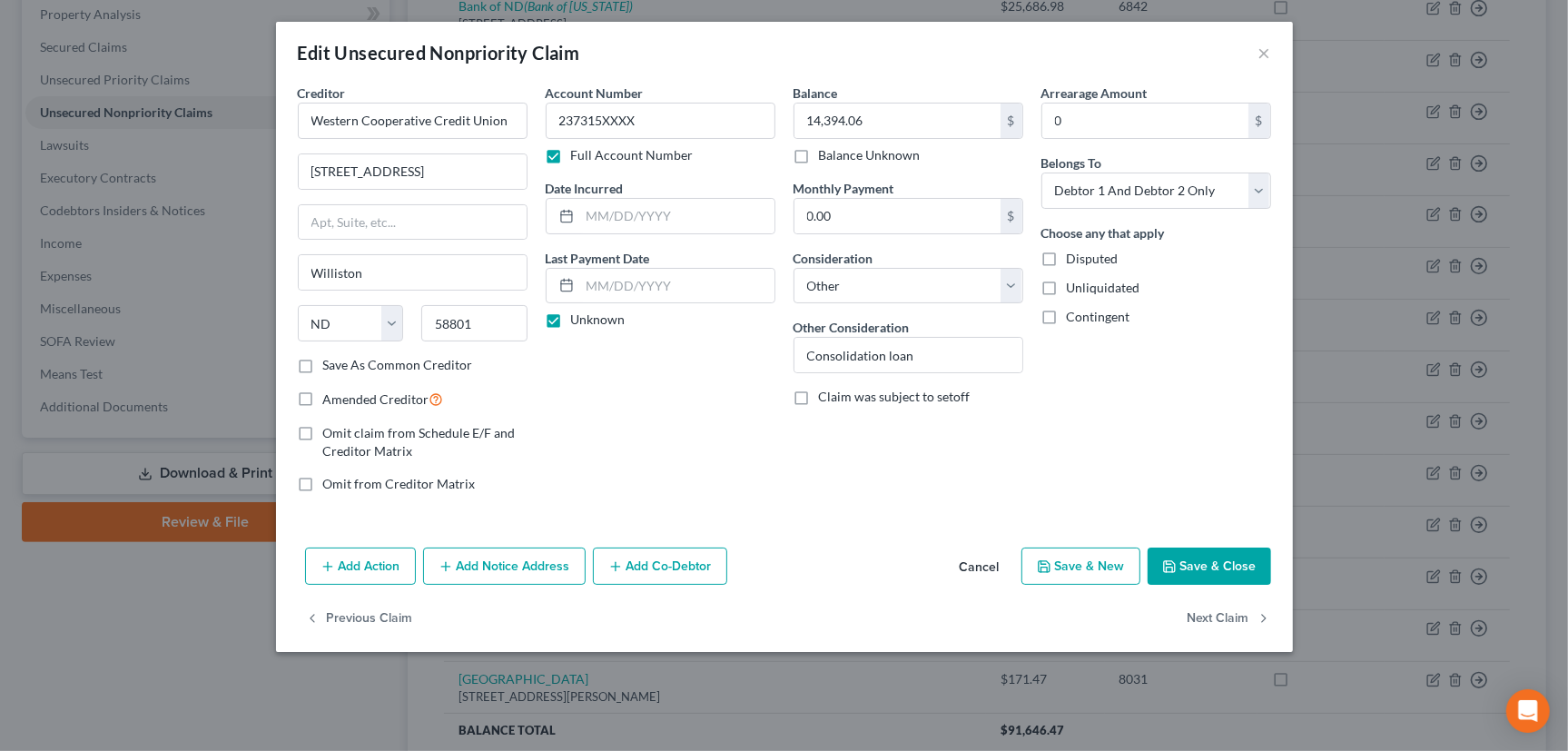
click at [1190, 557] on button "Save & Close" at bounding box center [1209, 567] width 123 height 39
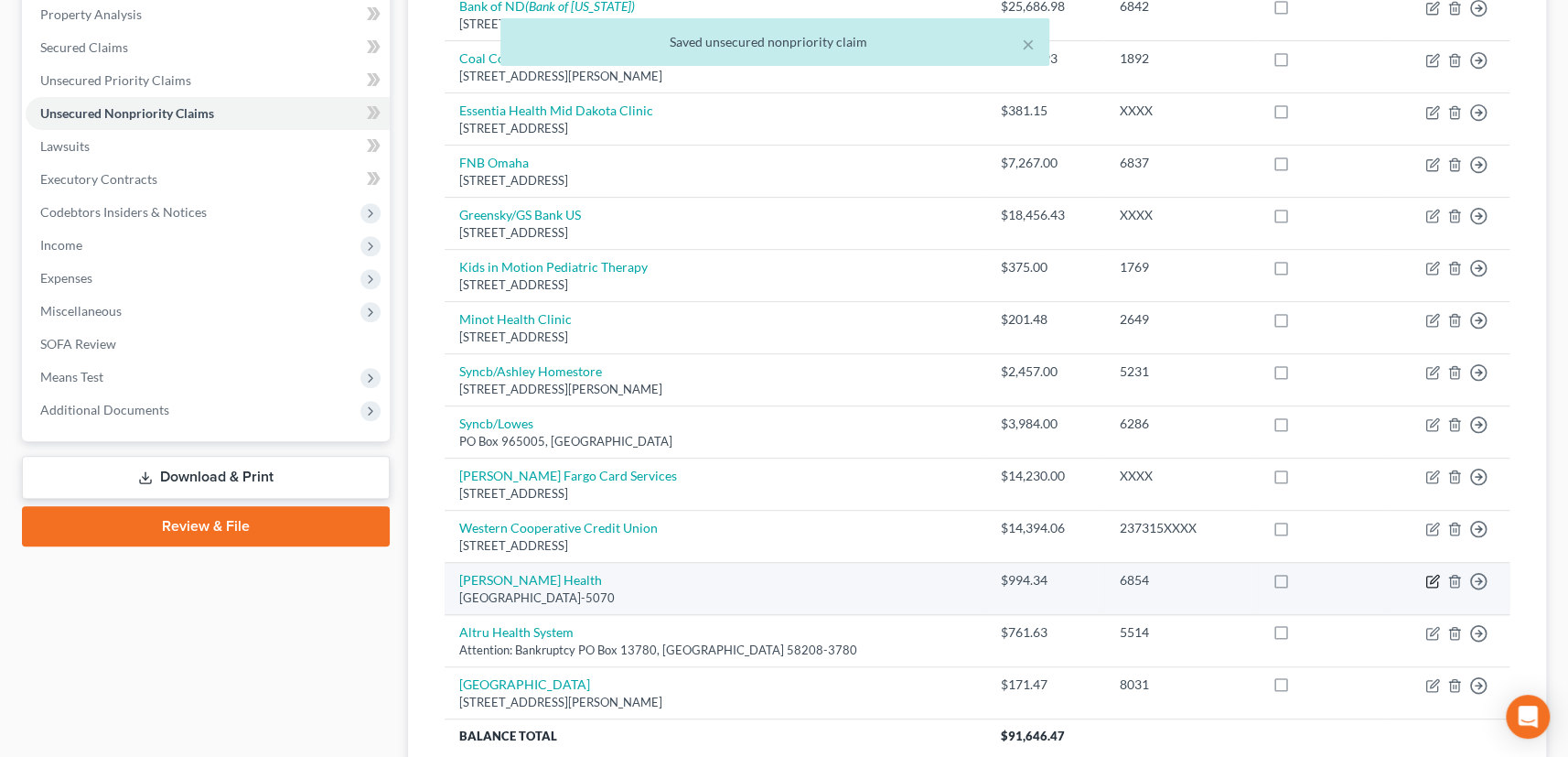
click at [1428, 579] on icon "button" at bounding box center [1431, 581] width 14 height 14
select select "43"
select select "9"
select select "2"
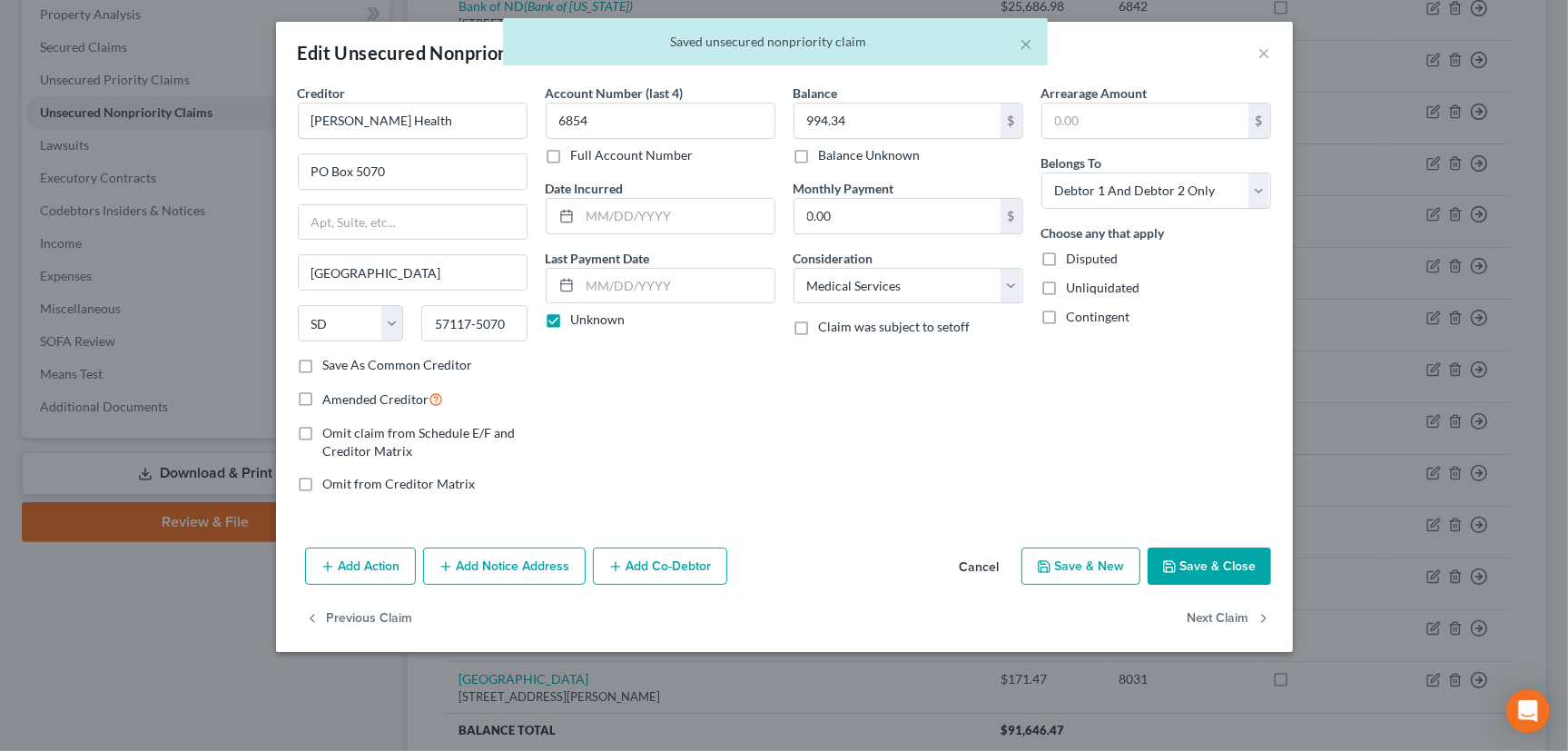
click at [1194, 558] on button "Save & Close" at bounding box center [1209, 567] width 123 height 39
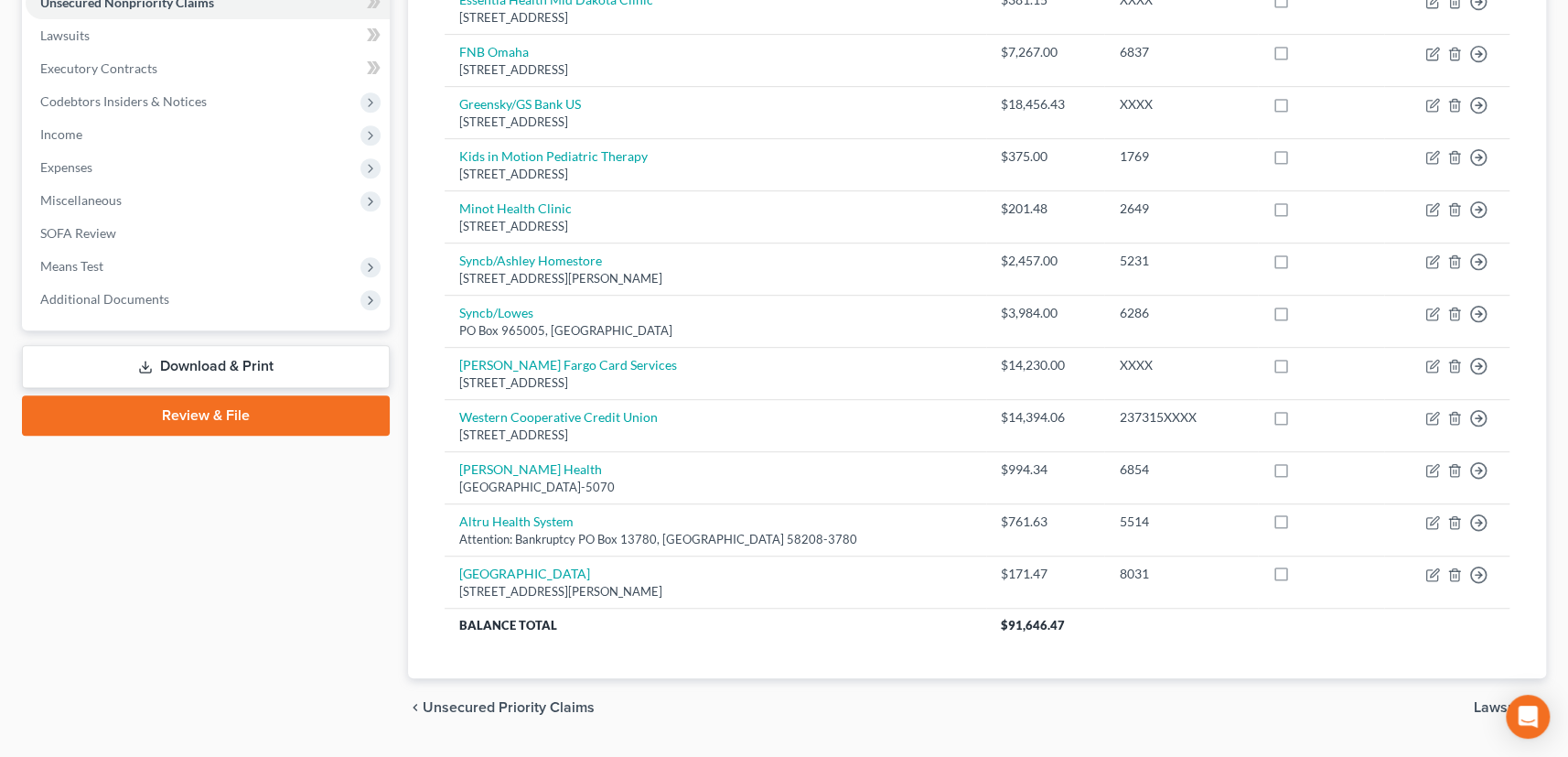
scroll to position [513, 0]
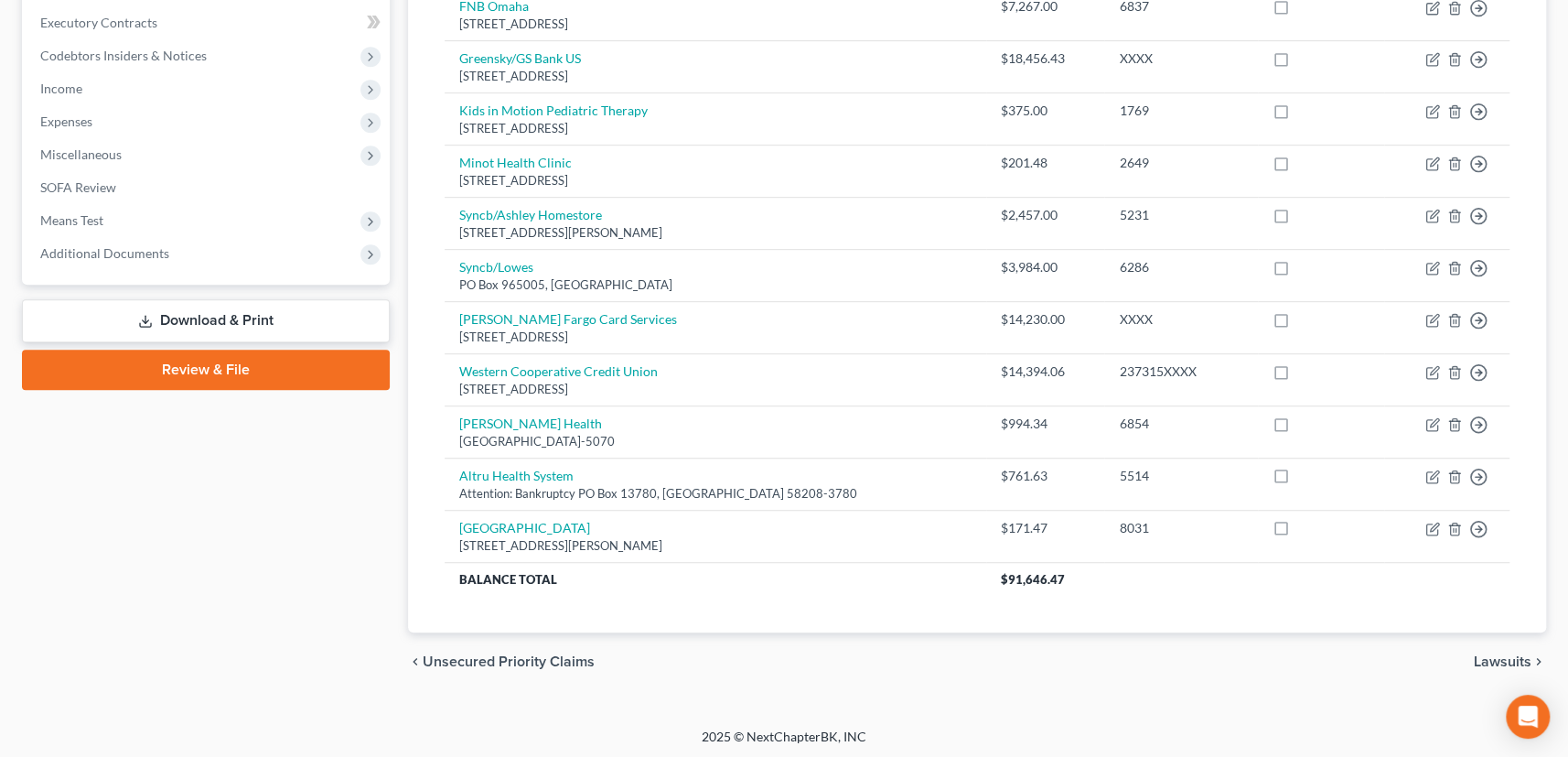
click at [1491, 657] on span "Lawsuits" at bounding box center [1502, 661] width 58 height 14
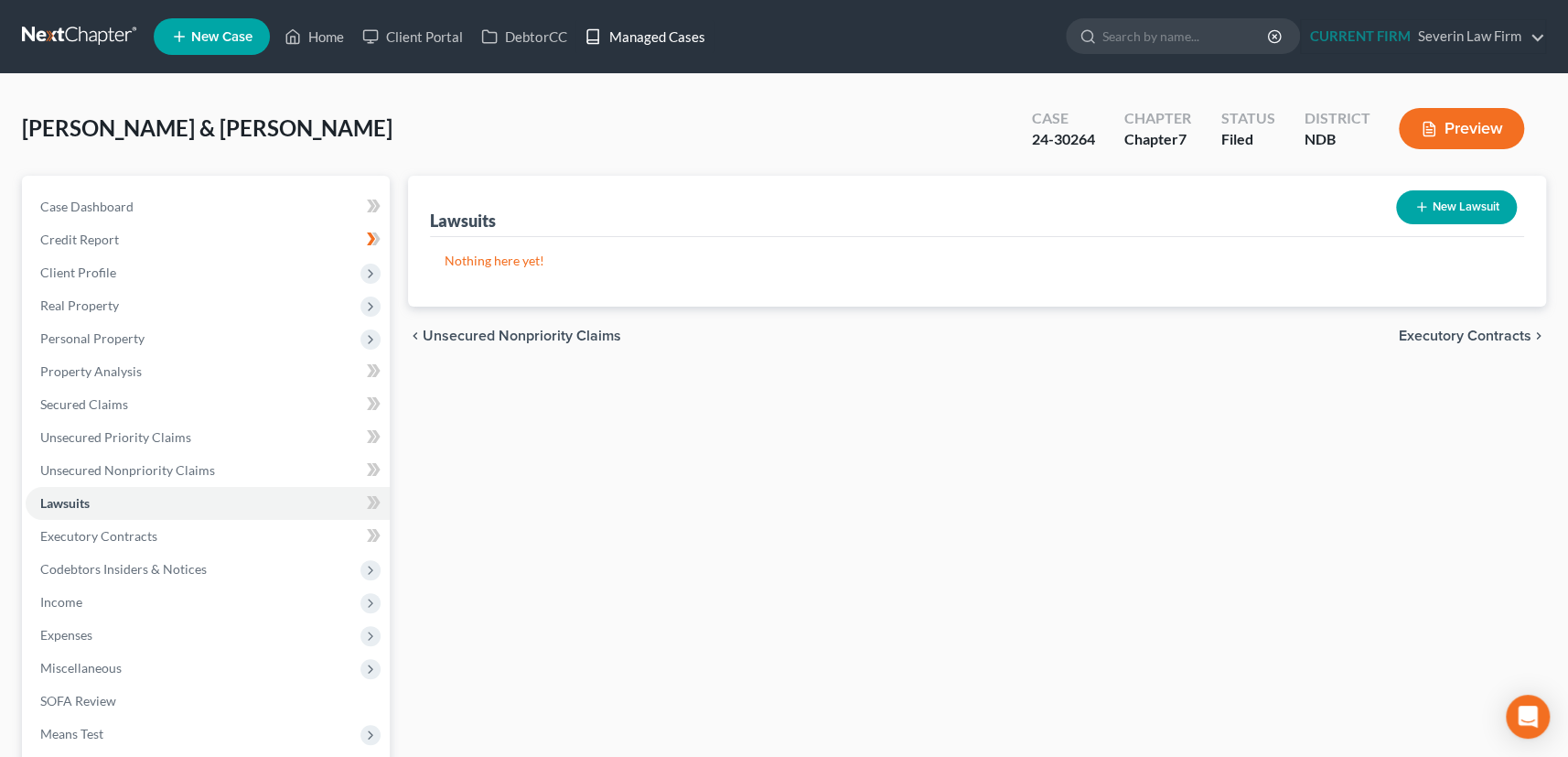
click at [640, 36] on link "Managed Cases" at bounding box center [645, 36] width 138 height 33
